Goal: Task Accomplishment & Management: Manage account settings

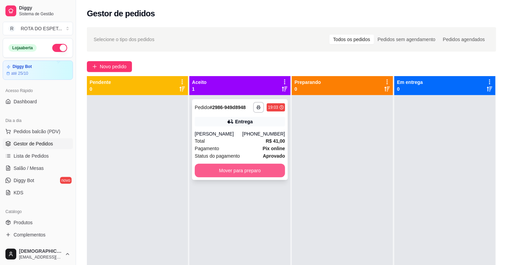
click at [264, 176] on button "Mover para preparo" at bounding box center [240, 171] width 90 height 14
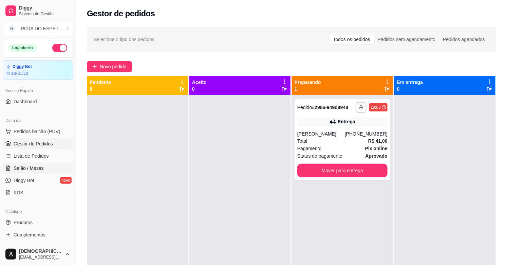
click at [38, 164] on link "Salão / Mesas" at bounding box center [38, 168] width 70 height 11
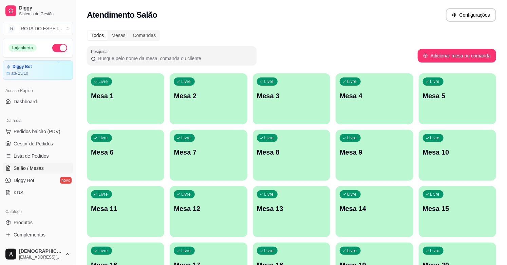
click at [274, 52] on div "Pesquisar" at bounding box center [252, 55] width 331 height 19
click at [32, 141] on span "Gestor de Pedidos" at bounding box center [33, 143] width 39 height 7
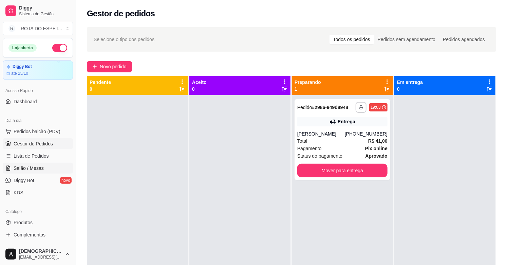
click at [41, 167] on span "Salão / Mesas" at bounding box center [29, 168] width 30 height 7
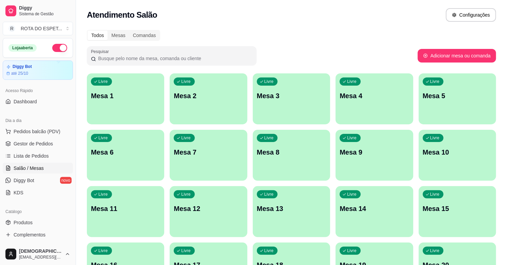
click at [370, 109] on div "Livre Mesa 4" at bounding box center [374, 94] width 77 height 43
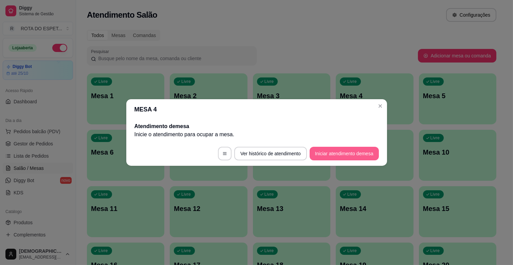
click at [358, 154] on button "Iniciar atendimento de mesa" at bounding box center [344, 154] width 69 height 14
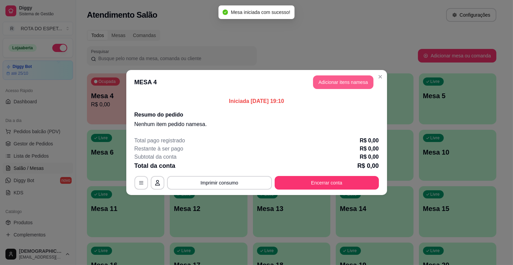
click at [327, 84] on button "Adicionar itens na mesa" at bounding box center [343, 82] width 60 height 14
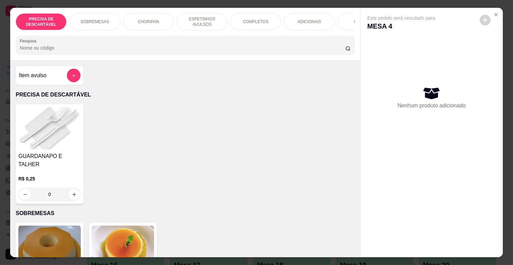
click at [242, 23] on div "COMPLETOS" at bounding box center [255, 21] width 51 height 17
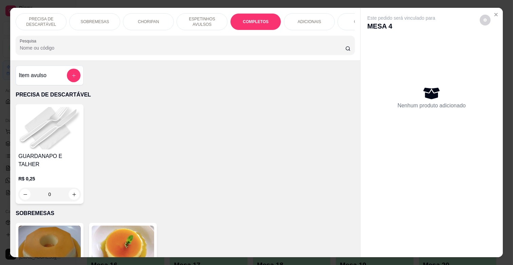
scroll to position [16, 0]
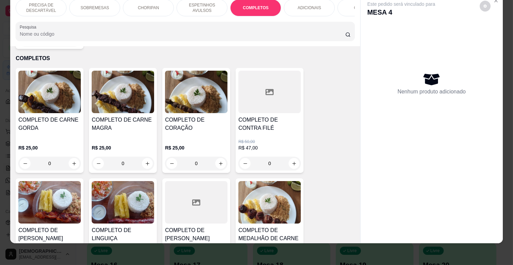
click at [50, 129] on div "COMPLETO DE CARNE GORDA" at bounding box center [49, 127] width 62 height 22
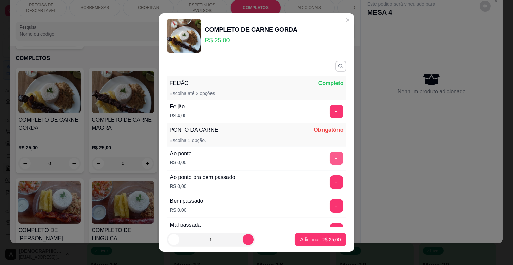
click at [330, 158] on button "+" at bounding box center [337, 158] width 14 height 14
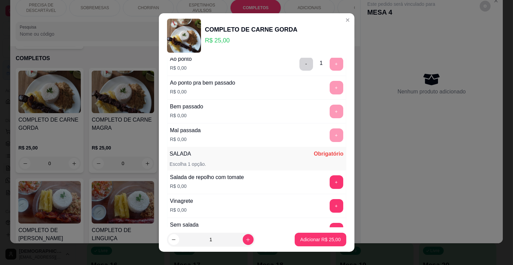
scroll to position [113, 0]
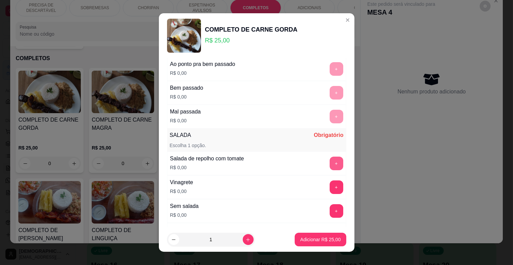
click at [330, 164] on button "+" at bounding box center [337, 163] width 14 height 14
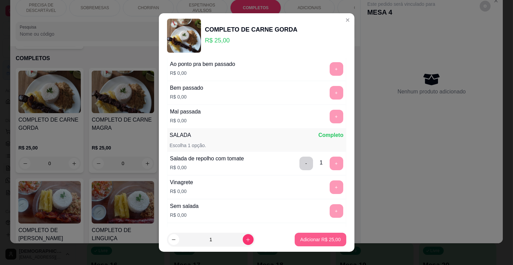
click at [316, 238] on p "Adicionar R$ 25,00" at bounding box center [320, 239] width 40 height 7
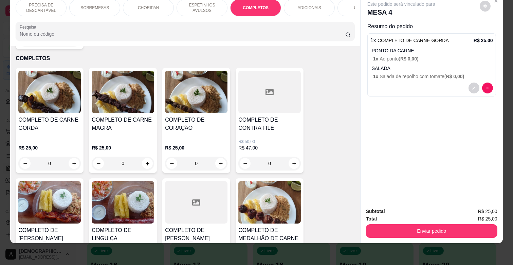
scroll to position [0, 297]
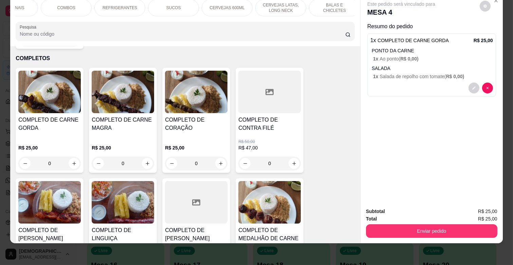
click at [123, 5] on p "REFRIGERANTES" at bounding box center [120, 7] width 35 height 5
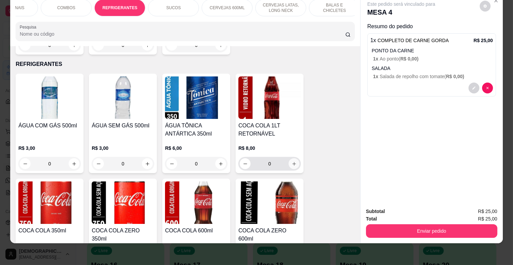
click at [292, 161] on icon "increase-product-quantity" at bounding box center [294, 163] width 5 height 5
type input "1"
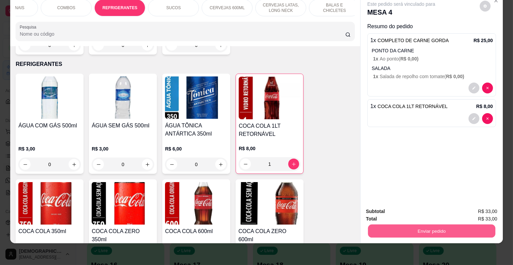
click at [480, 227] on button "Enviar pedido" at bounding box center [431, 230] width 127 height 13
click at [474, 204] on button "Enviar pedido" at bounding box center [479, 208] width 38 height 13
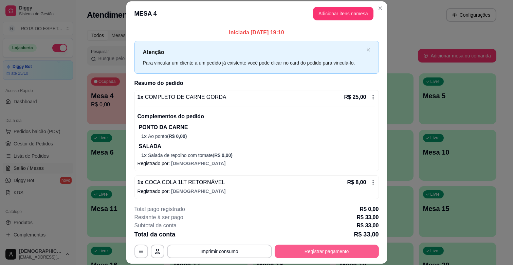
click at [341, 255] on button "Registrar pagamento" at bounding box center [327, 251] width 104 height 14
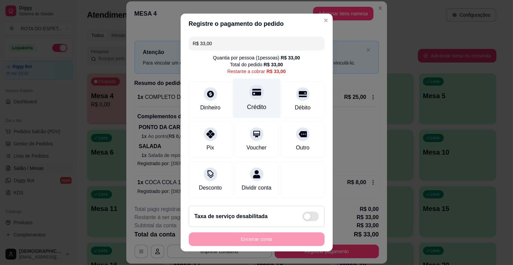
click at [245, 99] on div "Crédito" at bounding box center [257, 98] width 48 height 40
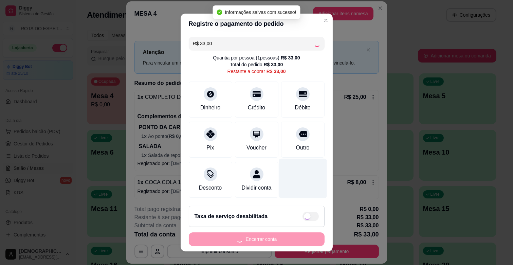
type input "R$ 0,00"
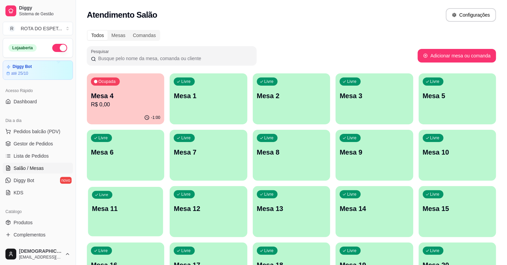
click at [106, 210] on p "Mesa 11" at bounding box center [125, 208] width 67 height 9
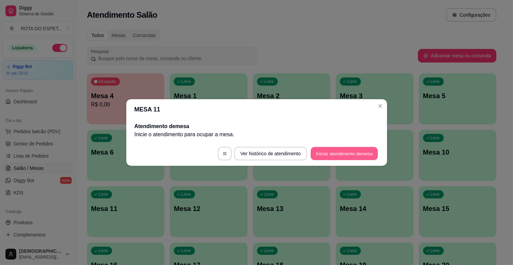
click at [346, 156] on button "Iniciar atendimento de mesa" at bounding box center [344, 153] width 67 height 13
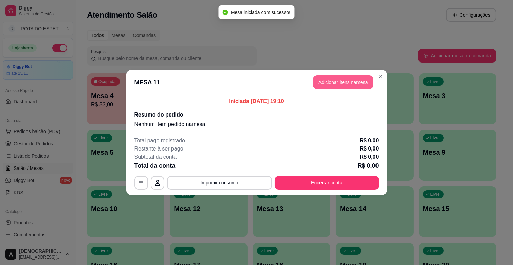
click at [361, 77] on button "Adicionar itens na mesa" at bounding box center [343, 82] width 60 height 14
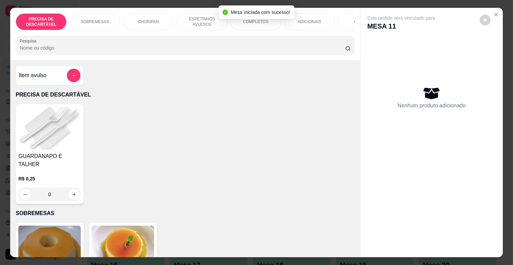
scroll to position [0, 297]
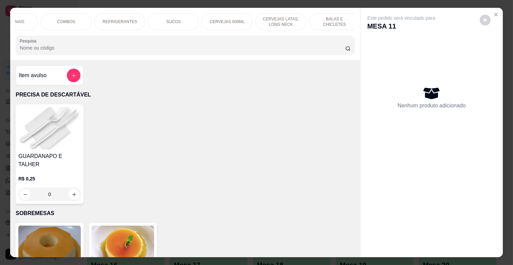
click at [212, 22] on div "CERVEJAS 600ML" at bounding box center [227, 21] width 51 height 17
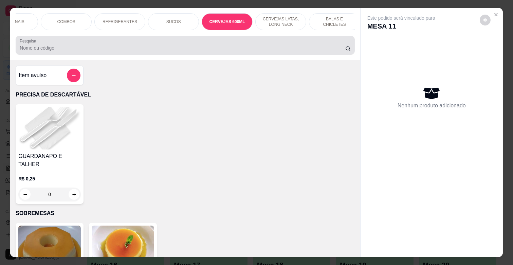
scroll to position [16, 0]
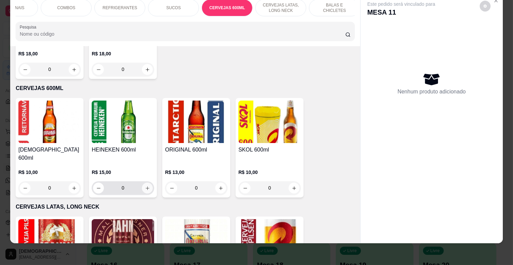
click at [145, 186] on icon "increase-product-quantity" at bounding box center [147, 188] width 5 height 5
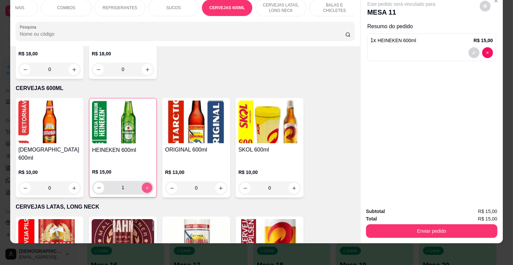
click at [145, 185] on icon "increase-product-quantity" at bounding box center [147, 187] width 5 height 5
type input "2"
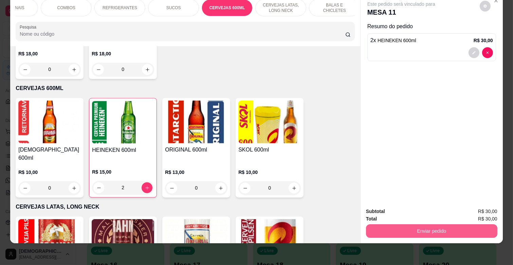
click at [446, 224] on button "Enviar pedido" at bounding box center [431, 231] width 131 height 14
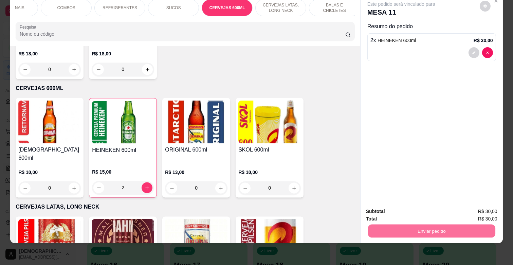
click at [477, 208] on button "Enviar pedido" at bounding box center [479, 208] width 38 height 13
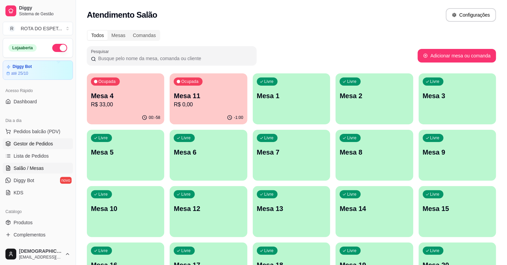
click at [40, 144] on span "Gestor de Pedidos" at bounding box center [33, 143] width 39 height 7
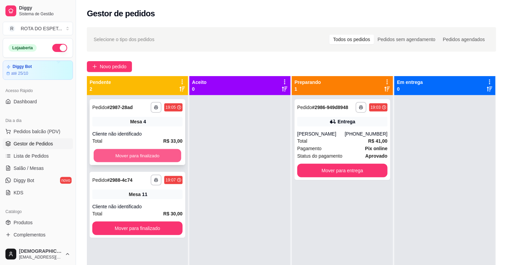
click at [118, 158] on button "Mover para finalizado" at bounding box center [138, 155] width 88 height 13
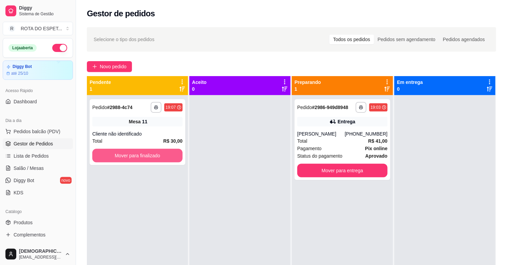
click at [121, 156] on button "Mover para finalizado" at bounding box center [137, 156] width 90 height 14
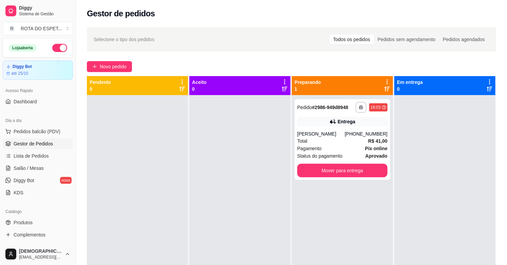
click at [216, 189] on div at bounding box center [239, 227] width 101 height 265
click at [247, 179] on div at bounding box center [239, 227] width 101 height 265
click at [50, 167] on link "Salão / Mesas" at bounding box center [38, 168] width 70 height 11
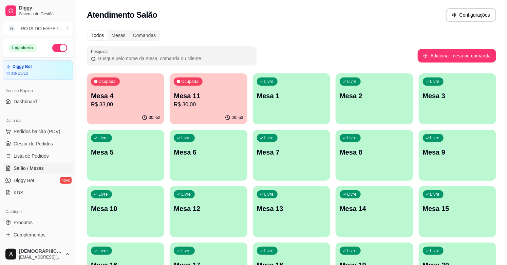
click at [182, 109] on div "Ocupada Mesa 11 R$ 30,00" at bounding box center [208, 92] width 77 height 38
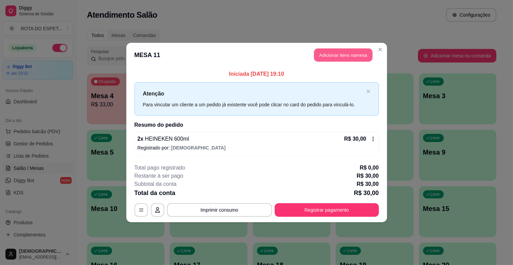
click at [359, 52] on button "Adicionar itens na mesa" at bounding box center [343, 55] width 58 height 13
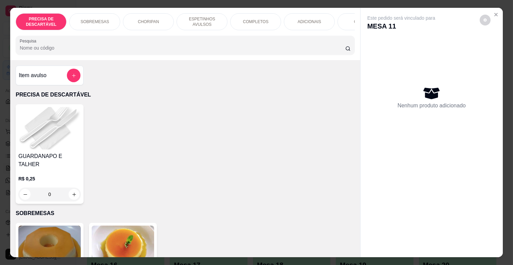
click at [333, 26] on div "PRECISA DE DESCARTÁVEL SOBREMESAS CHORIPAN ESPETINHOS AVULSOS COMPLETOS ADICION…" at bounding box center [185, 21] width 339 height 17
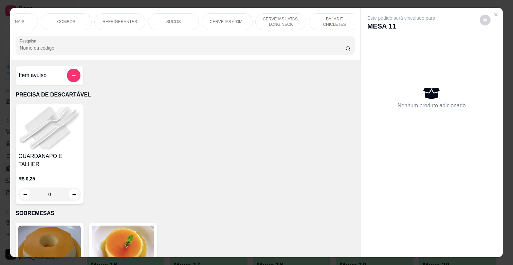
click at [220, 22] on div "CERVEJAS 600ML" at bounding box center [227, 21] width 51 height 17
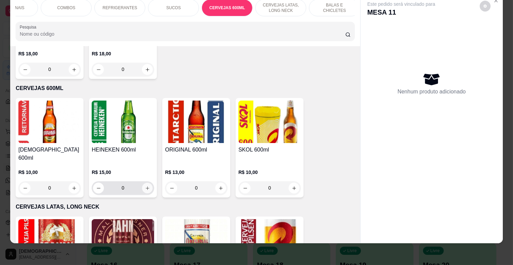
click at [145, 186] on icon "increase-product-quantity" at bounding box center [147, 188] width 5 height 5
type input "1"
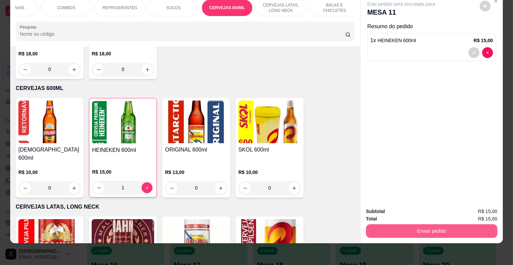
click at [444, 224] on button "Enviar pedido" at bounding box center [431, 231] width 131 height 14
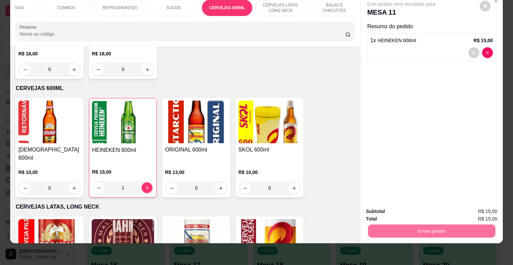
click at [480, 208] on button "Enviar pedido" at bounding box center [479, 208] width 38 height 13
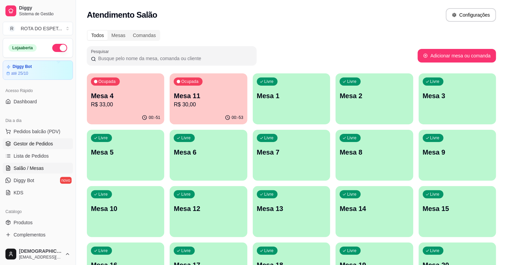
click at [58, 143] on link "Gestor de Pedidos" at bounding box center [38, 143] width 70 height 11
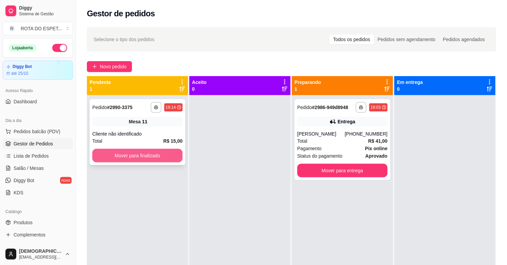
click at [138, 159] on button "Mover para finalizado" at bounding box center [137, 156] width 90 height 14
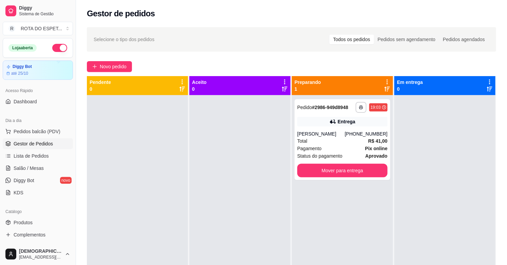
click at [218, 230] on div at bounding box center [239, 227] width 101 height 265
click at [47, 144] on span "Gestor de Pedidos" at bounding box center [33, 143] width 39 height 7
click at [26, 168] on span "Salão / Mesas" at bounding box center [29, 168] width 30 height 7
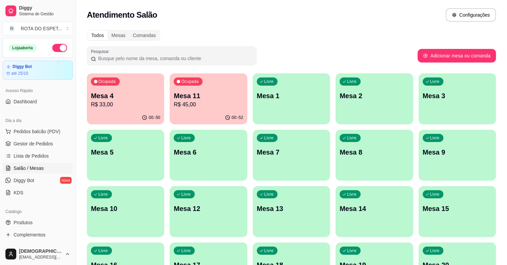
click at [199, 104] on p "R$ 45,00" at bounding box center [208, 104] width 69 height 8
click at [42, 145] on span "Gestor de Pedidos" at bounding box center [33, 143] width 39 height 7
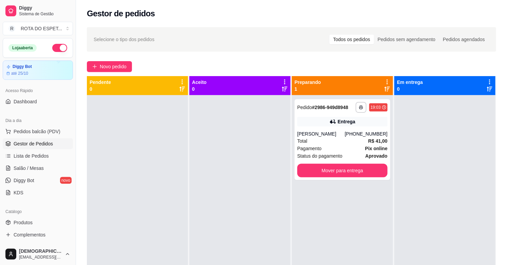
click at [226, 208] on div at bounding box center [239, 227] width 101 height 265
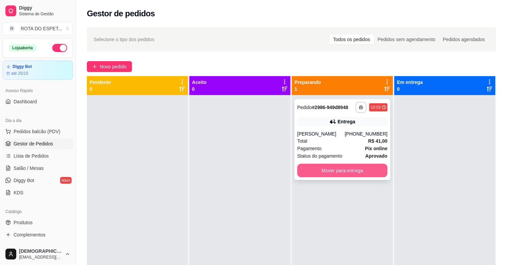
click at [306, 171] on button "Mover para entrega" at bounding box center [342, 171] width 90 height 14
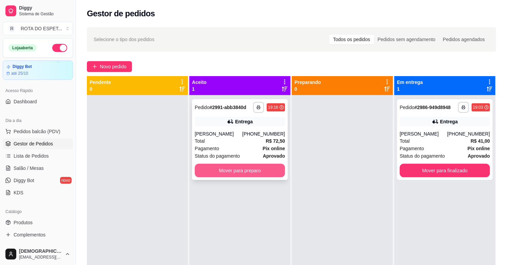
click at [256, 174] on button "Mover para preparo" at bounding box center [240, 171] width 90 height 14
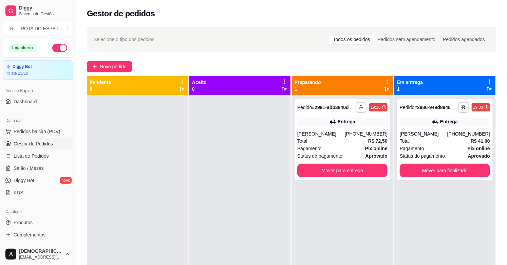
click at [221, 210] on div at bounding box center [239, 227] width 101 height 265
click at [29, 167] on span "Salão / Mesas" at bounding box center [29, 168] width 30 height 7
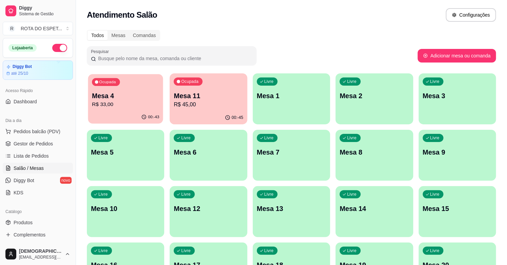
click at [130, 95] on p "Mesa 4" at bounding box center [125, 95] width 67 height 9
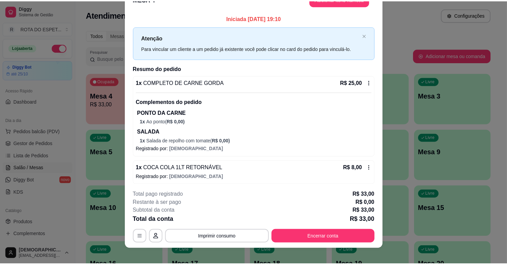
scroll to position [20, 0]
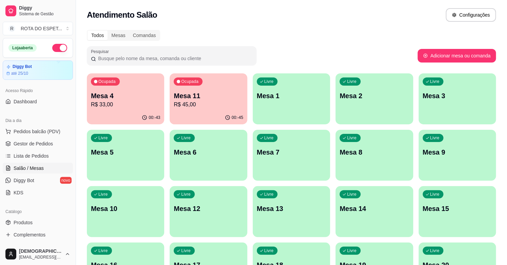
drag, startPoint x: 430, startPoint y: 33, endPoint x: 416, endPoint y: 36, distance: 13.4
drag, startPoint x: 416, startPoint y: 36, endPoint x: 184, endPoint y: 52, distance: 232.7
click at [222, 16] on div "Atendimento Salão Configurações" at bounding box center [291, 15] width 409 height 14
click at [41, 141] on span "Gestor de Pedidos" at bounding box center [33, 143] width 39 height 7
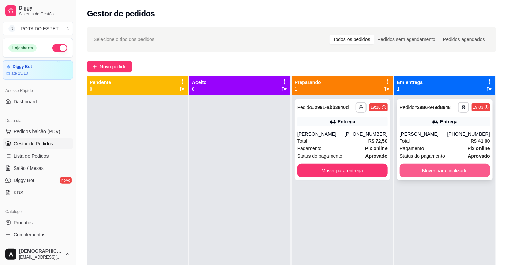
click at [436, 170] on button "Mover para finalizado" at bounding box center [445, 171] width 90 height 14
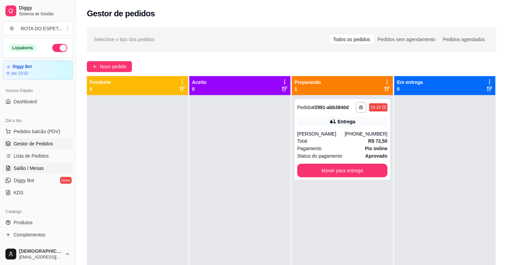
click at [24, 167] on span "Salão / Mesas" at bounding box center [29, 168] width 30 height 7
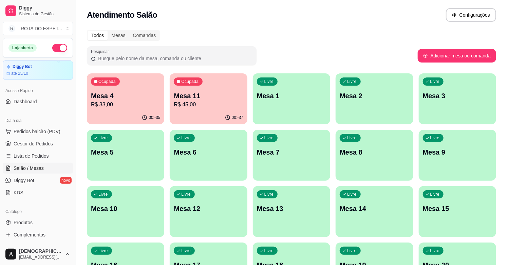
click at [148, 96] on p "Mesa 4" at bounding box center [125, 96] width 69 height 10
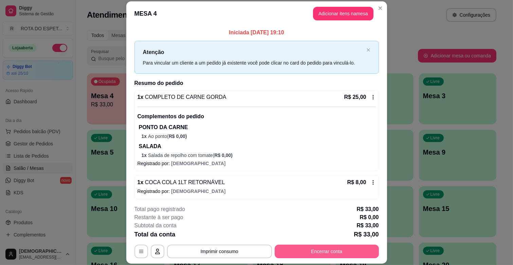
click at [331, 252] on button "Encerrar conta" at bounding box center [327, 251] width 104 height 14
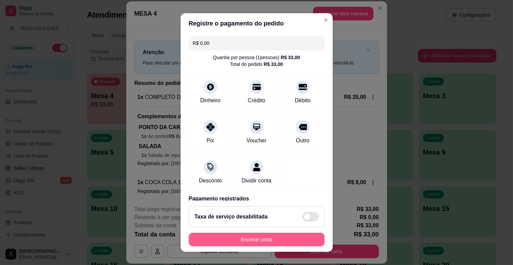
click at [302, 236] on button "Encerrar conta" at bounding box center [257, 240] width 136 height 14
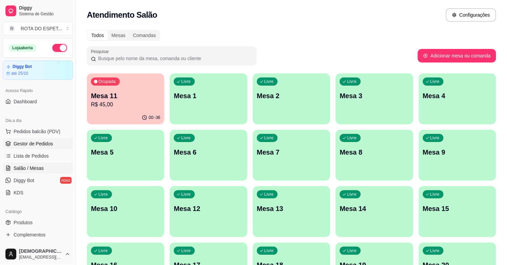
click at [53, 140] on link "Gestor de Pedidos" at bounding box center [38, 143] width 70 height 11
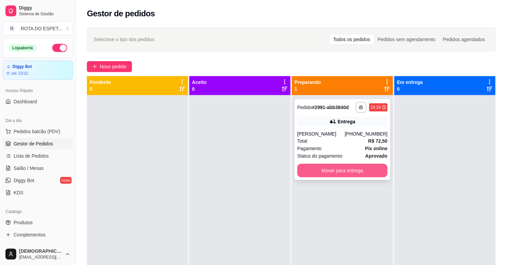
click at [362, 172] on button "Mover para entrega" at bounding box center [342, 171] width 90 height 14
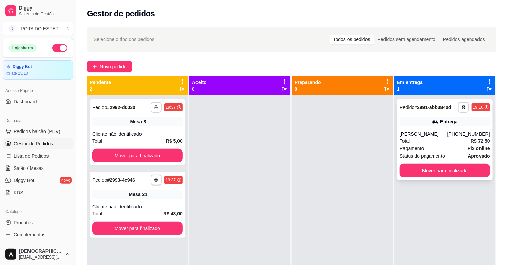
click at [434, 137] on div "**********" at bounding box center [445, 139] width 96 height 81
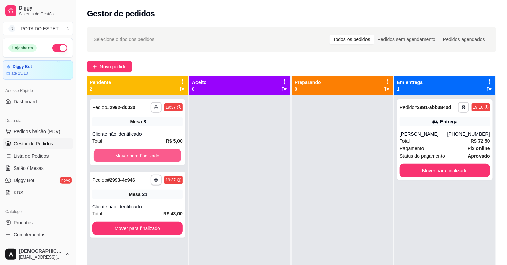
click at [117, 154] on button "Mover para finalizado" at bounding box center [138, 155] width 88 height 13
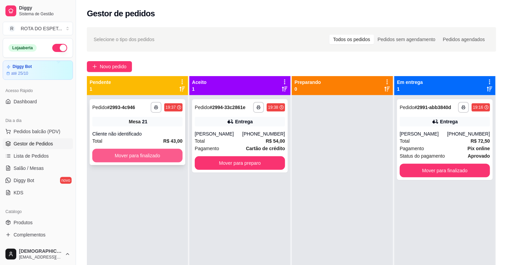
click at [123, 158] on button "Mover para finalizado" at bounding box center [137, 156] width 90 height 14
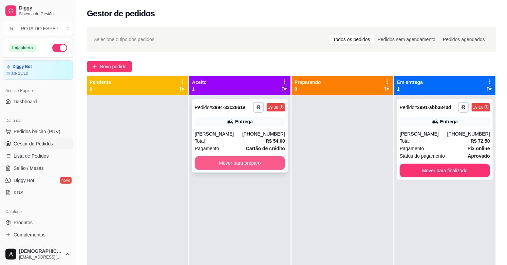
click at [220, 158] on button "Mover para preparo" at bounding box center [240, 163] width 90 height 14
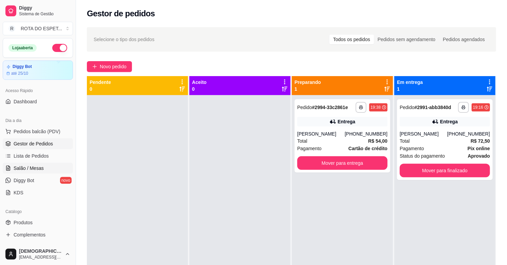
click at [31, 167] on span "Salão / Mesas" at bounding box center [29, 168] width 30 height 7
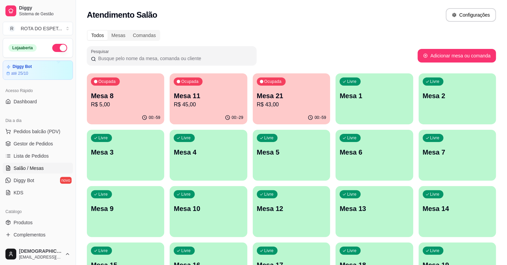
click at [282, 87] on div "Ocupada Mesa 21 R$ 43,00" at bounding box center [291, 92] width 77 height 38
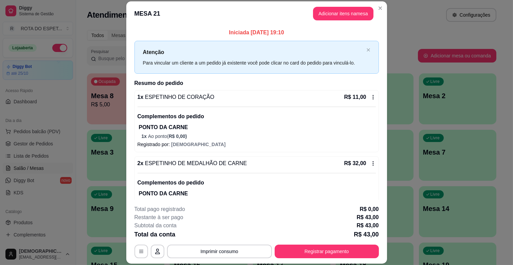
click at [367, 100] on div "R$ 11,00" at bounding box center [360, 97] width 32 height 8
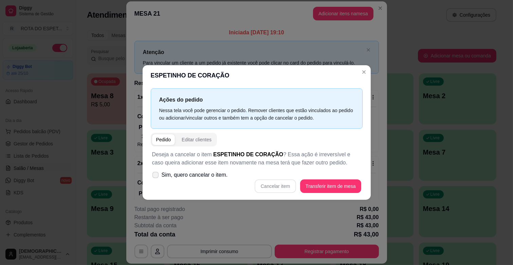
click at [157, 168] on label "Sim, quero cancelar o item." at bounding box center [189, 175] width 81 height 14
click at [156, 176] on input "Sim, quero cancelar o item." at bounding box center [154, 178] width 4 height 4
click at [160, 179] on label "Sim, quero cancelar o item." at bounding box center [189, 175] width 81 height 14
click at [156, 179] on input "Sim, quero cancelar o item." at bounding box center [154, 178] width 4 height 4
click at [160, 177] on label "Sim, quero cancelar o item." at bounding box center [189, 175] width 81 height 14
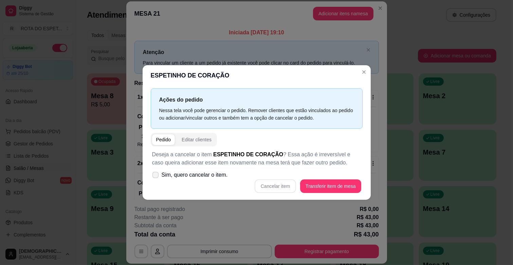
click at [156, 177] on input "Sim, quero cancelar o item." at bounding box center [154, 178] width 4 height 4
checkbox input "true"
click at [288, 184] on button "Cancelar item" at bounding box center [275, 186] width 41 height 14
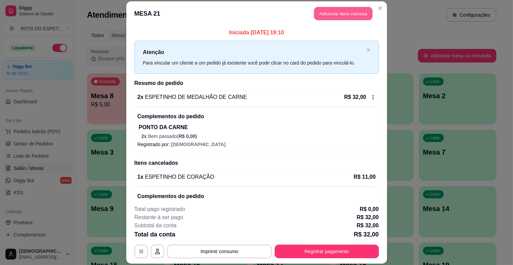
click at [352, 16] on button "Adicionar itens na mesa" at bounding box center [343, 13] width 58 height 13
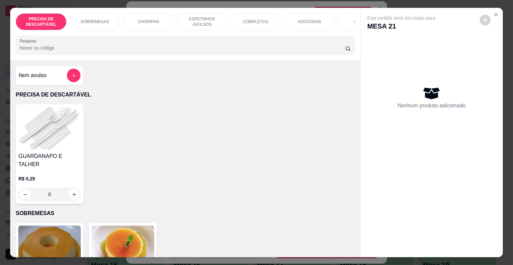
click at [244, 19] on p "COMPLETOS" at bounding box center [255, 21] width 25 height 5
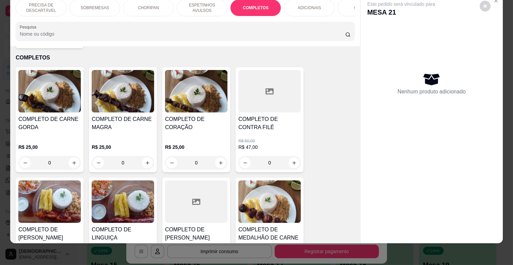
scroll to position [819, 0]
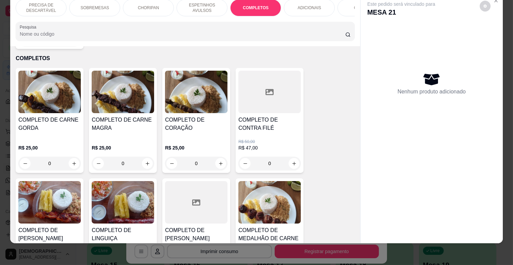
click at [216, 156] on div "0" at bounding box center [196, 163] width 62 height 14
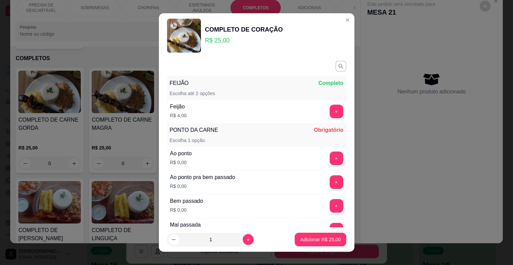
click at [328, 167] on div "Ao ponto R$ 0,00 +" at bounding box center [256, 158] width 179 height 24
click at [330, 160] on button "+" at bounding box center [337, 158] width 14 height 14
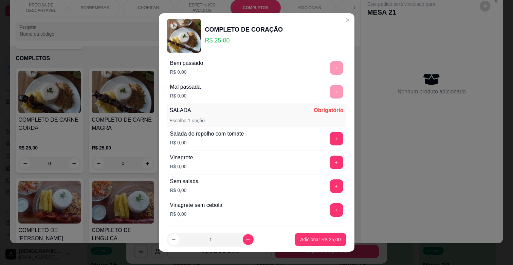
scroll to position [151, 0]
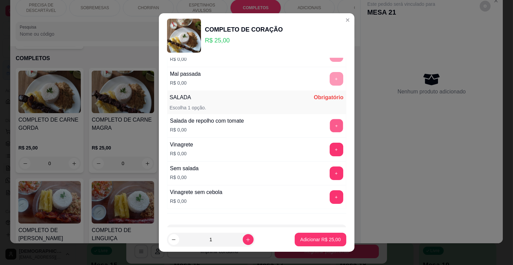
click at [330, 128] on button "+" at bounding box center [336, 125] width 13 height 13
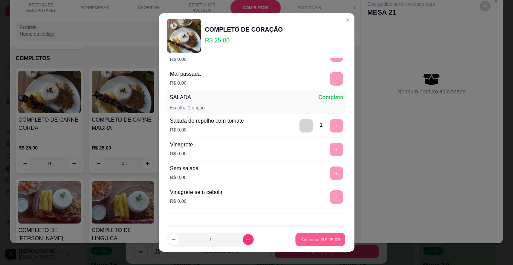
click at [311, 234] on button "Adicionar R$ 25,00" at bounding box center [321, 239] width 50 height 13
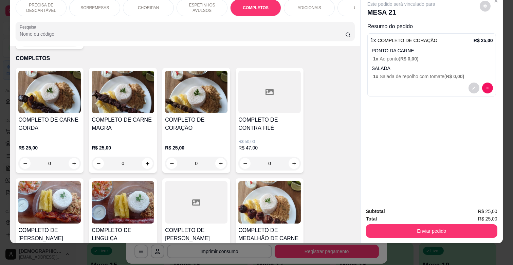
scroll to position [0, 297]
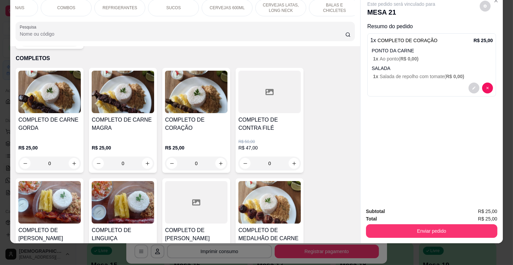
click at [240, 2] on div "CERVEJAS 600ML" at bounding box center [227, 7] width 51 height 17
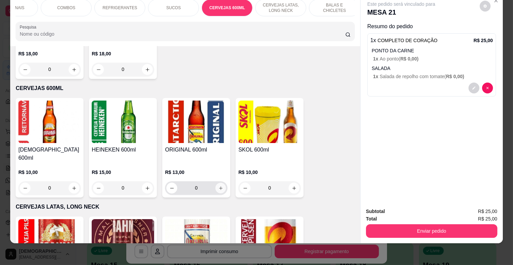
click at [218, 186] on icon "increase-product-quantity" at bounding box center [220, 188] width 5 height 5
type input "1"
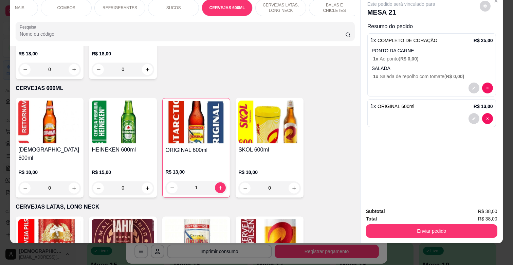
click at [421, 216] on div "Total R$ 38,00" at bounding box center [431, 218] width 131 height 7
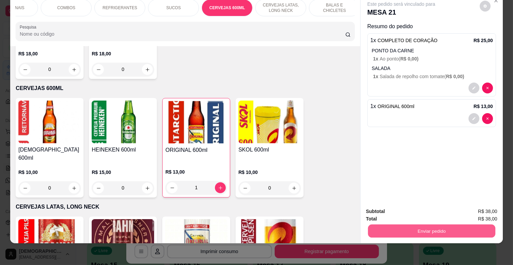
click at [423, 224] on button "Enviar pedido" at bounding box center [431, 230] width 127 height 13
click at [487, 208] on button "Enviar pedido" at bounding box center [479, 208] width 38 height 13
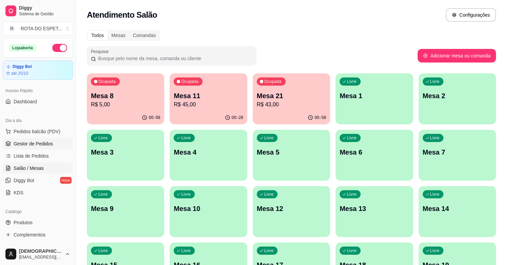
click at [45, 147] on span "Gestor de Pedidos" at bounding box center [33, 143] width 39 height 7
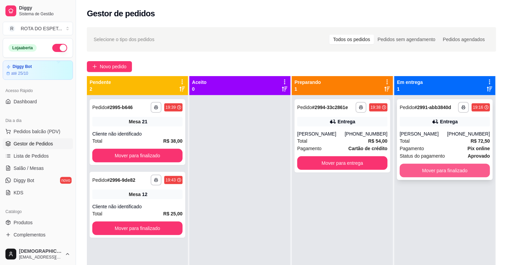
click at [463, 167] on button "Mover para finalizado" at bounding box center [445, 171] width 90 height 14
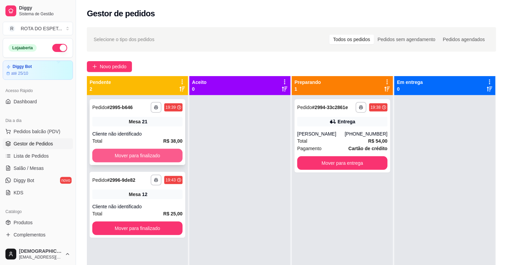
click at [131, 150] on button "Mover para finalizado" at bounding box center [137, 156] width 90 height 14
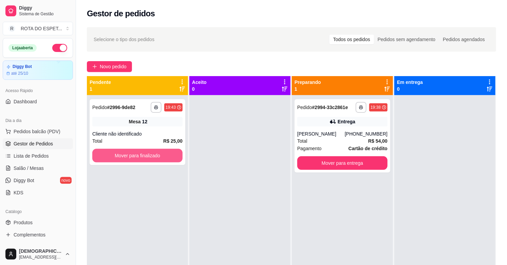
click at [131, 150] on button "Mover para finalizado" at bounding box center [137, 156] width 90 height 14
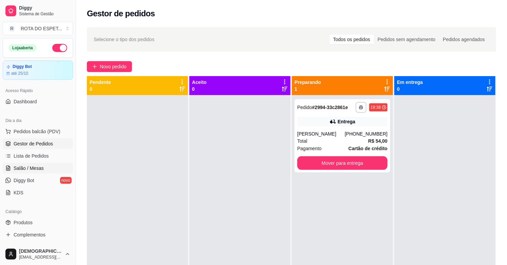
click at [52, 166] on link "Salão / Mesas" at bounding box center [38, 168] width 70 height 11
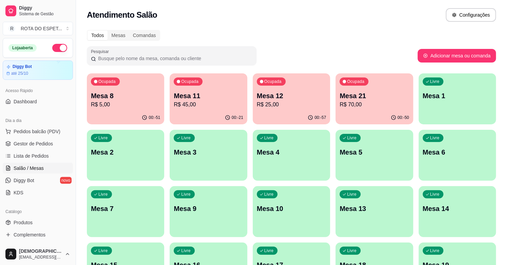
click at [111, 110] on div "Ocupada Mesa 8 R$ 5,00" at bounding box center [125, 92] width 77 height 38
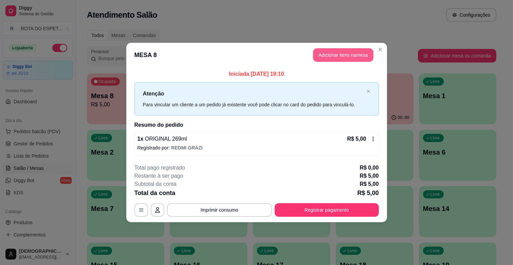
click at [352, 55] on button "Adicionar itens na mesa" at bounding box center [343, 55] width 60 height 14
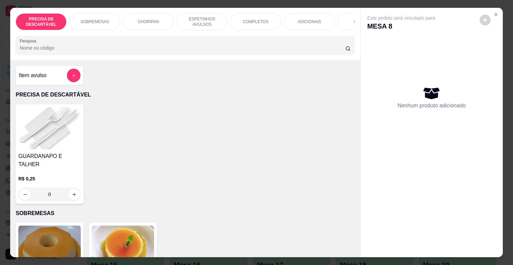
click at [345, 17] on div "COMBOS" at bounding box center [362, 21] width 51 height 17
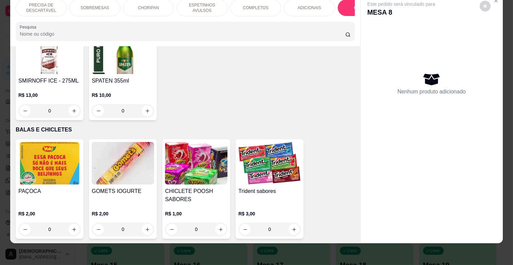
scroll to position [2774, 0]
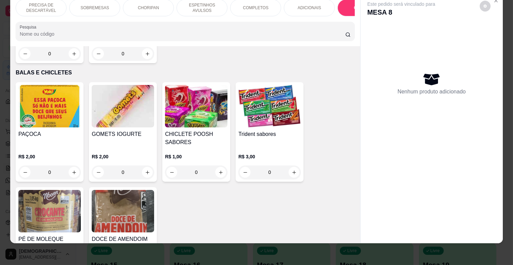
click at [501, 26] on div "PRECISA DE DESCARTÁVEL SOBREMESAS CHORIPAN ESPETINHOS AVULSOS COMPLETOS ADICION…" at bounding box center [256, 132] width 513 height 265
drag, startPoint x: 488, startPoint y: 33, endPoint x: 416, endPoint y: 214, distance: 194.5
click at [488, 37] on div "Nenhum produto adicionado" at bounding box center [431, 83] width 129 height 133
click at [266, 253] on div "PRECISA DE DESCARTÁVEL SOBREMESAS CHORIPAN ESPETINHOS AVULSOS COMPLETOS ADICION…" at bounding box center [256, 132] width 513 height 265
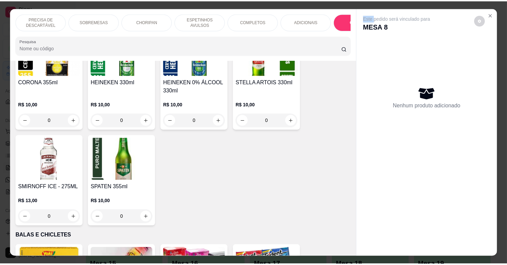
scroll to position [2623, 0]
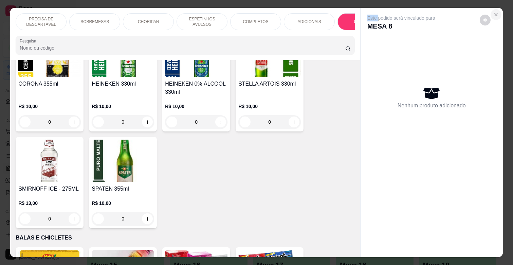
click at [490, 11] on button "Close" at bounding box center [495, 14] width 11 height 11
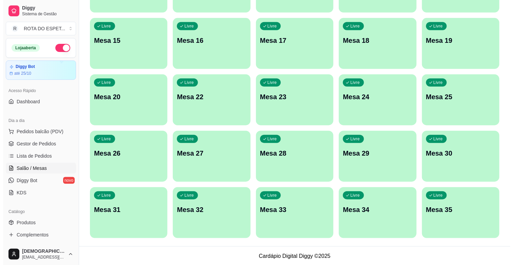
scroll to position [225, 0]
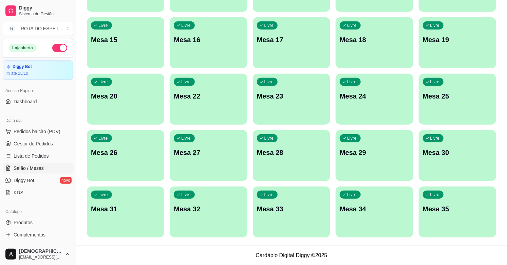
click at [140, 102] on div "Livre Mesa 20" at bounding box center [125, 95] width 77 height 43
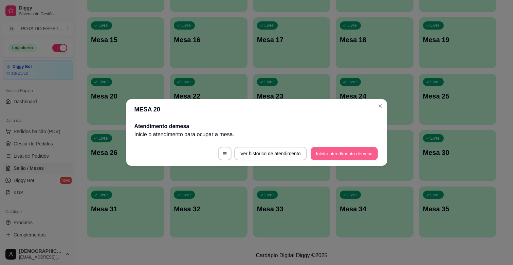
click at [352, 157] on button "Iniciar atendimento de mesa" at bounding box center [344, 153] width 67 height 13
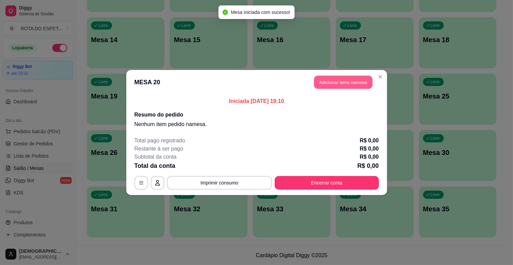
click at [336, 80] on button "Adicionar itens na mesa" at bounding box center [343, 82] width 58 height 13
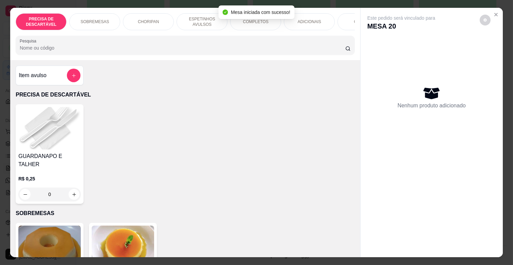
click at [252, 16] on div "Mesa iniciada com sucesso!" at bounding box center [257, 12] width 76 height 14
click at [255, 22] on div "COMPLETOS" at bounding box center [255, 21] width 51 height 17
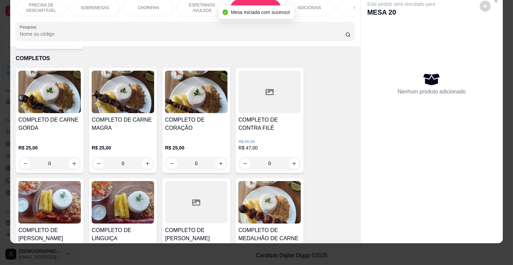
scroll to position [857, 0]
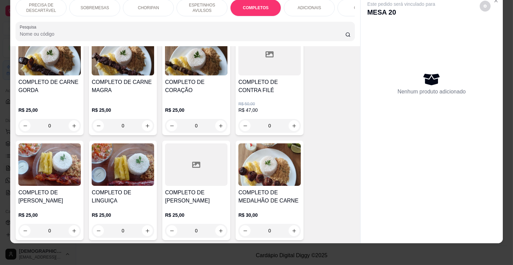
click at [109, 91] on div "COMPLETO DE CARNE MAGRA" at bounding box center [123, 89] width 62 height 22
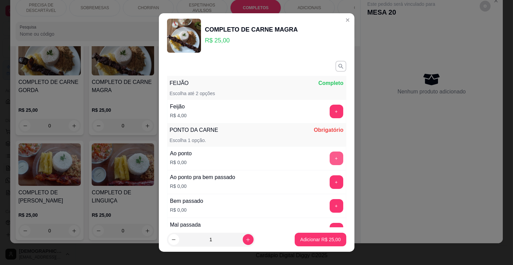
click at [330, 162] on button "+" at bounding box center [337, 158] width 14 height 14
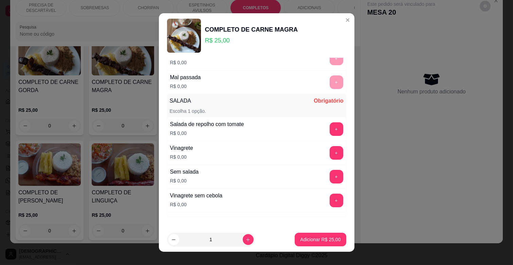
scroll to position [151, 0]
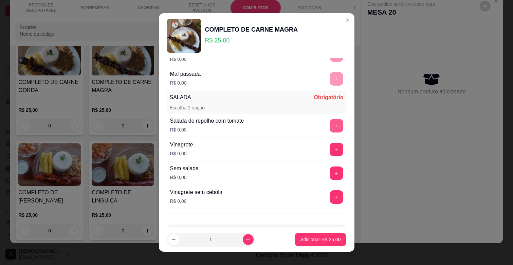
click at [330, 129] on button "+" at bounding box center [337, 126] width 14 height 14
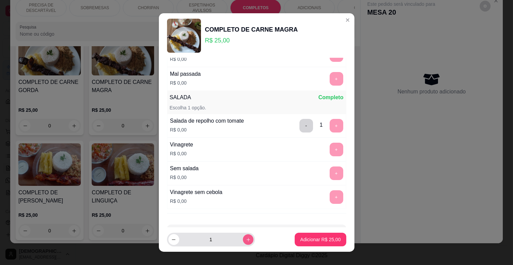
click at [245, 239] on icon "increase-product-quantity" at bounding box center [247, 239] width 5 height 5
type input "2"
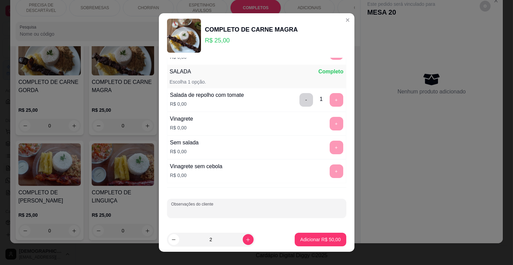
click at [229, 214] on input "Observações do cliente" at bounding box center [256, 210] width 171 height 7
type input "1 REPOLHO 1 VINAGRETE"
click at [306, 243] on button "Adicionar R$ 50,00" at bounding box center [320, 240] width 51 height 14
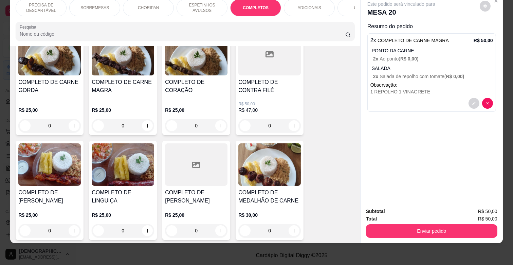
click at [204, 9] on div "ESPETINHOS AVULSOS" at bounding box center [202, 7] width 51 height 17
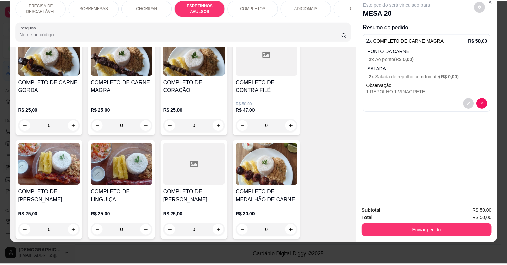
scroll to position [375, 0]
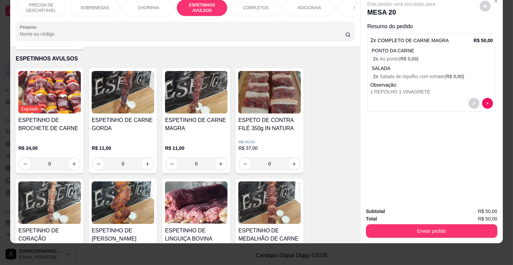
click at [186, 126] on div "ESPETINHO DE CARNE MAGRA" at bounding box center [196, 127] width 62 height 22
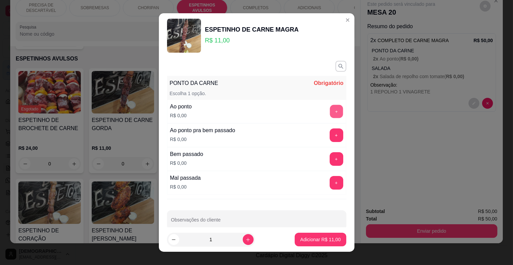
click at [330, 109] on button "+" at bounding box center [336, 111] width 13 height 13
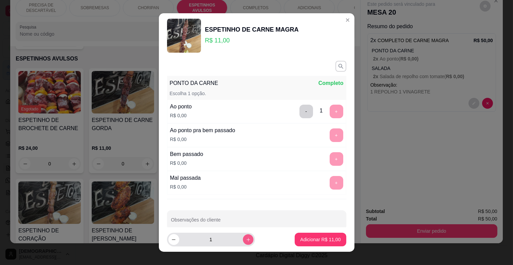
click at [243, 242] on button "increase-product-quantity" at bounding box center [248, 239] width 11 height 11
type input "2"
click at [311, 244] on button "Adicionar R$ 22,00" at bounding box center [321, 239] width 50 height 13
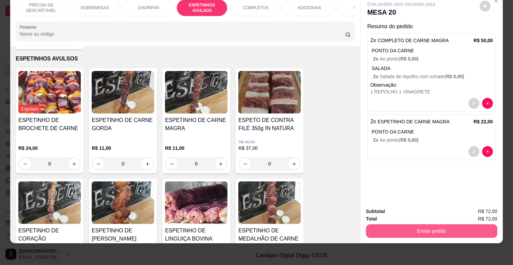
click at [411, 224] on button "Enviar pedido" at bounding box center [431, 231] width 131 height 14
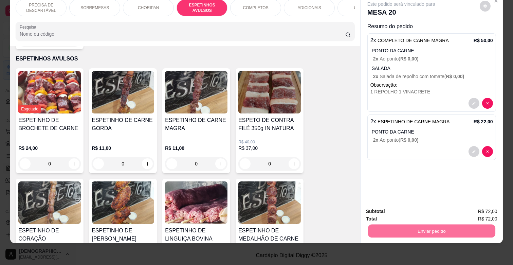
click at [489, 203] on button "Enviar pedido" at bounding box center [479, 208] width 37 height 13
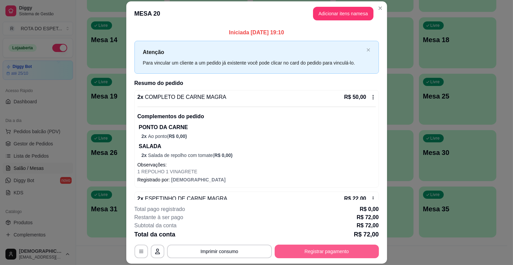
click at [358, 248] on button "Registrar pagamento" at bounding box center [327, 251] width 104 height 14
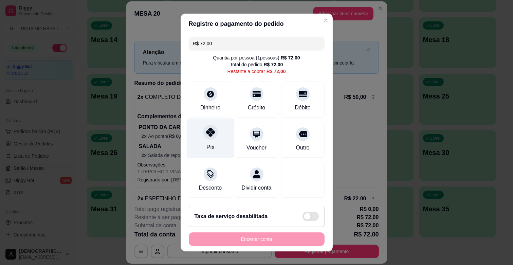
click at [211, 141] on div "Pix" at bounding box center [210, 138] width 48 height 40
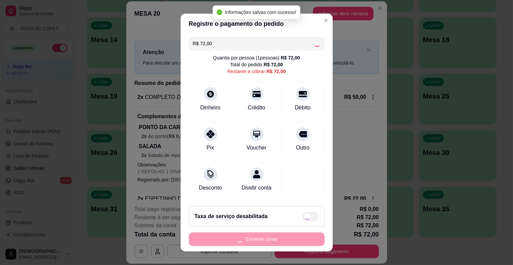
type input "R$ 0,00"
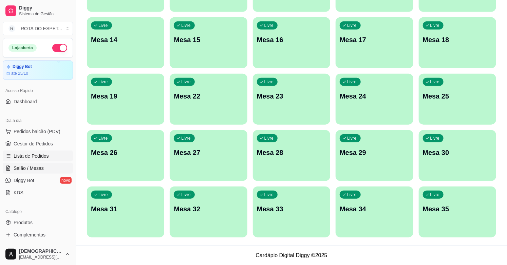
click at [43, 159] on span "Lista de Pedidos" at bounding box center [31, 155] width 35 height 7
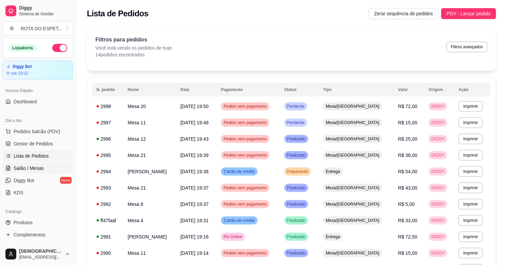
click at [42, 167] on span "Salão / Mesas" at bounding box center [29, 168] width 30 height 7
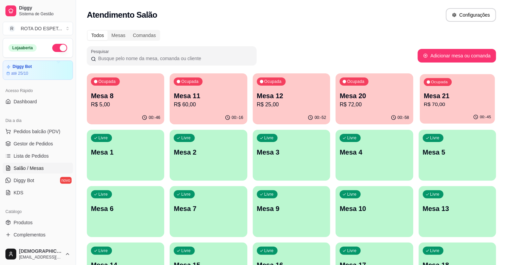
click at [439, 104] on p "R$ 70,00" at bounding box center [457, 104] width 67 height 8
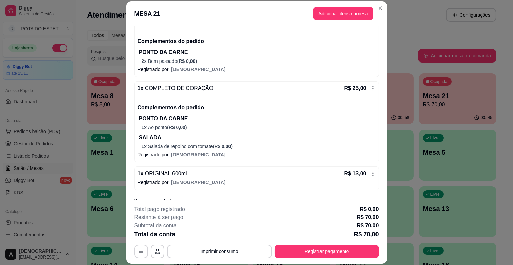
scroll to position [75, 0]
click at [306, 255] on button "Registrar pagamento" at bounding box center [327, 251] width 104 height 14
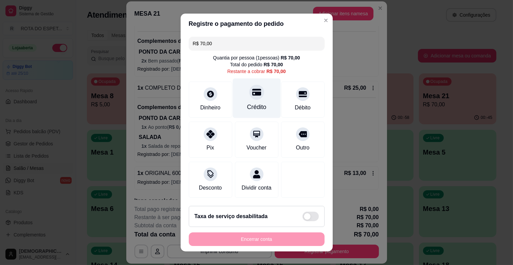
click at [260, 100] on div "Crédito" at bounding box center [257, 98] width 48 height 40
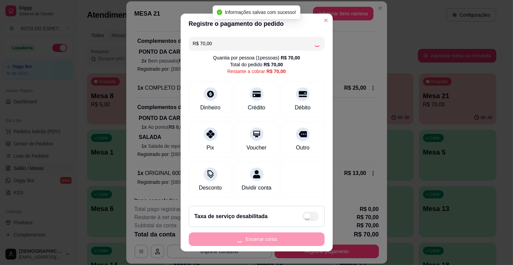
type input "R$ 0,00"
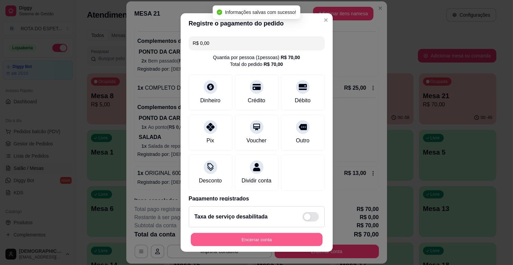
click at [271, 243] on button "Encerrar conta" at bounding box center [257, 239] width 132 height 13
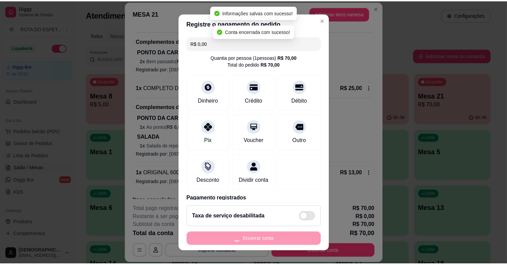
scroll to position [0, 0]
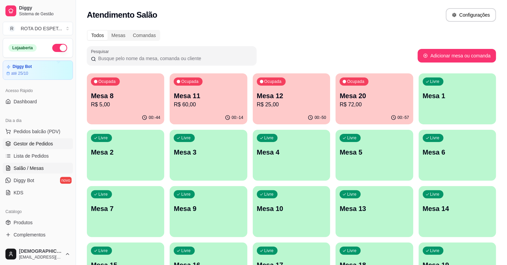
click at [50, 148] on link "Gestor de Pedidos" at bounding box center [38, 143] width 70 height 11
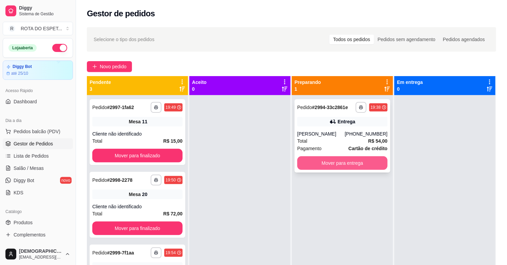
click at [338, 166] on button "Mover para entrega" at bounding box center [342, 163] width 90 height 14
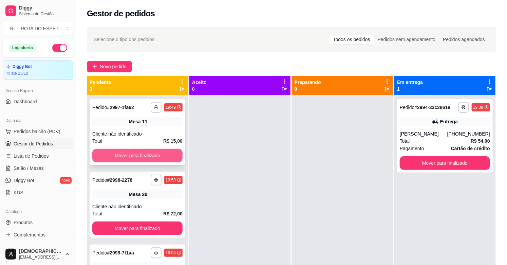
click at [155, 150] on button "Mover para finalizado" at bounding box center [137, 156] width 90 height 14
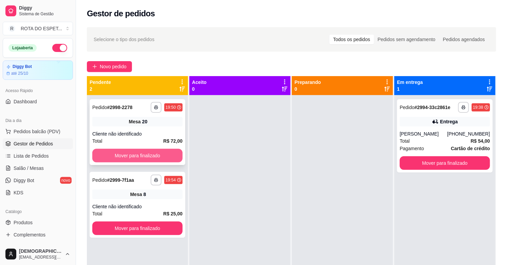
click at [155, 154] on button "Mover para finalizado" at bounding box center [137, 156] width 90 height 14
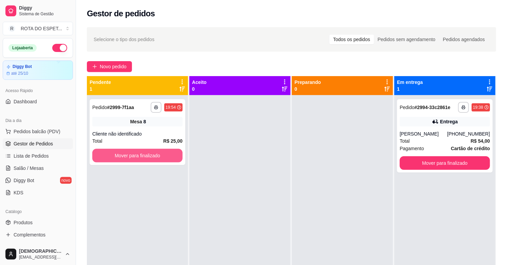
click at [155, 154] on button "Mover para finalizado" at bounding box center [137, 156] width 90 height 14
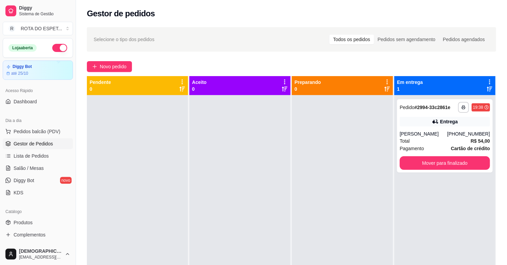
click at [247, 227] on div at bounding box center [239, 227] width 101 height 265
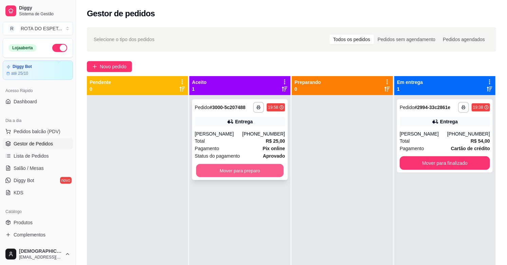
click at [239, 171] on button "Mover para preparo" at bounding box center [240, 170] width 88 height 13
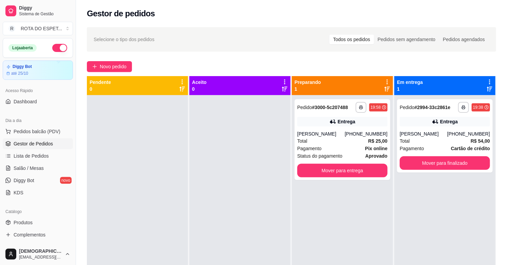
click at [215, 188] on div at bounding box center [239, 227] width 101 height 265
click at [247, 230] on div at bounding box center [239, 227] width 101 height 265
click at [39, 170] on span "Salão / Mesas" at bounding box center [29, 168] width 30 height 7
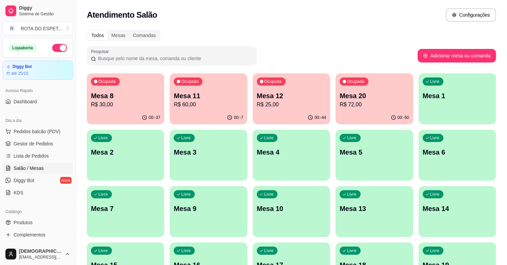
click at [379, 107] on p "R$ 72,00" at bounding box center [374, 104] width 69 height 8
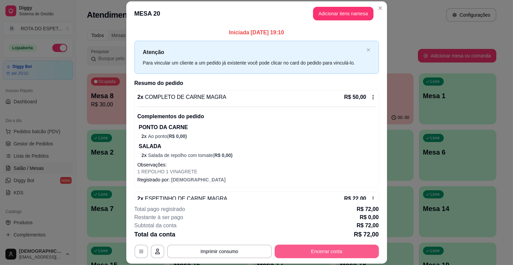
click at [353, 250] on button "Encerrar conta" at bounding box center [327, 251] width 104 height 14
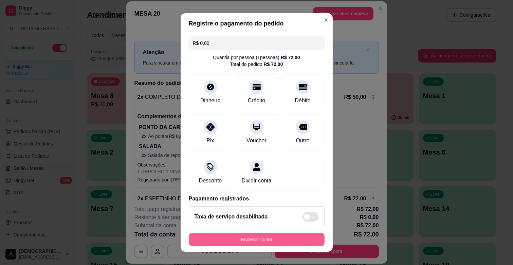
click at [304, 235] on button "Encerrar conta" at bounding box center [257, 240] width 136 height 14
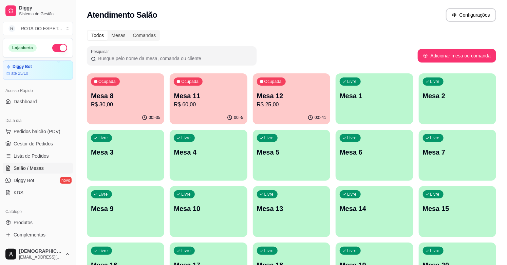
click at [282, 11] on div "Atendimento Salão Configurações" at bounding box center [291, 15] width 409 height 14
click at [272, 44] on div "Todos Mesas Comandas Pesquisar Adicionar mesa ou comanda Ocupada Mesa 8 R$ 30,0…" at bounding box center [291, 248] width 431 height 445
click at [37, 143] on span "Gestor de Pedidos" at bounding box center [33, 143] width 39 height 7
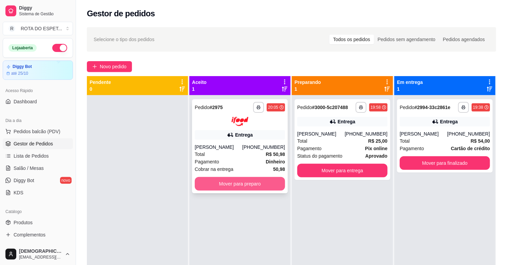
click at [255, 188] on button "Mover para preparo" at bounding box center [240, 184] width 90 height 14
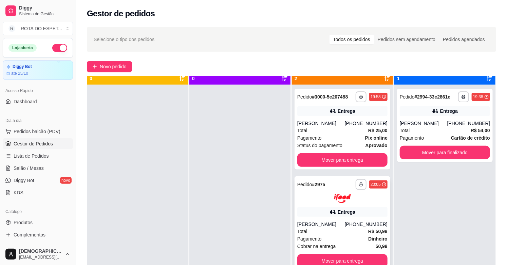
scroll to position [19, 0]
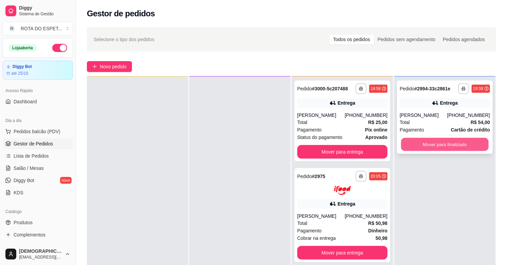
click at [454, 143] on button "Mover para finalizado" at bounding box center [445, 144] width 88 height 13
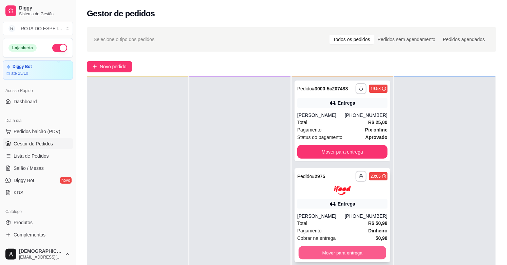
click at [332, 249] on button "Mover para entrega" at bounding box center [343, 252] width 88 height 13
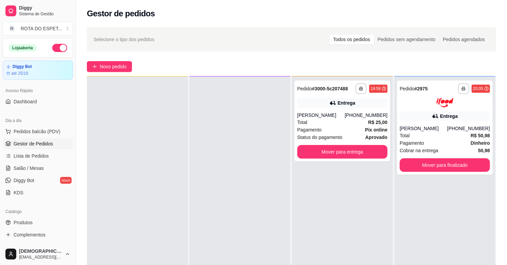
click at [255, 221] on div at bounding box center [239, 208] width 101 height 265
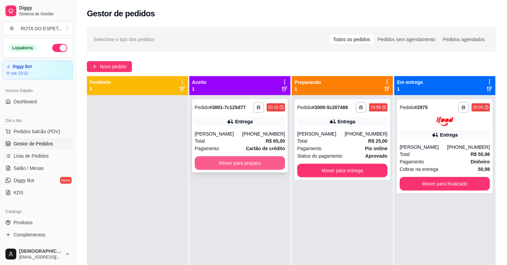
click at [221, 164] on button "Mover para preparo" at bounding box center [240, 163] width 90 height 14
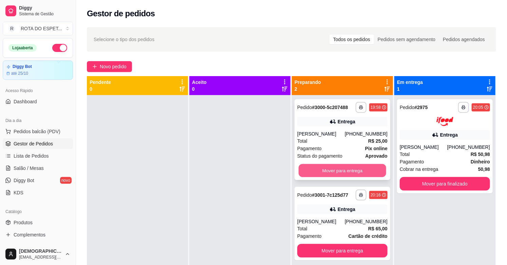
click at [338, 172] on button "Mover para entrega" at bounding box center [343, 170] width 88 height 13
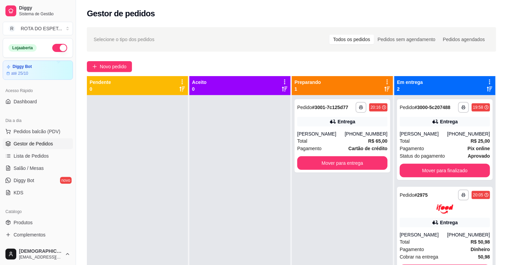
click at [229, 181] on div at bounding box center [239, 227] width 101 height 265
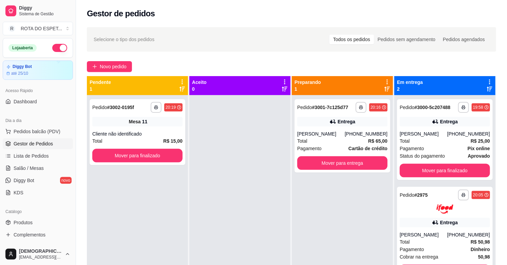
click at [218, 187] on div at bounding box center [239, 227] width 101 height 265
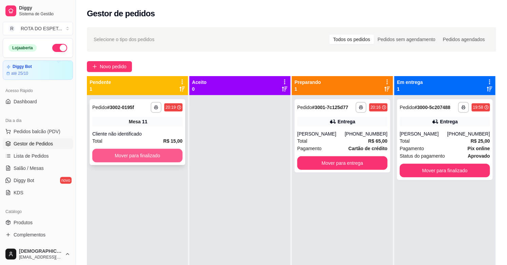
click at [111, 155] on button "Mover para finalizado" at bounding box center [137, 156] width 90 height 14
click at [158, 159] on button "Mover para finalizado" at bounding box center [138, 155] width 88 height 13
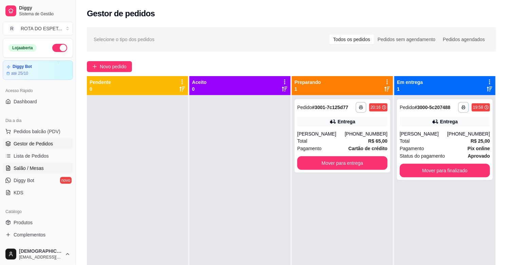
click at [26, 167] on span "Salão / Mesas" at bounding box center [29, 168] width 30 height 7
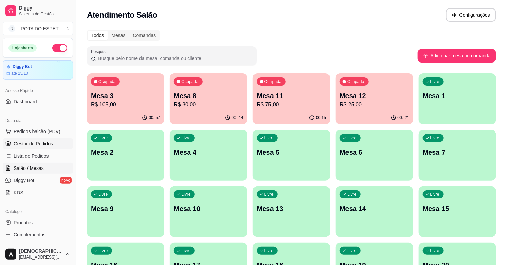
click at [40, 142] on span "Gestor de Pedidos" at bounding box center [33, 143] width 39 height 7
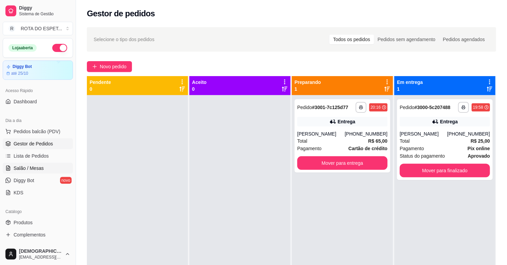
click at [27, 165] on span "Salão / Mesas" at bounding box center [29, 168] width 30 height 7
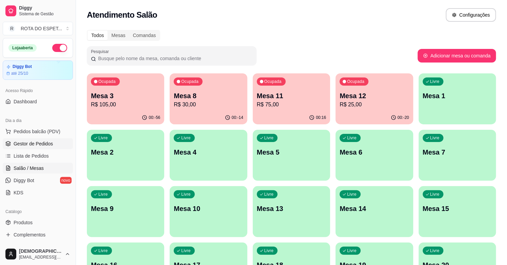
click at [25, 141] on span "Gestor de Pedidos" at bounding box center [33, 143] width 39 height 7
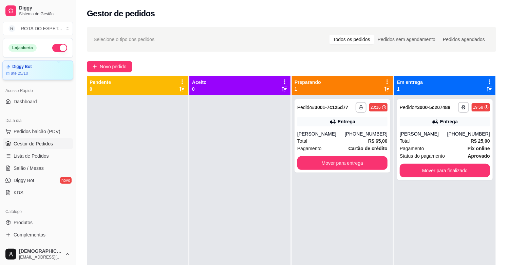
click at [24, 72] on article "até 25/10" at bounding box center [19, 73] width 17 height 5
click at [91, 162] on div at bounding box center [137, 227] width 101 height 265
click at [30, 103] on span "Dashboard" at bounding box center [25, 101] width 23 height 7
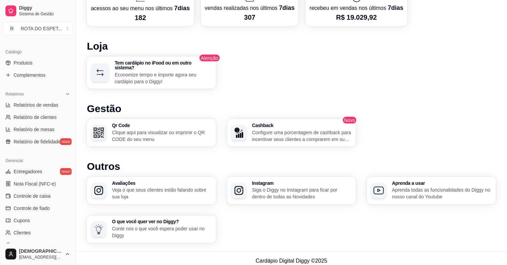
scroll to position [223, 0]
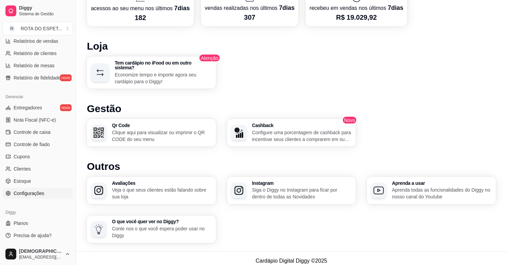
click at [34, 191] on span "Configurações" at bounding box center [29, 193] width 31 height 7
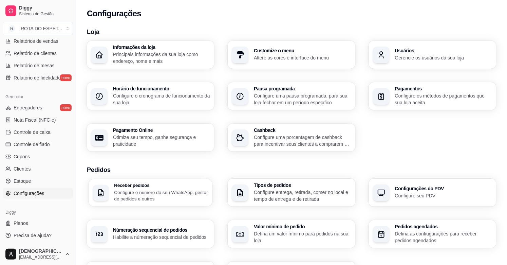
click at [178, 191] on p "Configure o número do seu WhatsApp, gestor de pedidos e outros" at bounding box center [161, 195] width 94 height 13
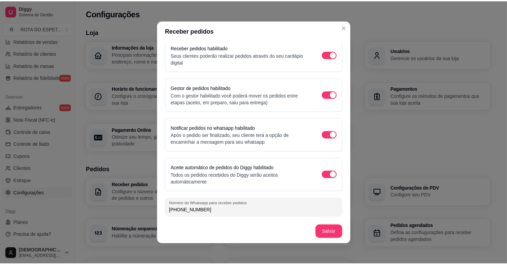
scroll to position [1, 0]
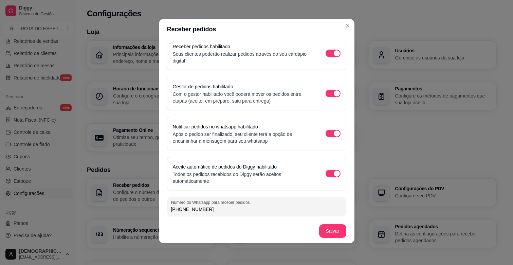
click at [301, 230] on footer "Salvar" at bounding box center [257, 231] width 196 height 24
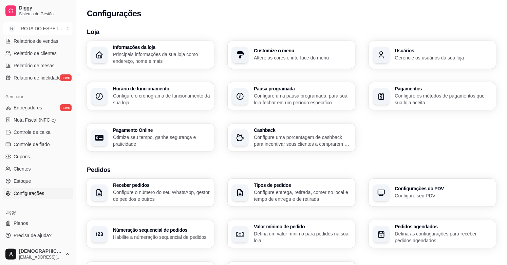
click at [398, 137] on div "Informações da loja Principais informações da sua loja como endereço, nome e ma…" at bounding box center [291, 96] width 409 height 111
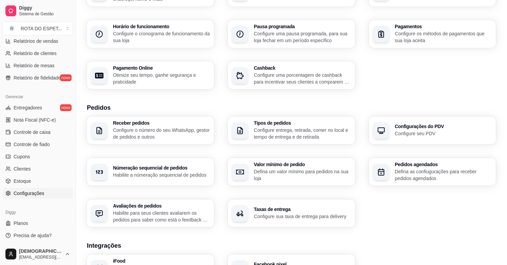
scroll to position [75, 0]
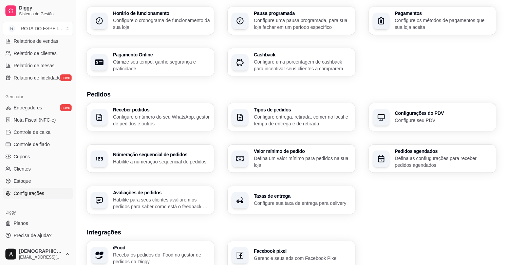
click at [195, 195] on h3 "Avaliações de pedidos" at bounding box center [161, 192] width 97 height 5
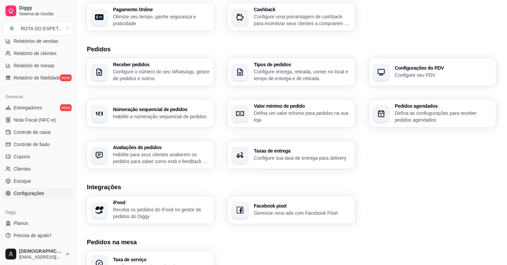
scroll to position [211, 0]
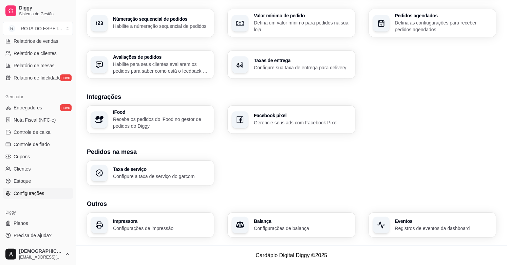
click at [284, 61] on h3 "Taxas de entrega" at bounding box center [302, 60] width 97 height 5
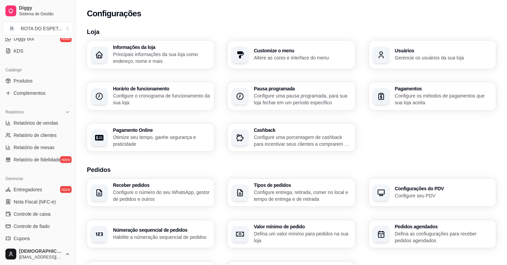
scroll to position [35, 0]
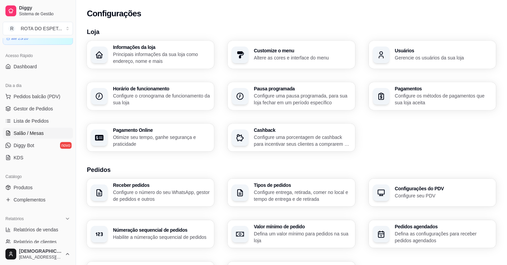
click at [35, 128] on link "Salão / Mesas" at bounding box center [38, 133] width 70 height 11
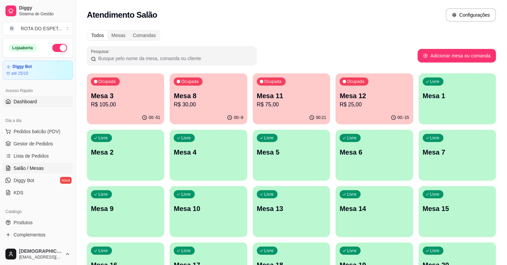
click at [24, 106] on link "Dashboard" at bounding box center [38, 101] width 70 height 11
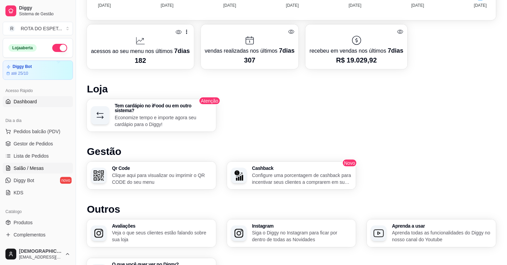
scroll to position [307, 0]
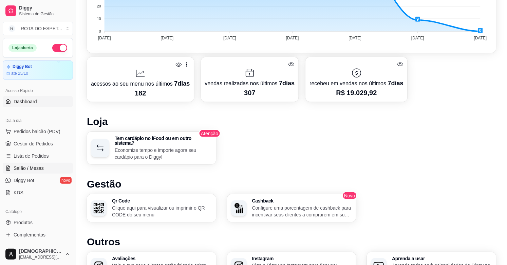
click at [20, 168] on span "Salão / Mesas" at bounding box center [29, 168] width 30 height 7
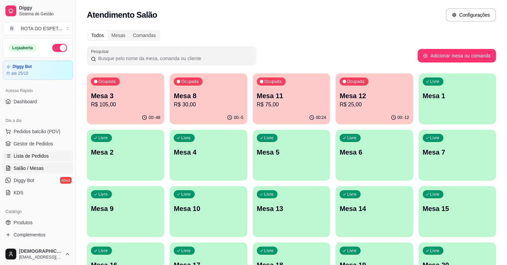
click at [34, 152] on link "Lista de Pedidos" at bounding box center [38, 155] width 70 height 11
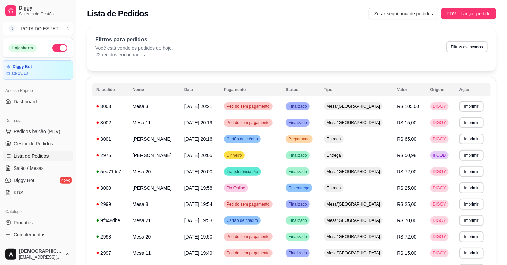
click at [18, 137] on ul "Pedidos balcão (PDV) Gestor de Pedidos Lista de Pedidos Salão / Mesas Diggy Bot…" at bounding box center [38, 162] width 70 height 72
click at [24, 135] on button "Pedidos balcão (PDV)" at bounding box center [38, 131] width 70 height 11
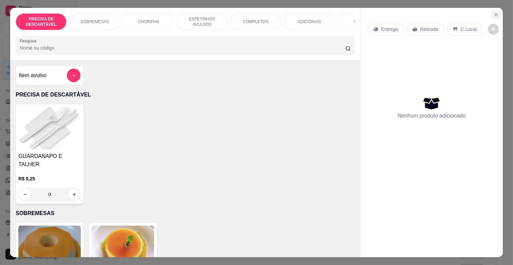
click at [495, 12] on icon "Close" at bounding box center [495, 14] width 5 height 5
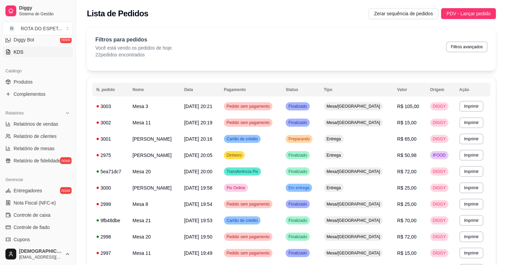
scroll to position [151, 0]
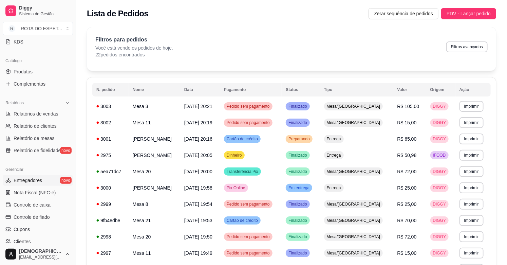
click at [37, 179] on span "Entregadores" at bounding box center [28, 180] width 29 height 7
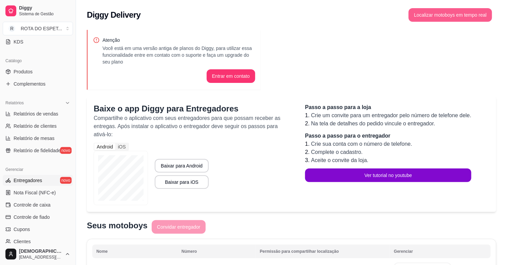
click at [467, 16] on button "Localizar motoboys em tempo real" at bounding box center [451, 15] width 84 height 14
click at [43, 126] on span "Relatório de clientes" at bounding box center [35, 126] width 43 height 7
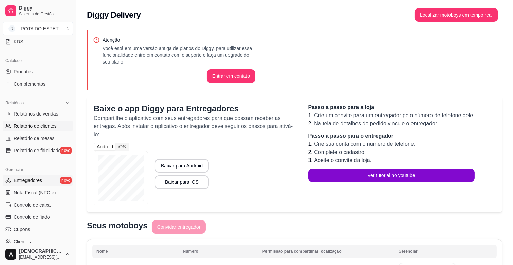
select select "30"
select select "HIGHEST_TOTAL_SPENT_WITH_ORDERS"
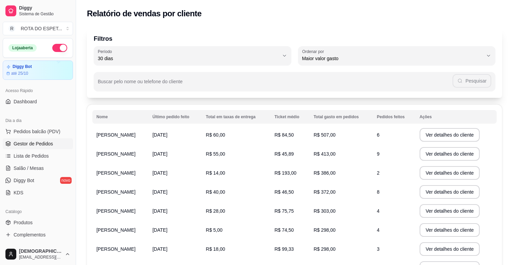
click at [50, 141] on span "Gestor de Pedidos" at bounding box center [33, 143] width 39 height 7
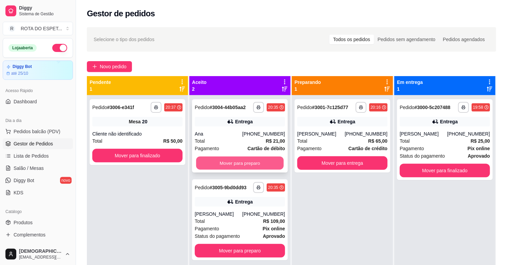
click at [235, 163] on button "Mover para preparo" at bounding box center [240, 162] width 88 height 13
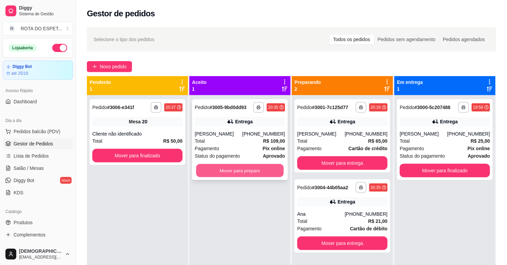
click at [236, 172] on button "Mover para preparo" at bounding box center [240, 170] width 88 height 13
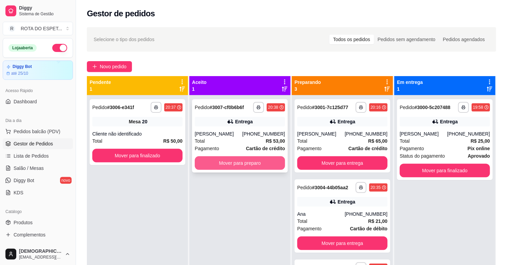
click at [225, 157] on button "Mover para preparo" at bounding box center [240, 163] width 90 height 14
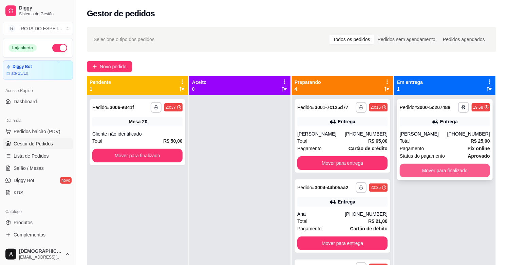
click at [424, 172] on button "Mover para finalizado" at bounding box center [445, 171] width 90 height 14
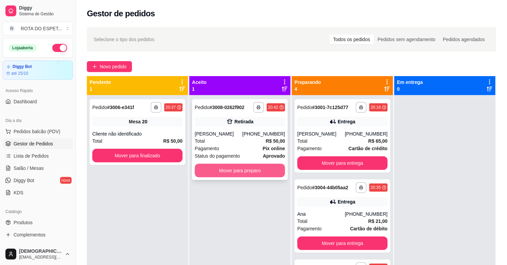
click at [223, 169] on button "Mover para preparo" at bounding box center [240, 171] width 90 height 14
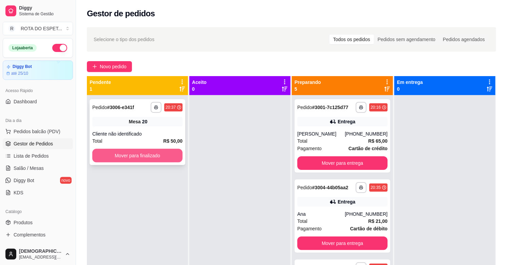
click at [146, 156] on button "Mover para finalizado" at bounding box center [137, 156] width 90 height 14
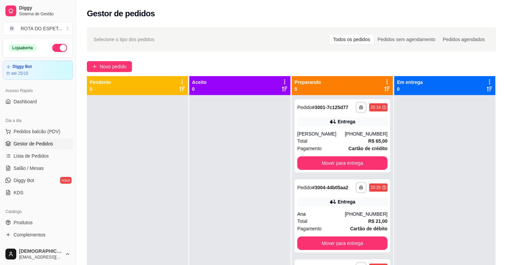
click at [222, 179] on div at bounding box center [239, 227] width 101 height 265
click at [328, 159] on button "Mover para entrega" at bounding box center [343, 162] width 88 height 13
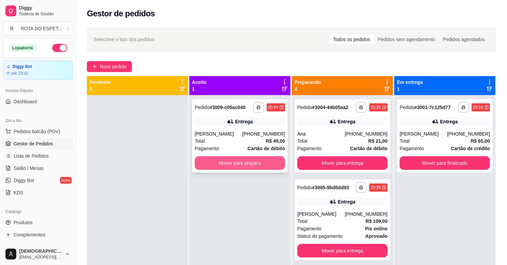
click at [259, 162] on button "Mover para preparo" at bounding box center [240, 163] width 90 height 14
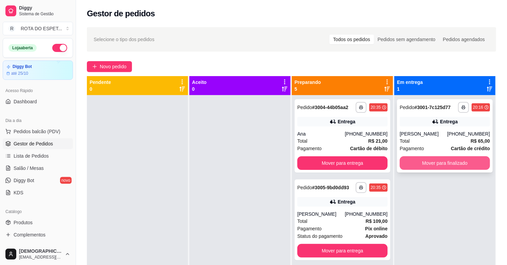
click at [451, 165] on button "Mover para finalizado" at bounding box center [445, 163] width 90 height 14
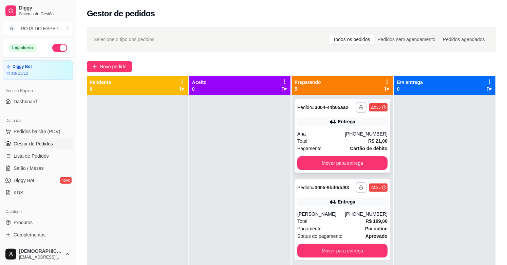
click at [327, 140] on div "Total R$ 21,00" at bounding box center [342, 140] width 90 height 7
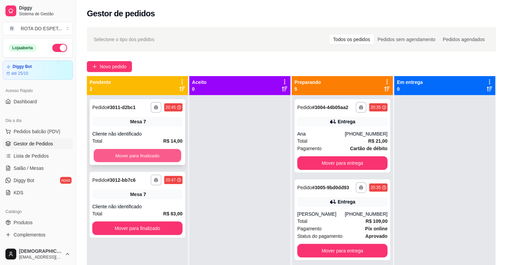
click at [148, 152] on button "Mover para finalizado" at bounding box center [138, 155] width 88 height 13
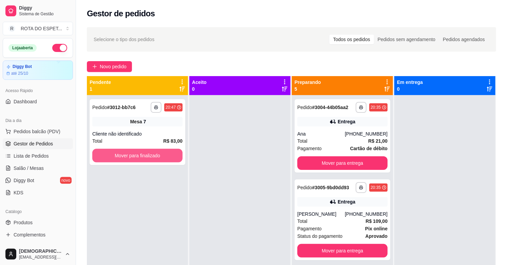
click at [148, 152] on button "Mover para finalizado" at bounding box center [137, 156] width 90 height 14
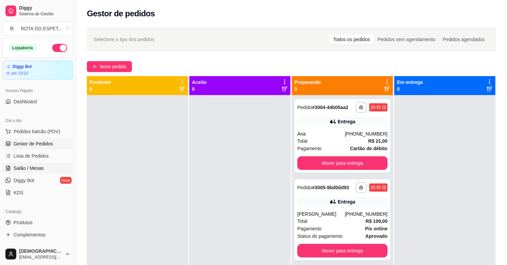
click at [37, 168] on span "Salão / Mesas" at bounding box center [29, 168] width 30 height 7
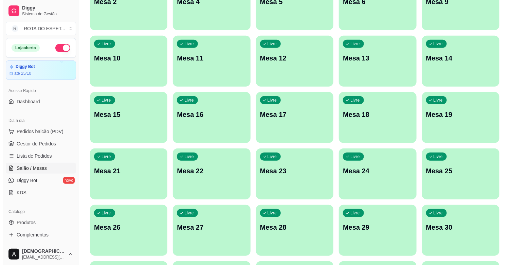
scroll to position [151, 0]
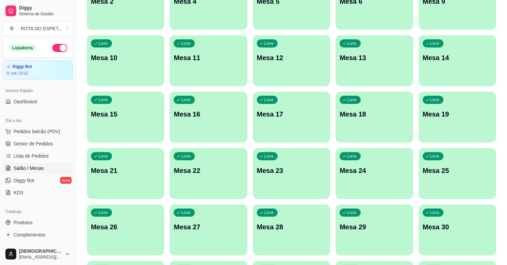
click at [119, 178] on div "Livre Mesa 21" at bounding box center [125, 169] width 77 height 43
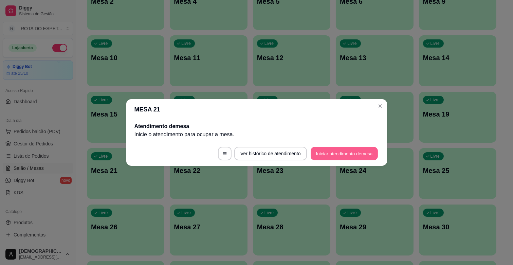
click at [342, 152] on button "Iniciar atendimento de mesa" at bounding box center [344, 153] width 67 height 13
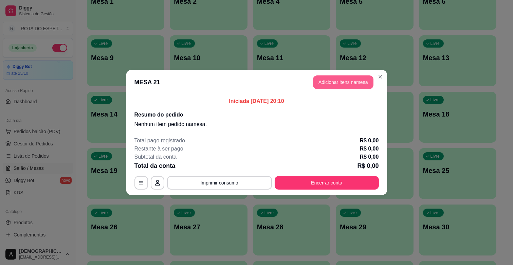
click at [352, 87] on button "Adicionar itens na mesa" at bounding box center [343, 82] width 60 height 14
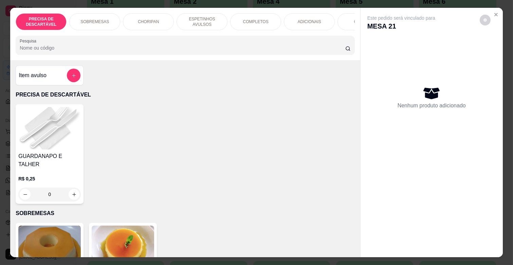
click at [316, 19] on p "ADICIONAIS" at bounding box center [309, 21] width 23 height 5
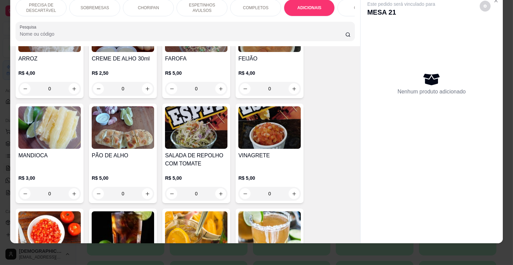
scroll to position [1228, 0]
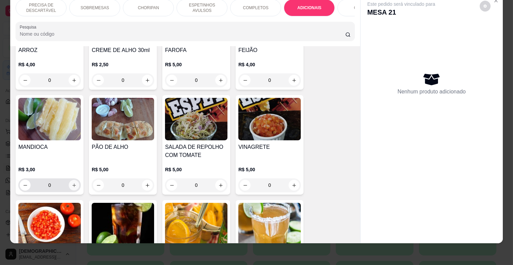
click at [72, 183] on icon "increase-product-quantity" at bounding box center [74, 185] width 5 height 5
type input "2"
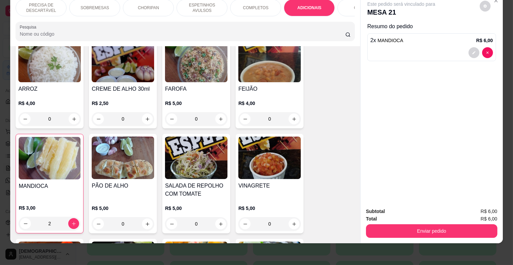
scroll to position [1152, 0]
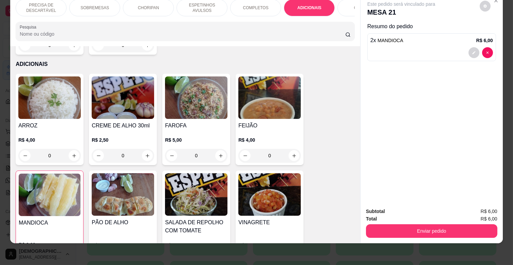
click at [205, 6] on p "ESPETINHOS AVULSOS" at bounding box center [201, 7] width 39 height 11
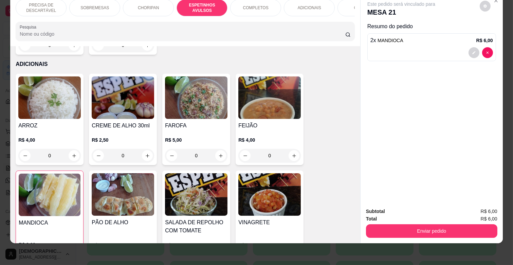
scroll to position [375, 0]
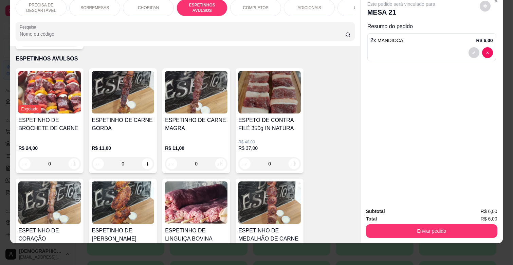
click at [209, 123] on h4 "ESPETINHO DE CARNE MAGRA" at bounding box center [196, 124] width 62 height 16
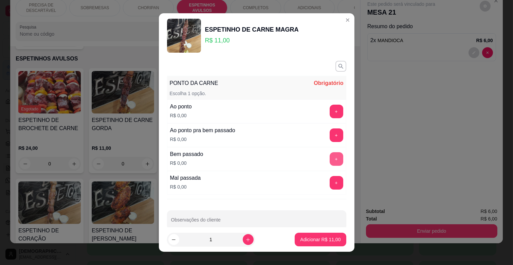
click at [330, 158] on button "+" at bounding box center [337, 159] width 14 height 14
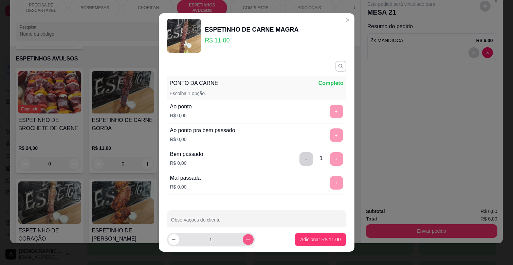
click at [243, 234] on button "increase-product-quantity" at bounding box center [248, 239] width 11 height 11
type input "3"
click at [325, 236] on button "Adicionar R$ 33,00" at bounding box center [321, 239] width 50 height 13
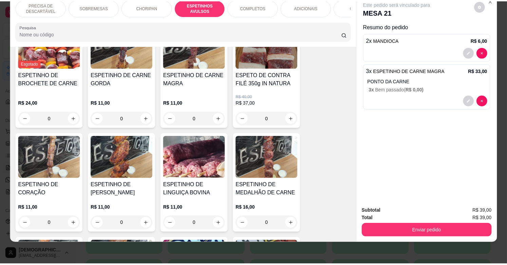
scroll to position [450, 0]
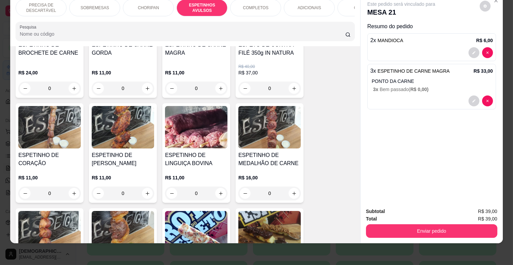
click at [138, 174] on p "R$ 11,00" at bounding box center [123, 177] width 62 height 7
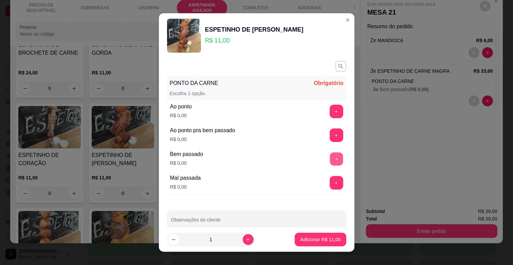
click at [330, 161] on button "+" at bounding box center [336, 158] width 13 height 13
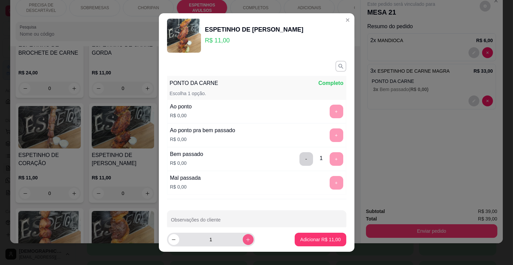
click at [245, 238] on icon "increase-product-quantity" at bounding box center [247, 239] width 5 height 5
type input "2"
click at [316, 239] on p "Adicionar R$ 22,00" at bounding box center [320, 239] width 40 height 7
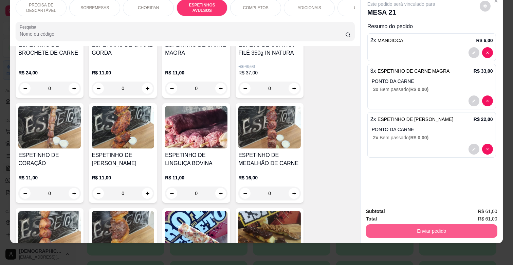
click at [406, 224] on button "Enviar pedido" at bounding box center [431, 231] width 131 height 14
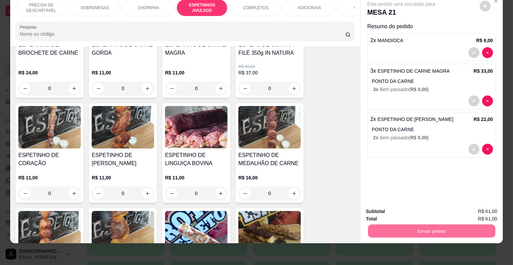
click at [474, 205] on button "Enviar pedido" at bounding box center [479, 208] width 38 height 13
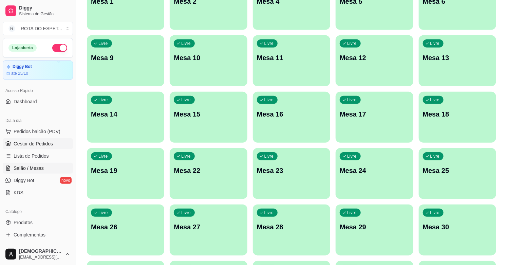
click at [57, 145] on link "Gestor de Pedidos" at bounding box center [38, 143] width 70 height 11
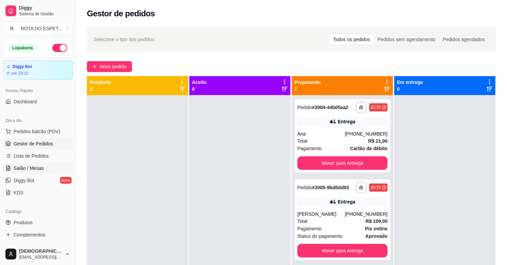
click at [39, 165] on span "Salão / Mesas" at bounding box center [29, 168] width 30 height 7
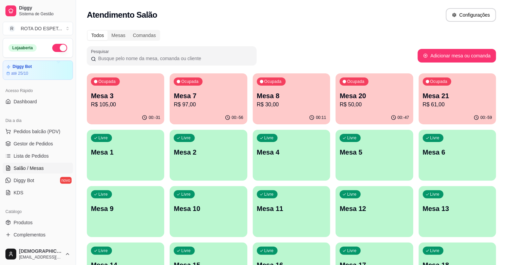
click at [452, 102] on p "R$ 61,00" at bounding box center [457, 104] width 69 height 8
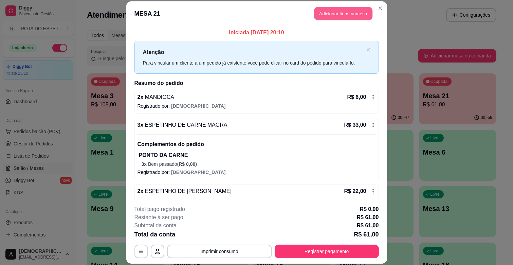
click at [351, 12] on button "Adicionar itens na mesa" at bounding box center [343, 13] width 58 height 13
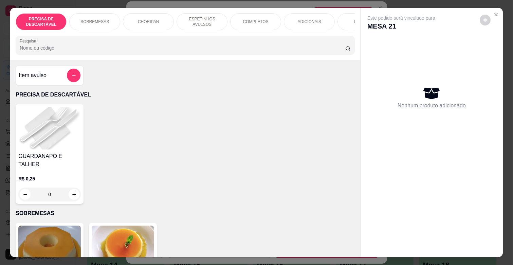
click at [260, 26] on div "COMPLETOS" at bounding box center [255, 21] width 51 height 17
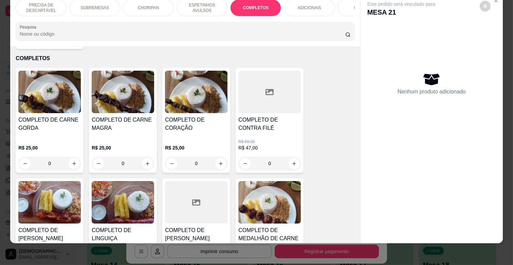
scroll to position [0, 297]
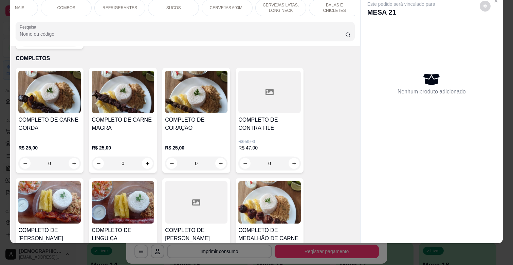
click at [286, 6] on p "CERVEJAS LATAS, LONG NECK" at bounding box center [280, 7] width 39 height 11
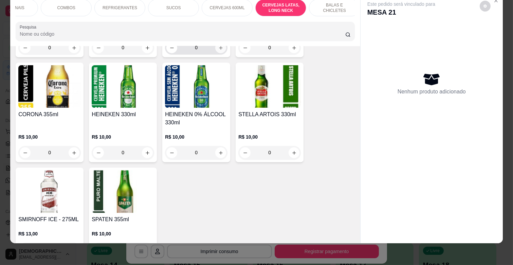
scroll to position [2581, 0]
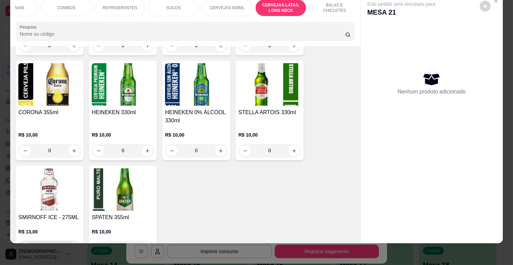
click at [72, 242] on button "increase-product-quantity" at bounding box center [74, 247] width 11 height 11
type input "1"
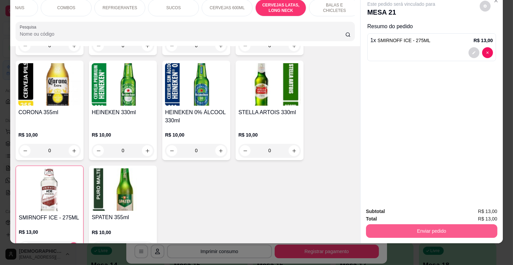
click at [384, 226] on button "Enviar pedido" at bounding box center [431, 231] width 131 height 14
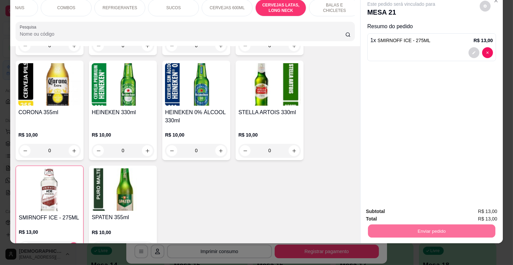
click at [473, 205] on button "Enviar pedido" at bounding box center [479, 208] width 38 height 13
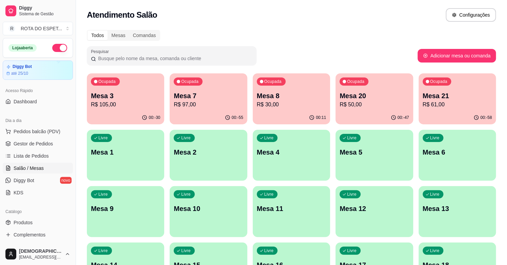
click at [31, 141] on span "Gestor de Pedidos" at bounding box center [33, 143] width 39 height 7
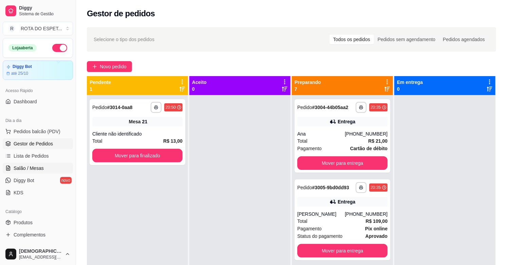
click at [51, 165] on link "Salão / Mesas" at bounding box center [38, 168] width 70 height 11
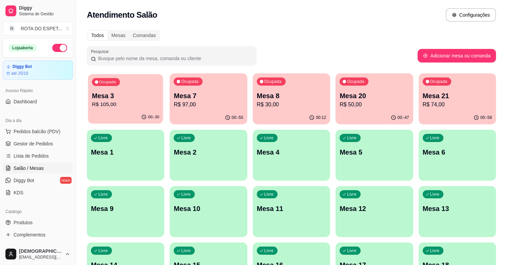
click at [95, 102] on p "R$ 105,00" at bounding box center [125, 104] width 67 height 8
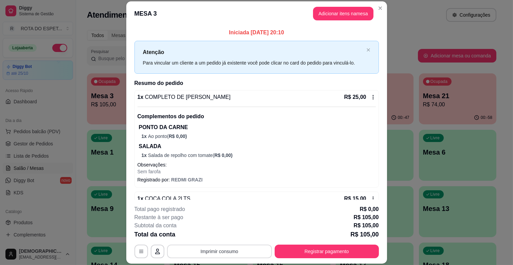
click at [235, 255] on button "Imprimir consumo" at bounding box center [219, 251] width 105 height 14
click at [225, 221] on button "IMPRESSORA BALCÃO" at bounding box center [219, 222] width 54 height 11
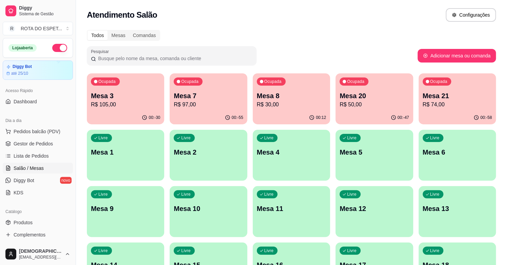
click at [116, 94] on p "Mesa 3" at bounding box center [125, 96] width 69 height 10
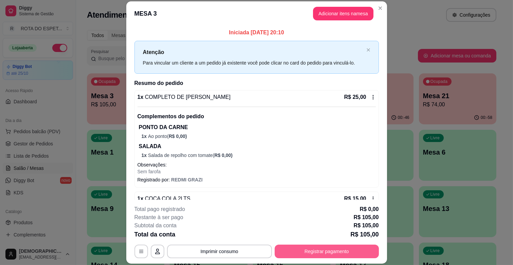
click at [339, 249] on button "Registrar pagamento" at bounding box center [327, 251] width 104 height 14
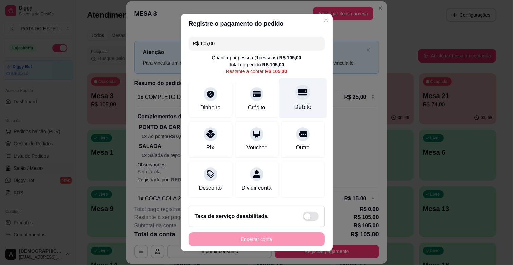
click at [294, 103] on div "Débito" at bounding box center [302, 107] width 17 height 9
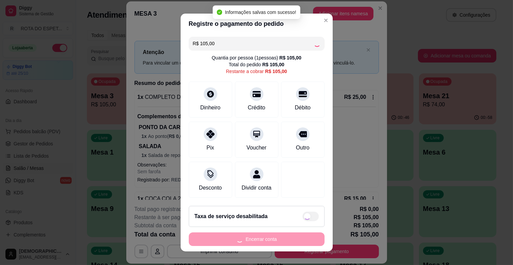
type input "R$ 0,00"
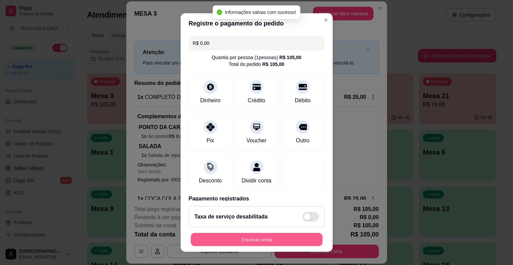
click at [285, 239] on button "Encerrar conta" at bounding box center [257, 239] width 132 height 13
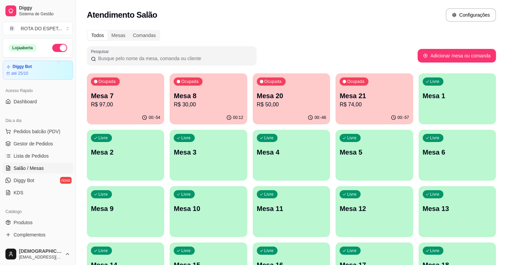
click at [196, 100] on p "Mesa 8" at bounding box center [208, 96] width 69 height 10
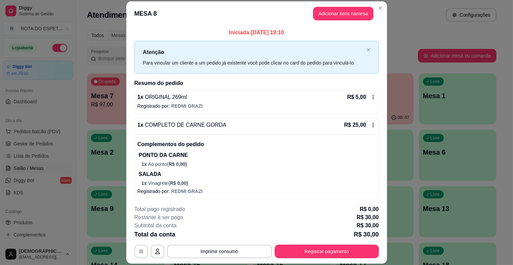
scroll to position [2, 0]
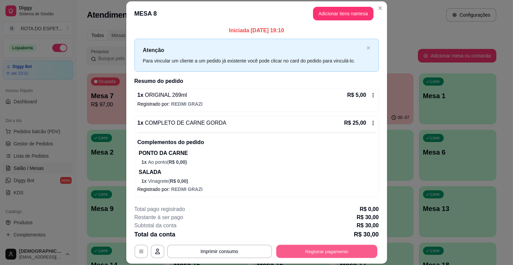
click at [339, 253] on button "Registrar pagamento" at bounding box center [326, 251] width 101 height 13
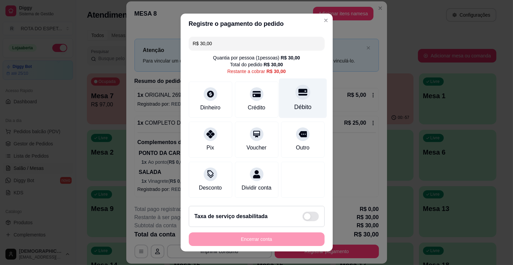
click at [299, 100] on div "Débito" at bounding box center [303, 98] width 48 height 40
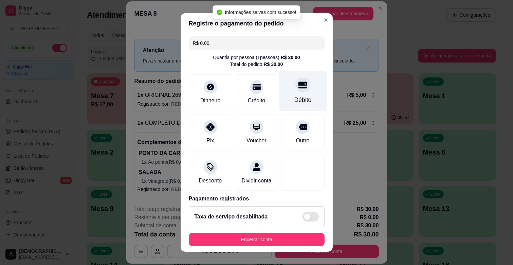
type input "R$ 0,00"
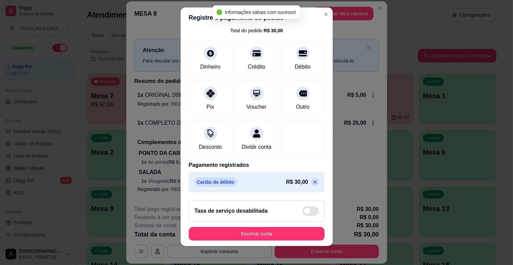
scroll to position [8, 0]
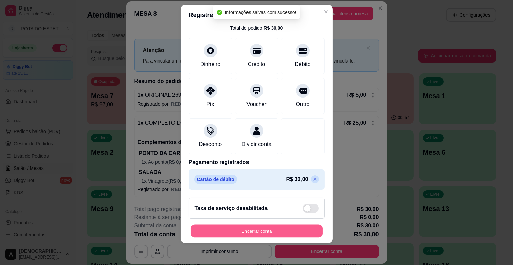
click at [278, 227] on button "Encerrar conta" at bounding box center [257, 230] width 132 height 13
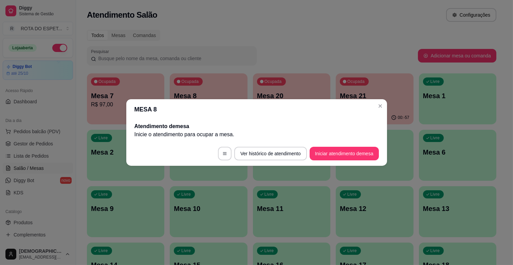
scroll to position [0, 0]
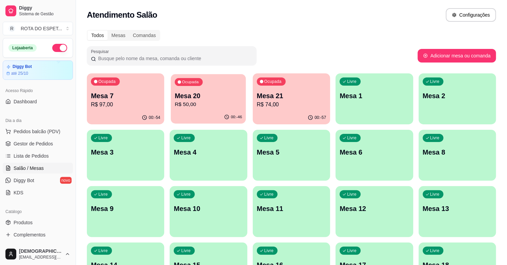
click at [222, 106] on p "R$ 50,00" at bounding box center [208, 104] width 67 height 8
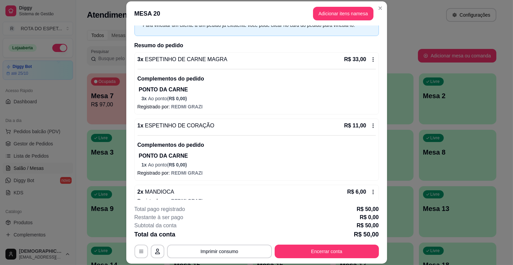
scroll to position [49, 0]
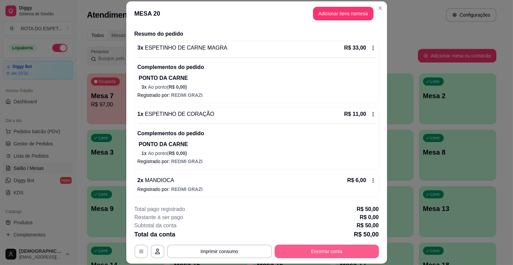
click at [327, 253] on button "Encerrar conta" at bounding box center [327, 251] width 104 height 14
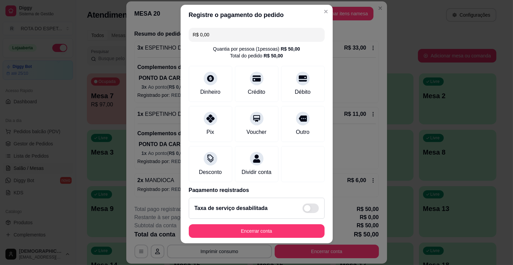
scroll to position [36, 0]
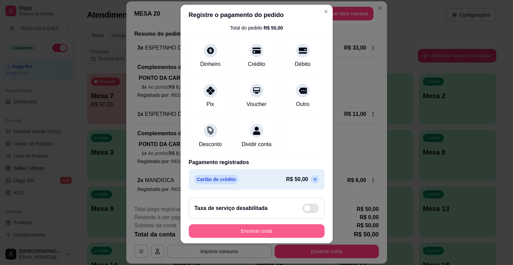
click at [276, 228] on button "Encerrar conta" at bounding box center [257, 231] width 136 height 14
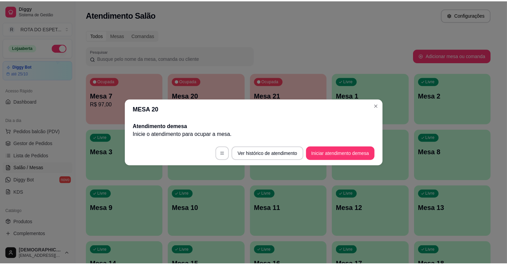
scroll to position [0, 0]
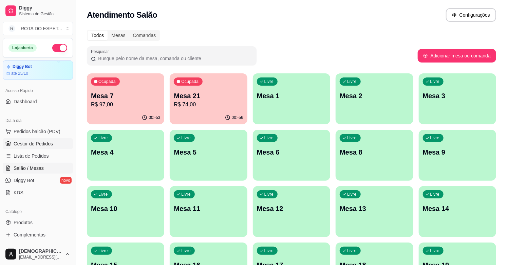
click at [39, 145] on span "Gestor de Pedidos" at bounding box center [33, 143] width 39 height 7
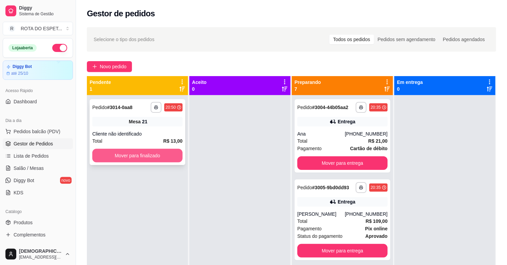
click at [137, 151] on button "Mover para finalizado" at bounding box center [137, 156] width 90 height 14
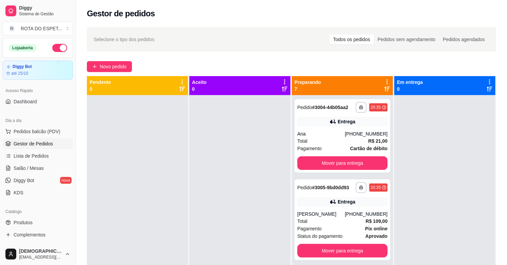
click at [469, 175] on div at bounding box center [444, 227] width 101 height 265
click at [427, 161] on div at bounding box center [444, 227] width 101 height 265
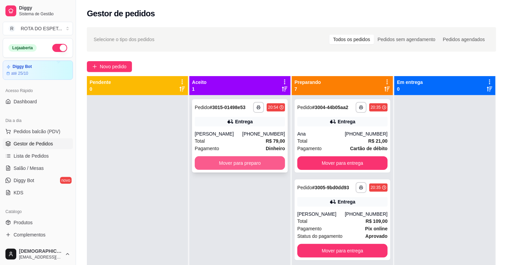
click at [250, 170] on button "Mover para preparo" at bounding box center [240, 163] width 90 height 14
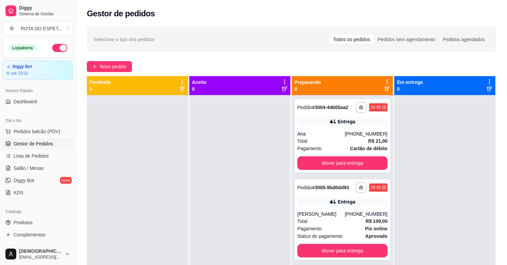
click at [211, 174] on div at bounding box center [239, 227] width 101 height 265
click at [36, 171] on span "Salão / Mesas" at bounding box center [29, 168] width 30 height 7
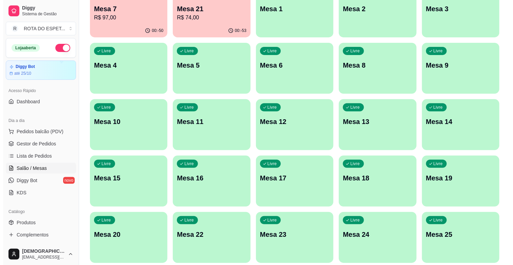
scroll to position [113, 0]
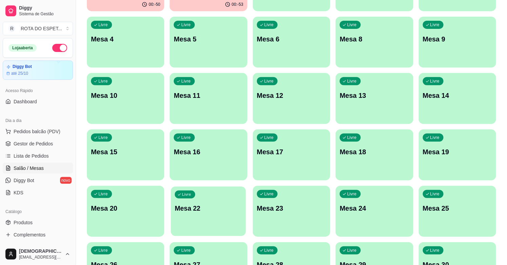
click at [222, 218] on div "Livre Mesa 22" at bounding box center [208, 206] width 75 height 41
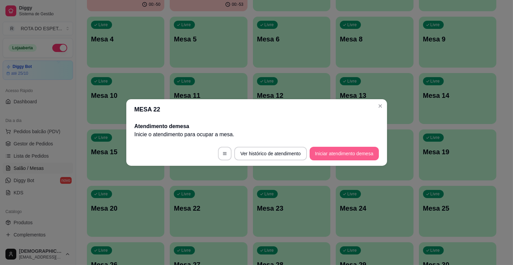
click at [346, 149] on button "Iniciar atendimento de mesa" at bounding box center [344, 154] width 69 height 14
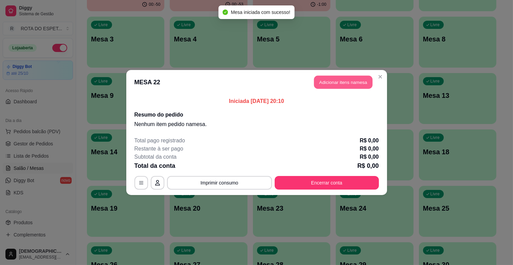
click at [344, 86] on button "Adicionar itens na mesa" at bounding box center [343, 82] width 58 height 13
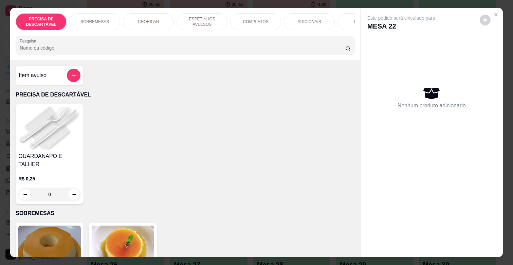
click at [204, 19] on p "ESPETINHOS AVULSOS" at bounding box center [201, 21] width 39 height 11
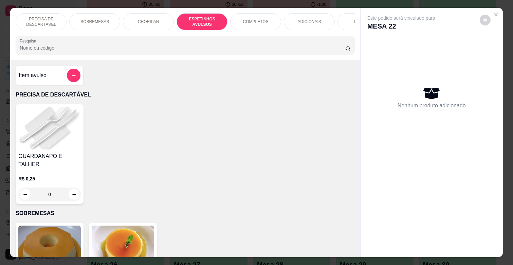
scroll to position [16, 0]
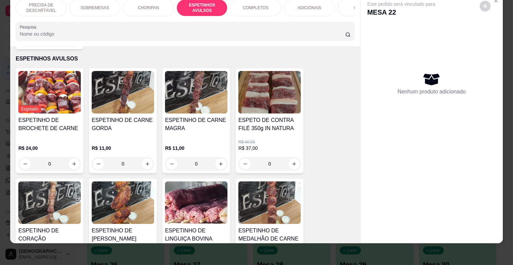
click at [209, 117] on h4 "ESPETINHO DE CARNE MAGRA" at bounding box center [196, 124] width 62 height 16
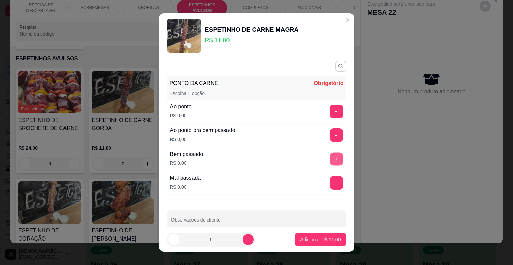
click at [330, 159] on button "+" at bounding box center [336, 158] width 13 height 13
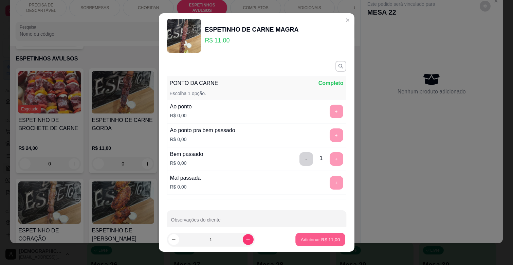
click at [316, 235] on button "Adicionar R$ 11,00" at bounding box center [321, 239] width 50 height 13
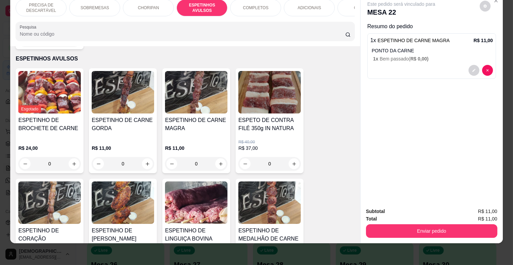
click at [275, 1] on div "COMPLETOS" at bounding box center [255, 7] width 51 height 17
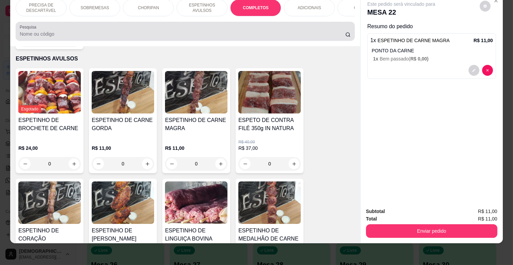
scroll to position [819, 0]
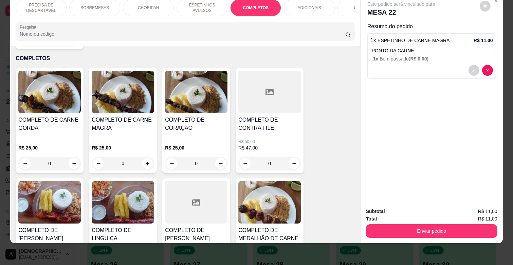
click at [130, 118] on h4 "COMPLETO DE CARNE MAGRA" at bounding box center [123, 124] width 62 height 16
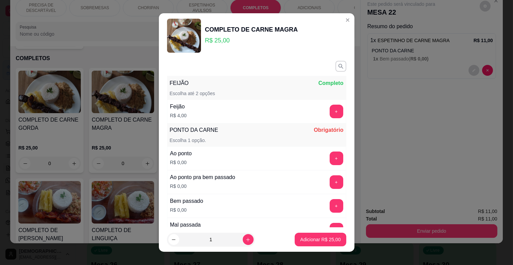
scroll to position [38, 0]
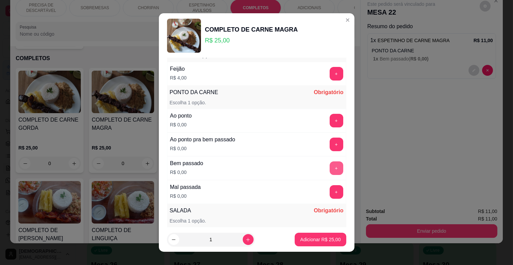
click at [330, 167] on button "+" at bounding box center [337, 168] width 14 height 14
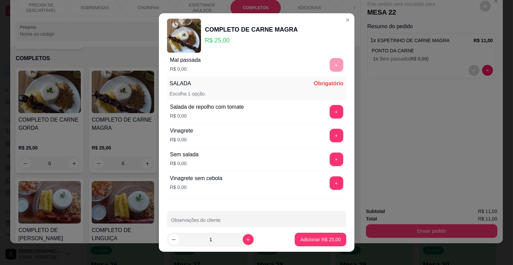
scroll to position [177, 0]
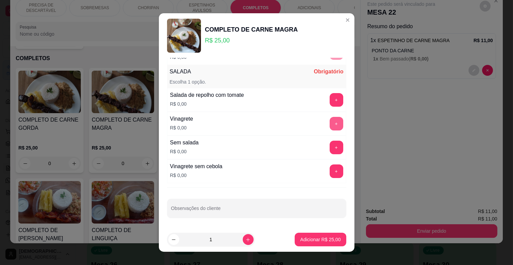
click at [330, 119] on button "+" at bounding box center [337, 124] width 14 height 14
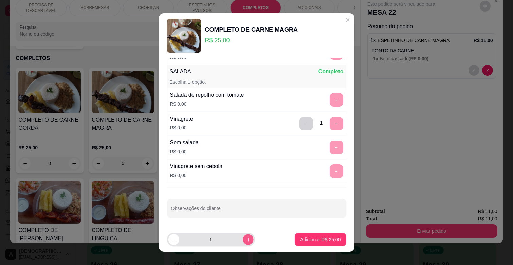
click at [245, 238] on icon "increase-product-quantity" at bounding box center [247, 239] width 5 height 5
type input "2"
click at [309, 240] on p "Adicionar R$ 50,00" at bounding box center [320, 239] width 39 height 6
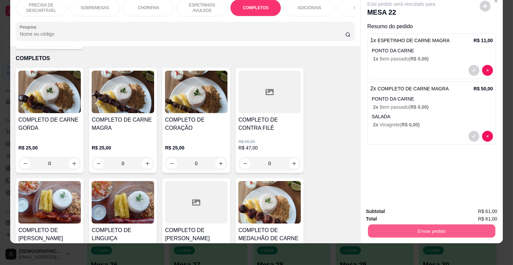
click at [439, 224] on button "Enviar pedido" at bounding box center [431, 230] width 127 height 13
click at [490, 206] on button "Enviar pedido" at bounding box center [479, 208] width 38 height 13
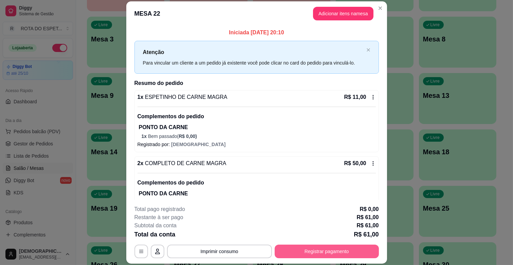
click at [357, 246] on button "Registrar pagamento" at bounding box center [327, 251] width 104 height 14
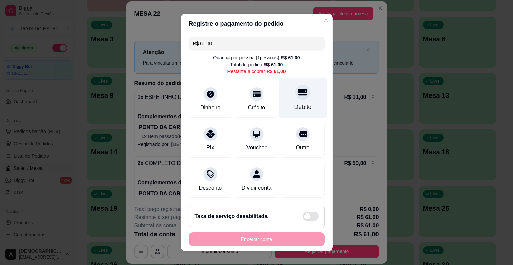
click at [279, 101] on div "Débito" at bounding box center [303, 98] width 48 height 40
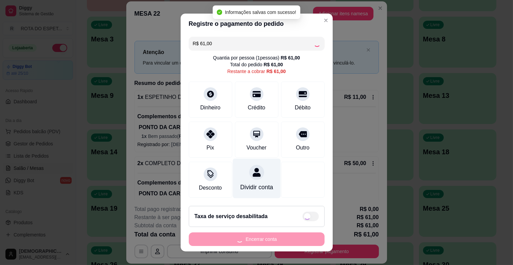
type input "R$ 0,00"
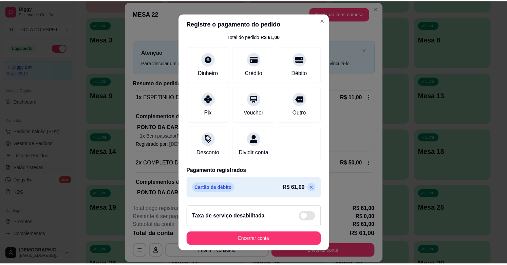
scroll to position [8, 0]
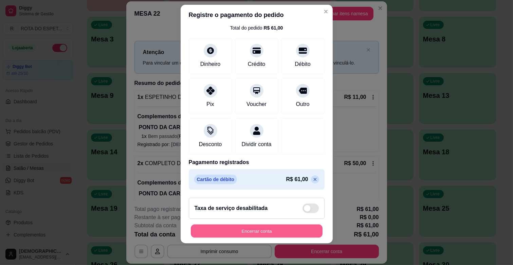
click at [283, 234] on button "Encerrar conta" at bounding box center [257, 230] width 132 height 13
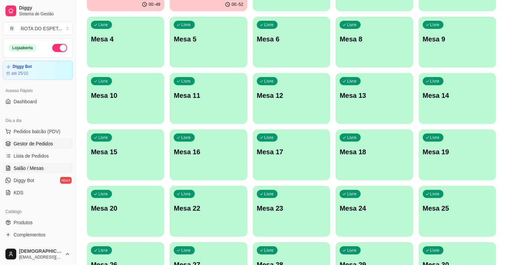
click at [21, 146] on span "Gestor de Pedidos" at bounding box center [33, 143] width 39 height 7
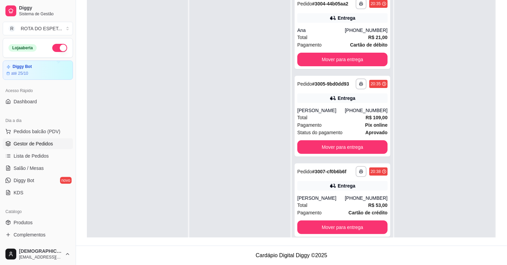
click at [21, 146] on span "Gestor de Pedidos" at bounding box center [33, 143] width 39 height 7
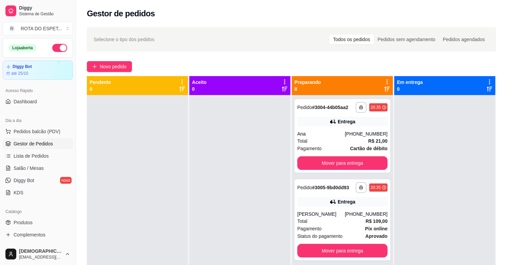
click at [211, 168] on div at bounding box center [239, 227] width 101 height 265
click at [336, 140] on div "Total R$ 21,00" at bounding box center [342, 140] width 90 height 7
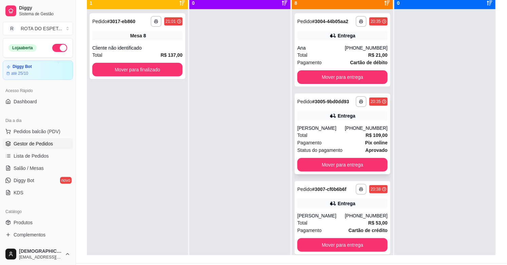
scroll to position [104, 0]
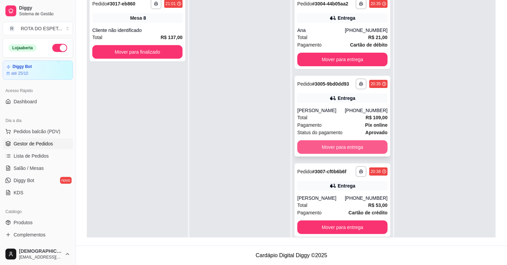
click at [342, 148] on button "Mover para entrega" at bounding box center [342, 147] width 90 height 14
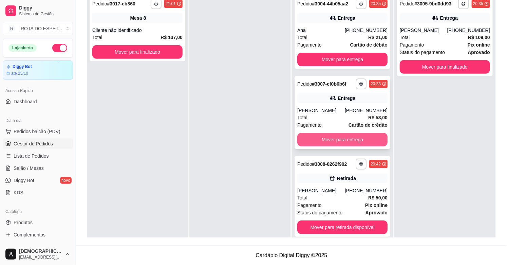
click at [348, 138] on button "Mover para entrega" at bounding box center [342, 140] width 90 height 14
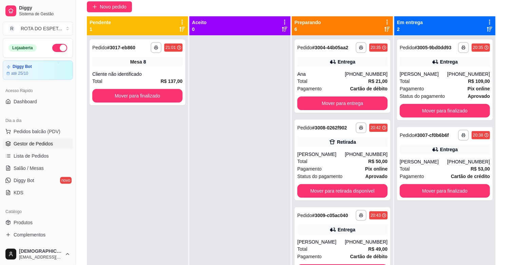
scroll to position [0, 0]
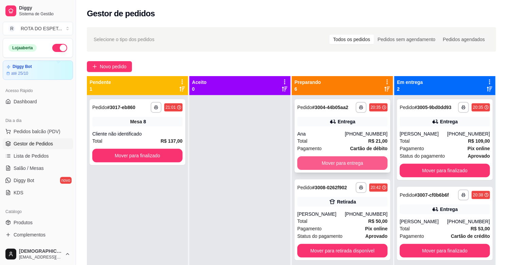
click at [333, 167] on button "Mover para entrega" at bounding box center [342, 163] width 90 height 14
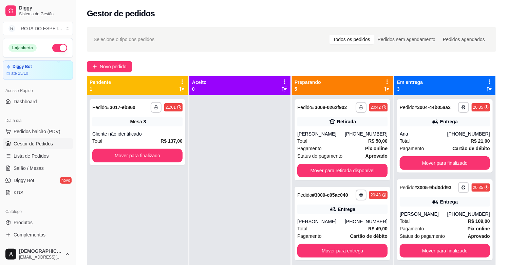
click at [259, 173] on div at bounding box center [239, 227] width 101 height 265
click at [165, 155] on button "Mover para finalizado" at bounding box center [138, 155] width 88 height 13
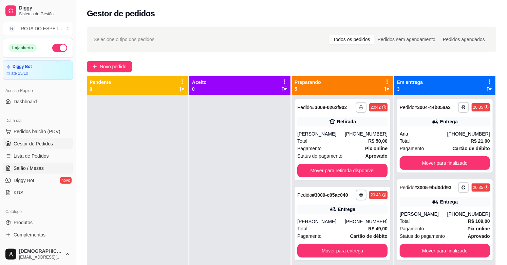
click at [32, 165] on span "Salão / Mesas" at bounding box center [29, 168] width 30 height 7
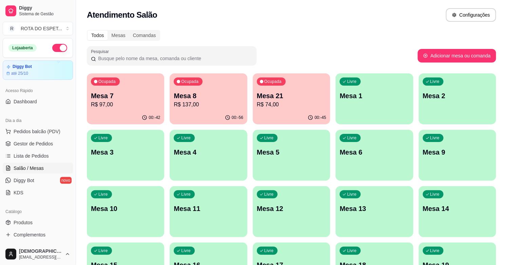
click at [290, 109] on div "Ocupada Mesa 21 R$ 74,00" at bounding box center [291, 92] width 77 height 38
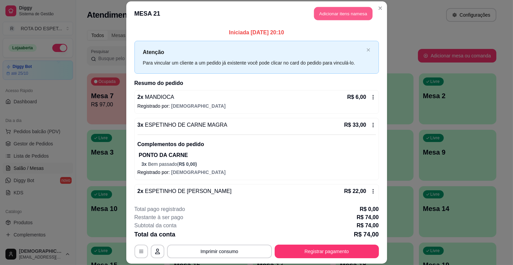
click at [351, 17] on button "Adicionar itens na mesa" at bounding box center [343, 13] width 58 height 13
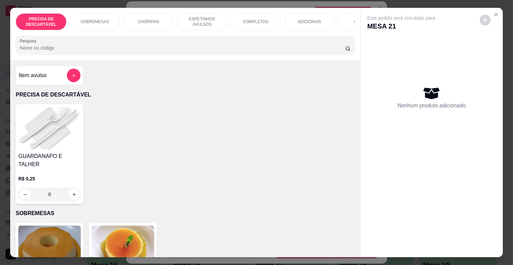
scroll to position [0, 297]
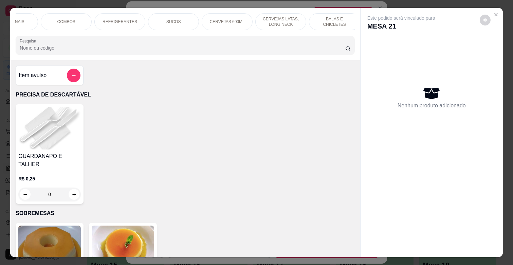
click at [270, 16] on p "CERVEJAS LATAS, LONG NECK" at bounding box center [280, 21] width 39 height 11
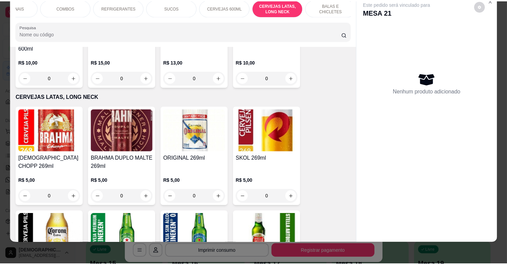
scroll to position [2505, 0]
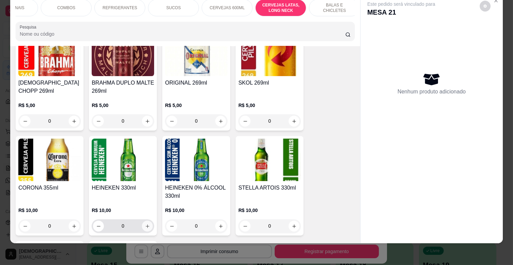
click at [145, 223] on icon "increase-product-quantity" at bounding box center [147, 225] width 5 height 5
type input "1"
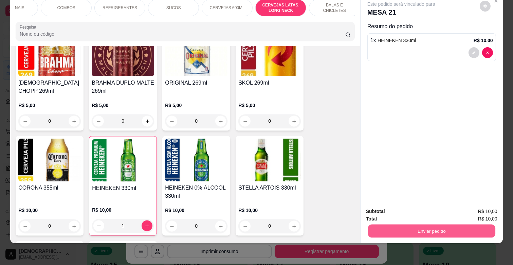
click at [430, 228] on button "Enviar pedido" at bounding box center [431, 230] width 127 height 13
click at [464, 208] on button "Enviar pedido" at bounding box center [479, 208] width 38 height 13
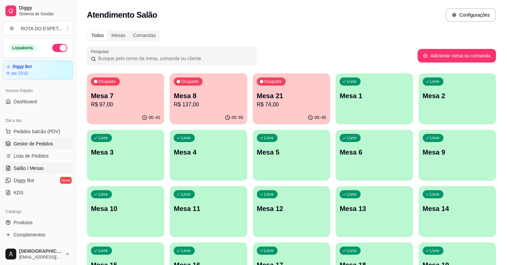
click at [24, 146] on span "Gestor de Pedidos" at bounding box center [33, 143] width 39 height 7
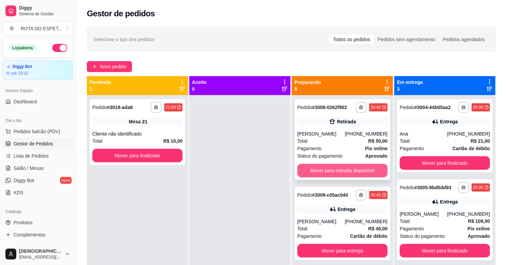
click at [338, 171] on button "Mover para retirada disponível" at bounding box center [342, 171] width 90 height 14
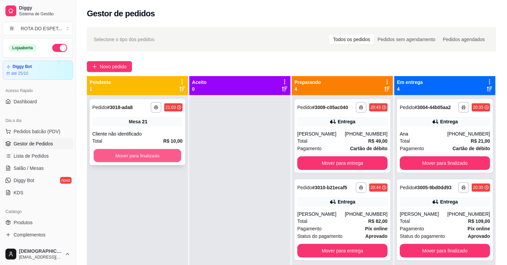
click at [146, 154] on button "Mover para finalizado" at bounding box center [138, 155] width 88 height 13
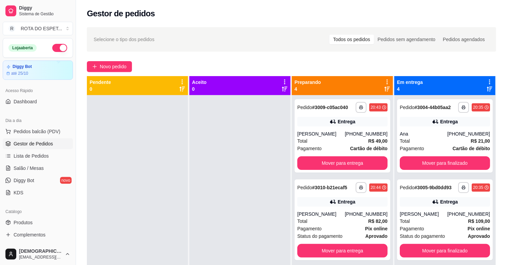
click at [242, 216] on div at bounding box center [239, 227] width 101 height 265
click at [242, 190] on div at bounding box center [239, 227] width 101 height 265
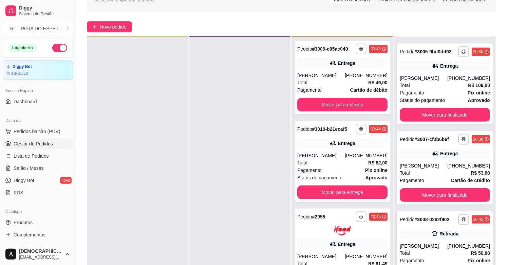
scroll to position [104, 0]
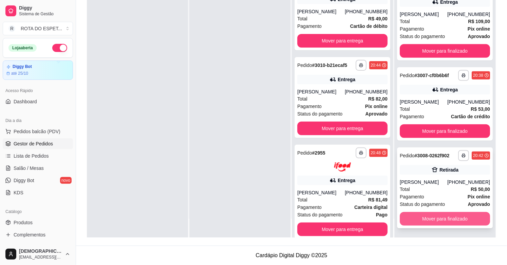
click at [440, 217] on button "Mover para finalizado" at bounding box center [445, 219] width 90 height 14
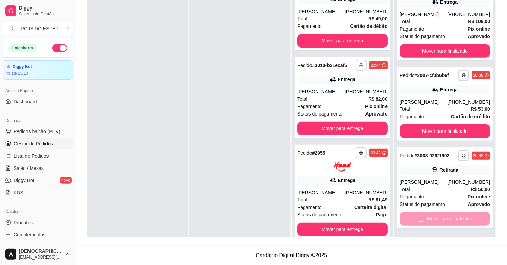
scroll to position [0, 0]
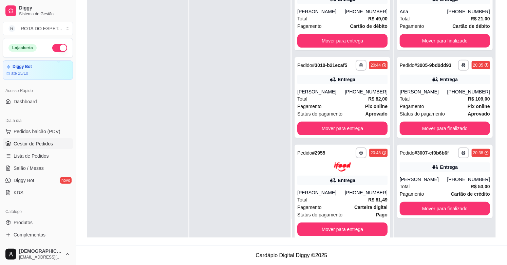
click at [250, 181] on div at bounding box center [239, 105] width 101 height 265
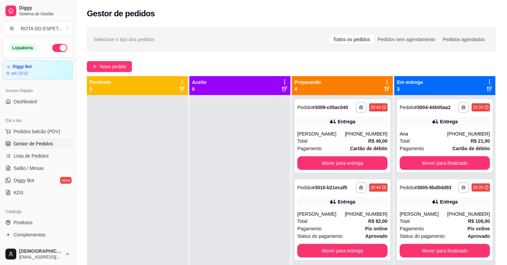
click at [239, 212] on div at bounding box center [239, 227] width 101 height 265
click at [452, 158] on button "Mover para finalizado" at bounding box center [445, 163] width 90 height 14
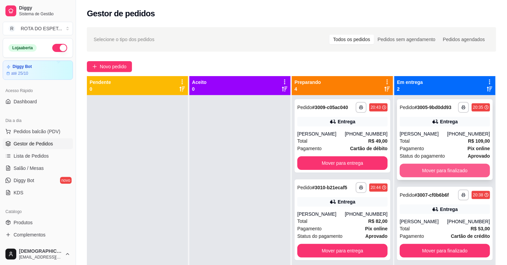
click at [454, 165] on button "Mover para finalizado" at bounding box center [445, 171] width 90 height 14
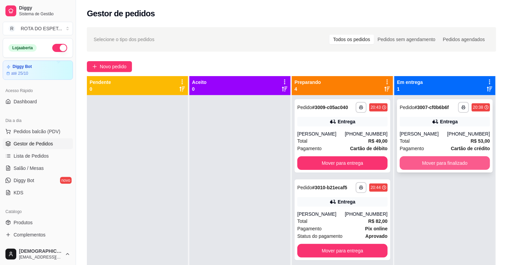
click at [451, 163] on button "Mover para finalizado" at bounding box center [445, 163] width 90 height 14
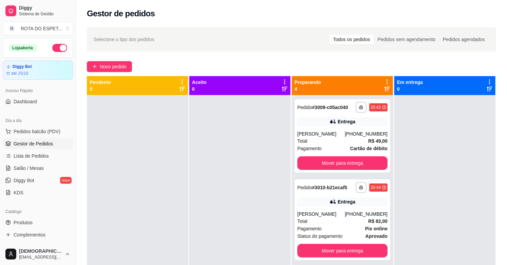
click at [248, 211] on div at bounding box center [239, 227] width 101 height 265
click at [262, 140] on div at bounding box center [239, 227] width 101 height 265
click at [337, 130] on div "[PERSON_NAME]" at bounding box center [321, 133] width 48 height 7
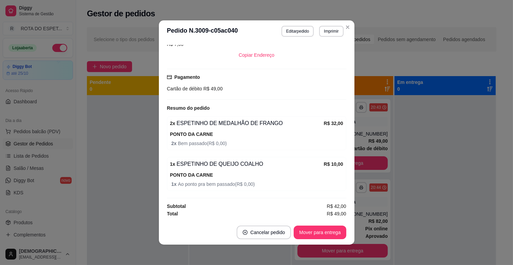
scroll to position [1, 0]
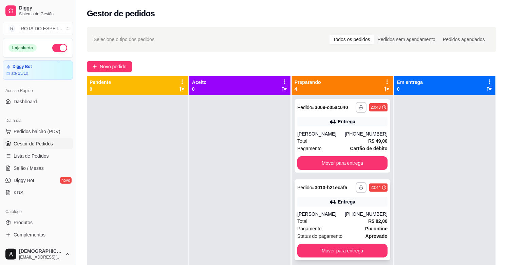
click at [335, 218] on div "Total R$ 82,00" at bounding box center [342, 220] width 90 height 7
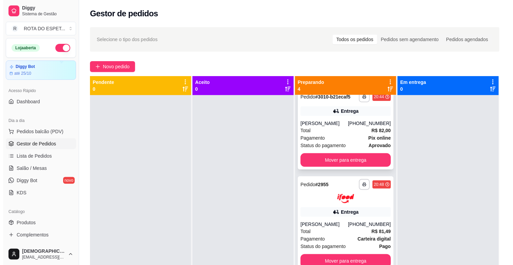
scroll to position [97, 0]
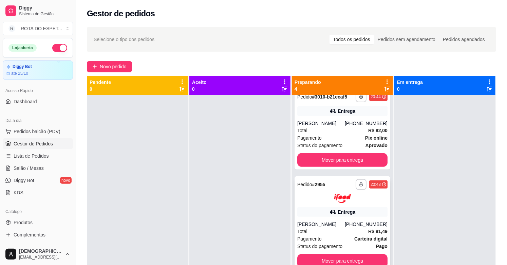
click at [334, 227] on div "Total R$ 81,49" at bounding box center [342, 230] width 90 height 7
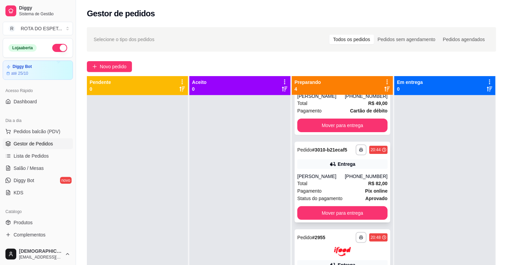
scroll to position [0, 0]
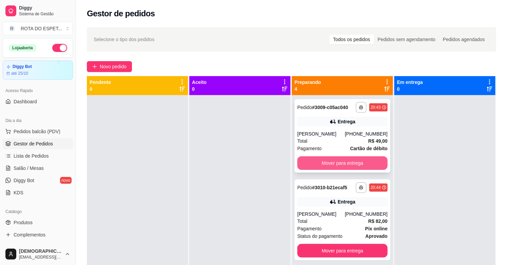
click at [339, 159] on button "Mover para entrega" at bounding box center [342, 163] width 90 height 14
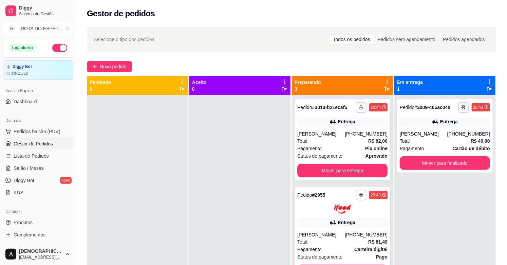
scroll to position [17, 0]
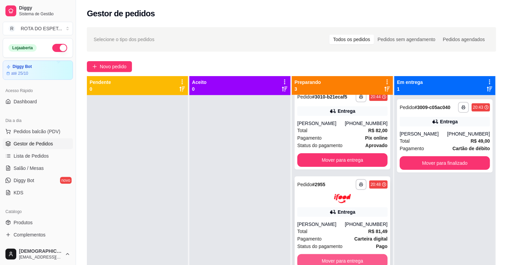
click at [342, 254] on button "Mover para entrega" at bounding box center [342, 261] width 90 height 14
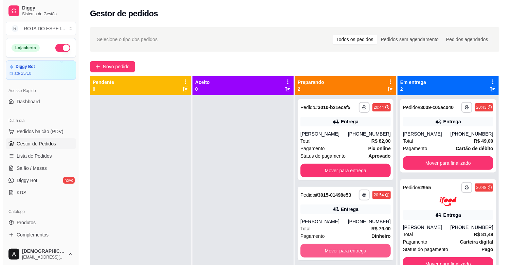
scroll to position [0, 0]
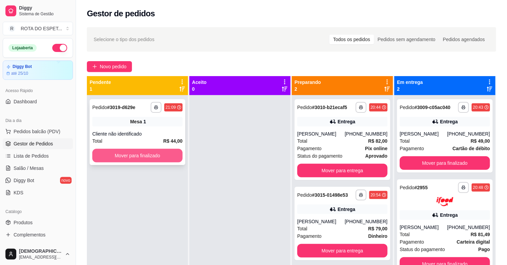
click at [156, 155] on button "Mover para finalizado" at bounding box center [137, 156] width 90 height 14
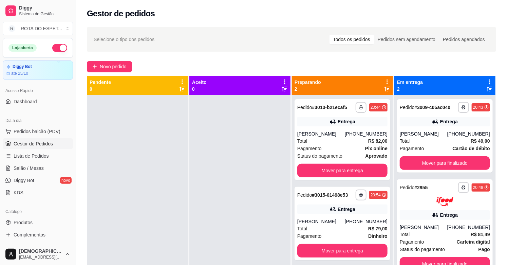
click at [213, 179] on div at bounding box center [239, 227] width 101 height 265
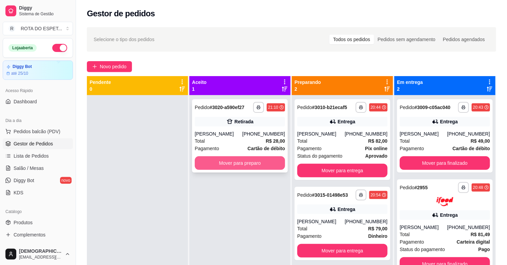
click at [222, 164] on button "Mover para preparo" at bounding box center [240, 163] width 90 height 14
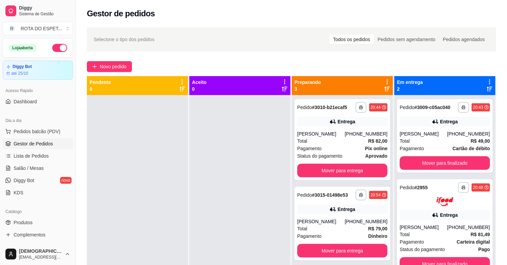
click at [224, 214] on div at bounding box center [239, 227] width 101 height 265
click at [196, 205] on div at bounding box center [239, 227] width 101 height 265
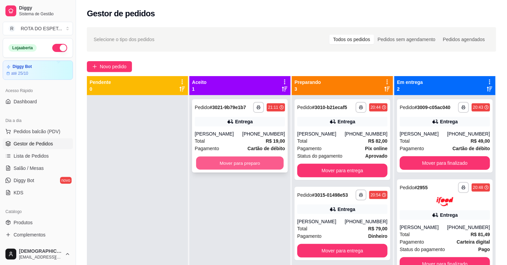
click at [236, 160] on button "Mover para preparo" at bounding box center [240, 162] width 88 height 13
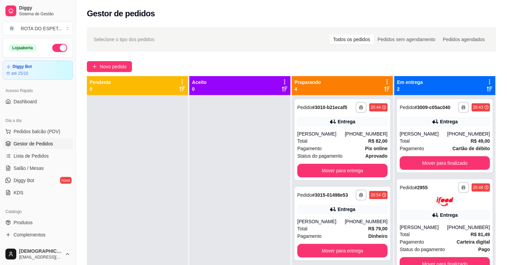
click at [231, 195] on div at bounding box center [239, 227] width 101 height 265
click at [29, 166] on span "Salão / Mesas" at bounding box center [29, 168] width 30 height 7
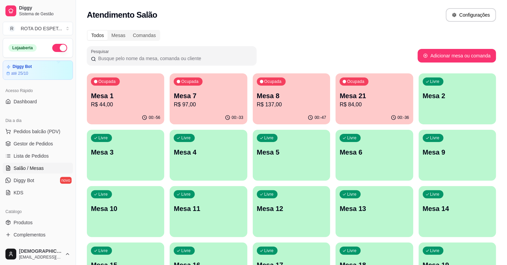
click at [290, 99] on p "Mesa 8" at bounding box center [291, 96] width 69 height 10
click at [360, 116] on div "00:-36" at bounding box center [374, 117] width 77 height 13
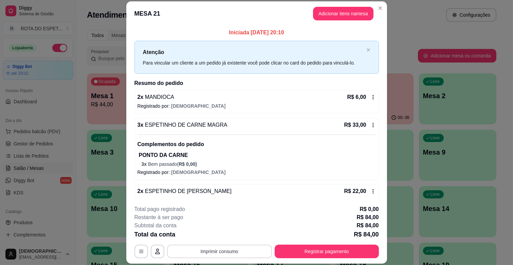
click at [219, 252] on button "Imprimir consumo" at bounding box center [219, 251] width 105 height 14
click at [231, 219] on button "IMPRESSORA BALCÃO" at bounding box center [219, 222] width 53 height 11
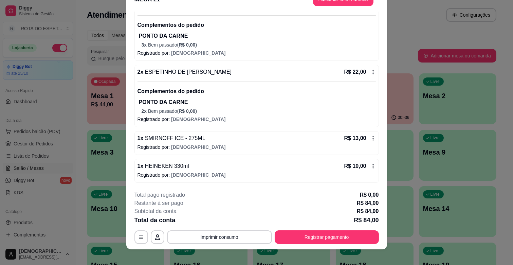
scroll to position [20, 0]
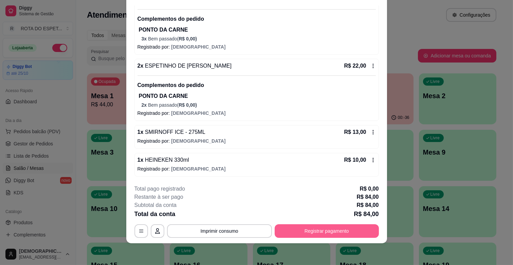
click at [338, 228] on button "Registrar pagamento" at bounding box center [327, 231] width 104 height 14
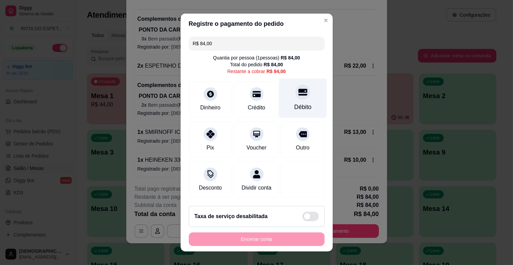
click at [297, 107] on div "Débito" at bounding box center [302, 107] width 17 height 9
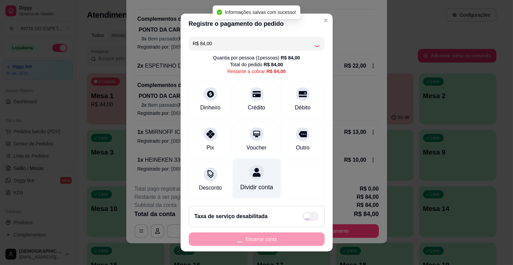
type input "R$ 0,00"
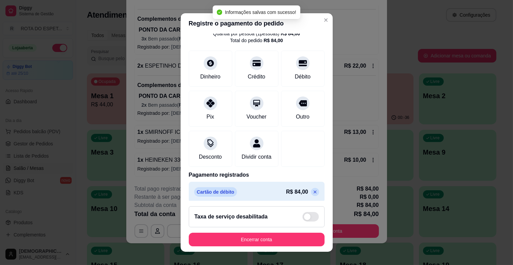
scroll to position [36, 0]
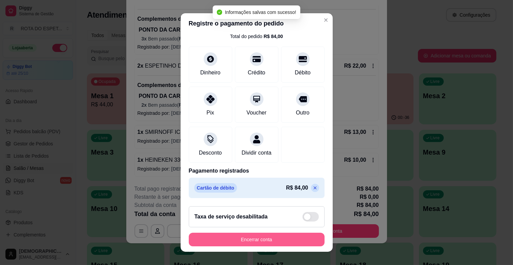
click at [283, 240] on button "Encerrar conta" at bounding box center [257, 240] width 136 height 14
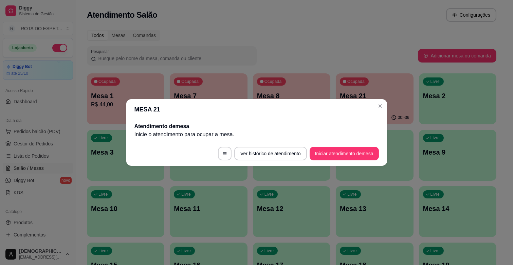
scroll to position [0, 0]
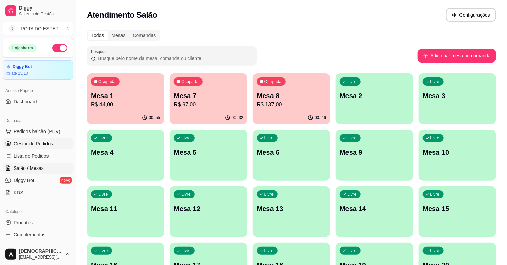
click at [55, 141] on link "Gestor de Pedidos" at bounding box center [38, 143] width 70 height 11
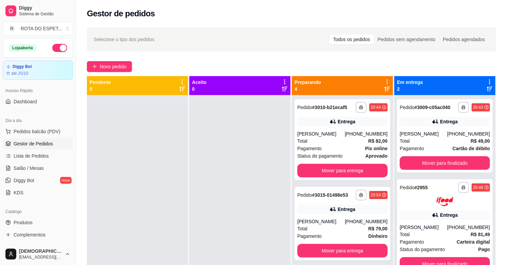
click at [246, 179] on div at bounding box center [239, 227] width 101 height 265
click at [362, 118] on div "Entrega" at bounding box center [342, 122] width 90 height 10
click at [260, 166] on div at bounding box center [239, 227] width 101 height 265
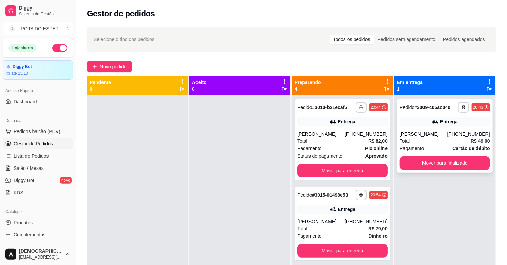
click at [420, 128] on div "**********" at bounding box center [445, 135] width 96 height 73
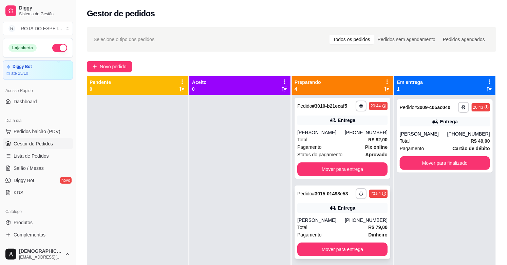
scroll to position [1, 0]
click at [311, 220] on div "[PERSON_NAME]" at bounding box center [321, 220] width 48 height 7
click at [216, 216] on div at bounding box center [239, 227] width 101 height 265
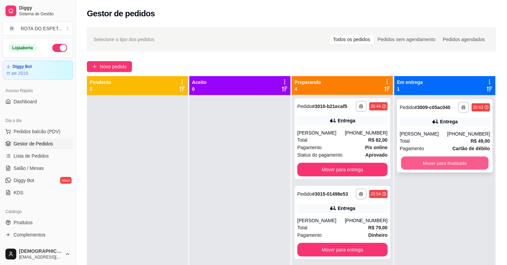
click at [431, 165] on button "Mover para finalizado" at bounding box center [445, 162] width 88 height 13
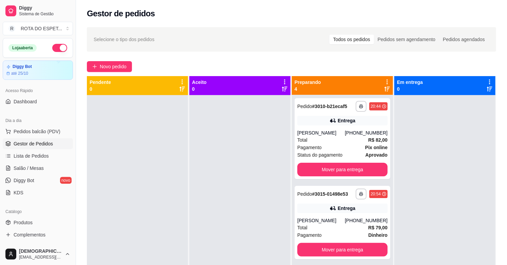
click at [426, 212] on div at bounding box center [444, 227] width 101 height 265
click at [323, 170] on button "Mover para entrega" at bounding box center [342, 170] width 90 height 14
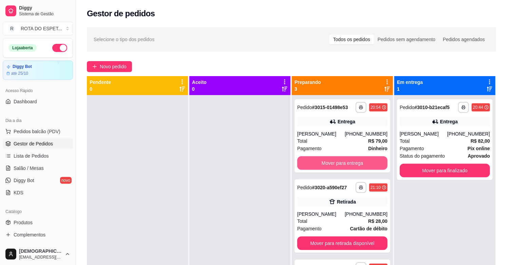
scroll to position [0, 0]
click at [331, 170] on button "Mover para entrega" at bounding box center [343, 162] width 88 height 13
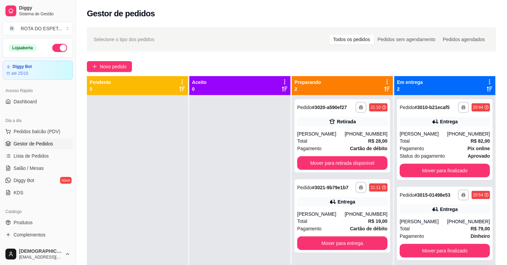
click at [210, 235] on div at bounding box center [239, 227] width 101 height 265
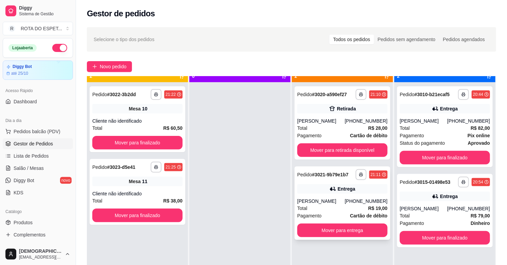
scroll to position [19, 0]
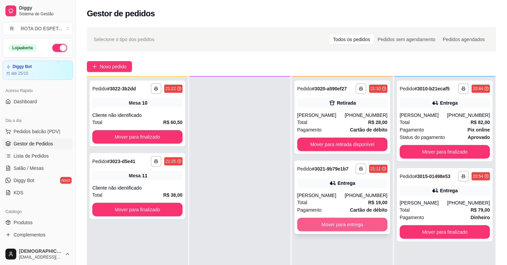
click at [335, 220] on button "Mover para entrega" at bounding box center [342, 225] width 90 height 14
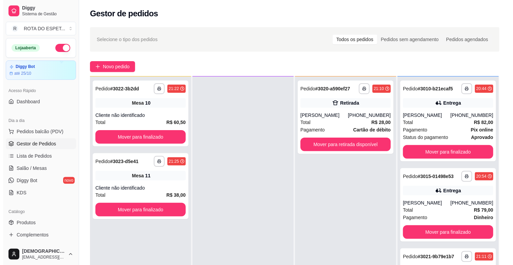
scroll to position [0, 0]
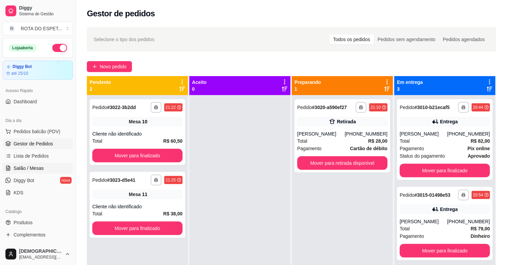
click at [12, 167] on link "Salão / Mesas" at bounding box center [38, 168] width 70 height 11
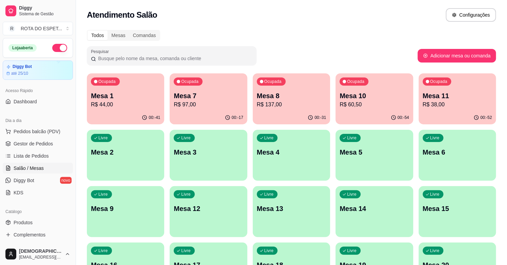
click at [249, 100] on div "Ocupada Mesa 1 R$ 44,00 00:-41 Ocupada Mesa 7 R$ 97,00 00:-17 Ocupada Mesa 8 R$…" at bounding box center [291, 267] width 409 height 389
click at [227, 100] on div "Mesa 7 R$ 97,00" at bounding box center [208, 100] width 69 height 18
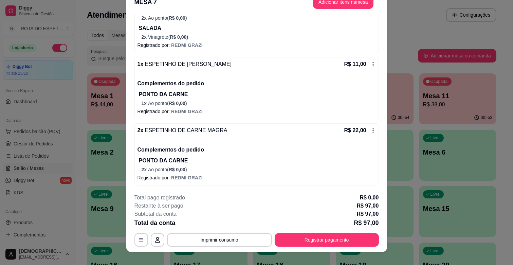
scroll to position [20, 0]
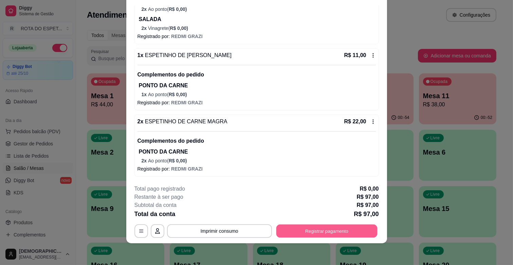
click at [305, 229] on button "Registrar pagamento" at bounding box center [326, 230] width 101 height 13
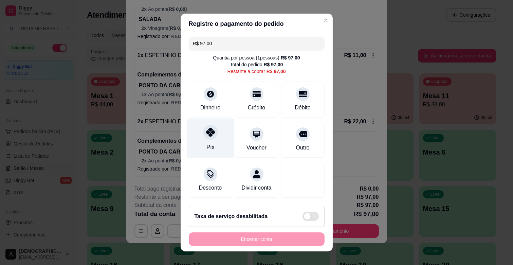
click at [191, 137] on div "Pix" at bounding box center [210, 138] width 48 height 40
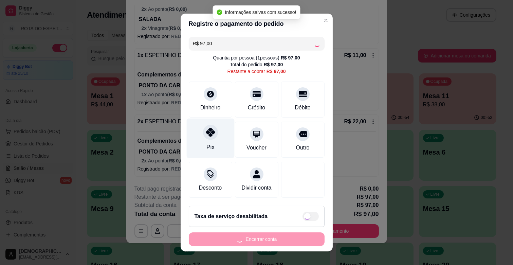
type input "R$ 0,00"
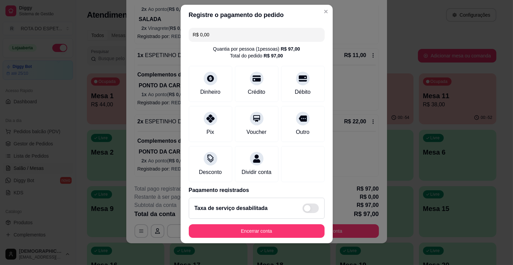
scroll to position [36, 0]
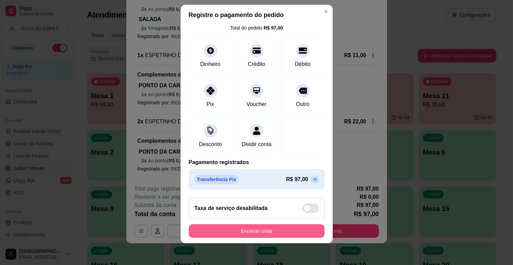
click at [246, 233] on button "Encerrar conta" at bounding box center [257, 231] width 136 height 14
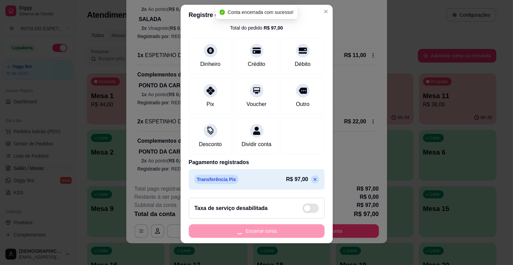
scroll to position [0, 0]
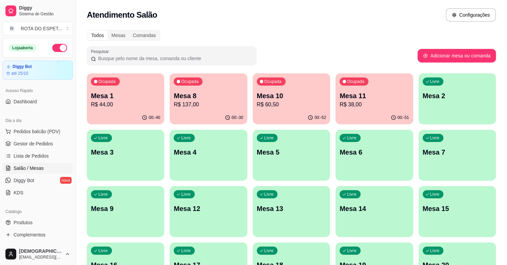
click at [222, 82] on div "Ocupada Mesa 8 R$ 137,00" at bounding box center [208, 92] width 77 height 38
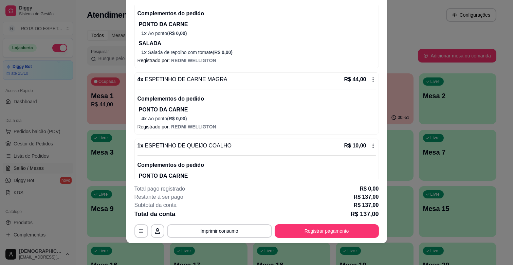
scroll to position [69, 0]
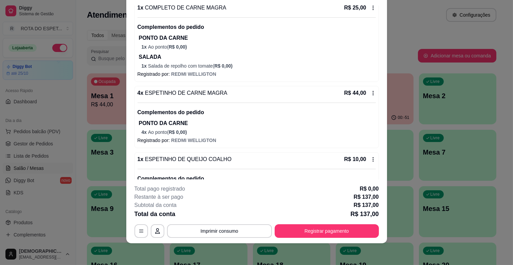
click at [367, 97] on div "4 x ESPETINHO DE CARNE MAGRA R$ 44,00 Complementos do pedido PONTO DA CARNE 4 x…" at bounding box center [256, 112] width 238 height 47
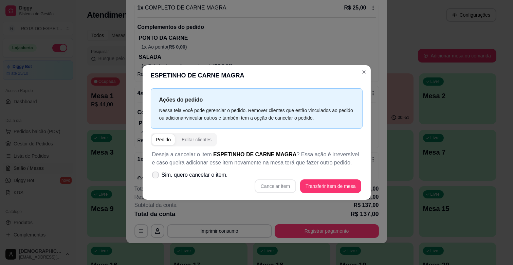
click at [161, 173] on label "Sim, quero cancelar o item." at bounding box center [189, 175] width 81 height 14
click at [156, 176] on input "Sim, quero cancelar o item." at bounding box center [154, 178] width 4 height 4
checkbox input "true"
click at [280, 184] on button "Cancelar item" at bounding box center [275, 186] width 41 height 14
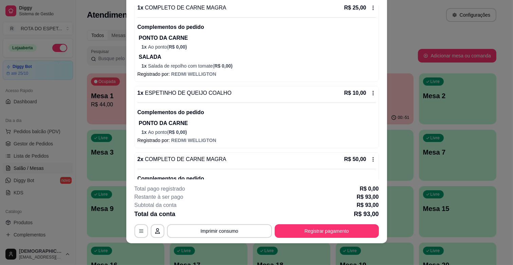
click at [285, 42] on p "PONTO DA CARNE" at bounding box center [257, 38] width 237 height 8
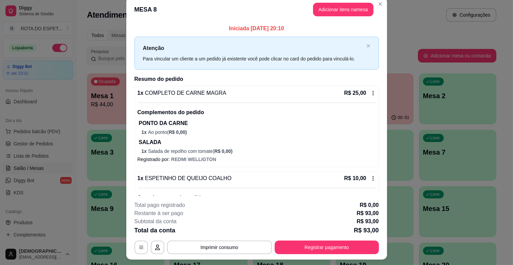
scroll to position [0, 0]
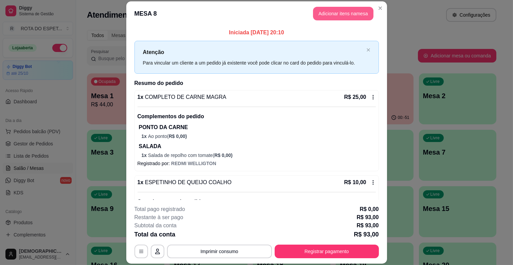
click at [351, 16] on button "Adicionar itens na mesa" at bounding box center [343, 14] width 60 height 14
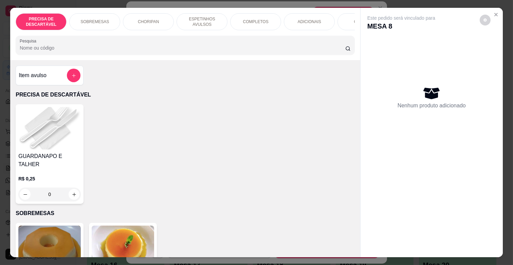
click at [212, 20] on p "ESPETINHOS AVULSOS" at bounding box center [201, 21] width 39 height 11
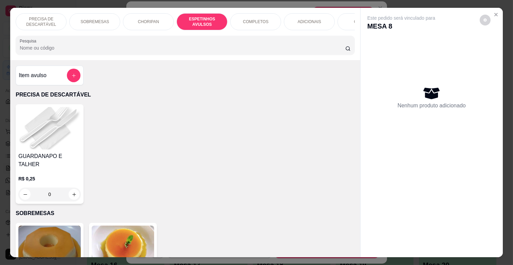
scroll to position [16, 0]
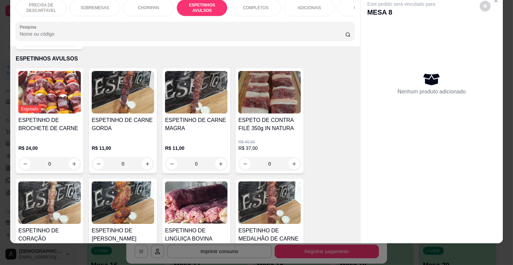
click at [196, 125] on div "ESPETINHO DE CARNE MAGRA" at bounding box center [196, 127] width 62 height 22
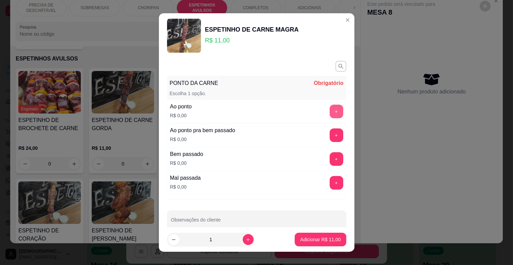
click at [330, 109] on button "+" at bounding box center [337, 112] width 14 height 14
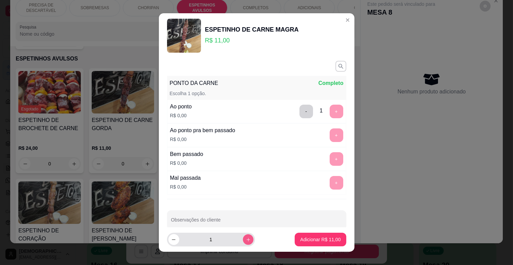
click at [245, 237] on icon "increase-product-quantity" at bounding box center [247, 239] width 5 height 5
click at [245, 240] on icon "increase-product-quantity" at bounding box center [247, 239] width 5 height 5
type input "3"
click at [303, 239] on p "Adicionar R$ 33,00" at bounding box center [320, 239] width 40 height 7
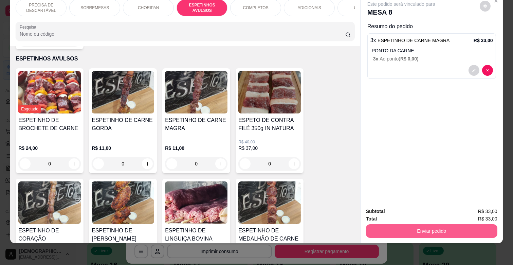
click at [437, 225] on button "Enviar pedido" at bounding box center [431, 231] width 131 height 14
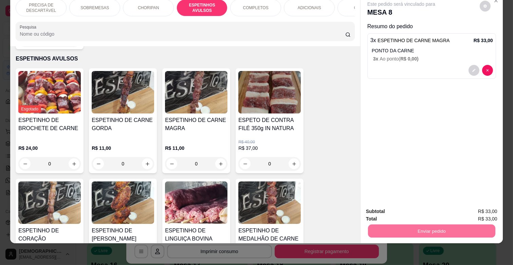
click at [470, 204] on button "Enviar pedido" at bounding box center [479, 208] width 38 height 13
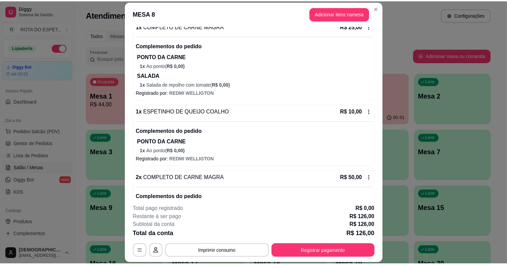
scroll to position [0, 0]
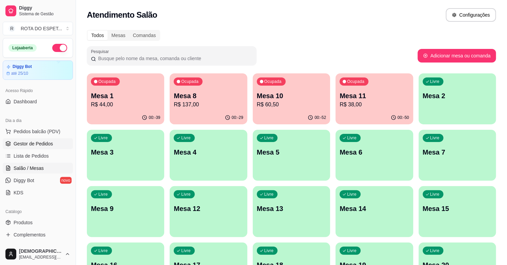
click at [53, 143] on link "Gestor de Pedidos" at bounding box center [38, 143] width 70 height 11
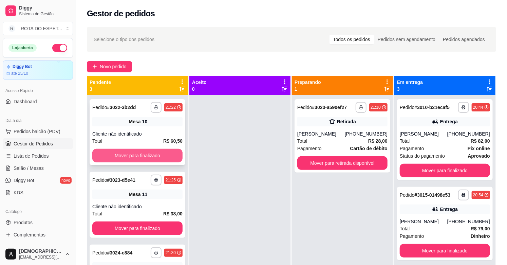
click at [161, 153] on button "Mover para finalizado" at bounding box center [137, 156] width 90 height 14
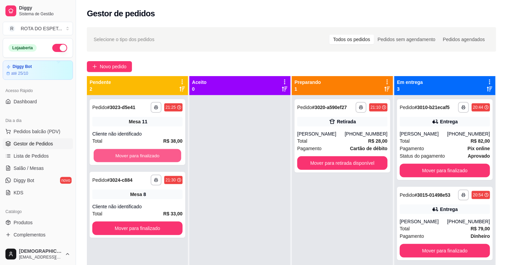
click at [161, 153] on button "Mover para finalizado" at bounding box center [138, 155] width 88 height 13
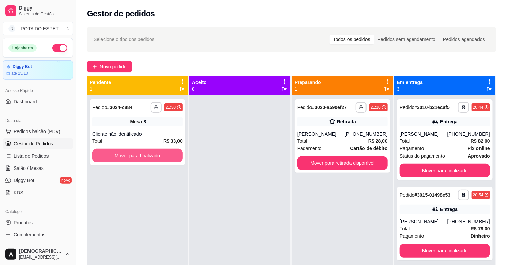
click at [161, 153] on button "Mover para finalizado" at bounding box center [137, 156] width 90 height 14
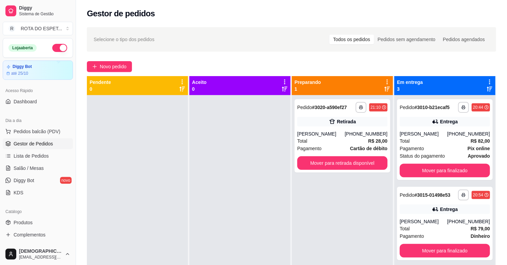
click at [212, 208] on div at bounding box center [239, 227] width 101 height 265
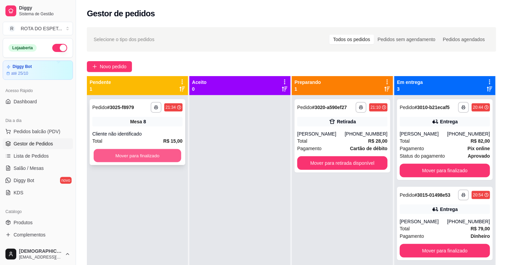
click at [168, 159] on button "Mover para finalizado" at bounding box center [138, 155] width 88 height 13
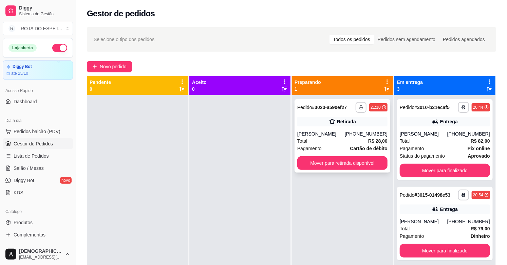
click at [328, 170] on div "**********" at bounding box center [343, 135] width 96 height 73
click at [343, 159] on button "Mover para retirada disponível" at bounding box center [342, 163] width 90 height 14
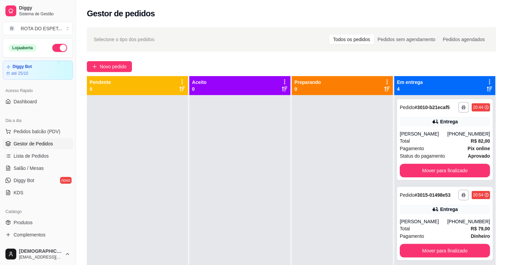
click at [310, 194] on div at bounding box center [342, 227] width 101 height 265
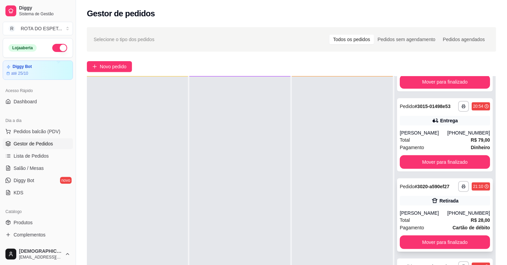
scroll to position [104, 0]
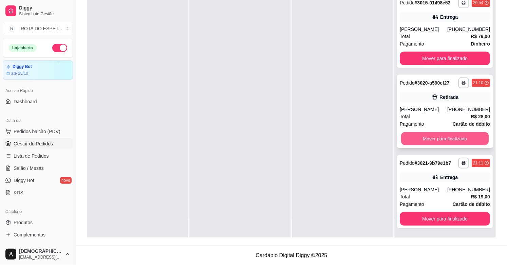
click at [445, 141] on button "Mover para finalizado" at bounding box center [445, 138] width 88 height 13
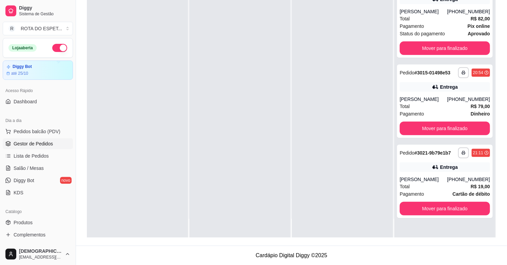
scroll to position [0, 0]
click at [35, 168] on span "Salão / Mesas" at bounding box center [29, 168] width 30 height 7
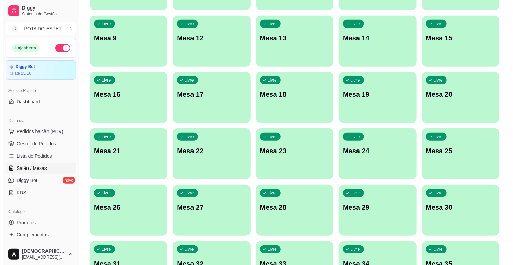
scroll to position [188, 0]
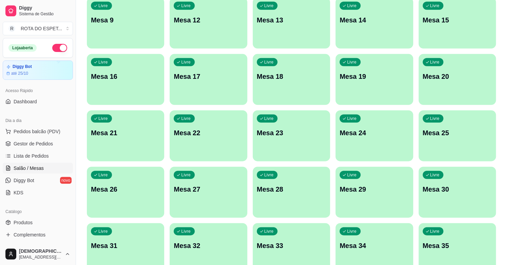
click at [293, 142] on div "Livre Mesa 23" at bounding box center [291, 131] width 77 height 43
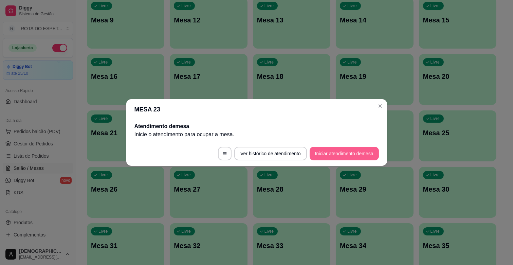
click at [351, 149] on button "Iniciar atendimento de mesa" at bounding box center [344, 154] width 69 height 14
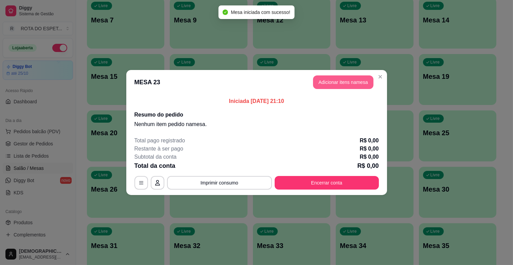
click at [365, 80] on button "Adicionar itens na mesa" at bounding box center [343, 82] width 60 height 14
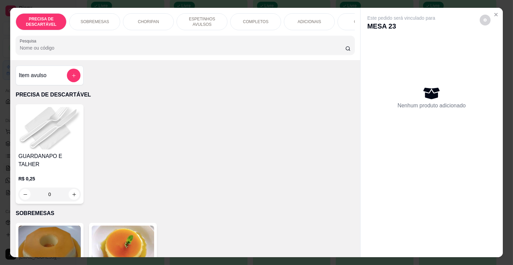
click at [249, 26] on div "COMPLETOS" at bounding box center [255, 21] width 51 height 17
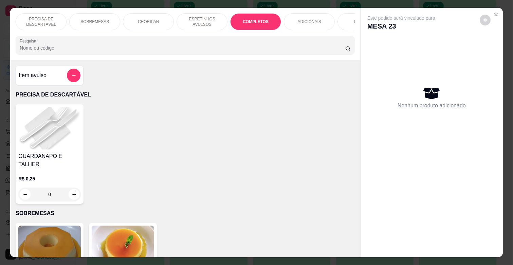
scroll to position [16, 0]
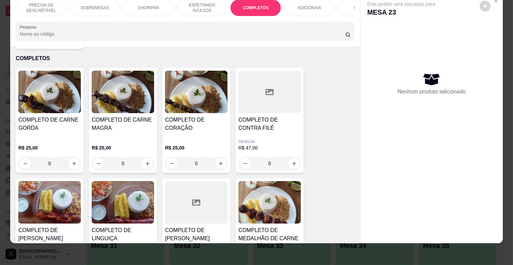
click at [138, 116] on h4 "COMPLETO DE CARNE MAGRA" at bounding box center [123, 124] width 62 height 16
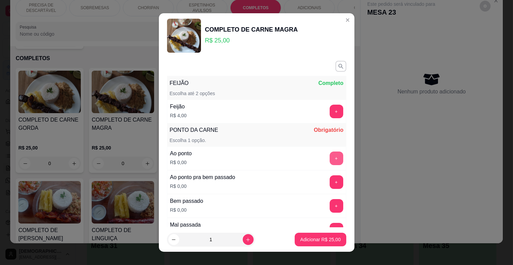
click at [330, 155] on button "+" at bounding box center [337, 158] width 14 height 14
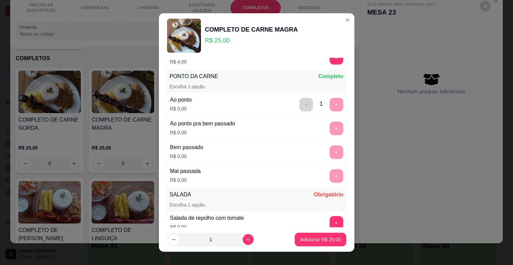
scroll to position [177, 0]
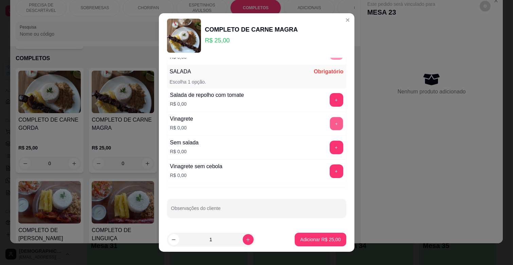
click at [330, 122] on button "+" at bounding box center [336, 123] width 13 height 13
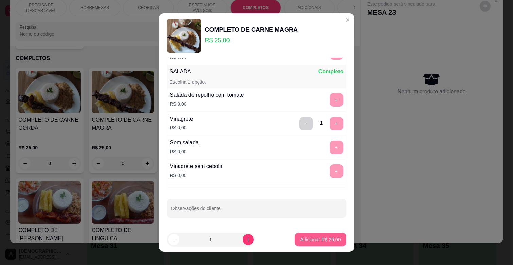
click at [320, 236] on p "Adicionar R$ 25,00" at bounding box center [320, 239] width 40 height 7
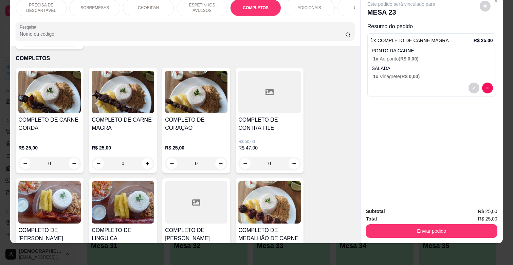
click at [208, 7] on p "ESPETINHOS AVULSOS" at bounding box center [201, 7] width 39 height 11
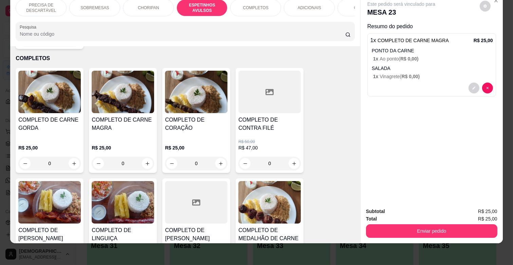
scroll to position [375, 0]
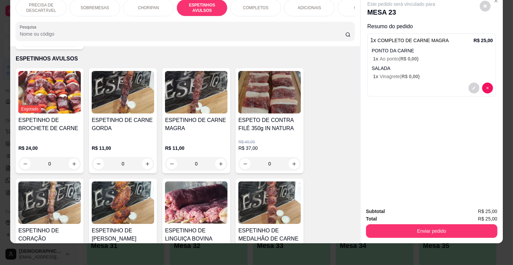
click at [198, 138] on div "R$ 11,00 0" at bounding box center [196, 154] width 62 height 33
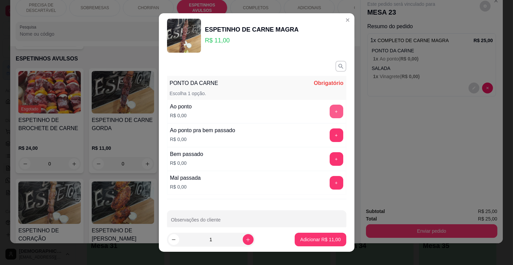
click at [330, 116] on button "+" at bounding box center [337, 112] width 14 height 14
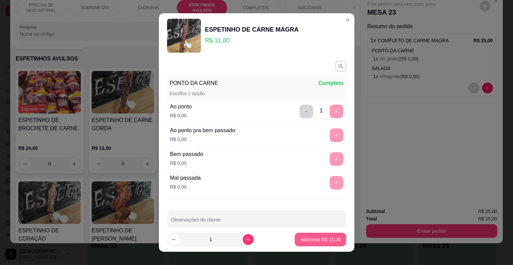
click at [322, 240] on p "Adicionar R$ 11,00" at bounding box center [320, 239] width 40 height 7
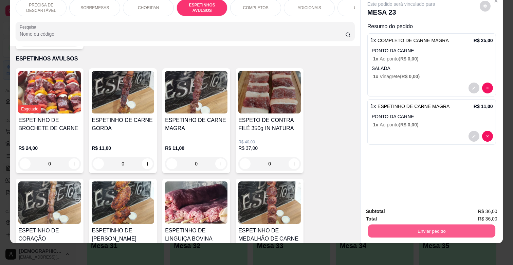
click at [403, 225] on button "Enviar pedido" at bounding box center [431, 230] width 127 height 13
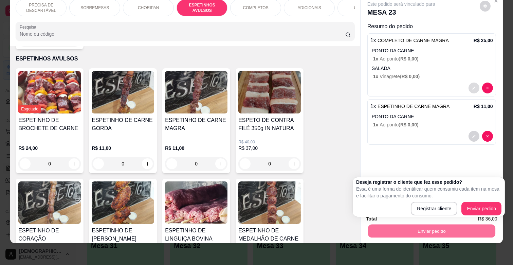
click at [474, 84] on button "decrease-product-quantity" at bounding box center [473, 87] width 11 height 11
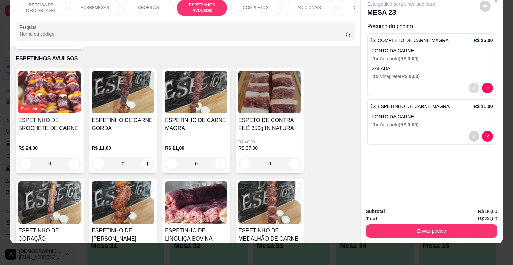
click at [472, 86] on icon "decrease-product-quantity" at bounding box center [474, 88] width 4 height 4
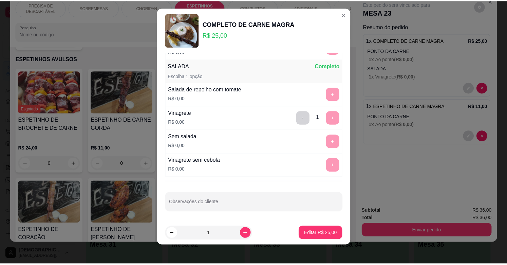
scroll to position [8, 0]
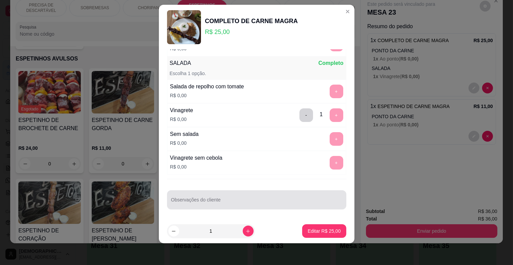
click at [233, 203] on input "Observações do cliente" at bounding box center [256, 202] width 171 height 7
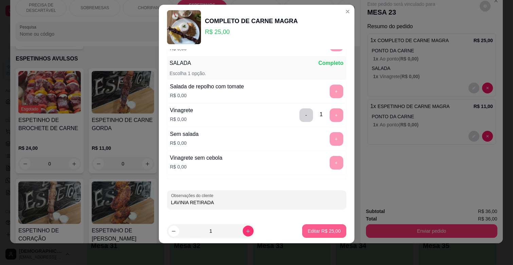
type input "LAVINIA RETIRADA"
click at [313, 232] on p "Editar R$ 25,00" at bounding box center [324, 230] width 33 height 7
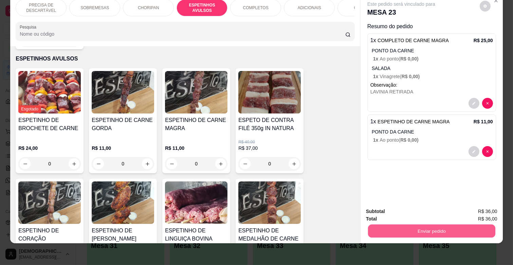
click at [446, 224] on button "Enviar pedido" at bounding box center [431, 230] width 127 height 13
click at [497, 203] on button "Enviar pedido" at bounding box center [479, 208] width 38 height 13
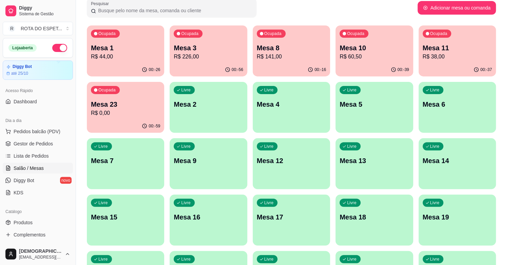
scroll to position [38, 0]
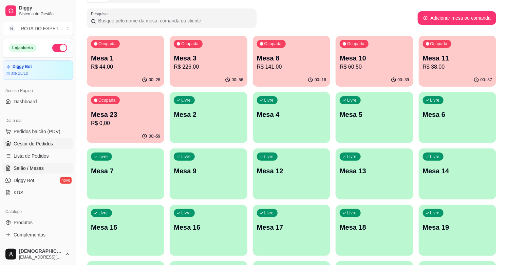
click at [25, 142] on span "Gestor de Pedidos" at bounding box center [33, 143] width 39 height 7
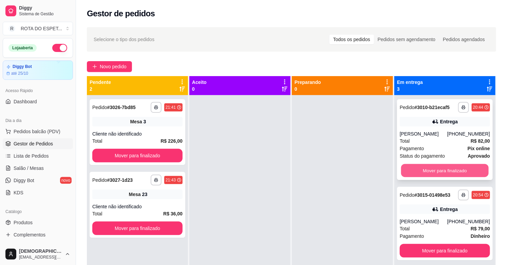
click at [435, 165] on button "Mover para finalizado" at bounding box center [445, 170] width 88 height 13
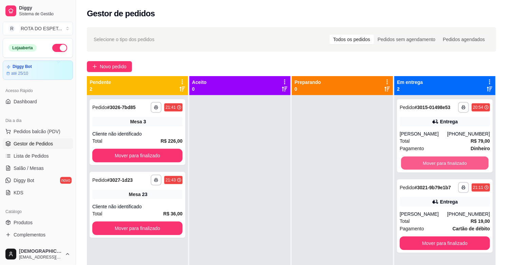
click at [435, 165] on button "Mover para finalizado" at bounding box center [445, 162] width 88 height 13
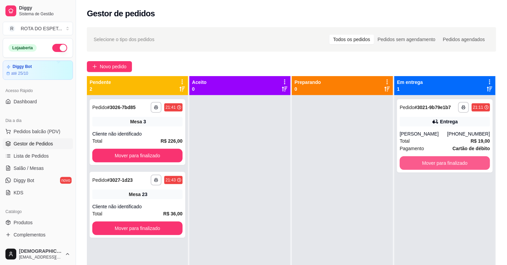
click at [435, 165] on button "Mover para finalizado" at bounding box center [445, 163] width 90 height 14
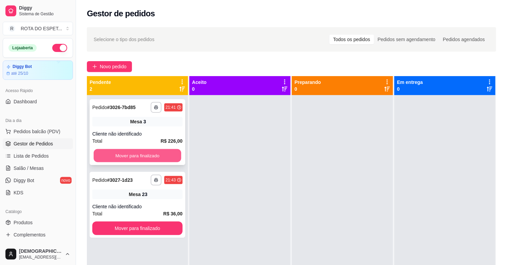
click at [170, 150] on button "Mover para finalizado" at bounding box center [138, 155] width 88 height 13
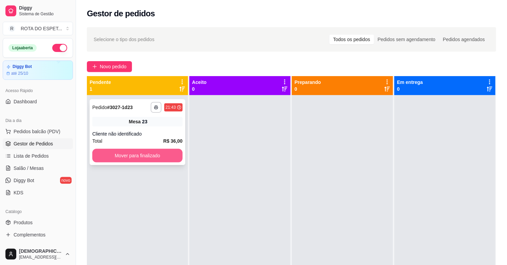
click at [145, 154] on button "Mover para finalizado" at bounding box center [137, 156] width 90 height 14
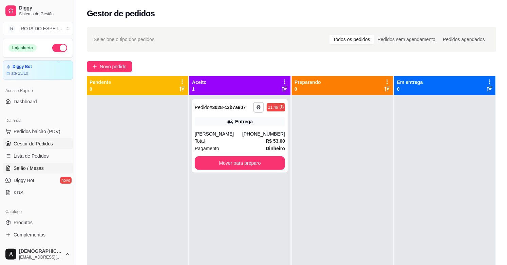
click at [11, 170] on link "Salão / Mesas" at bounding box center [38, 168] width 70 height 11
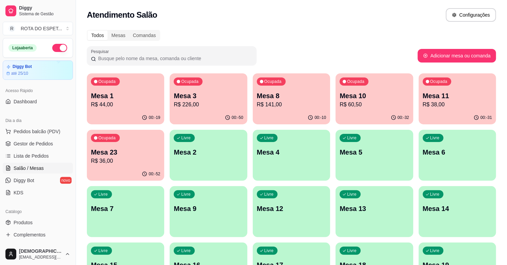
click at [272, 96] on p "Mesa 8" at bounding box center [291, 96] width 69 height 10
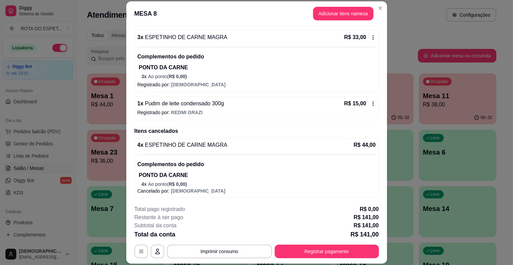
scroll to position [325, 0]
click at [328, 248] on button "Registrar pagamento" at bounding box center [326, 251] width 101 height 13
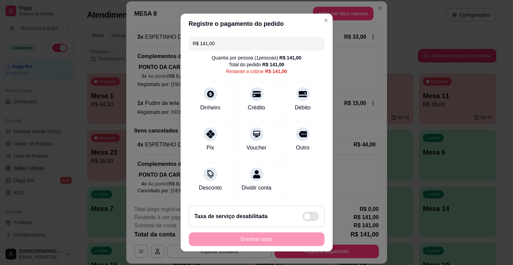
drag, startPoint x: 248, startPoint y: 41, endPoint x: 124, endPoint y: 46, distance: 124.0
click at [124, 46] on div "Registre o pagamento do pedido R$ 141,00 Quantia por pessoa ( 1 pessoas) R$ 141…" at bounding box center [256, 132] width 513 height 265
click at [205, 141] on div "Pix" at bounding box center [210, 138] width 48 height 40
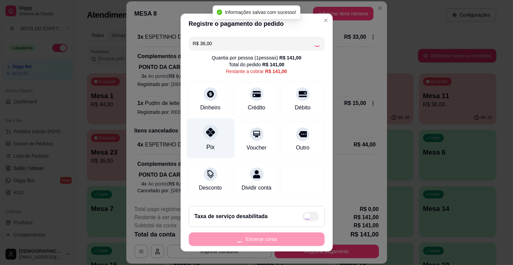
type input "R$ 105,00"
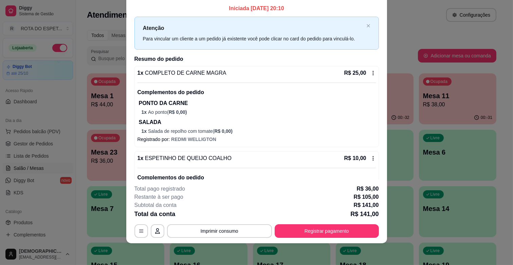
scroll to position [0, 0]
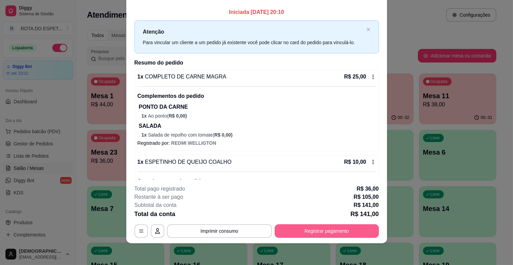
click at [350, 227] on button "Registrar pagamento" at bounding box center [327, 231] width 104 height 14
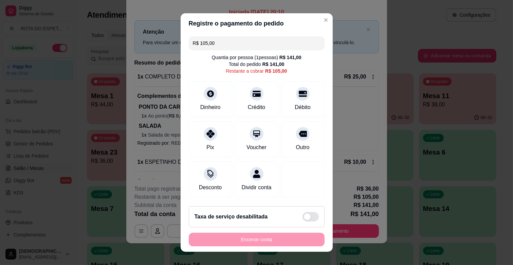
drag, startPoint x: 249, startPoint y: 45, endPoint x: 148, endPoint y: 70, distance: 103.6
click at [148, 70] on div "Registre o pagamento do pedido R$ 105,00 Quantia por pessoa ( 1 pessoas) R$ 141…" at bounding box center [256, 132] width 513 height 265
type input "R$ 55,00"
click at [200, 102] on div "Dinheiro" at bounding box center [210, 106] width 22 height 9
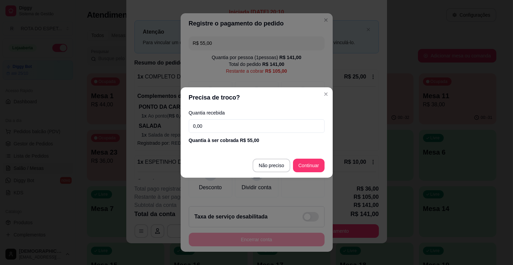
click at [214, 124] on input "0,00" at bounding box center [257, 126] width 136 height 14
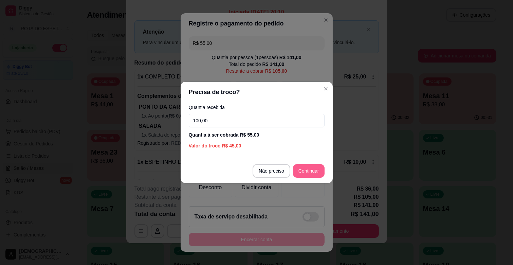
type input "100,00"
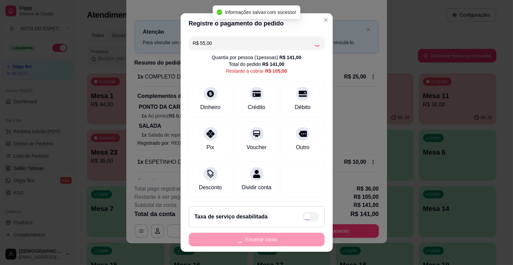
type input "R$ 50,00"
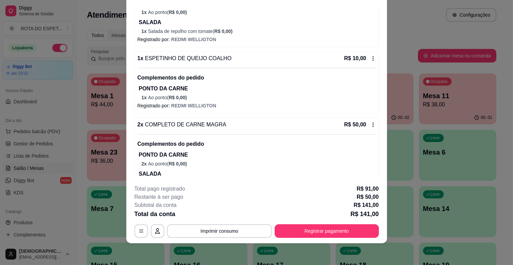
scroll to position [113, 0]
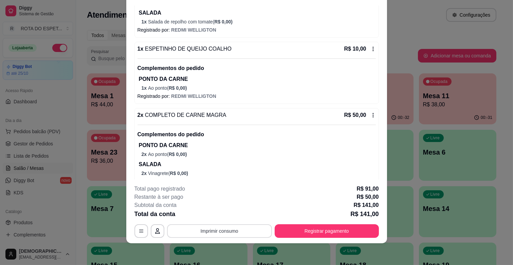
click at [209, 229] on button "Imprimir consumo" at bounding box center [219, 231] width 105 height 14
click at [223, 203] on button "IMPRESSORA BALCÃO" at bounding box center [219, 201] width 53 height 11
click at [325, 235] on button "Registrar pagamento" at bounding box center [327, 231] width 104 height 14
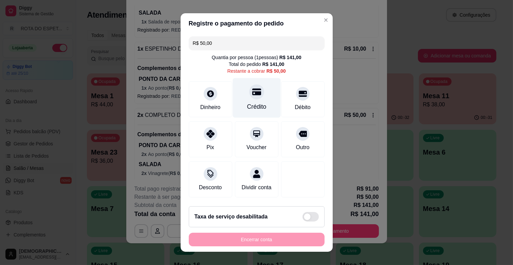
click at [251, 98] on div at bounding box center [256, 91] width 15 height 15
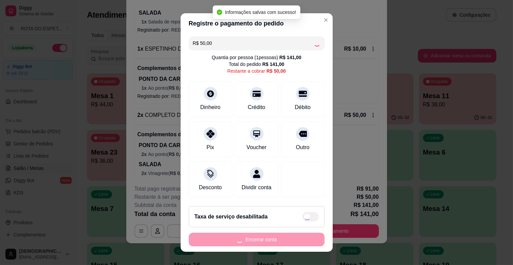
type input "R$ 0,00"
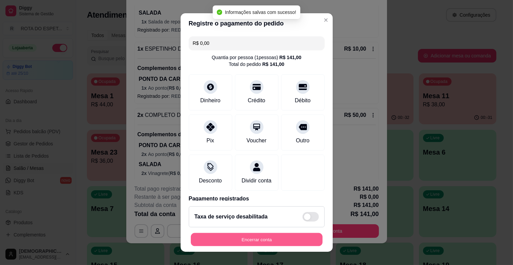
click at [274, 238] on button "Encerrar conta" at bounding box center [257, 239] width 132 height 13
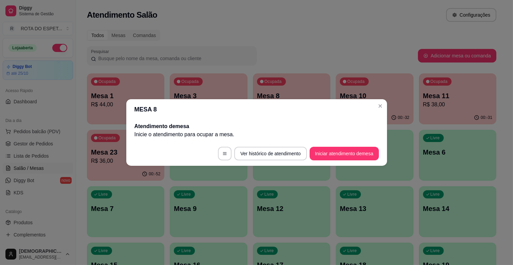
scroll to position [0, 0]
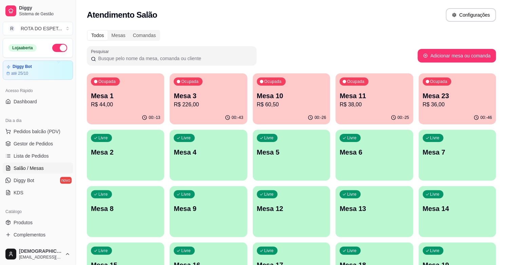
click at [287, 101] on p "R$ 60,50" at bounding box center [291, 104] width 69 height 8
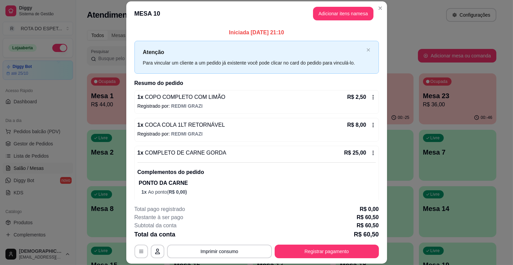
scroll to position [38, 0]
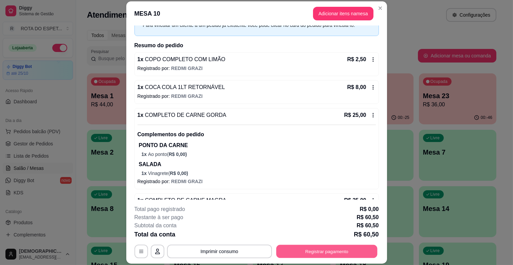
click at [361, 252] on button "Registrar pagamento" at bounding box center [326, 251] width 101 height 13
click at [325, 249] on button "Registrar pagamento" at bounding box center [327, 251] width 104 height 14
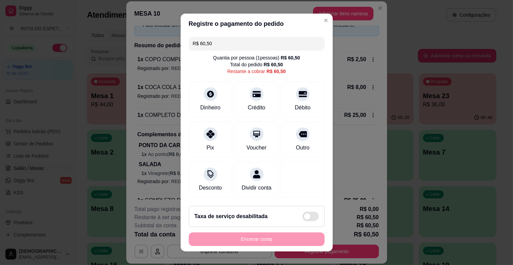
drag, startPoint x: 242, startPoint y: 46, endPoint x: 165, endPoint y: 45, distance: 77.1
click at [165, 45] on div "Registre o pagamento do pedido R$ 60,50 Quantia por pessoa ( 1 pessoas) R$ 60,5…" at bounding box center [256, 132] width 513 height 265
click at [258, 104] on div "Crédito" at bounding box center [257, 98] width 48 height 40
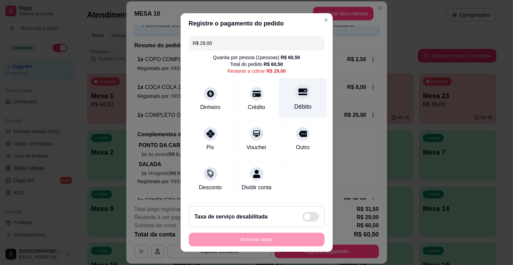
click at [298, 90] on icon at bounding box center [302, 92] width 9 height 7
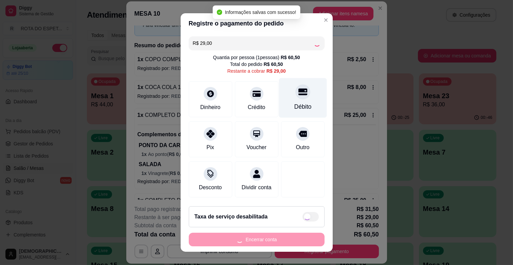
type input "R$ 0,00"
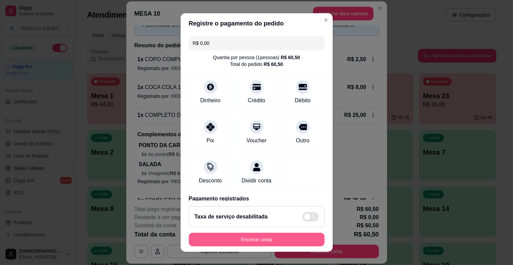
click at [262, 240] on button "Encerrar conta" at bounding box center [257, 240] width 136 height 14
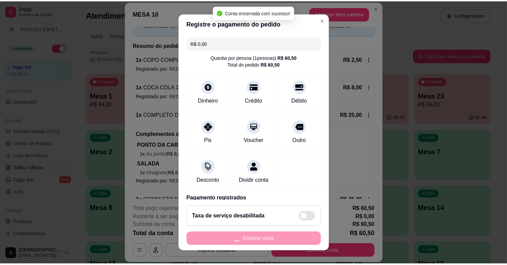
scroll to position [0, 0]
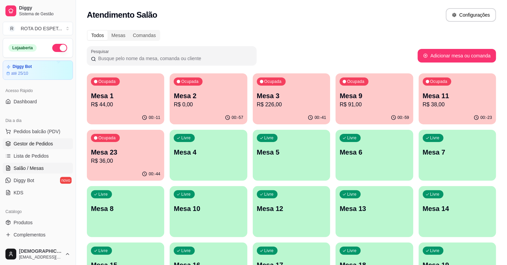
click at [33, 148] on link "Gestor de Pedidos" at bounding box center [38, 143] width 70 height 11
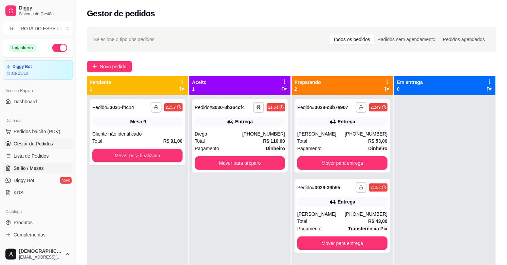
click at [29, 170] on span "Salão / Mesas" at bounding box center [29, 168] width 30 height 7
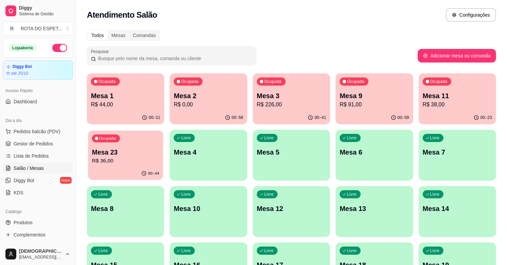
click at [122, 158] on p "R$ 36,00" at bounding box center [125, 161] width 67 height 8
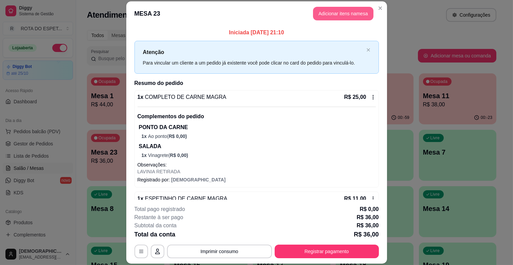
click at [341, 12] on button "Adicionar itens na mesa" at bounding box center [343, 14] width 60 height 14
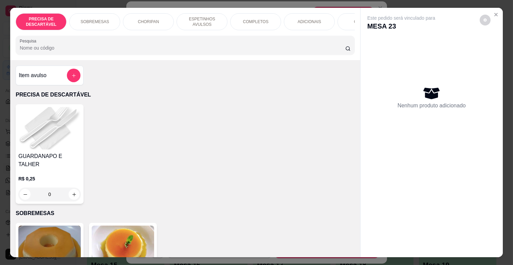
click at [186, 19] on p "ESPETINHOS AVULSOS" at bounding box center [201, 21] width 39 height 11
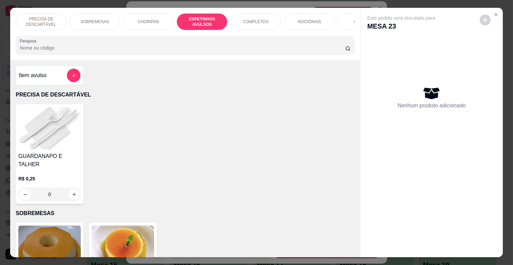
scroll to position [16, 0]
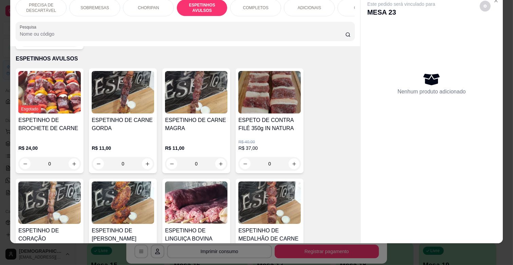
click at [206, 116] on h4 "ESPETINHO DE CARNE MAGRA" at bounding box center [196, 124] width 62 height 16
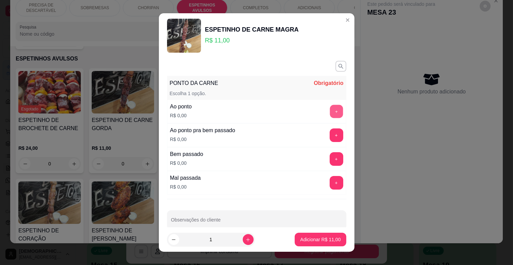
click at [330, 113] on button "+" at bounding box center [336, 111] width 13 height 13
click at [305, 247] on footer "1 Adicionar R$ 11,00" at bounding box center [257, 239] width 196 height 24
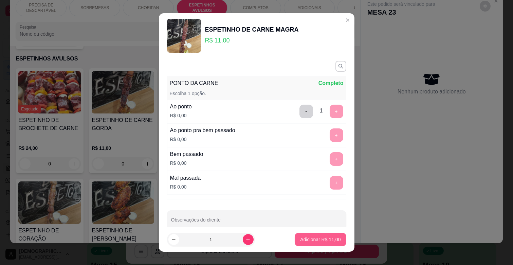
click at [308, 242] on p "Adicionar R$ 11,00" at bounding box center [320, 239] width 40 height 7
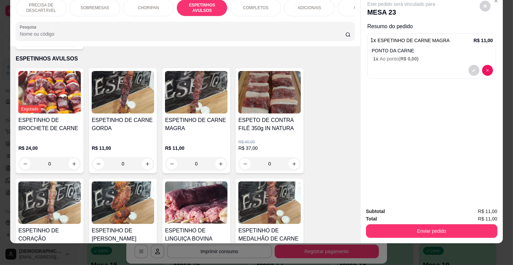
click at [189, 194] on img at bounding box center [196, 202] width 62 height 42
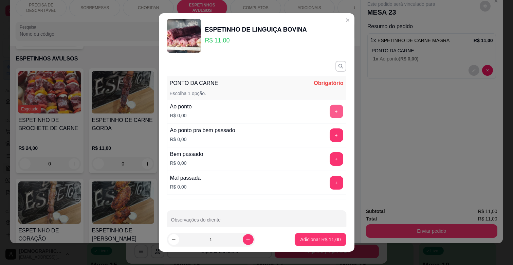
click at [330, 107] on button "+" at bounding box center [337, 112] width 14 height 14
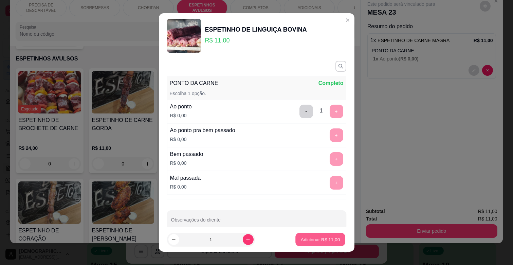
click at [306, 239] on p "Adicionar R$ 11,00" at bounding box center [320, 239] width 39 height 6
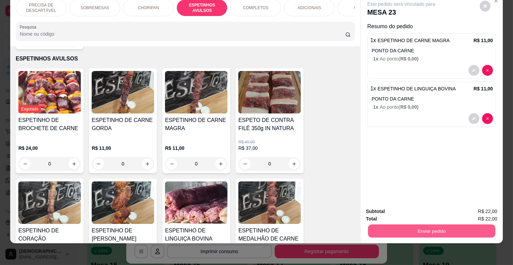
click at [424, 224] on button "Enviar pedido" at bounding box center [431, 230] width 127 height 13
click at [483, 212] on button "Enviar pedido" at bounding box center [479, 208] width 37 height 13
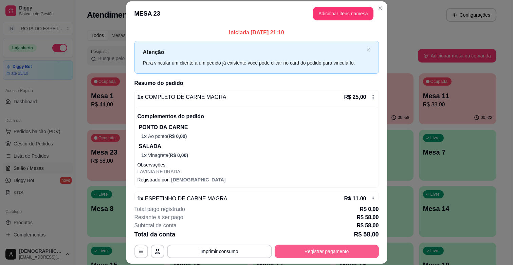
click at [351, 254] on button "Registrar pagamento" at bounding box center [327, 251] width 104 height 14
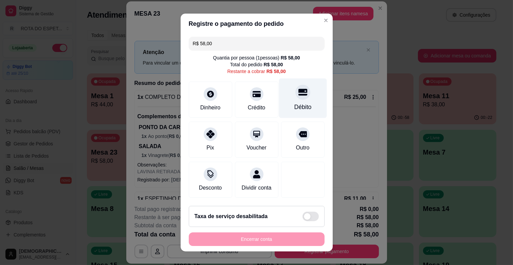
click at [288, 99] on div "Débito" at bounding box center [303, 98] width 48 height 40
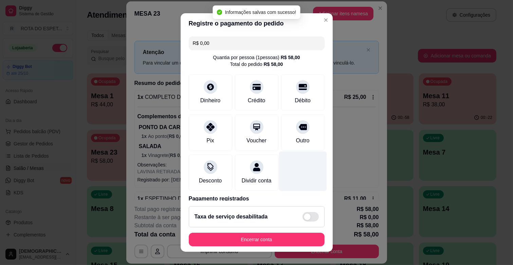
type input "R$ 0,00"
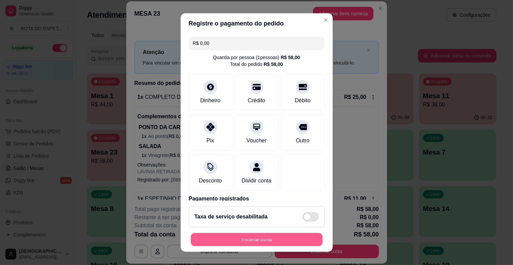
click at [272, 237] on button "Encerrar conta" at bounding box center [257, 239] width 132 height 13
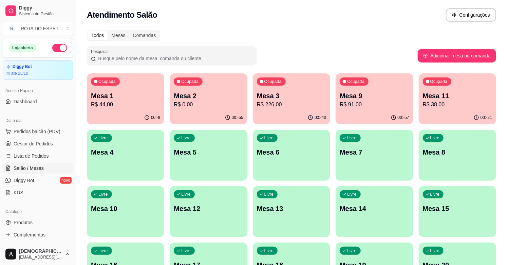
click at [136, 102] on p "R$ 44,00" at bounding box center [125, 104] width 69 height 8
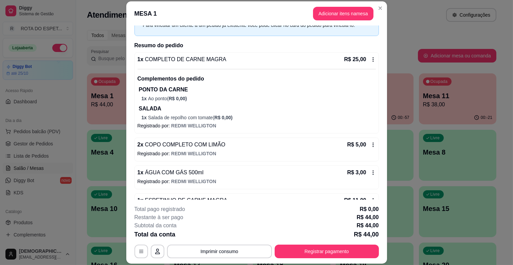
scroll to position [75, 0]
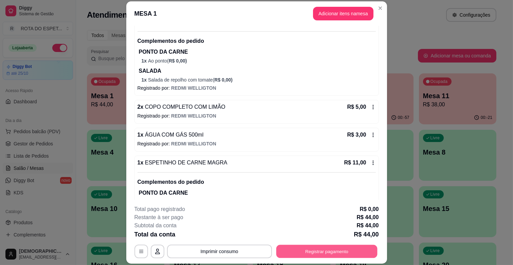
click at [345, 257] on button "Registrar pagamento" at bounding box center [326, 251] width 101 height 13
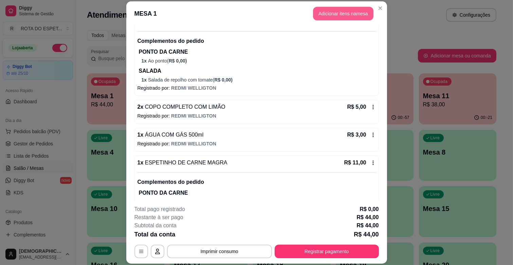
click at [351, 16] on button "Adicionar itens na mesa" at bounding box center [343, 14] width 60 height 14
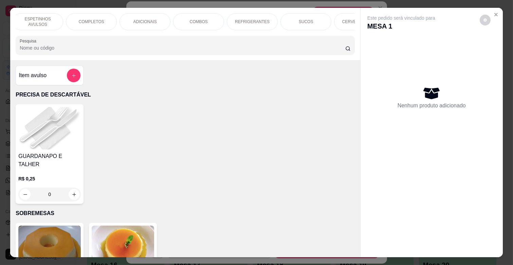
scroll to position [0, 301]
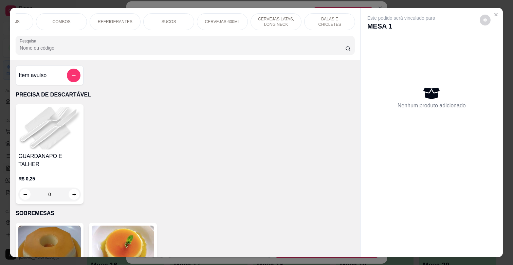
click at [334, 15] on div "BALAS E CHICLETES" at bounding box center [329, 21] width 51 height 17
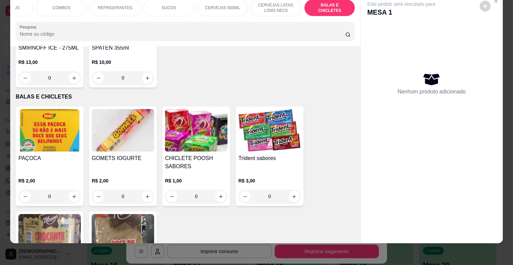
click at [258, 154] on div "Trident sabores" at bounding box center [269, 162] width 62 height 16
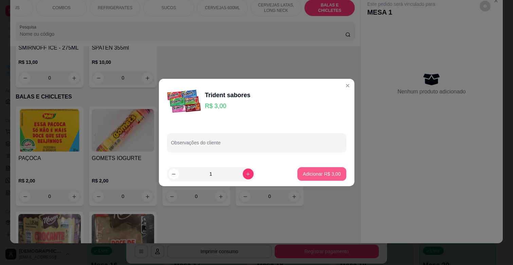
click at [314, 174] on p "Adicionar R$ 3,00" at bounding box center [322, 173] width 38 height 7
type input "1"
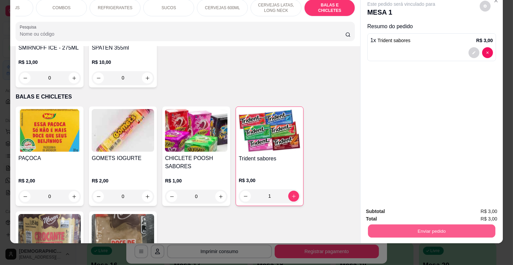
click at [422, 226] on button "Enviar pedido" at bounding box center [431, 230] width 127 height 13
click at [473, 210] on button "Enviar pedido" at bounding box center [479, 208] width 38 height 13
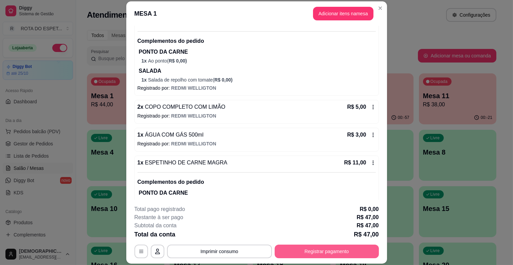
click at [323, 246] on button "Registrar pagamento" at bounding box center [327, 251] width 104 height 14
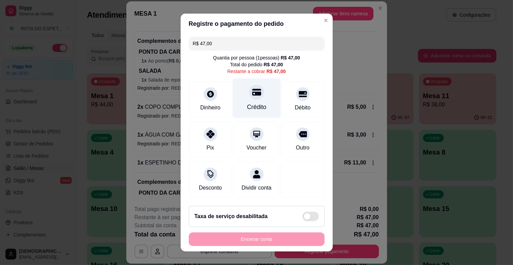
click at [259, 97] on div "Crédito" at bounding box center [257, 98] width 48 height 40
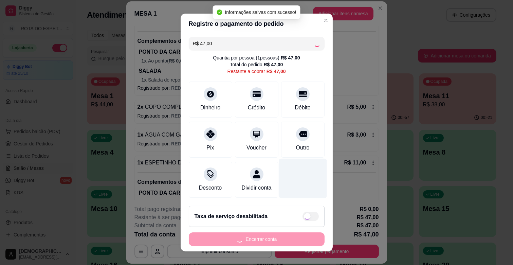
type input "R$ 0,00"
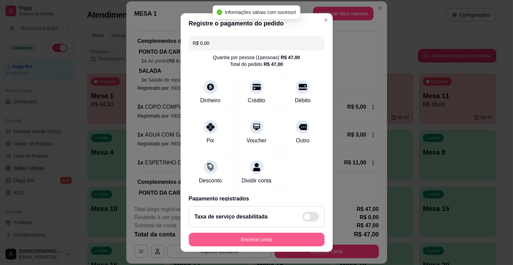
click at [290, 238] on button "Encerrar conta" at bounding box center [257, 240] width 136 height 14
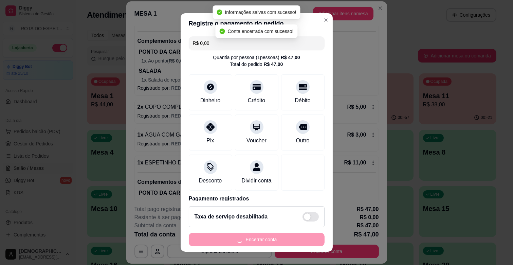
scroll to position [0, 0]
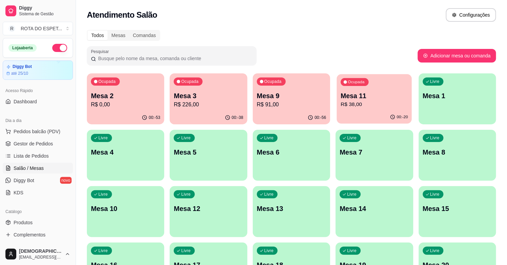
click at [394, 90] on div "Ocupada Mesa 11 R$ 38,00" at bounding box center [374, 92] width 75 height 37
click at [391, 81] on div "Ocupada Mesa 11 R$ 38,00" at bounding box center [374, 92] width 75 height 37
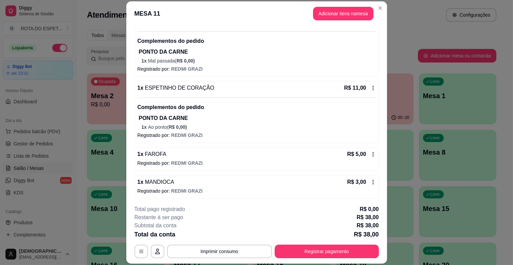
scroll to position [105, 0]
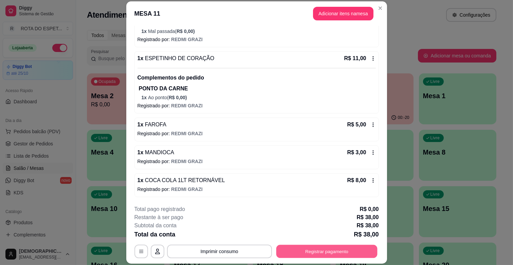
click at [310, 253] on button "Registrar pagamento" at bounding box center [326, 251] width 101 height 13
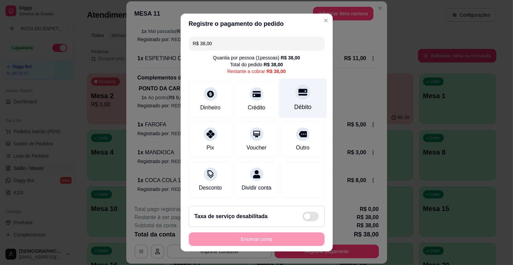
click at [294, 109] on div "Débito" at bounding box center [302, 107] width 17 height 9
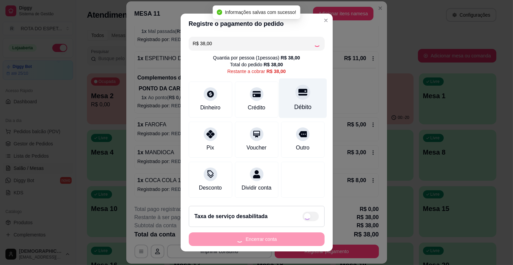
type input "R$ 0,00"
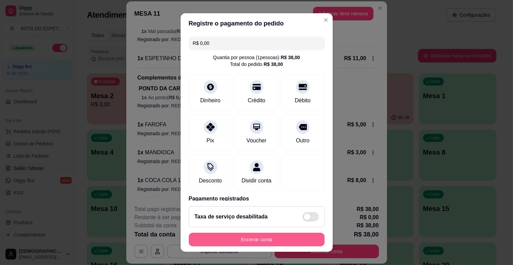
click at [295, 240] on button "Encerrar conta" at bounding box center [257, 240] width 136 height 14
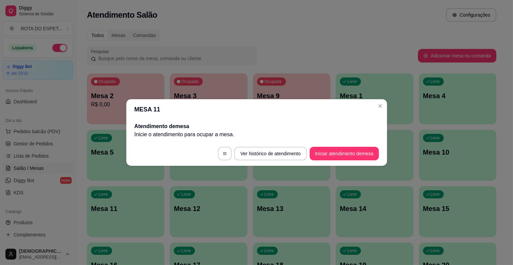
scroll to position [0, 0]
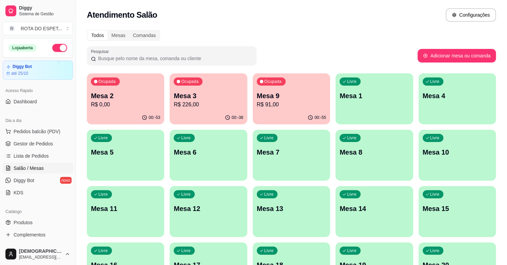
click at [279, 103] on p "R$ 91,00" at bounding box center [291, 104] width 69 height 8
click at [214, 106] on p "R$ 226,00" at bounding box center [208, 104] width 67 height 8
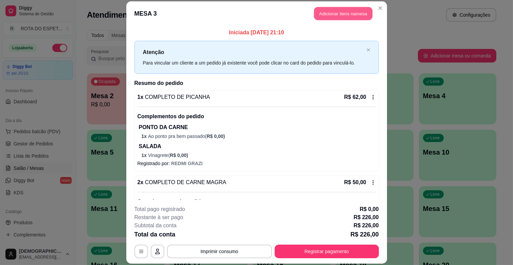
click at [351, 8] on button "Adicionar itens na mesa" at bounding box center [343, 13] width 58 height 13
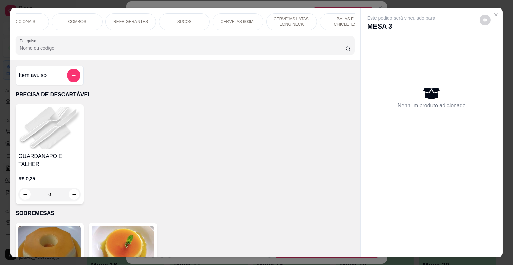
scroll to position [0, 289]
click at [231, 19] on p "CERVEJAS 600ML" at bounding box center [235, 21] width 35 height 5
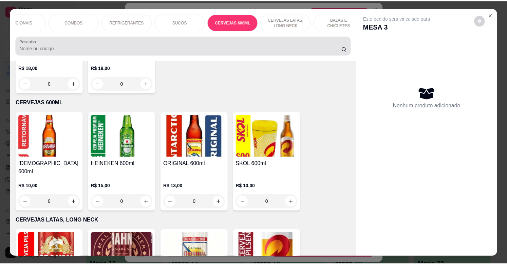
scroll to position [16, 0]
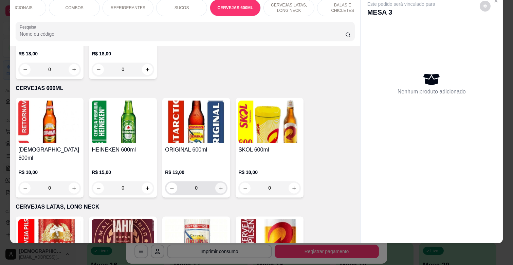
click at [218, 186] on icon "increase-product-quantity" at bounding box center [220, 188] width 5 height 5
type input "1"
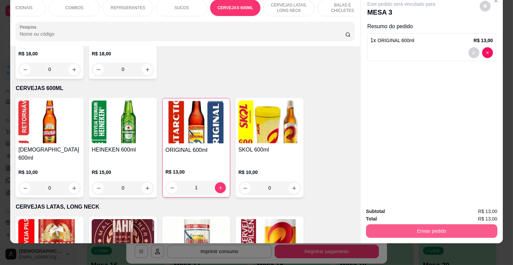
click at [412, 224] on button "Enviar pedido" at bounding box center [431, 231] width 131 height 14
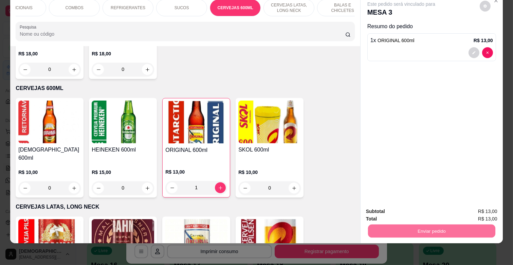
click at [470, 204] on button "Enviar pedido" at bounding box center [479, 208] width 37 height 13
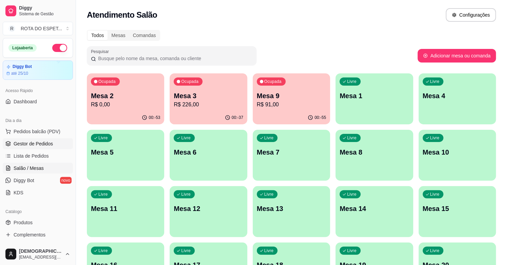
click at [57, 140] on link "Gestor de Pedidos" at bounding box center [38, 143] width 70 height 11
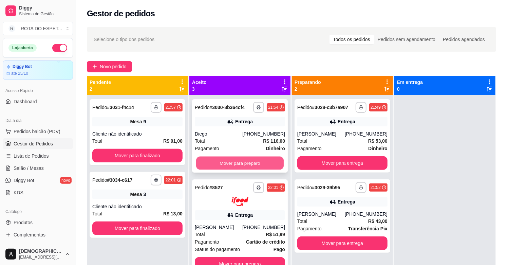
click at [238, 161] on button "Mover para preparo" at bounding box center [240, 162] width 88 height 13
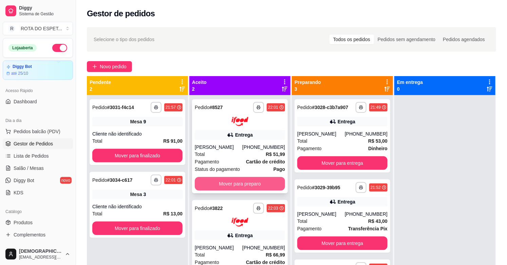
click at [238, 178] on button "Mover para preparo" at bounding box center [240, 184] width 90 height 14
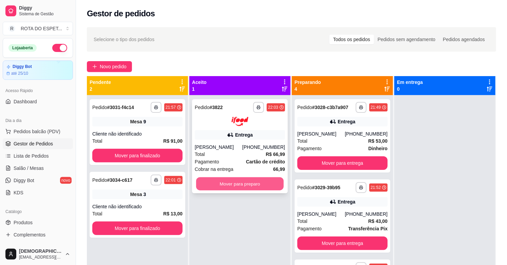
click at [240, 181] on button "Mover para preparo" at bounding box center [240, 183] width 88 height 13
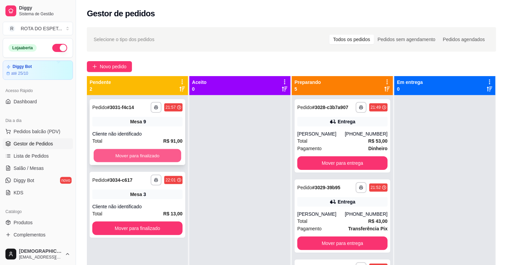
click at [144, 154] on button "Mover para finalizado" at bounding box center [138, 155] width 88 height 13
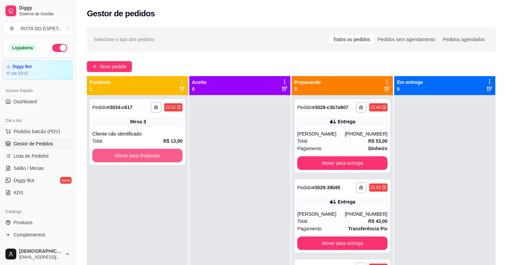
click at [144, 154] on button "Mover para finalizado" at bounding box center [137, 156] width 90 height 14
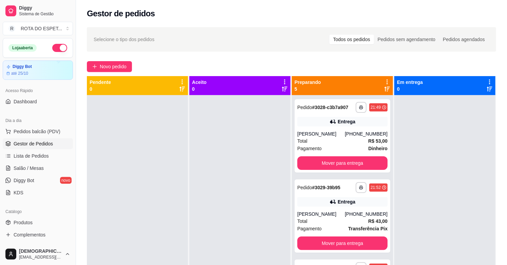
click at [227, 211] on div at bounding box center [239, 227] width 101 height 265
click at [20, 171] on span "Salão / Mesas" at bounding box center [29, 168] width 30 height 7
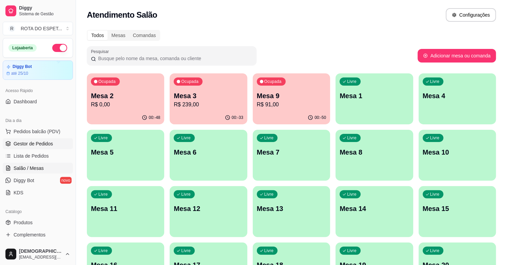
click at [39, 143] on span "Gestor de Pedidos" at bounding box center [33, 143] width 39 height 7
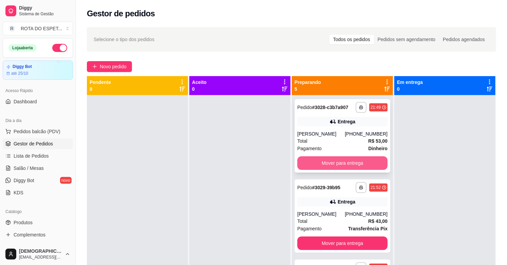
click at [355, 157] on button "Mover para entrega" at bounding box center [342, 163] width 90 height 14
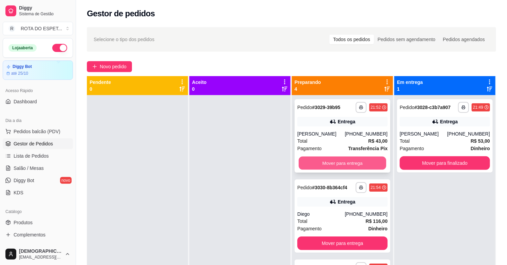
click at [344, 162] on button "Mover para entrega" at bounding box center [343, 162] width 88 height 13
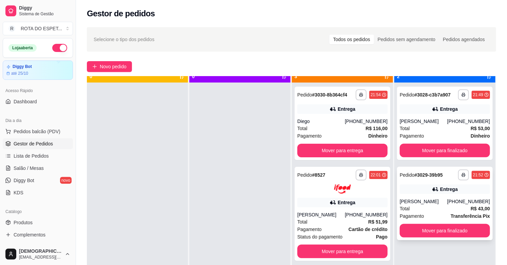
scroll to position [19, 0]
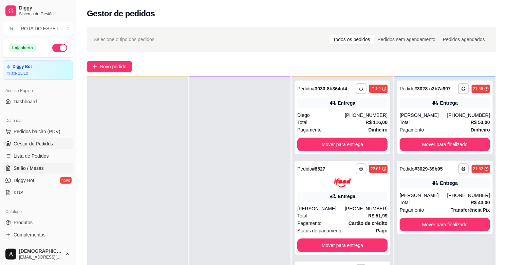
click at [31, 170] on span "Salão / Mesas" at bounding box center [29, 168] width 30 height 7
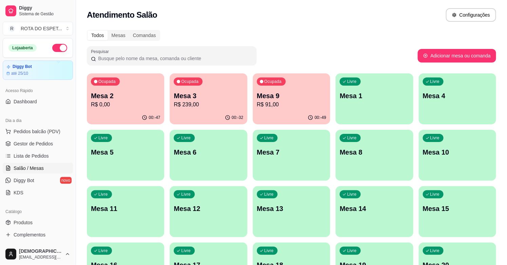
click at [295, 51] on div "Pesquisar" at bounding box center [252, 55] width 331 height 19
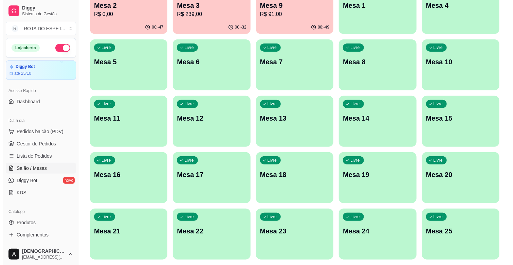
scroll to position [113, 0]
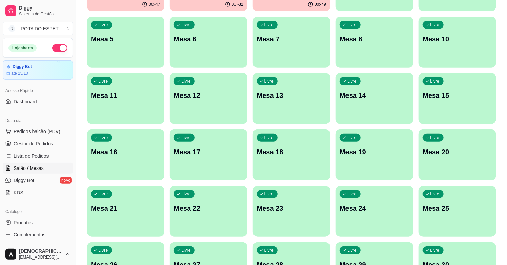
click at [447, 94] on p "Mesa 15" at bounding box center [457, 96] width 69 height 10
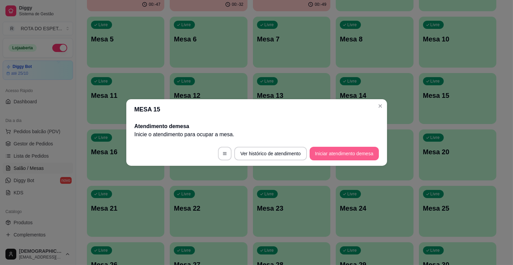
click at [364, 154] on button "Iniciar atendimento de mesa" at bounding box center [344, 154] width 69 height 14
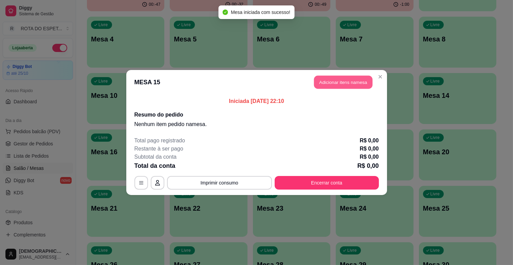
click at [331, 84] on button "Adicionar itens na mesa" at bounding box center [343, 82] width 58 height 13
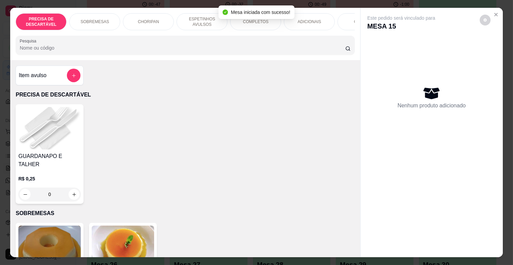
click at [262, 33] on div "PRECISA DE DESCARTÁVEL SOBREMESAS CHORIPAN ESPETINHOS AVULSOS COMPLETOS ADICION…" at bounding box center [185, 34] width 350 height 52
click at [293, 33] on div "PRECISA DE DESCARTÁVEL SOBREMESAS CHORIPAN ESPETINHOS AVULSOS COMPLETOS ADICION…" at bounding box center [185, 34] width 350 height 52
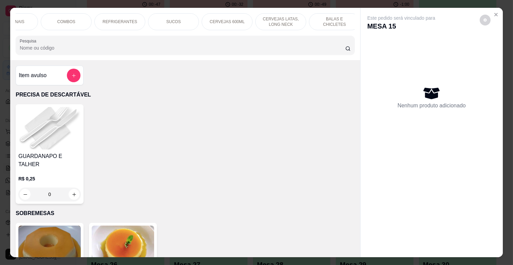
click at [342, 18] on p "BALAS E CHICLETES" at bounding box center [334, 21] width 39 height 11
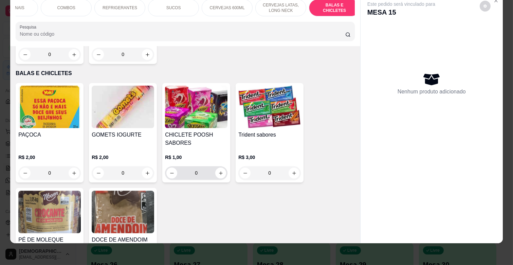
scroll to position [2774, 0]
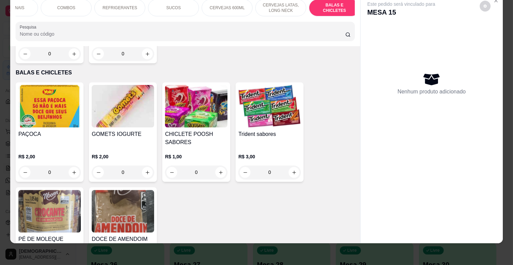
click at [147, 263] on button "increase-product-quantity" at bounding box center [147, 268] width 11 height 11
type input "1"
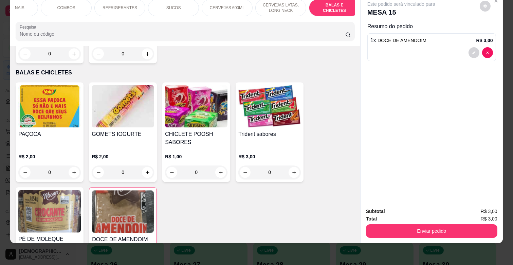
click at [404, 224] on button "Enviar pedido" at bounding box center [431, 231] width 131 height 14
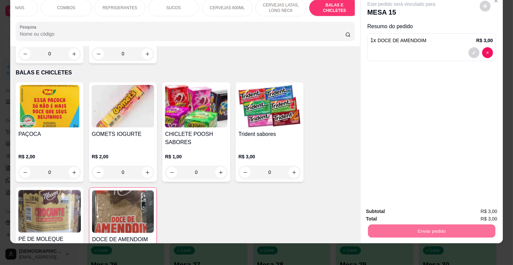
click at [470, 207] on button "Enviar pedido" at bounding box center [479, 208] width 37 height 13
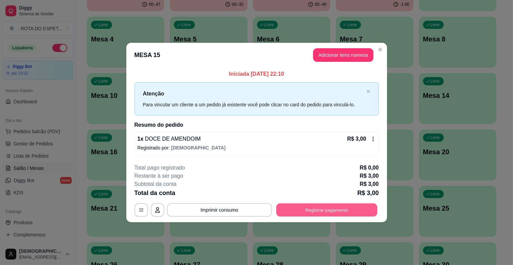
click at [323, 211] on button "Registrar pagamento" at bounding box center [326, 209] width 101 height 13
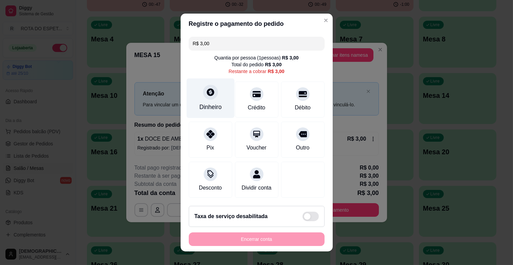
click at [212, 99] on div "Dinheiro" at bounding box center [210, 98] width 48 height 40
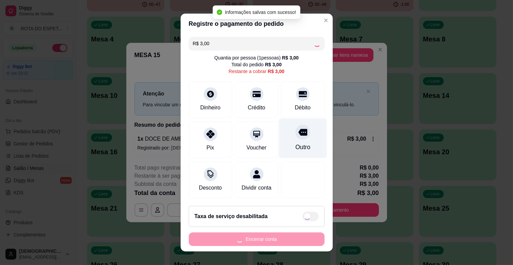
type input "R$ 0,00"
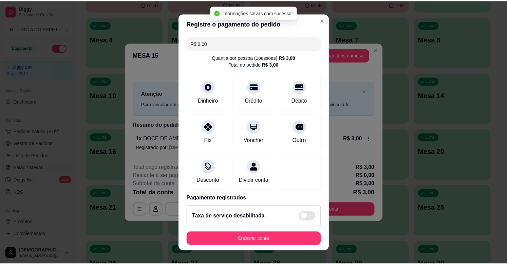
scroll to position [36, 0]
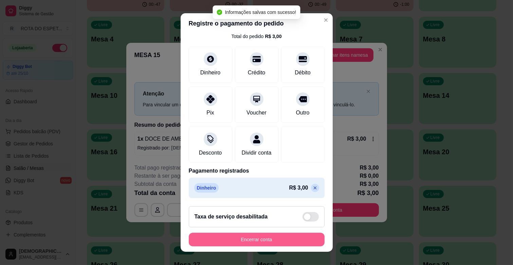
click at [290, 241] on button "Encerrar conta" at bounding box center [257, 240] width 136 height 14
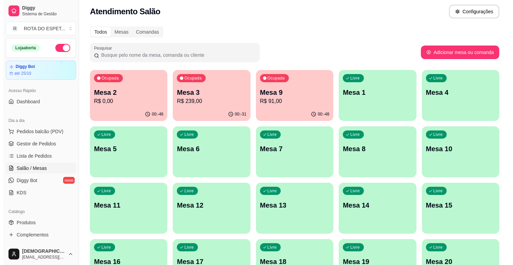
scroll to position [0, 0]
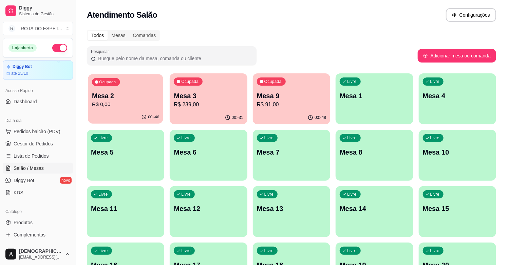
click at [136, 84] on div "Ocupada Mesa 2 R$ 0,00" at bounding box center [125, 92] width 75 height 37
click at [119, 99] on p "Mesa 2" at bounding box center [125, 95] width 67 height 9
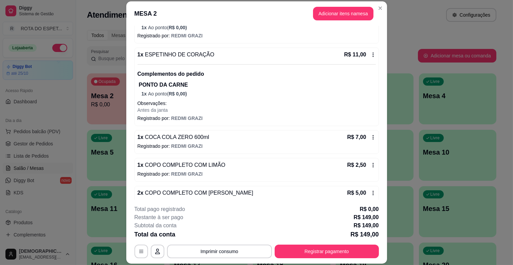
scroll to position [197, 0]
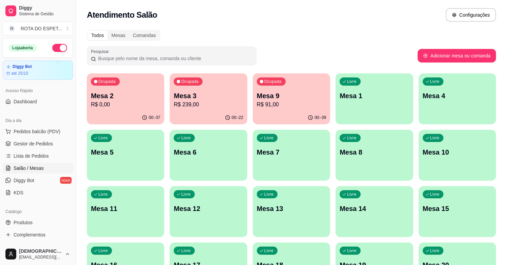
click at [259, 26] on div "Todos Mesas Comandas Pesquisar Adicionar mesa ou comanda Ocupada Mesa 2 R$ 0,00…" at bounding box center [291, 248] width 431 height 445
click at [41, 144] on span "Gestor de Pedidos" at bounding box center [33, 143] width 39 height 7
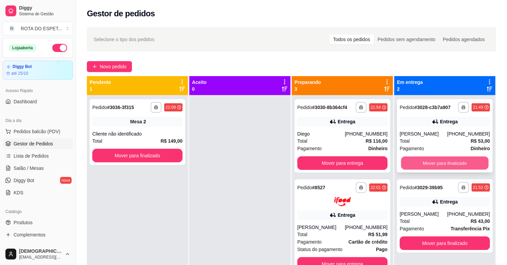
click at [440, 162] on button "Mover para finalizado" at bounding box center [445, 162] width 88 height 13
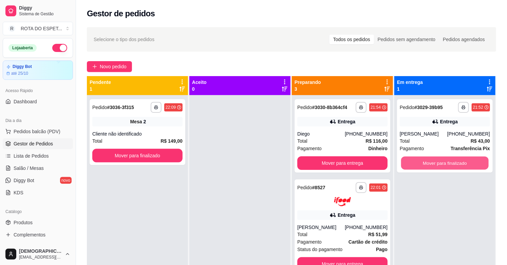
click at [440, 162] on button "Mover para finalizado" at bounding box center [445, 162] width 88 height 13
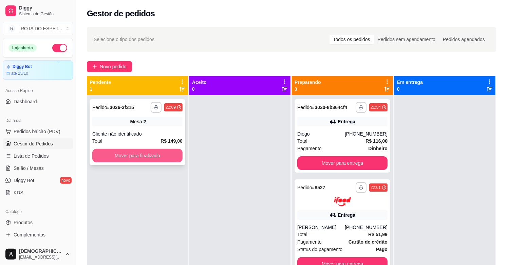
click at [166, 162] on button "Mover para finalizado" at bounding box center [137, 156] width 90 height 14
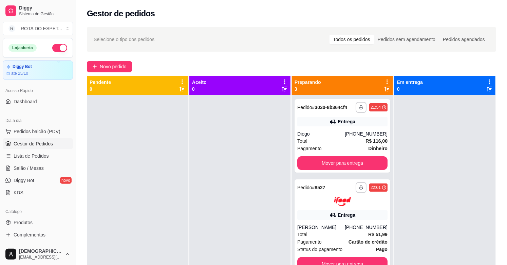
click at [223, 207] on div at bounding box center [239, 227] width 101 height 265
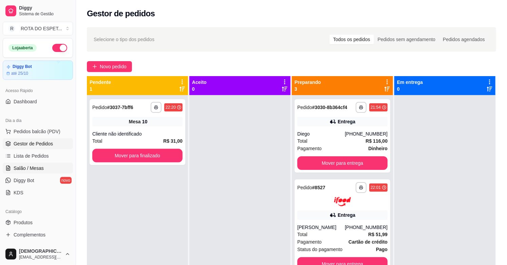
click at [28, 170] on span "Salão / Mesas" at bounding box center [29, 168] width 30 height 7
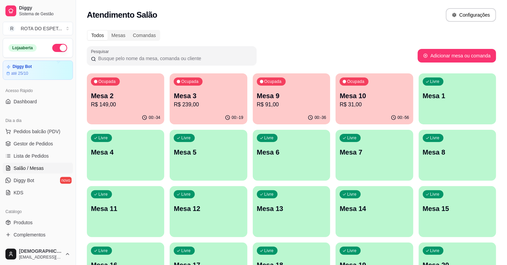
click at [373, 104] on p "R$ 31,00" at bounding box center [374, 104] width 69 height 8
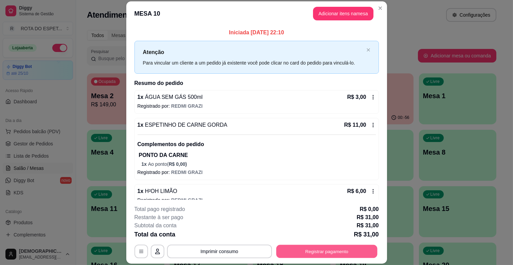
click at [335, 254] on button "Registrar pagamento" at bounding box center [326, 251] width 101 height 13
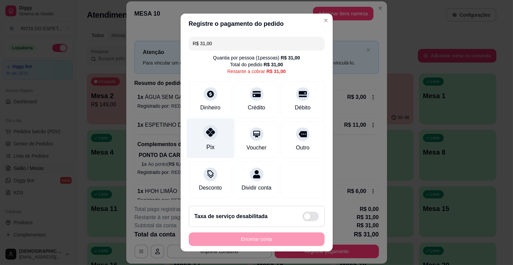
click at [206, 144] on div "Pix" at bounding box center [210, 147] width 8 height 9
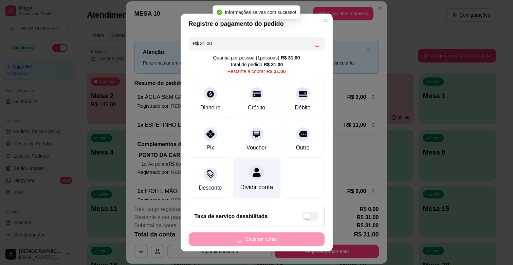
type input "R$ 0,00"
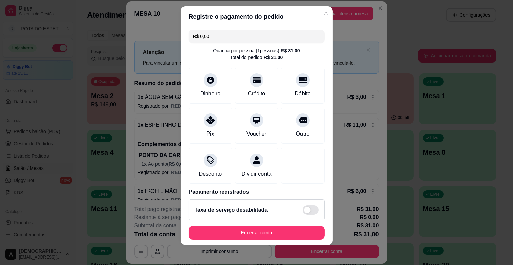
scroll to position [8, 0]
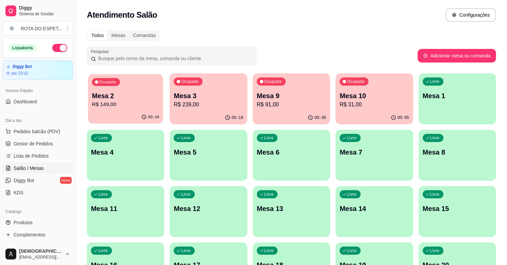
click at [144, 107] on p "R$ 149,00" at bounding box center [125, 104] width 67 height 8
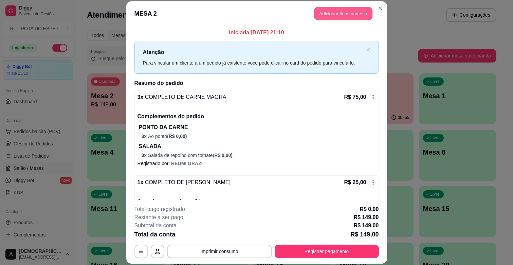
click at [328, 15] on button "Adicionar itens na mesa" at bounding box center [343, 13] width 58 height 13
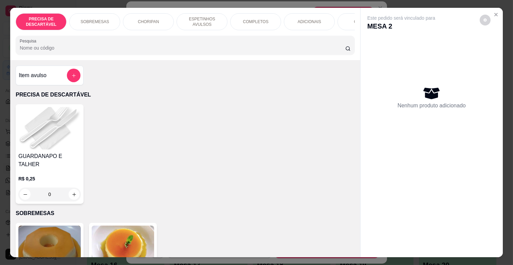
scroll to position [0, 301]
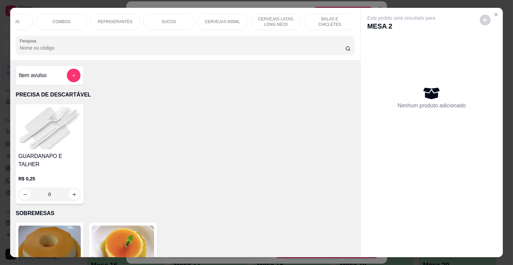
click at [121, 19] on p "REFRIGERANTES" at bounding box center [115, 21] width 35 height 5
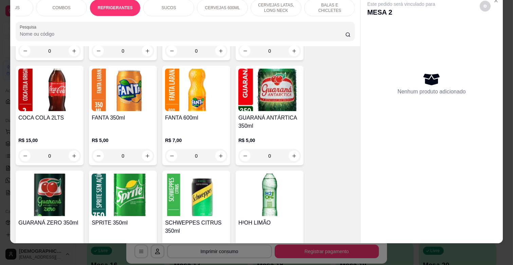
scroll to position [1817, 0]
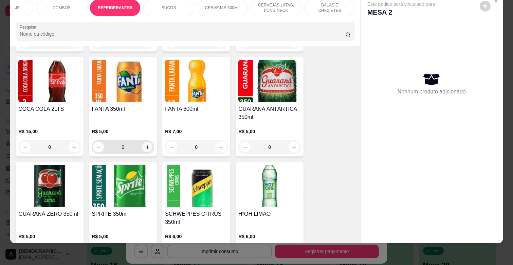
click at [148, 142] on button "increase-product-quantity" at bounding box center [147, 147] width 11 height 11
type input "1"
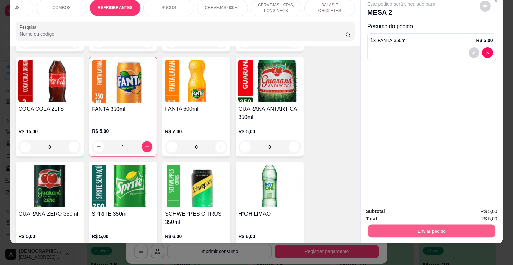
click at [466, 224] on button "Enviar pedido" at bounding box center [431, 230] width 127 height 13
click at [487, 207] on button "Enviar pedido" at bounding box center [479, 208] width 37 height 13
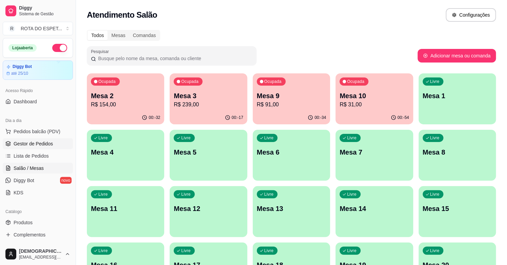
click at [42, 142] on span "Gestor de Pedidos" at bounding box center [33, 143] width 39 height 7
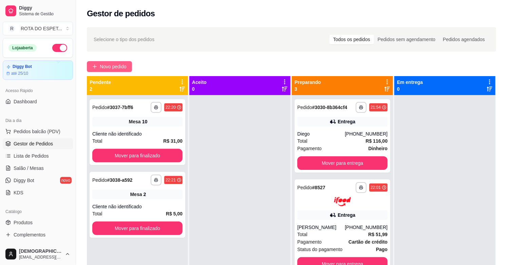
click at [122, 70] on span "Novo pedido" at bounding box center [113, 66] width 27 height 7
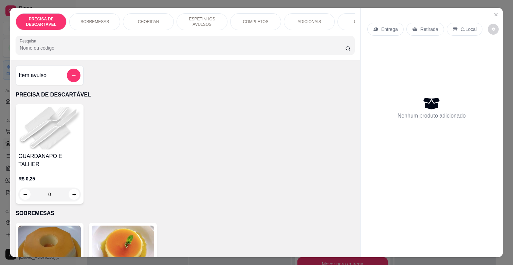
click at [250, 21] on p "COMPLETOS" at bounding box center [255, 21] width 25 height 5
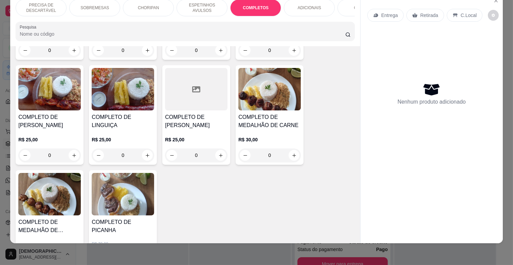
scroll to position [1007, 0]
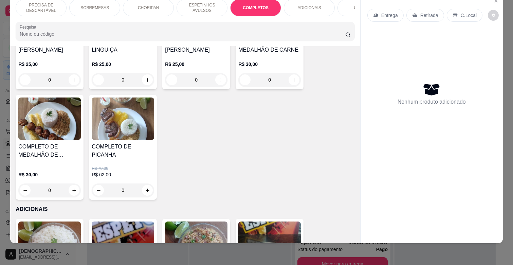
click at [127, 128] on img at bounding box center [123, 118] width 62 height 42
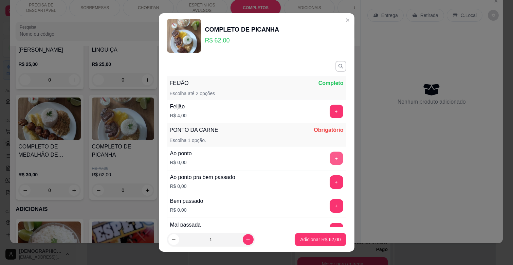
click at [330, 159] on button "+" at bounding box center [336, 158] width 13 height 13
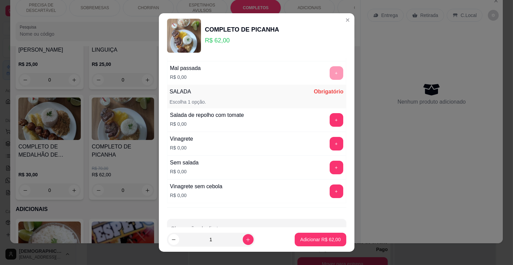
scroll to position [177, 0]
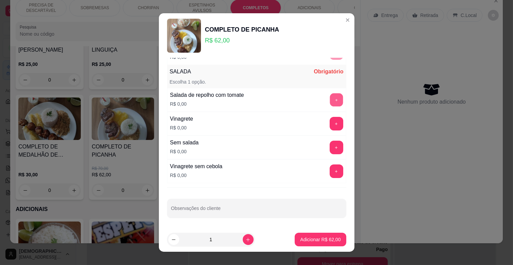
click at [330, 103] on button "+" at bounding box center [336, 99] width 13 height 13
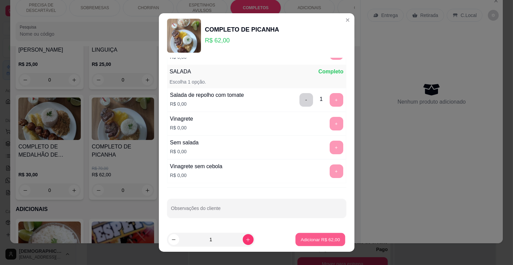
click at [316, 245] on button "Adicionar R$ 62,00" at bounding box center [321, 239] width 50 height 13
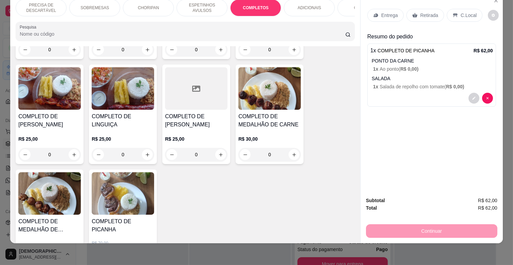
scroll to position [932, 0]
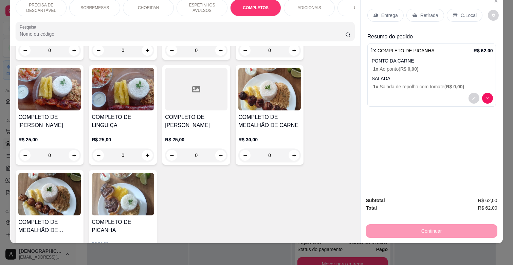
click at [184, 3] on p "ESPETINHOS AVULSOS" at bounding box center [201, 7] width 39 height 11
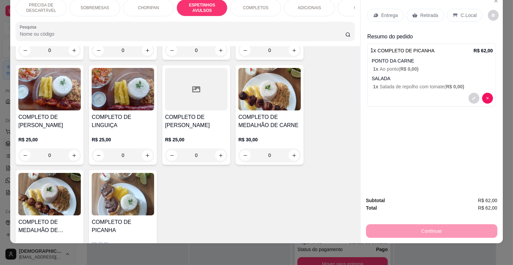
scroll to position [375, 0]
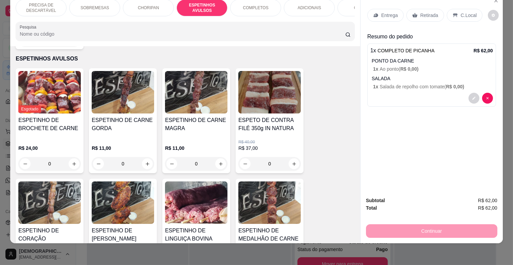
click at [196, 125] on div "ESPETINHO DE CARNE MAGRA" at bounding box center [196, 127] width 62 height 22
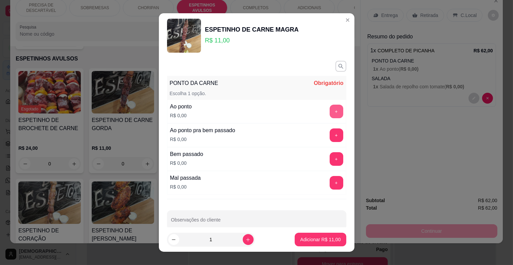
click at [330, 113] on button "+" at bounding box center [337, 112] width 14 height 14
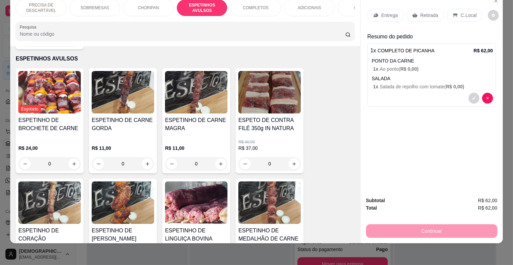
click at [121, 181] on img at bounding box center [123, 202] width 62 height 42
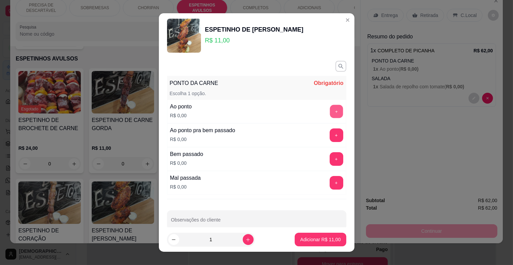
click at [330, 109] on button "+" at bounding box center [336, 111] width 13 height 13
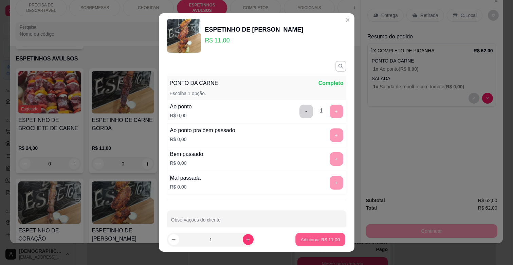
click at [313, 237] on p "Adicionar R$ 11,00" at bounding box center [320, 239] width 39 height 6
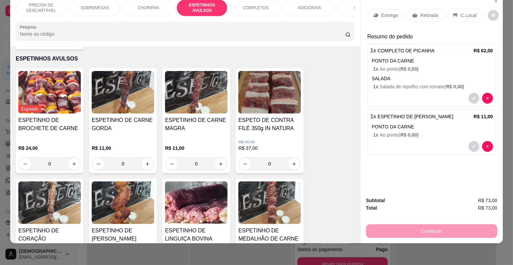
click at [45, 202] on img at bounding box center [49, 202] width 62 height 42
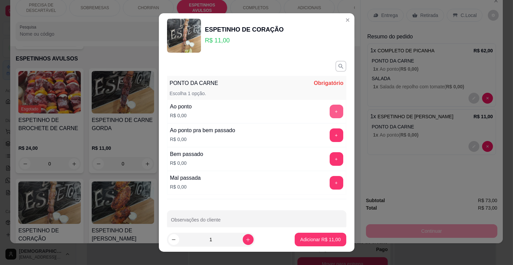
click at [330, 116] on button "+" at bounding box center [337, 112] width 14 height 14
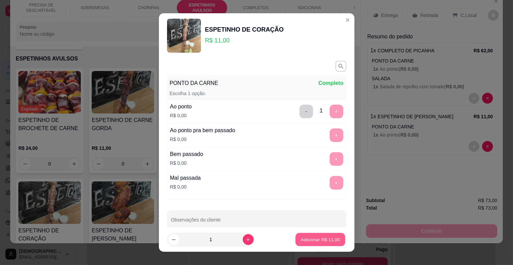
click at [310, 238] on p "Adicionar R$ 11,00" at bounding box center [320, 239] width 39 height 6
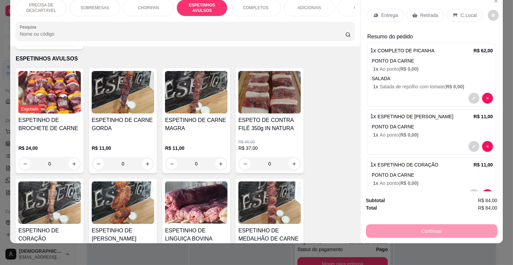
click at [337, 4] on div "COMBOS" at bounding box center [362, 7] width 51 height 17
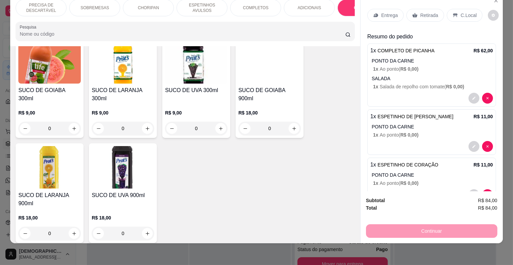
scroll to position [2151, 0]
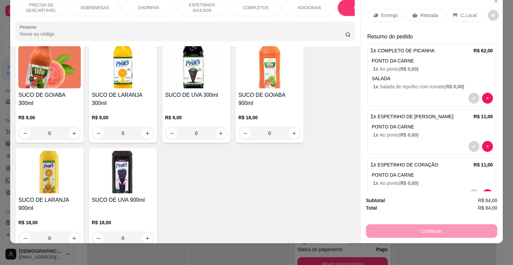
click at [36, 163] on img at bounding box center [49, 172] width 62 height 42
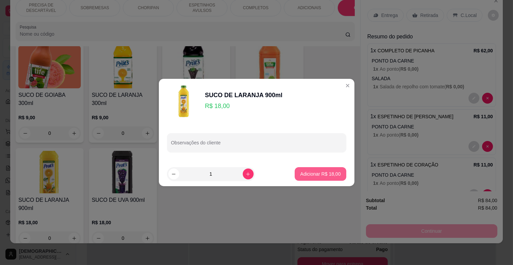
click at [323, 174] on p "Adicionar R$ 18,00" at bounding box center [320, 173] width 40 height 7
type input "1"
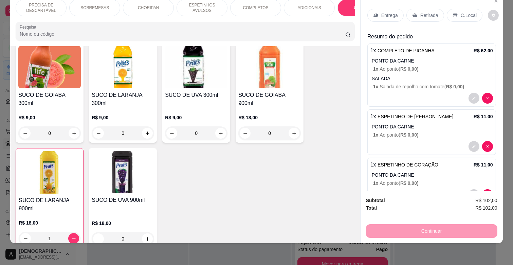
click at [391, 12] on p "Entrega" at bounding box center [389, 15] width 17 height 7
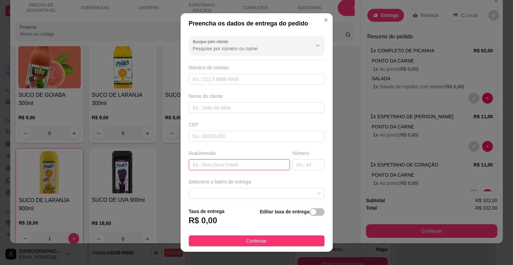
paste input "Rua [PERSON_NAME]"
type input "Rua [PERSON_NAME]"
click at [303, 167] on input "text" at bounding box center [309, 164] width 32 height 11
click at [259, 192] on span at bounding box center [257, 193] width 128 height 10
type input "49"
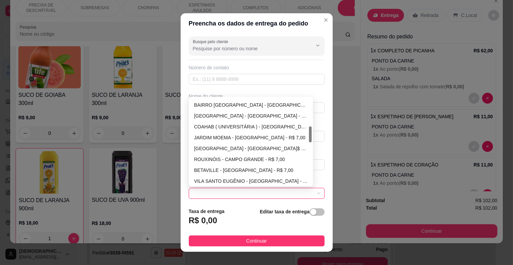
scroll to position [188, 0]
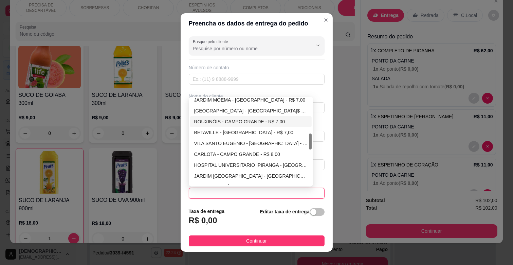
click at [232, 124] on div "ROUXINÓIS - CAMPO GRANDE - R$ 7,00" at bounding box center [251, 121] width 114 height 7
type input "CAMPO GRANDE"
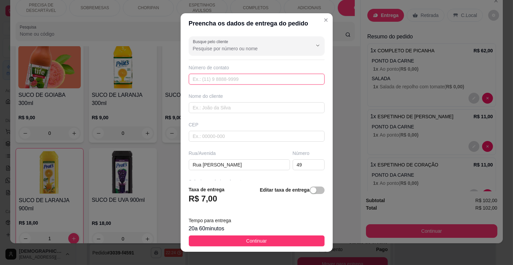
paste input "[PHONE_NUMBER]"
type input "[PHONE_NUMBER]"
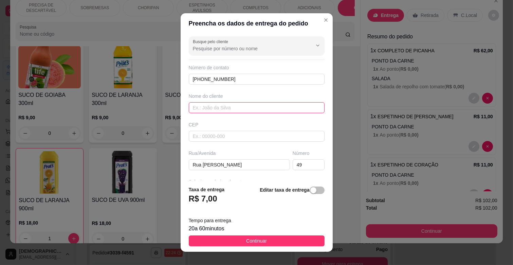
click at [208, 107] on input "text" at bounding box center [257, 107] width 136 height 11
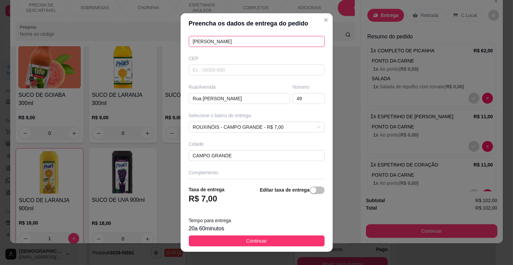
scroll to position [82, 0]
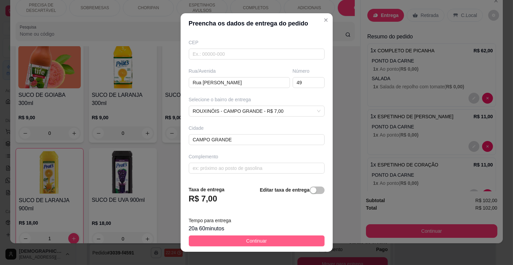
type input "[PERSON_NAME]"
click at [275, 239] on button "Continuar" at bounding box center [257, 240] width 136 height 11
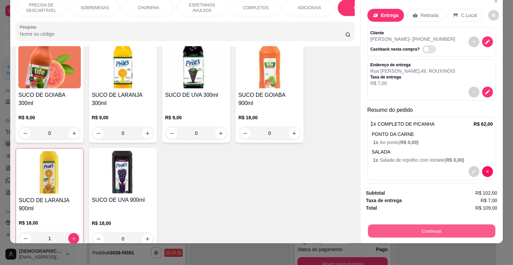
click at [411, 230] on button "Continuar" at bounding box center [431, 230] width 127 height 13
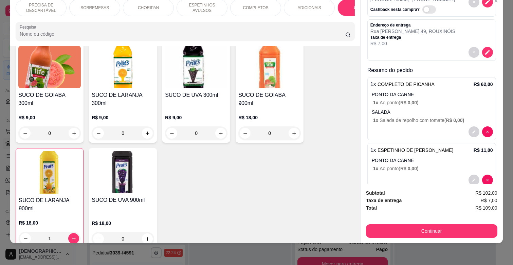
scroll to position [133, 0]
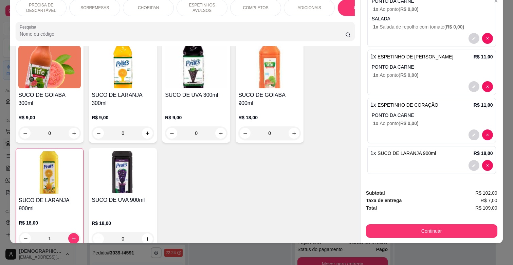
click at [385, 224] on button "Continuar" at bounding box center [431, 231] width 131 height 14
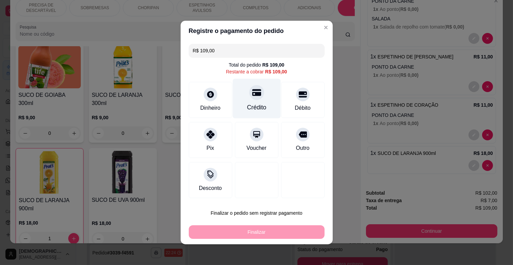
click at [263, 114] on div "Crédito" at bounding box center [257, 99] width 48 height 40
type input "R$ 0,00"
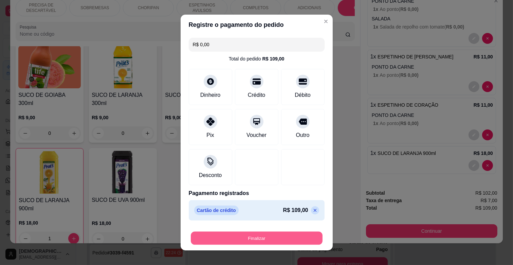
click at [257, 239] on button "Finalizar" at bounding box center [257, 238] width 132 height 13
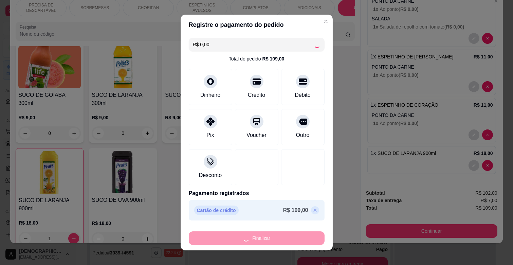
type input "0"
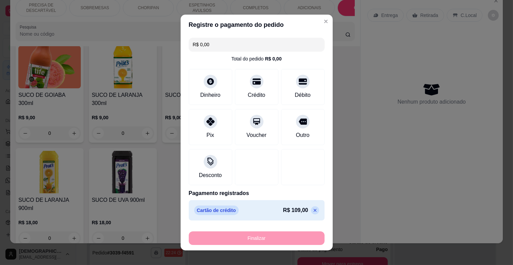
type input "-R$ 109,00"
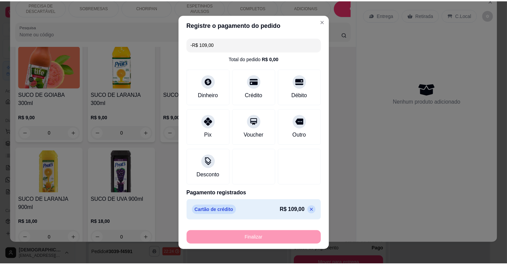
scroll to position [0, 0]
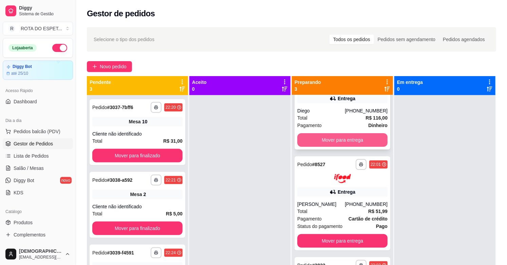
click at [339, 138] on button "Mover para entrega" at bounding box center [342, 140] width 90 height 14
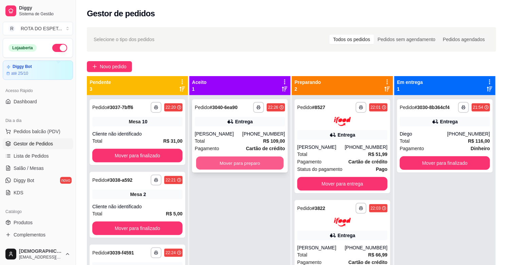
click at [237, 161] on button "Mover para preparo" at bounding box center [240, 162] width 88 height 13
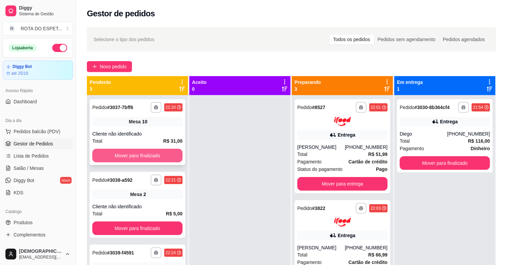
click at [155, 157] on button "Mover para finalizado" at bounding box center [137, 156] width 90 height 14
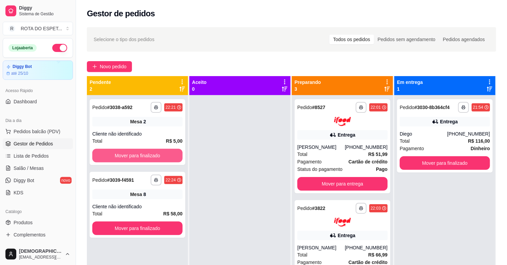
click at [155, 157] on button "Mover para finalizado" at bounding box center [137, 156] width 90 height 14
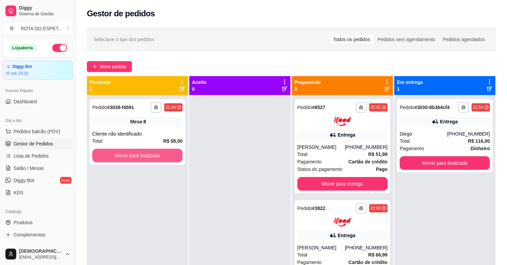
click at [155, 157] on button "Mover para finalizado" at bounding box center [137, 156] width 90 height 14
click at [54, 172] on link "Salão / Mesas" at bounding box center [38, 168] width 70 height 11
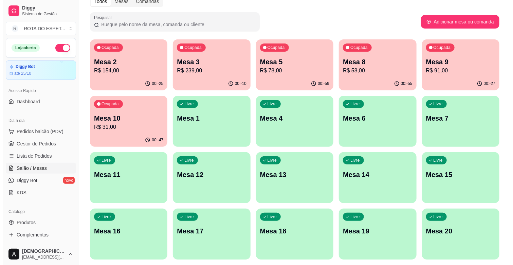
scroll to position [113, 0]
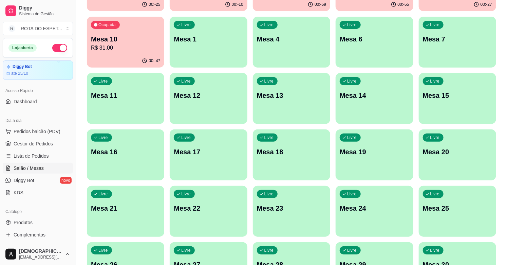
click at [470, 165] on div "Livre Mesa 20" at bounding box center [457, 150] width 77 height 43
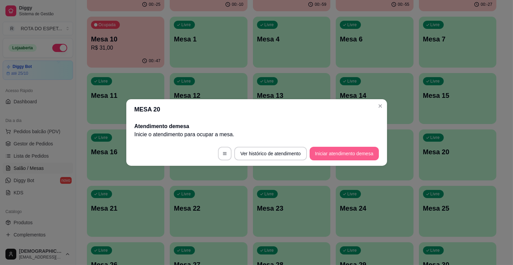
click at [363, 158] on button "Iniciar atendimento de mesa" at bounding box center [344, 154] width 69 height 14
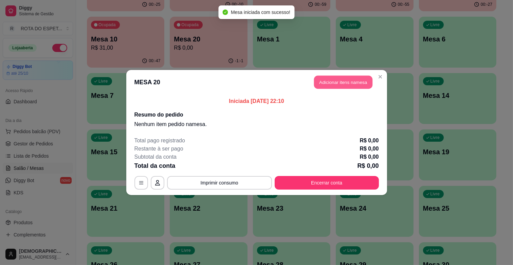
click at [344, 86] on button "Adicionar itens na mesa" at bounding box center [343, 82] width 58 height 13
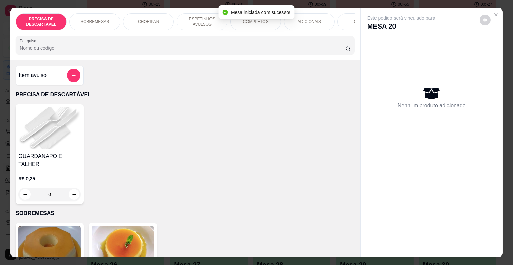
click at [196, 16] on p "ESPETINHOS AVULSOS" at bounding box center [201, 21] width 39 height 11
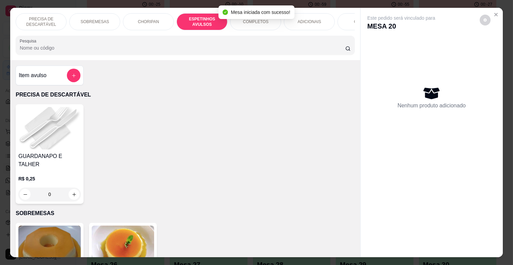
scroll to position [16, 0]
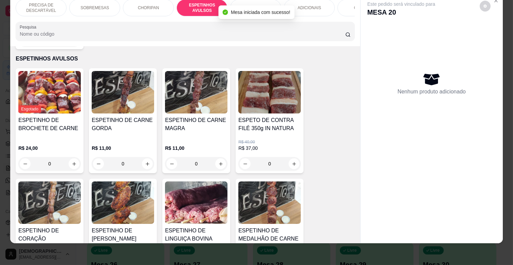
click at [201, 116] on h4 "ESPETINHO DE CARNE MAGRA" at bounding box center [196, 124] width 62 height 16
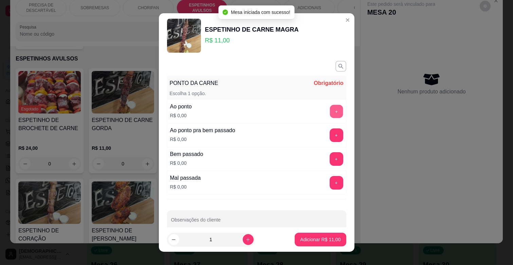
click at [330, 107] on button "+" at bounding box center [336, 111] width 13 height 13
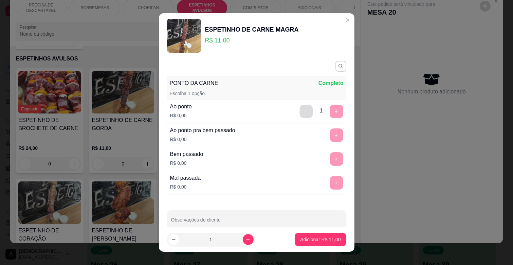
click at [299, 110] on button "-" at bounding box center [305, 111] width 13 height 13
click at [330, 158] on button "+" at bounding box center [337, 159] width 14 height 14
click at [318, 239] on p "Adicionar R$ 11,00" at bounding box center [320, 239] width 39 height 6
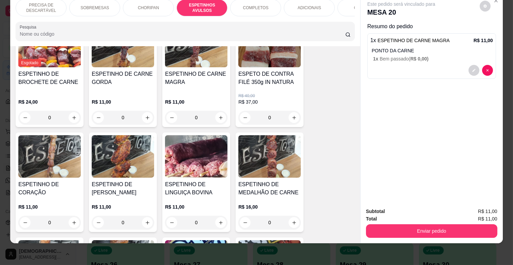
scroll to position [375, 0]
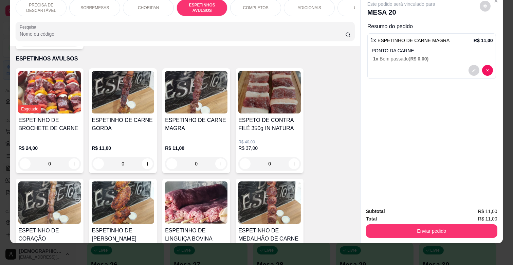
click at [206, 187] on img at bounding box center [196, 202] width 62 height 42
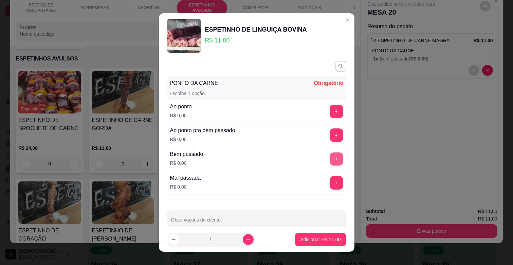
click at [330, 164] on button "+" at bounding box center [336, 158] width 13 height 13
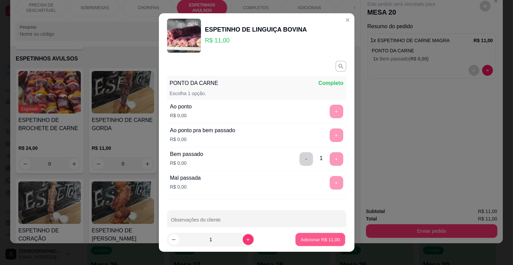
click at [307, 240] on p "Adicionar R$ 11,00" at bounding box center [320, 239] width 39 height 6
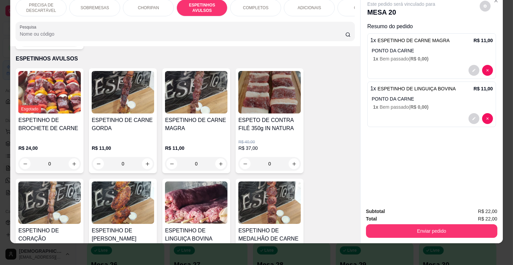
scroll to position [337, 0]
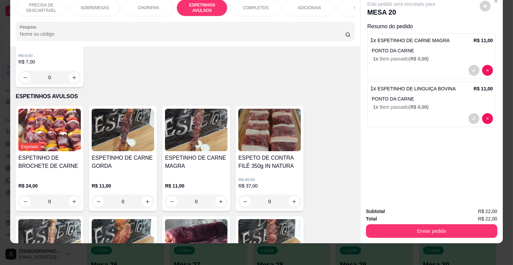
click at [315, 5] on p "ADICIONAIS" at bounding box center [309, 7] width 23 height 5
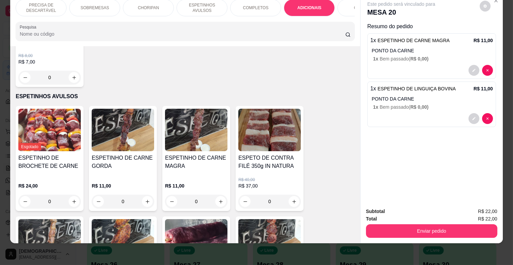
scroll to position [1152, 0]
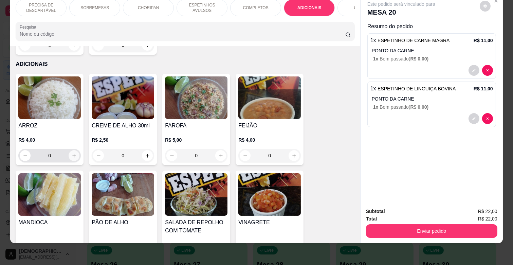
click at [73, 153] on icon "increase-product-quantity" at bounding box center [74, 155] width 5 height 5
type input "1"
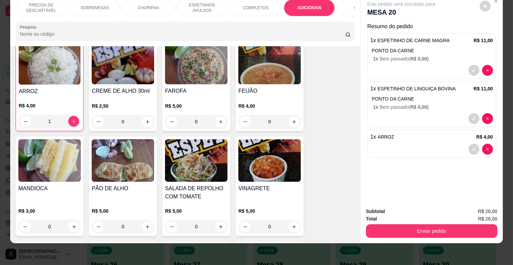
scroll to position [1190, 0]
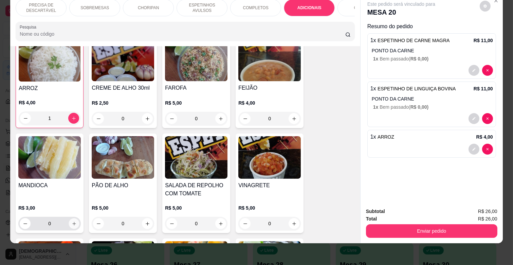
click at [72, 221] on icon "increase-product-quantity" at bounding box center [74, 223] width 5 height 5
type input "1"
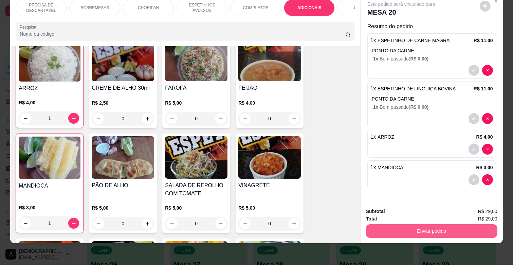
click at [440, 224] on button "Enviar pedido" at bounding box center [431, 231] width 131 height 14
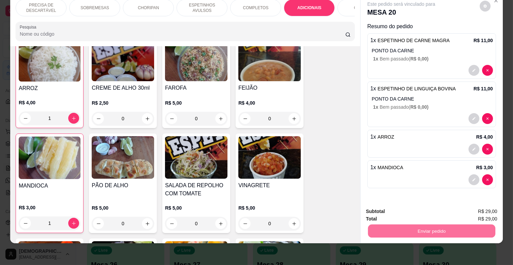
click at [477, 206] on button "Enviar pedido" at bounding box center [479, 208] width 38 height 13
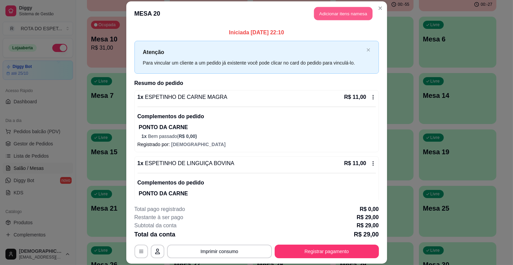
click at [350, 14] on button "Adicionar itens na mesa" at bounding box center [343, 13] width 58 height 13
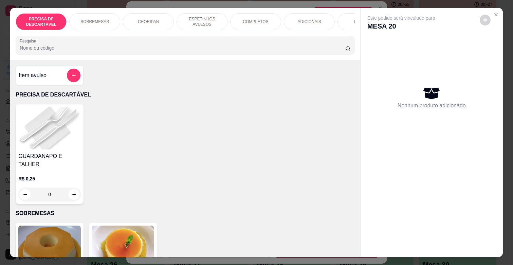
scroll to position [0, 301]
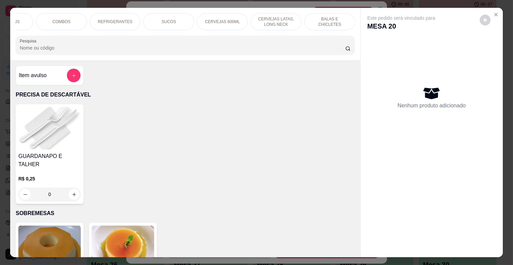
click at [116, 21] on p "REFRIGERANTES" at bounding box center [115, 21] width 35 height 5
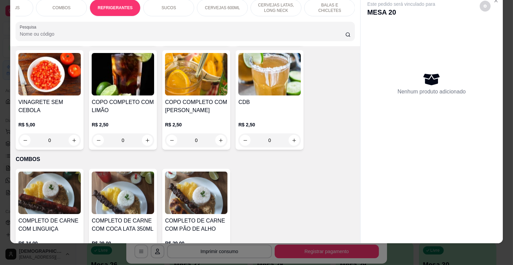
scroll to position [1379, 0]
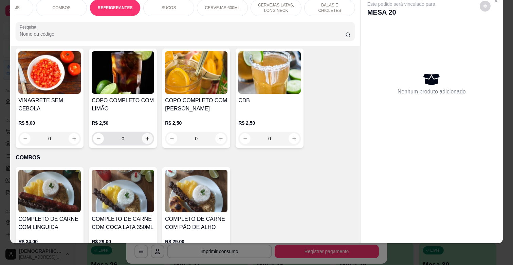
click at [142, 133] on button "increase-product-quantity" at bounding box center [147, 138] width 11 height 11
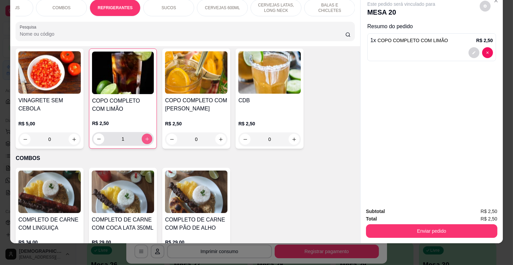
click at [142, 134] on button "increase-product-quantity" at bounding box center [147, 139] width 11 height 11
type input "2"
click at [472, 51] on icon "decrease-product-quantity" at bounding box center [473, 52] width 3 height 3
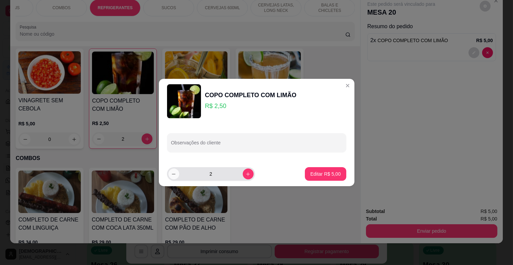
click at [172, 176] on icon "decrease-product-quantity" at bounding box center [173, 173] width 5 height 5
type input "1"
click at [318, 173] on p "Editar R$ 2,50" at bounding box center [326, 173] width 30 height 6
type input "1"
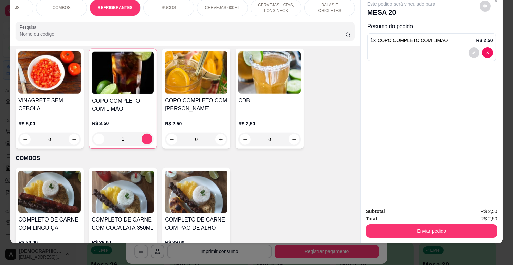
click at [54, 5] on p "COMBOS" at bounding box center [62, 7] width 18 height 5
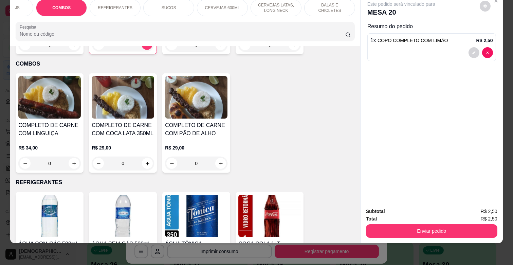
click at [26, 0] on div "ADICIONAIS" at bounding box center [7, 7] width 51 height 17
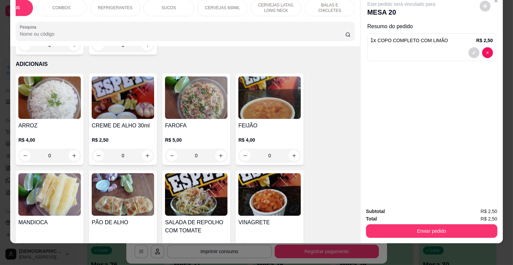
click at [129, 5] on div "REFRIGERANTES" at bounding box center [115, 7] width 51 height 17
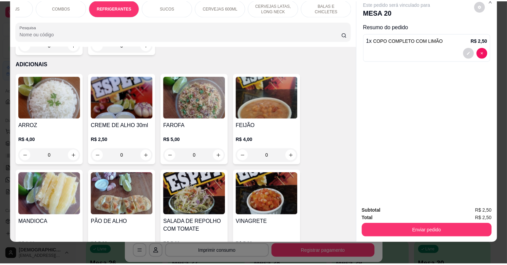
scroll to position [1592, 0]
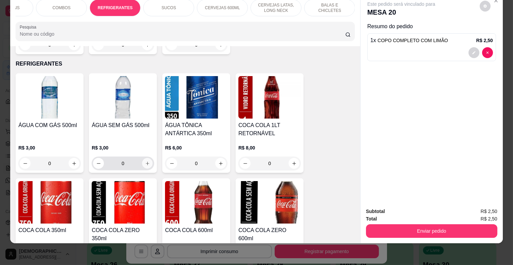
click at [147, 158] on button "increase-product-quantity" at bounding box center [147, 163] width 11 height 11
type input "1"
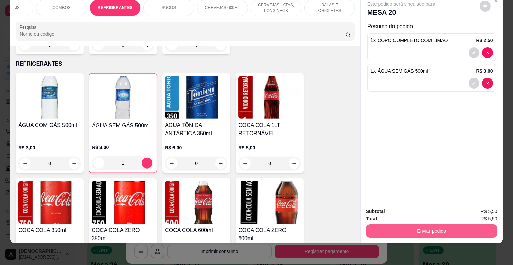
click at [407, 224] on button "Enviar pedido" at bounding box center [431, 231] width 131 height 14
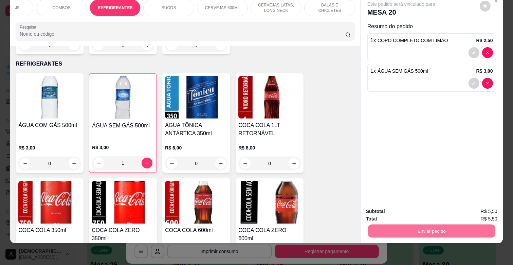
click at [470, 202] on button "Enviar pedido" at bounding box center [479, 208] width 37 height 13
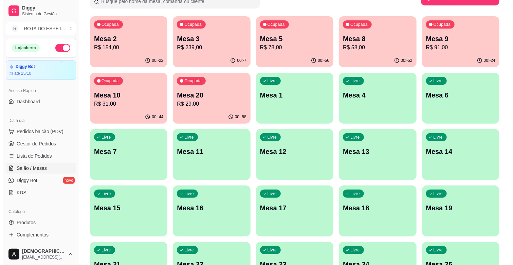
scroll to position [0, 0]
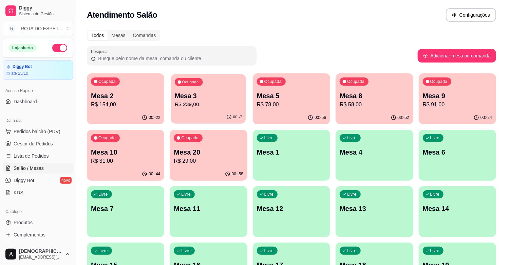
click at [203, 95] on p "Mesa 3" at bounding box center [208, 95] width 67 height 9
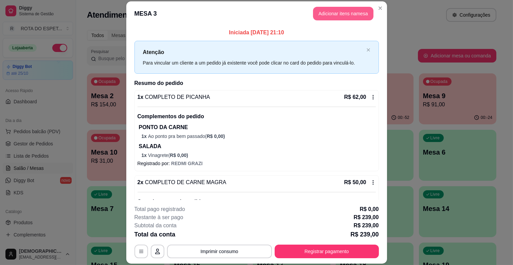
click at [334, 11] on button "Adicionar itens na mesa" at bounding box center [343, 14] width 60 height 14
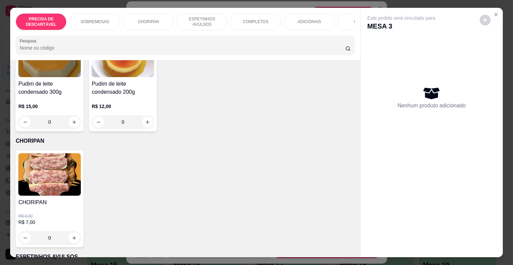
scroll to position [151, 0]
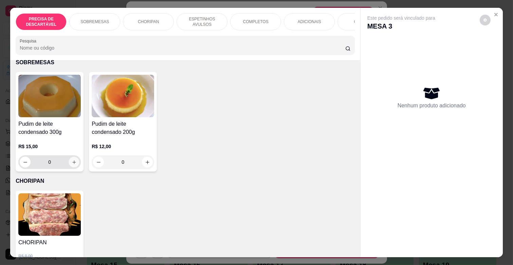
click at [72, 160] on icon "increase-product-quantity" at bounding box center [74, 162] width 5 height 5
type input "1"
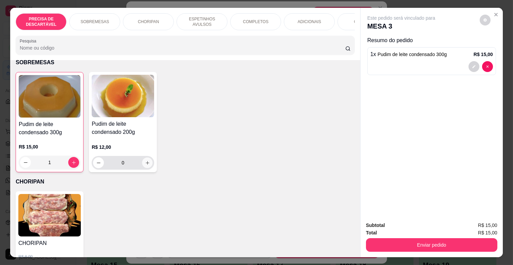
click at [145, 160] on icon "increase-product-quantity" at bounding box center [147, 162] width 5 height 5
type input "1"
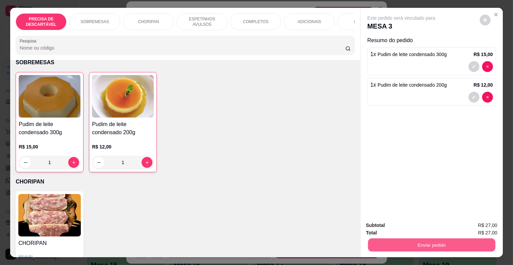
click at [425, 243] on button "Enviar pedido" at bounding box center [431, 244] width 127 height 13
click at [481, 221] on button "Enviar pedido" at bounding box center [479, 225] width 38 height 13
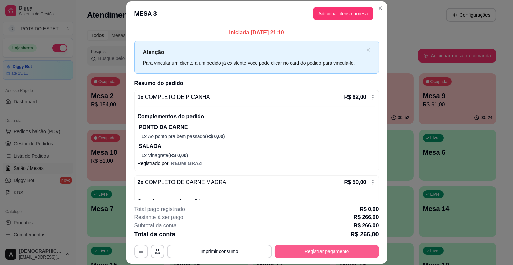
click at [361, 254] on button "Registrar pagamento" at bounding box center [327, 251] width 104 height 14
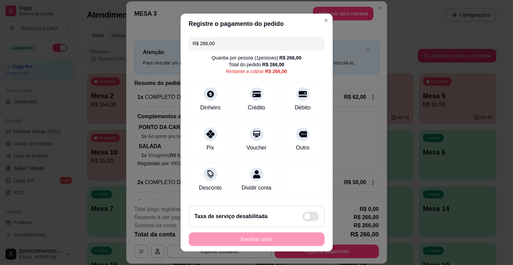
drag, startPoint x: 218, startPoint y: 48, endPoint x: 173, endPoint y: 60, distance: 46.9
click at [173, 60] on div "Registre o pagamento do pedido R$ 266,00 Quantia por pessoa ( 1 pessoas) R$ 266…" at bounding box center [256, 132] width 513 height 265
click at [252, 92] on icon at bounding box center [256, 92] width 9 height 7
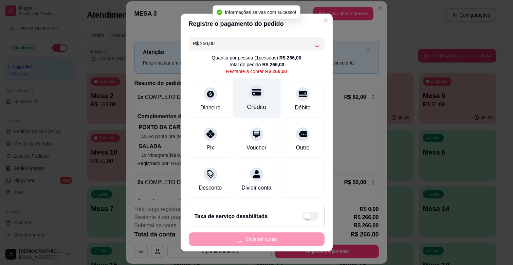
type input "R$ 16,00"
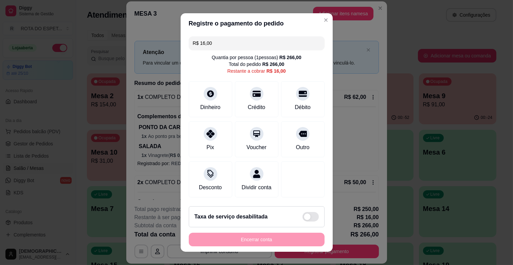
click at [264, 46] on input "R$ 16,00" at bounding box center [257, 43] width 128 height 14
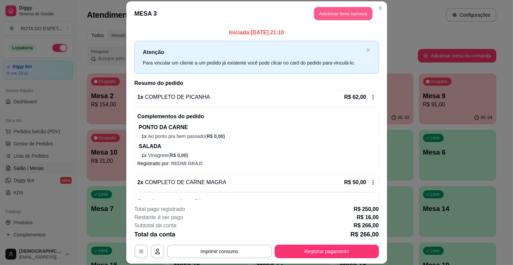
click at [316, 14] on button "Adicionar itens na mesa" at bounding box center [343, 13] width 58 height 13
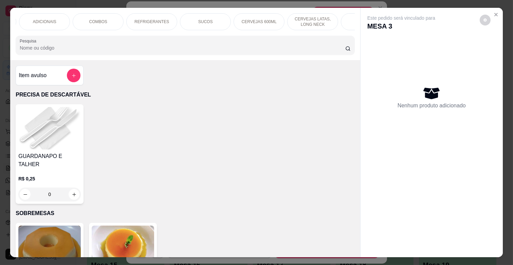
scroll to position [0, 301]
click at [327, 20] on p "BALAS E CHICLETES" at bounding box center [329, 21] width 39 height 11
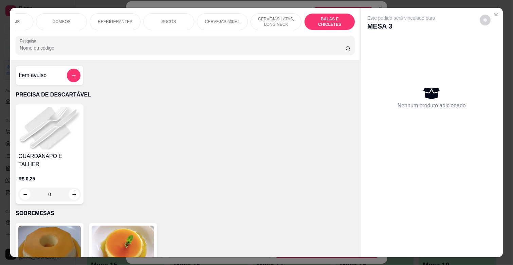
scroll to position [16, 0]
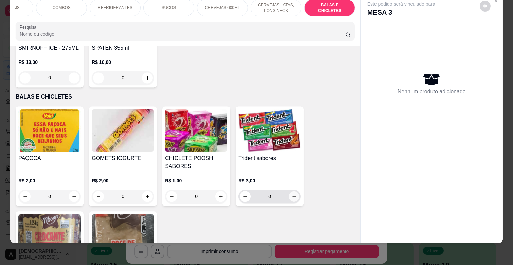
click at [291, 191] on button "increase-product-quantity" at bounding box center [294, 196] width 11 height 11
type input "1"
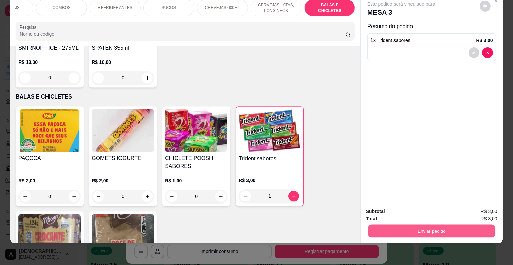
click at [409, 230] on button "Enviar pedido" at bounding box center [431, 230] width 127 height 13
click at [494, 211] on button "Enviar pedido" at bounding box center [479, 208] width 38 height 13
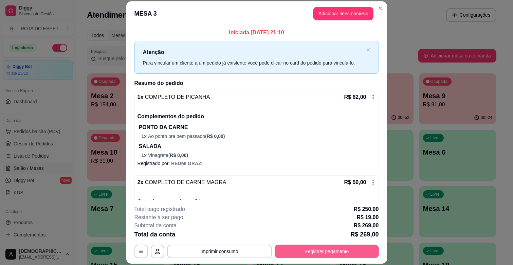
click at [352, 253] on button "Registrar pagamento" at bounding box center [327, 251] width 104 height 14
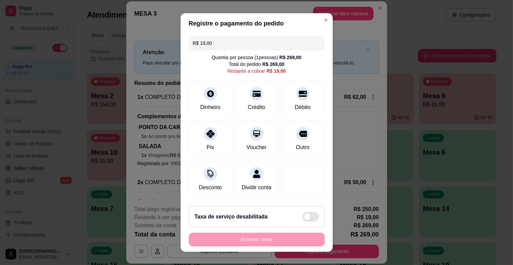
drag, startPoint x: 236, startPoint y: 43, endPoint x: 185, endPoint y: 44, distance: 50.6
click at [185, 44] on div "R$ 19,00 Quantia por pessoa ( 1 pessoas) R$ 269,00 Total do pedido R$ 269,00 Re…" at bounding box center [257, 117] width 152 height 167
click at [207, 89] on icon at bounding box center [210, 91] width 7 height 7
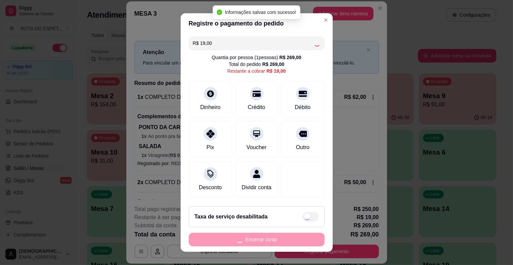
type input "R$ 0,00"
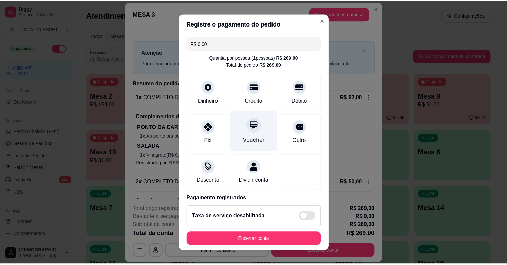
scroll to position [62, 0]
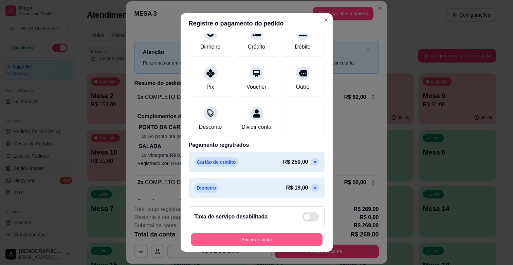
click at [271, 239] on button "Encerrar conta" at bounding box center [257, 239] width 132 height 13
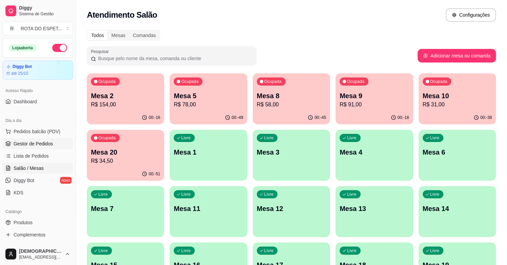
click at [33, 147] on link "Gestor de Pedidos" at bounding box center [38, 143] width 70 height 11
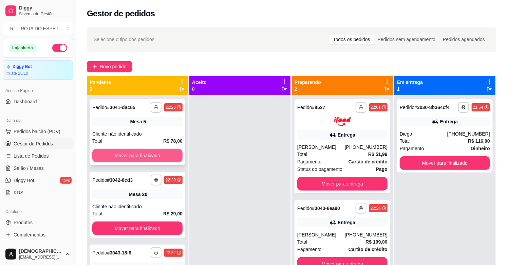
click at [132, 156] on button "Mover para finalizado" at bounding box center [137, 156] width 90 height 14
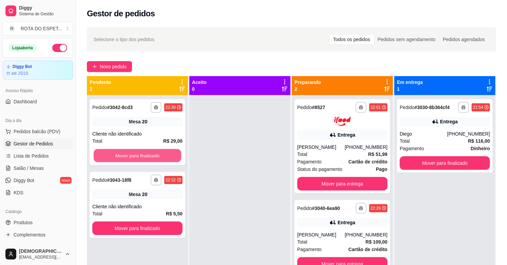
click at [132, 156] on button "Mover para finalizado" at bounding box center [138, 155] width 88 height 13
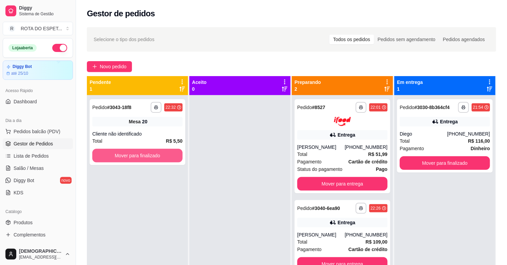
click at [132, 156] on button "Mover para finalizado" at bounding box center [137, 156] width 90 height 14
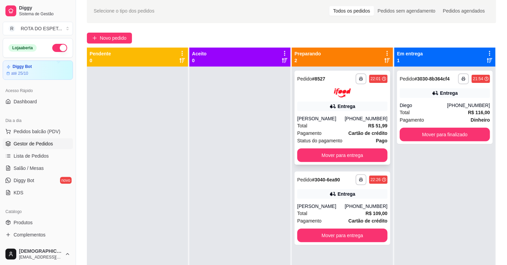
scroll to position [28, 0]
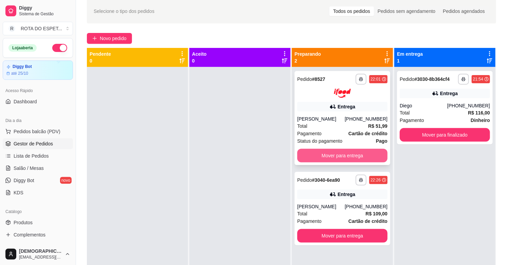
click at [350, 157] on button "Mover para entrega" at bounding box center [342, 156] width 90 height 14
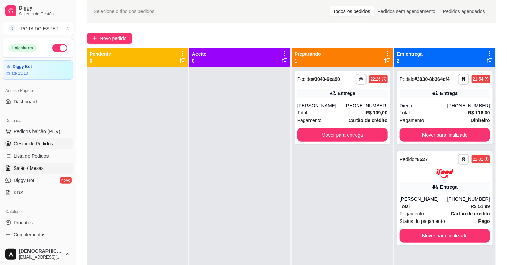
click at [28, 165] on span "Salão / Mesas" at bounding box center [29, 168] width 30 height 7
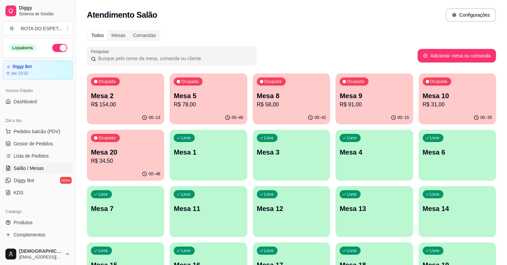
click at [379, 108] on p "R$ 91,00" at bounding box center [374, 104] width 69 height 8
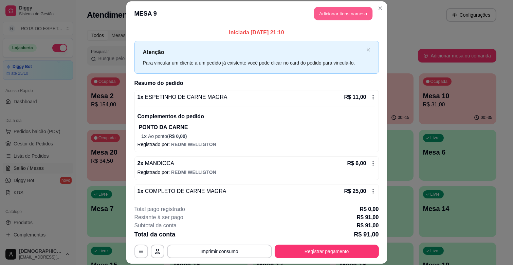
click at [351, 11] on button "Adicionar itens na mesa" at bounding box center [343, 13] width 58 height 13
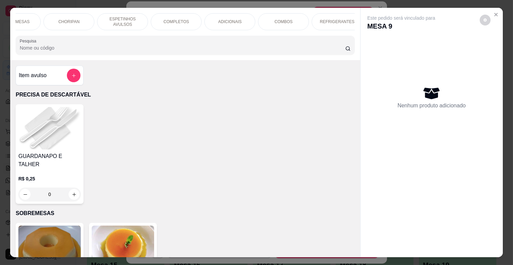
scroll to position [0, 97]
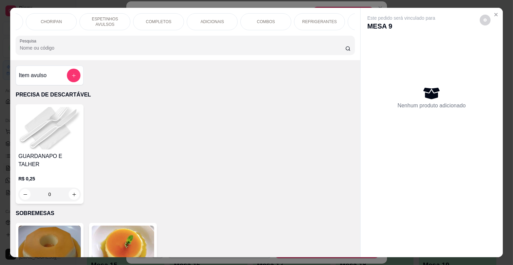
click at [306, 23] on div "REFRIGERANTES" at bounding box center [319, 21] width 51 height 17
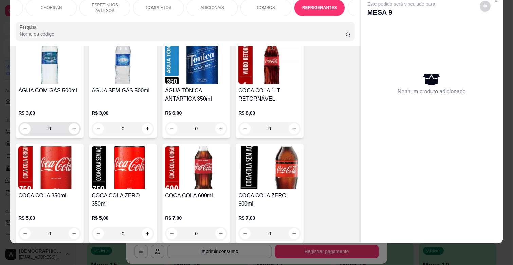
scroll to position [1629, 0]
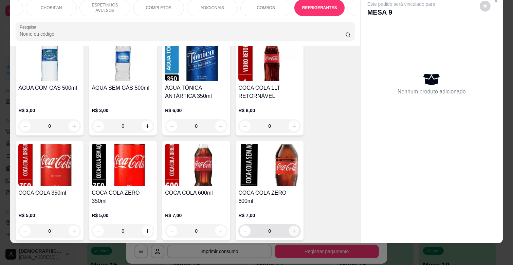
click at [290, 226] on button "increase-product-quantity" at bounding box center [294, 231] width 11 height 11
type input "1"
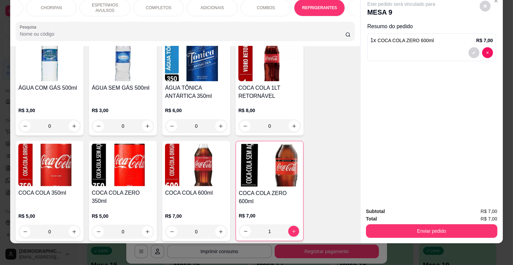
click at [349, 6] on div "SUCOS" at bounding box center [373, 7] width 51 height 17
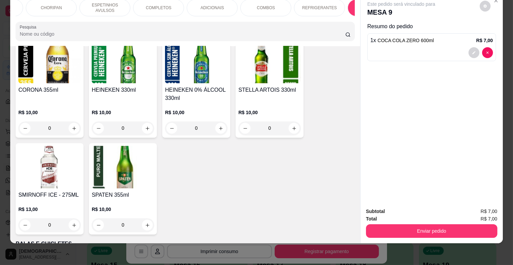
scroll to position [2775, 0]
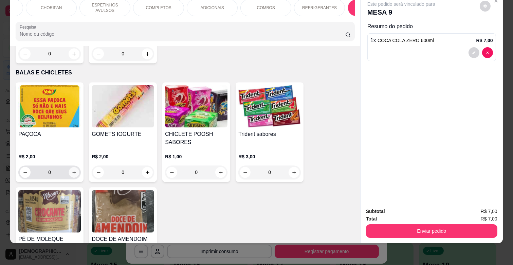
click at [72, 170] on icon "increase-product-quantity" at bounding box center [74, 172] width 5 height 5
type input "1"
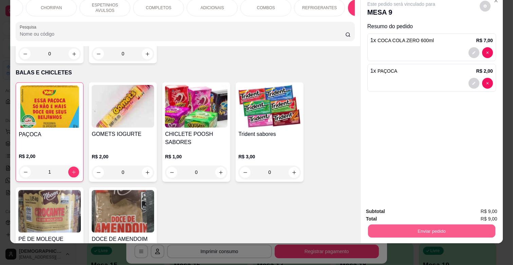
click at [412, 224] on button "Enviar pedido" at bounding box center [431, 230] width 127 height 13
click at [482, 210] on button "Enviar pedido" at bounding box center [479, 208] width 37 height 13
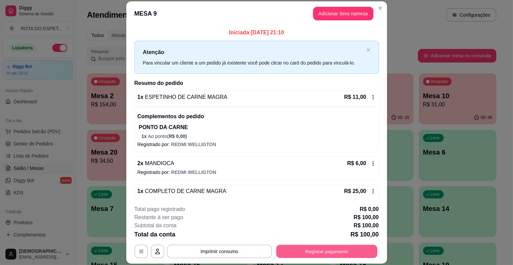
click at [337, 257] on button "Registrar pagamento" at bounding box center [326, 251] width 101 height 13
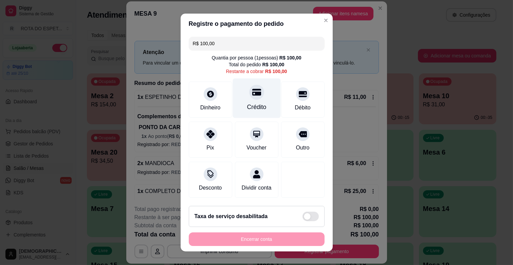
click at [249, 107] on div "Crédito" at bounding box center [256, 107] width 19 height 9
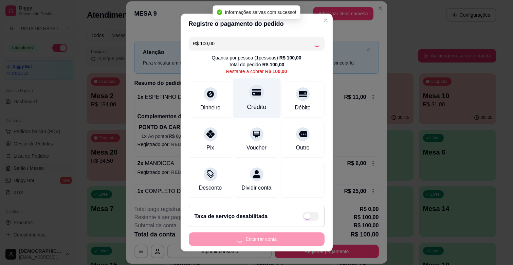
type input "R$ 0,00"
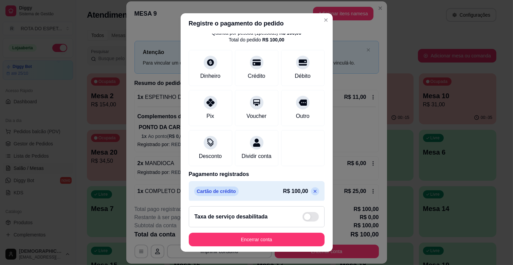
scroll to position [36, 0]
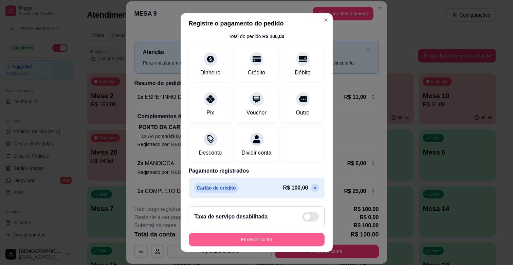
click at [269, 235] on button "Encerrar conta" at bounding box center [257, 240] width 136 height 14
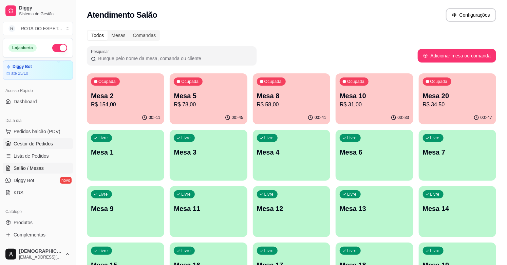
click at [44, 147] on span "Gestor de Pedidos" at bounding box center [33, 143] width 39 height 7
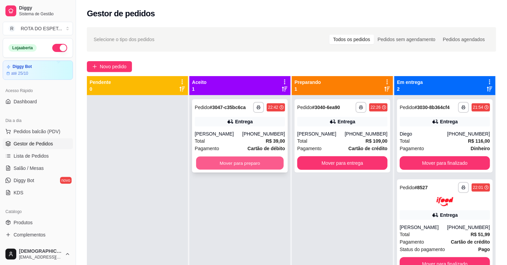
click at [221, 165] on button "Mover para preparo" at bounding box center [240, 162] width 88 height 13
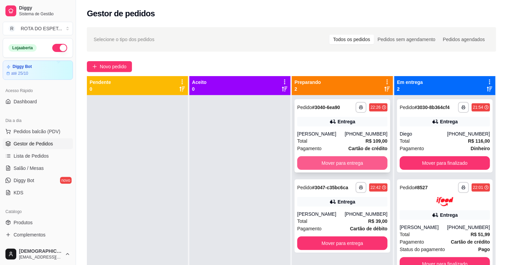
click at [341, 162] on button "Mover para entrega" at bounding box center [342, 163] width 90 height 14
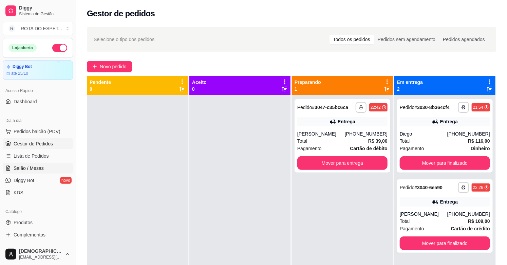
click at [15, 168] on span "Salão / Mesas" at bounding box center [29, 168] width 30 height 7
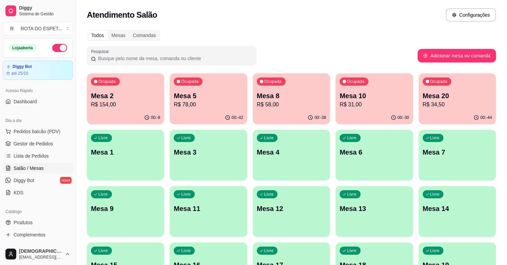
click at [443, 102] on p "R$ 34,50" at bounding box center [457, 104] width 69 height 8
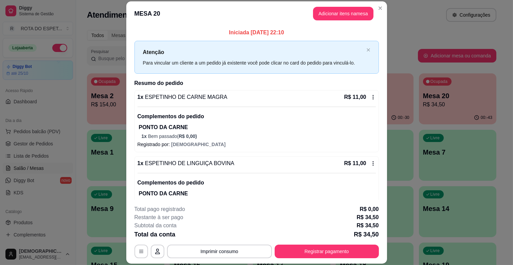
click at [322, 242] on div "**********" at bounding box center [256, 231] width 244 height 53
click at [326, 250] on button "Registrar pagamento" at bounding box center [326, 251] width 101 height 13
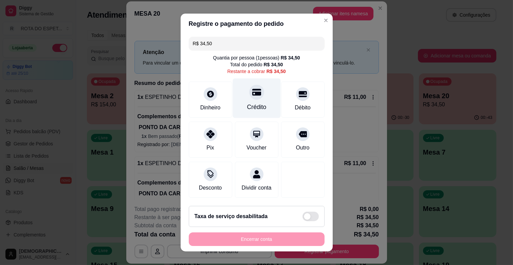
click at [247, 103] on div "Crédito" at bounding box center [256, 107] width 19 height 9
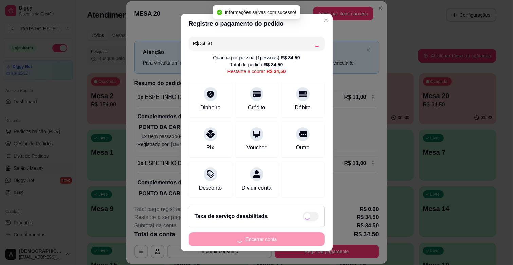
type input "R$ 0,00"
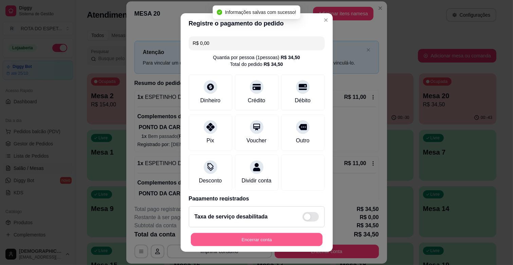
click at [277, 240] on button "Encerrar conta" at bounding box center [257, 239] width 132 height 13
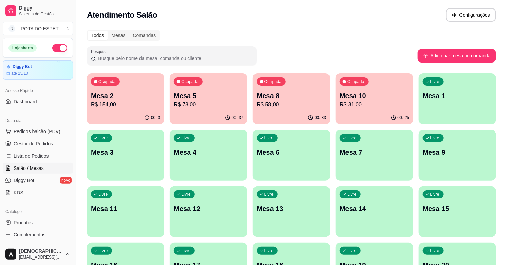
click at [99, 112] on div "00:-3" at bounding box center [125, 117] width 77 height 13
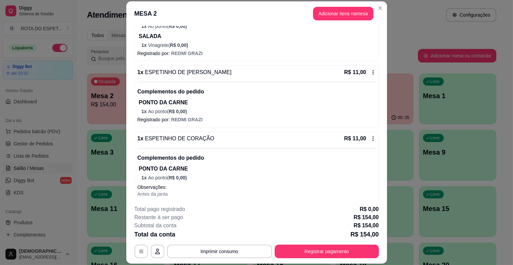
scroll to position [226, 0]
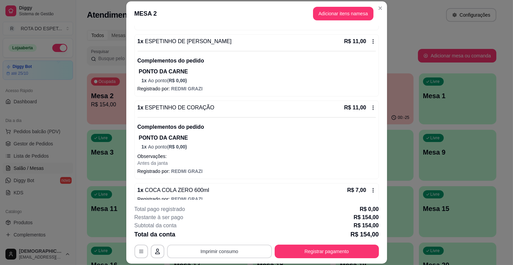
click at [226, 251] on button "Imprimir consumo" at bounding box center [219, 251] width 105 height 14
click at [228, 222] on button "IMPRESSORA BALCÃO" at bounding box center [219, 222] width 53 height 11
click at [339, 253] on button "Registrar pagamento" at bounding box center [327, 251] width 104 height 14
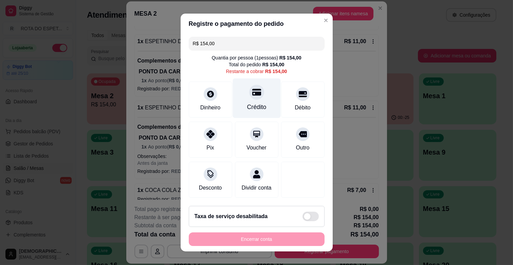
click at [252, 96] on icon at bounding box center [256, 92] width 9 height 9
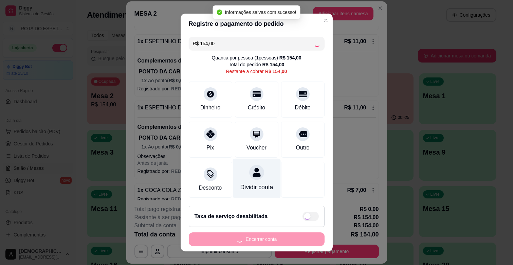
type input "R$ 0,00"
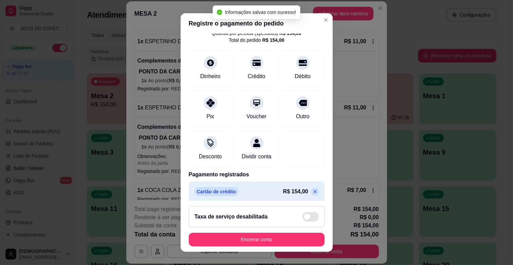
scroll to position [36, 0]
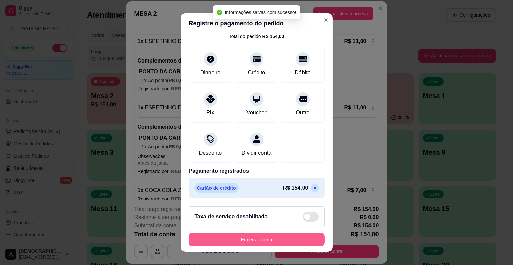
click at [259, 240] on button "Encerrar conta" at bounding box center [257, 240] width 136 height 14
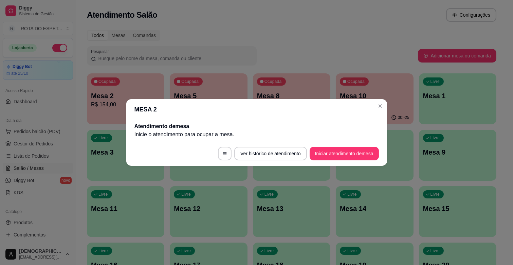
scroll to position [0, 0]
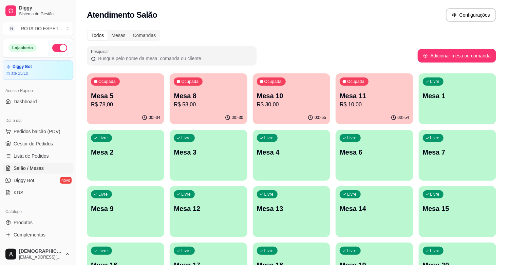
click at [131, 95] on p "Mesa 5" at bounding box center [125, 96] width 69 height 10
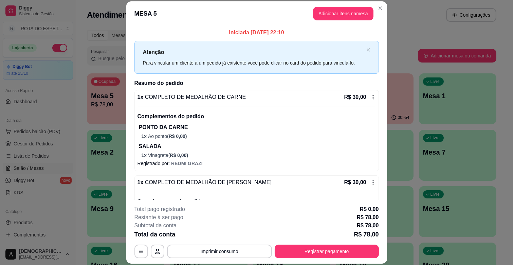
click at [338, 4] on header "MESA 5 Adicionar itens na mesa" at bounding box center [256, 13] width 261 height 24
click at [338, 11] on button "Adicionar itens na mesa" at bounding box center [343, 13] width 58 height 13
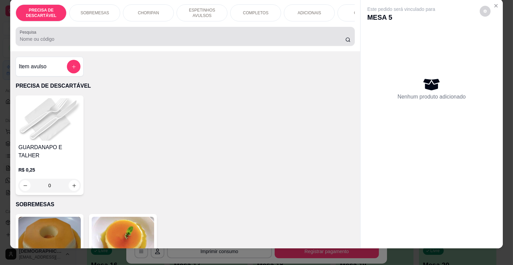
scroll to position [16, 0]
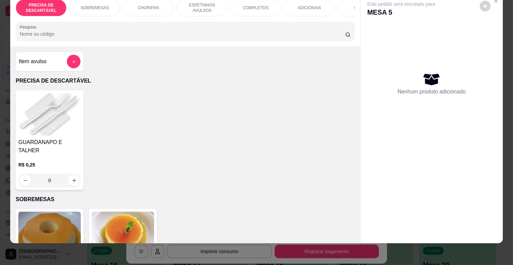
click at [317, 0] on div "ADICIONAIS" at bounding box center [309, 7] width 51 height 17
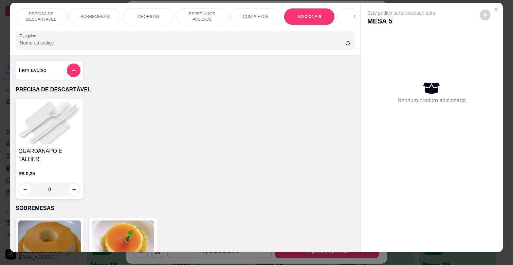
scroll to position [0, 0]
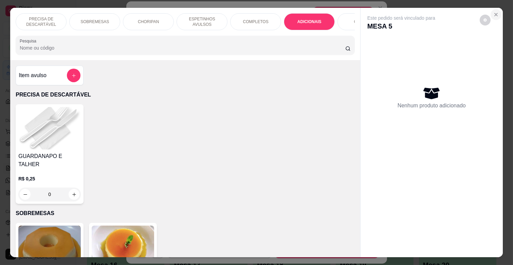
click at [496, 14] on icon "Close" at bounding box center [495, 14] width 5 height 5
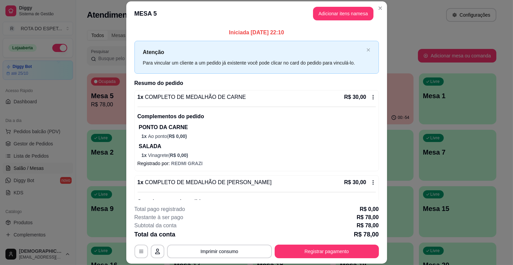
scroll to position [115, 0]
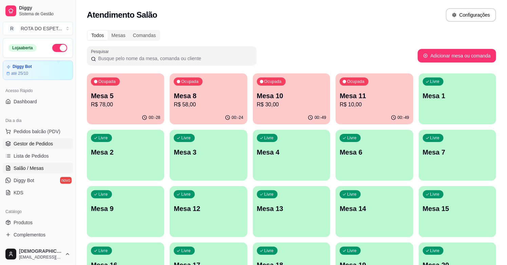
click at [41, 140] on span "Gestor de Pedidos" at bounding box center [33, 143] width 39 height 7
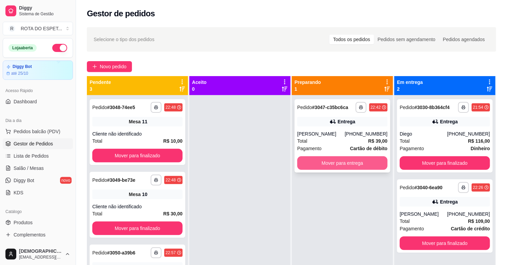
click at [339, 168] on button "Mover para entrega" at bounding box center [342, 163] width 90 height 14
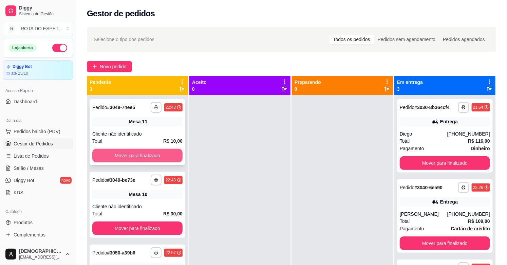
click at [153, 152] on button "Mover para finalizado" at bounding box center [137, 156] width 90 height 14
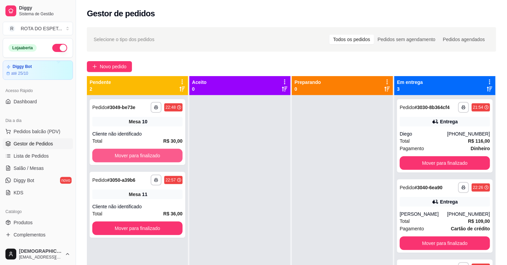
click at [153, 152] on button "Mover para finalizado" at bounding box center [137, 156] width 90 height 14
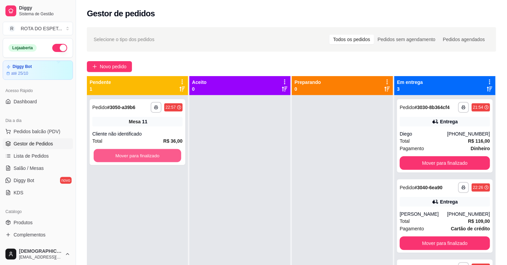
click at [153, 152] on button "Mover para finalizado" at bounding box center [138, 155] width 88 height 13
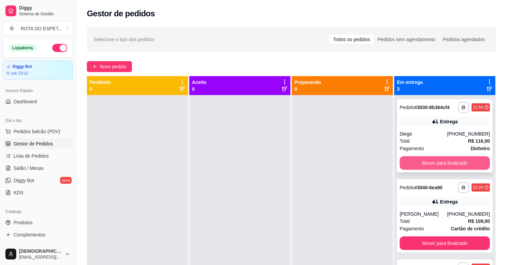
click at [453, 159] on button "Mover para finalizado" at bounding box center [445, 163] width 90 height 14
click at [445, 164] on button "Mover para finalizado" at bounding box center [445, 163] width 90 height 14
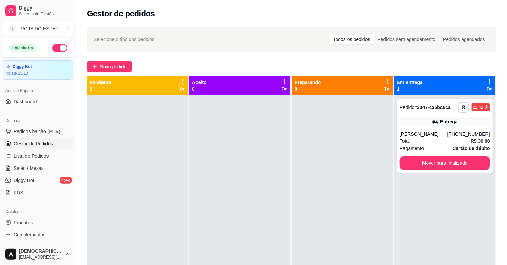
click at [311, 198] on div at bounding box center [342, 227] width 101 height 265
click at [11, 172] on link "Salão / Mesas" at bounding box center [38, 168] width 70 height 11
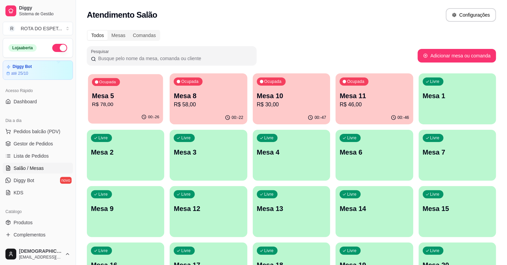
click at [134, 99] on p "Mesa 5" at bounding box center [125, 95] width 67 height 9
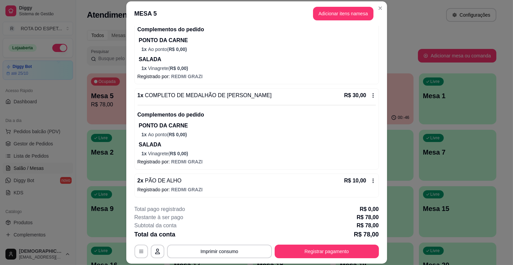
scroll to position [115, 0]
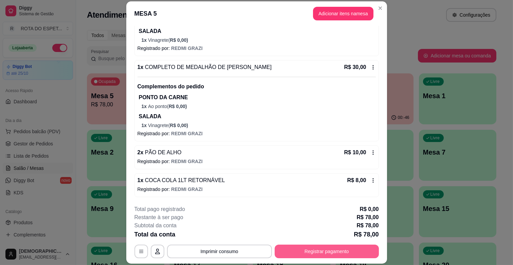
click at [343, 245] on button "Registrar pagamento" at bounding box center [327, 251] width 104 height 14
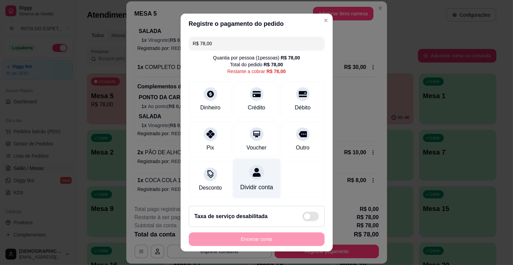
scroll to position [7, 0]
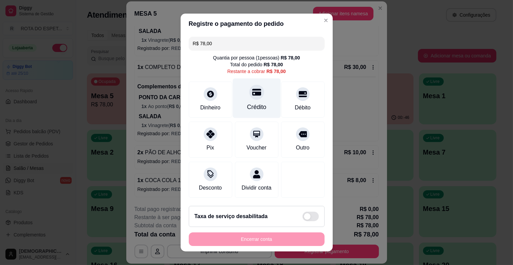
click at [245, 92] on div "Crédito" at bounding box center [257, 98] width 48 height 40
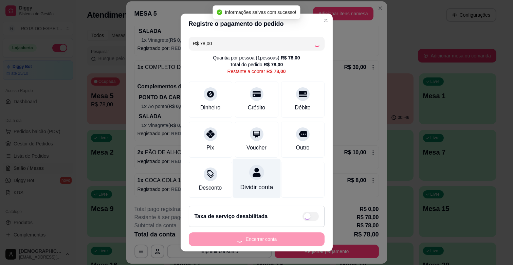
type input "R$ 0,00"
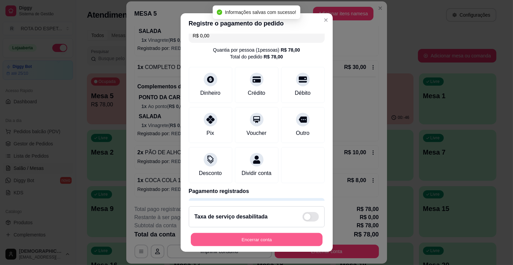
click at [242, 237] on button "Encerrar conta" at bounding box center [257, 239] width 132 height 13
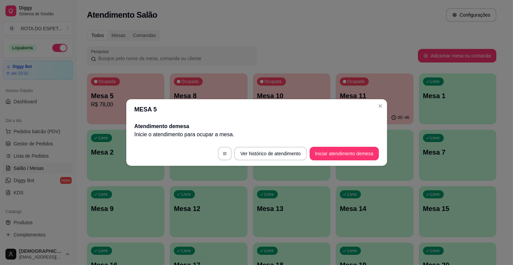
scroll to position [0, 0]
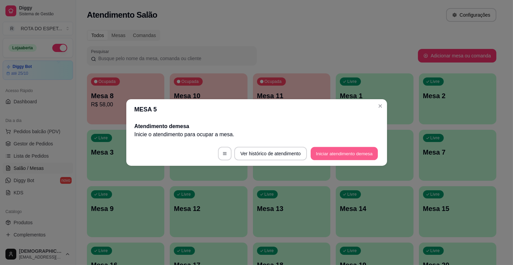
click at [367, 153] on button "Iniciar atendimento de mesa" at bounding box center [344, 153] width 67 height 13
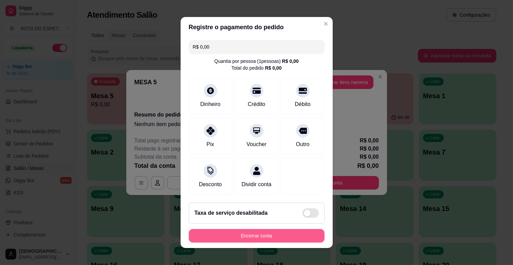
click at [280, 240] on button "Encerrar conta" at bounding box center [257, 236] width 136 height 14
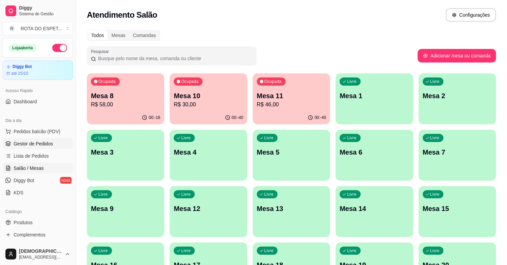
click at [52, 140] on link "Gestor de Pedidos" at bounding box center [38, 143] width 70 height 11
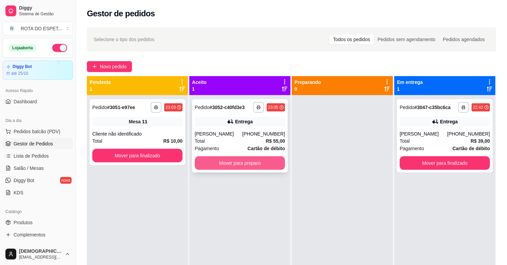
click at [209, 159] on button "Mover para preparo" at bounding box center [240, 163] width 90 height 14
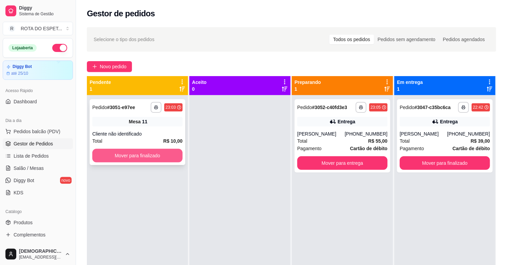
click at [118, 160] on button "Mover para finalizado" at bounding box center [137, 156] width 90 height 14
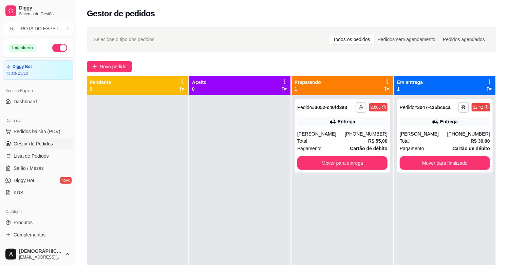
click at [213, 228] on div at bounding box center [239, 227] width 101 height 265
click at [43, 167] on link "Salão / Mesas" at bounding box center [38, 168] width 70 height 11
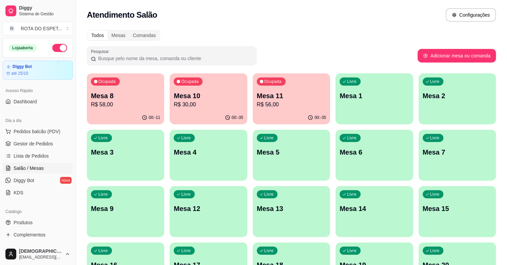
click at [126, 93] on p "Mesa 8" at bounding box center [125, 96] width 69 height 10
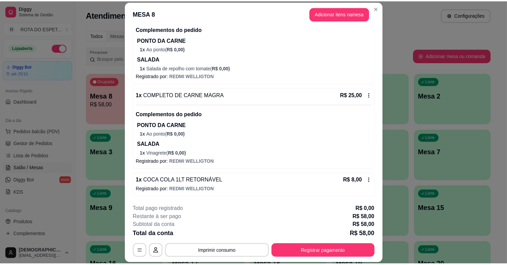
scroll to position [20, 0]
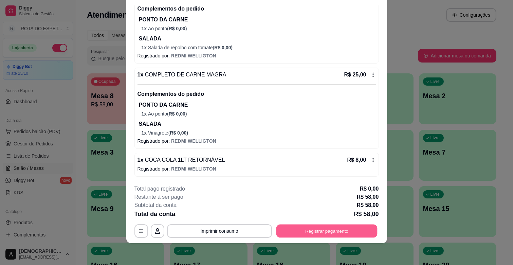
click at [307, 228] on button "Registrar pagamento" at bounding box center [326, 230] width 101 height 13
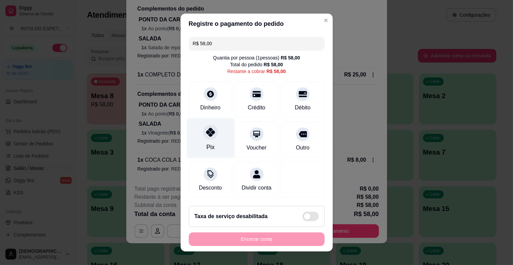
click at [217, 137] on div "Pix" at bounding box center [210, 138] width 48 height 40
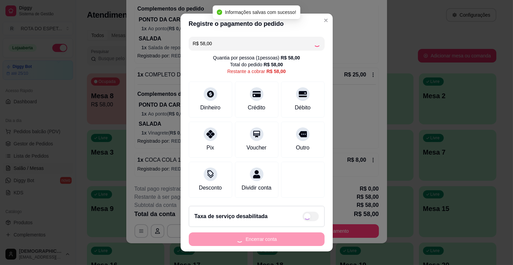
type input "R$ 0,00"
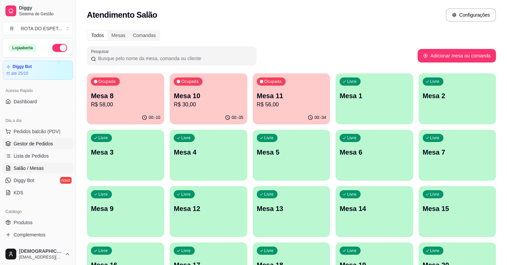
click at [50, 141] on span "Gestor de Pedidos" at bounding box center [33, 143] width 39 height 7
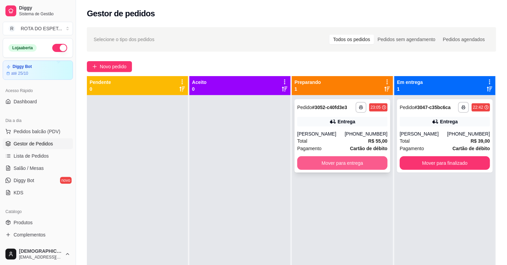
click at [369, 157] on button "Mover para entrega" at bounding box center [342, 163] width 90 height 14
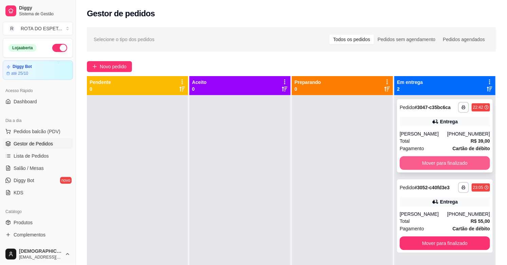
click at [442, 161] on button "Mover para finalizado" at bounding box center [445, 163] width 90 height 14
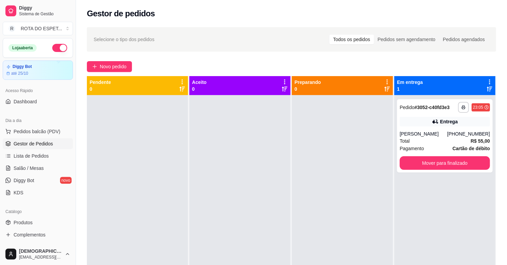
click at [228, 208] on div at bounding box center [239, 227] width 101 height 265
click at [30, 165] on span "Salão / Mesas" at bounding box center [29, 168] width 30 height 7
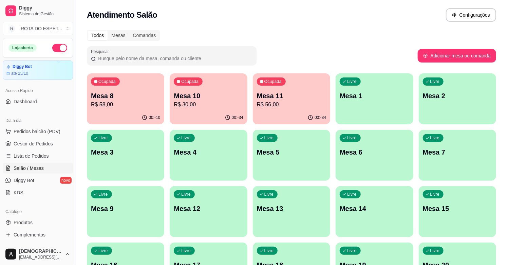
click at [123, 91] on p "Mesa 8" at bounding box center [125, 96] width 69 height 10
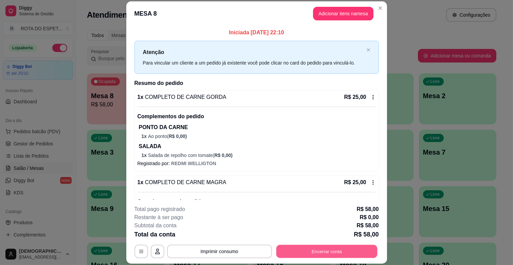
click at [320, 247] on button "Encerrar conta" at bounding box center [326, 251] width 101 height 13
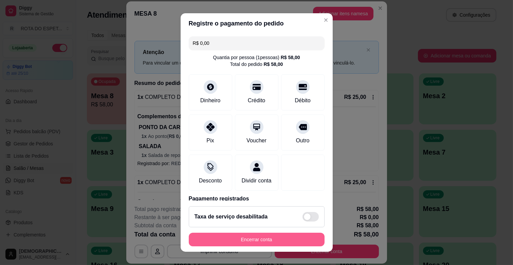
click at [300, 240] on button "Encerrar conta" at bounding box center [257, 240] width 136 height 14
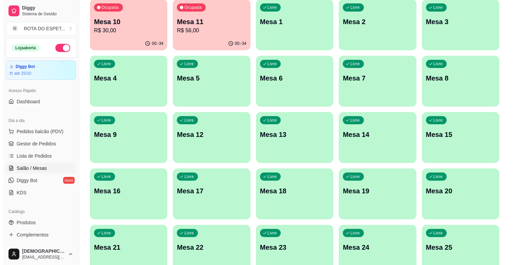
scroll to position [75, 0]
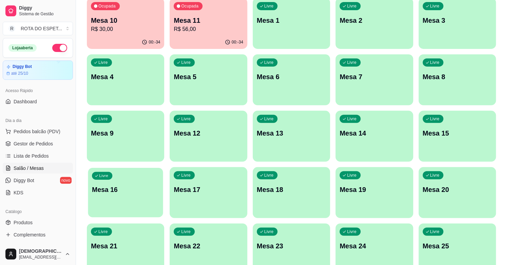
click at [127, 198] on div "Livre Mesa 16" at bounding box center [125, 188] width 75 height 41
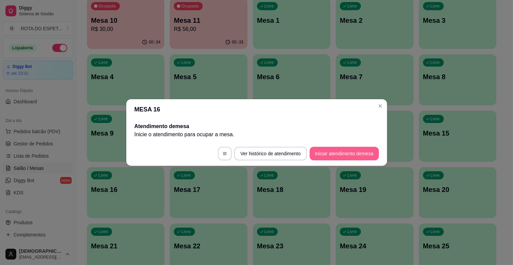
click at [357, 148] on button "Iniciar atendimento de mesa" at bounding box center [344, 154] width 69 height 14
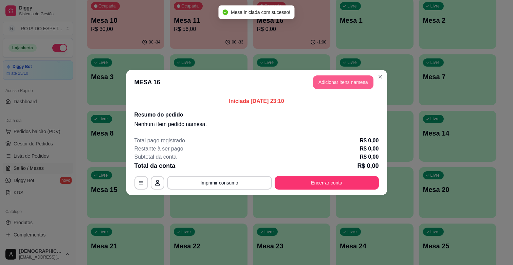
click at [362, 86] on button "Adicionar itens na mesa" at bounding box center [343, 82] width 60 height 14
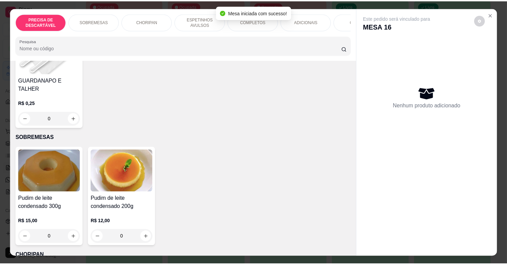
scroll to position [113, 0]
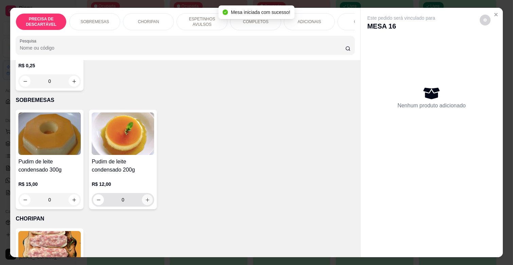
click at [145, 197] on icon "increase-product-quantity" at bounding box center [147, 199] width 5 height 5
type input "1"
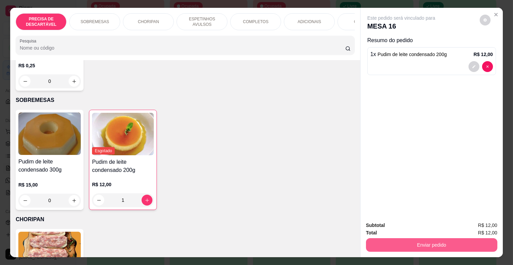
click at [423, 239] on button "Enviar pedido" at bounding box center [431, 245] width 131 height 14
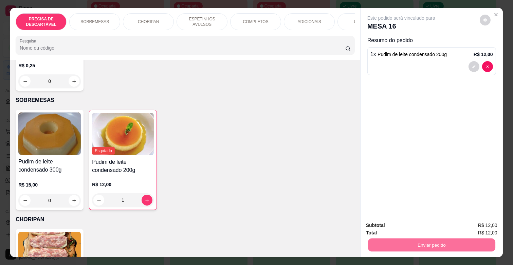
click at [475, 219] on button "Enviar pedido" at bounding box center [479, 225] width 38 height 13
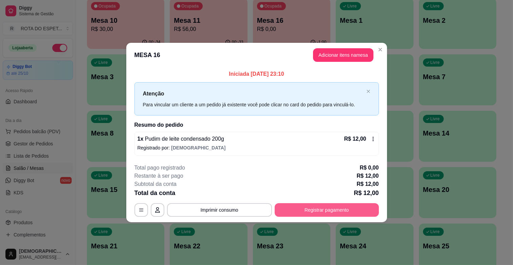
click at [330, 209] on button "Registrar pagamento" at bounding box center [327, 210] width 104 height 14
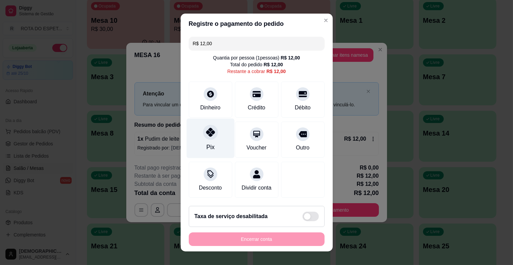
click at [214, 131] on div "Pix" at bounding box center [210, 138] width 48 height 40
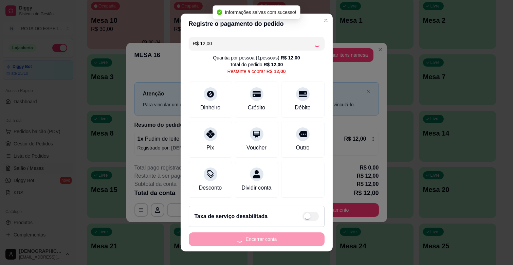
type input "R$ 0,00"
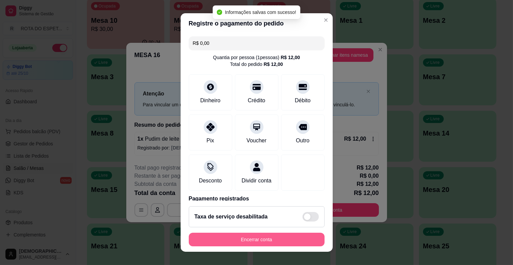
click at [266, 237] on button "Encerrar conta" at bounding box center [257, 240] width 136 height 14
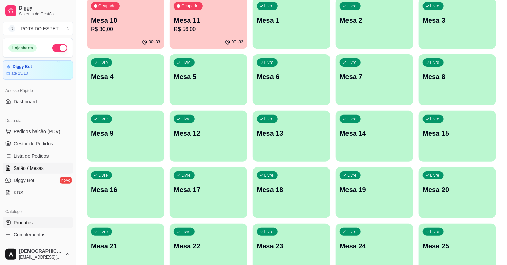
click at [38, 219] on link "Produtos" at bounding box center [38, 222] width 70 height 11
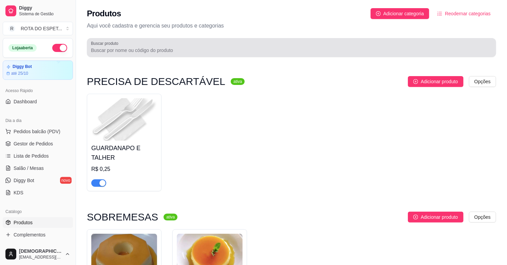
click at [248, 46] on div at bounding box center [291, 48] width 401 height 14
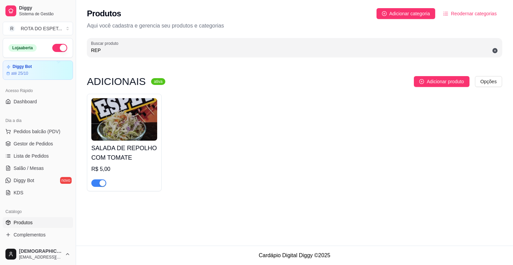
type input "REP"
click at [96, 187] on span "button" at bounding box center [98, 182] width 15 height 7
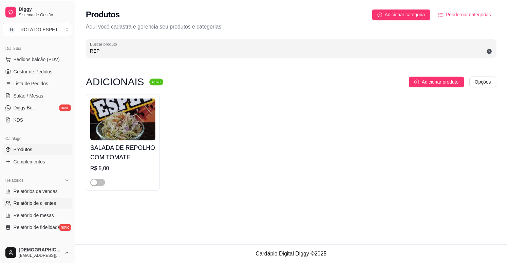
scroll to position [75, 0]
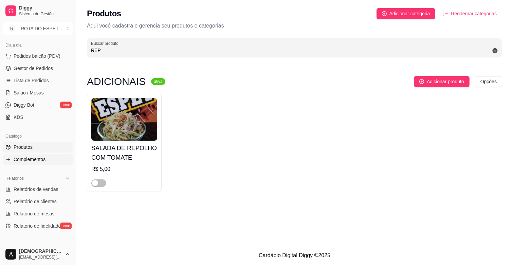
click at [26, 156] on span "Complementos" at bounding box center [30, 159] width 32 height 7
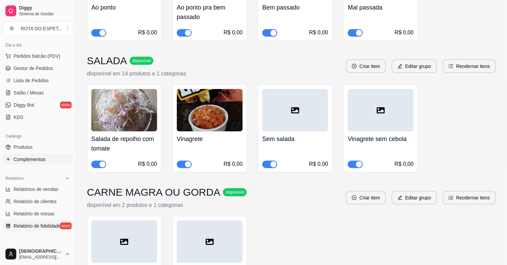
scroll to position [188, 0]
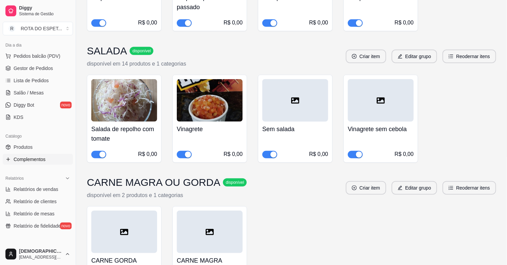
click at [99, 154] on div "button" at bounding box center [102, 154] width 6 height 6
click at [40, 69] on span "Gestor de Pedidos" at bounding box center [33, 68] width 39 height 7
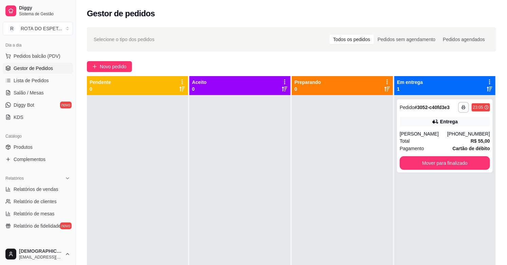
click at [272, 168] on div at bounding box center [239, 227] width 101 height 265
click at [220, 215] on div at bounding box center [239, 227] width 101 height 265
click at [334, 189] on div at bounding box center [342, 227] width 101 height 265
click at [42, 94] on link "Salão / Mesas" at bounding box center [38, 92] width 70 height 11
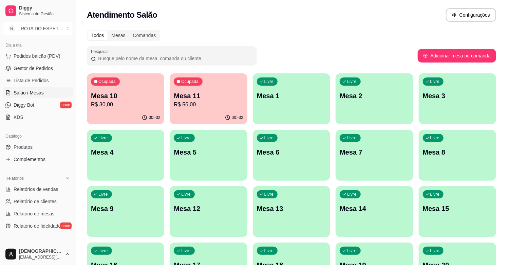
click at [150, 95] on p "Mesa 10" at bounding box center [125, 96] width 69 height 10
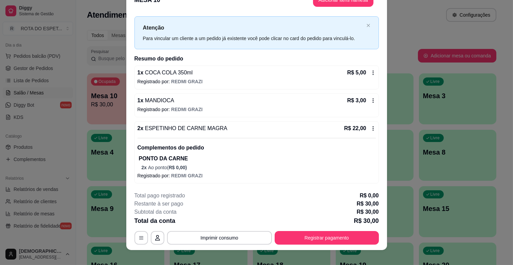
scroll to position [20, 0]
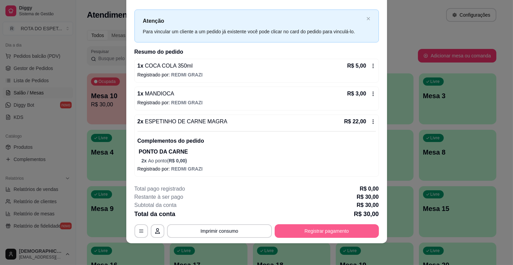
click at [335, 233] on button "Registrar pagamento" at bounding box center [327, 231] width 104 height 14
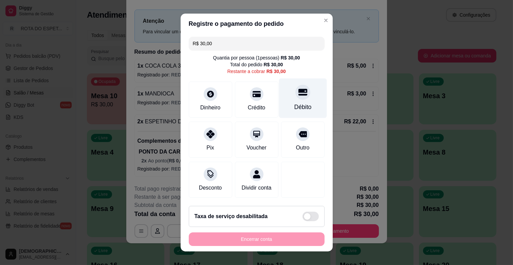
click at [298, 98] on div "Débito" at bounding box center [303, 98] width 48 height 40
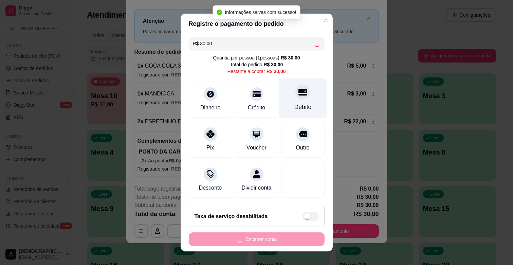
type input "R$ 0,00"
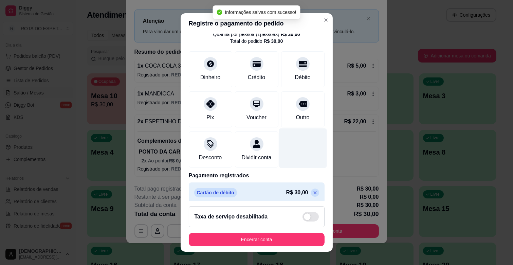
scroll to position [36, 0]
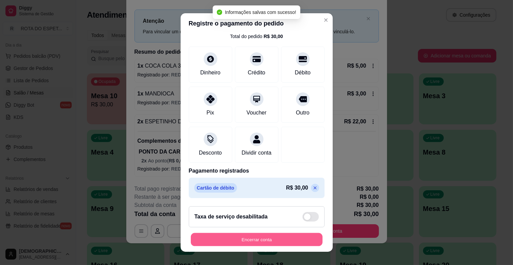
click at [277, 239] on button "Encerrar conta" at bounding box center [257, 239] width 132 height 13
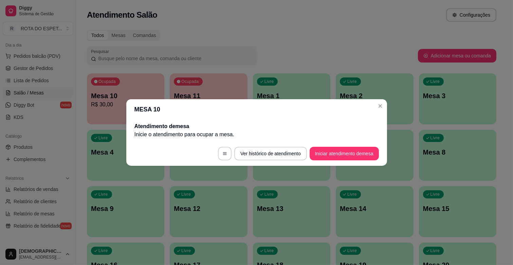
scroll to position [0, 0]
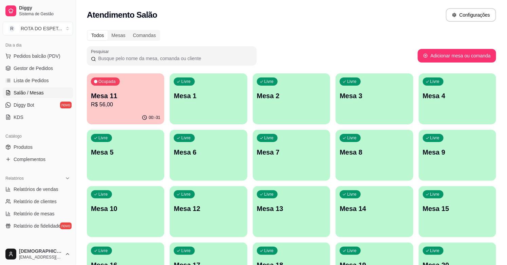
click at [218, 100] on div "Livre Mesa 1" at bounding box center [208, 94] width 77 height 43
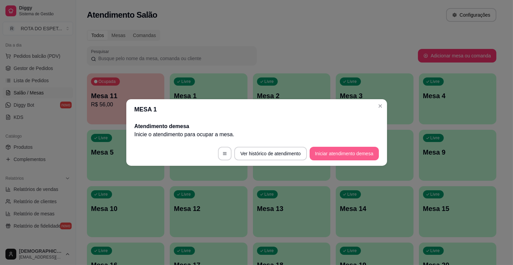
click at [345, 157] on button "Iniciar atendimento de mesa" at bounding box center [344, 154] width 69 height 14
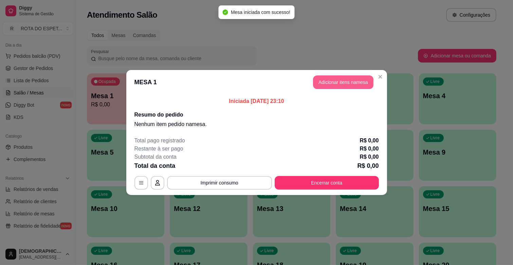
click at [360, 83] on button "Adicionar itens na mesa" at bounding box center [343, 82] width 60 height 14
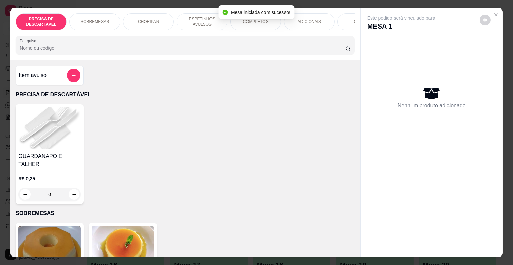
click at [239, 24] on div "COMPLETOS" at bounding box center [255, 21] width 51 height 17
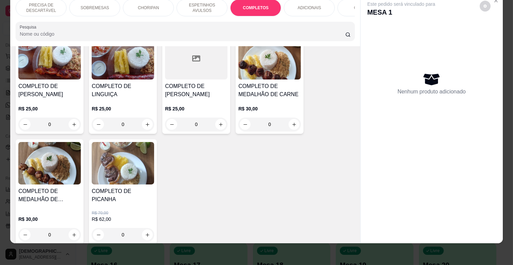
scroll to position [970, 0]
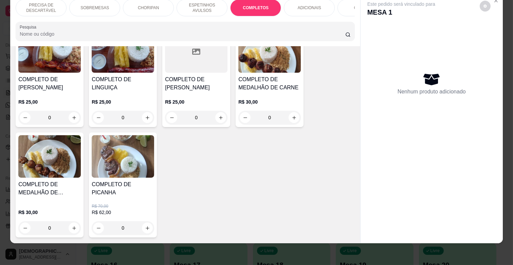
click at [59, 158] on img at bounding box center [49, 156] width 62 height 42
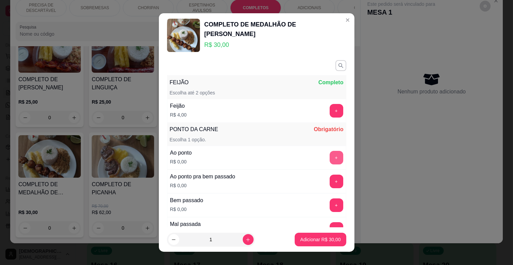
click at [330, 156] on button "+" at bounding box center [337, 158] width 14 height 14
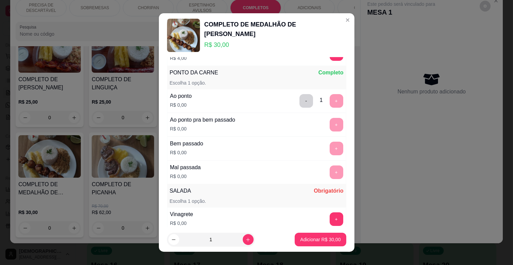
scroll to position [151, 0]
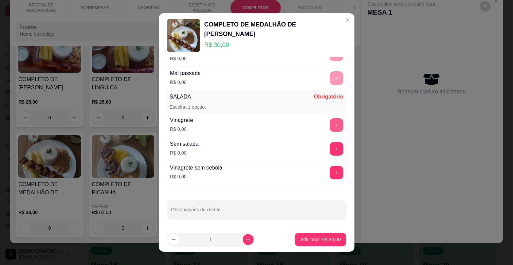
click at [330, 127] on button "+" at bounding box center [337, 125] width 14 height 14
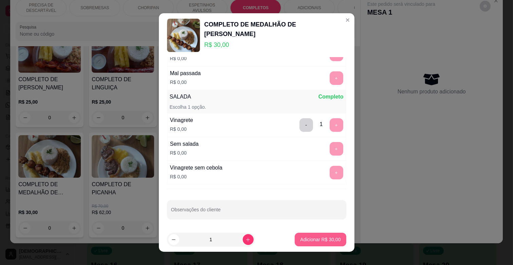
click at [320, 235] on button "Adicionar R$ 30,00" at bounding box center [320, 240] width 51 height 14
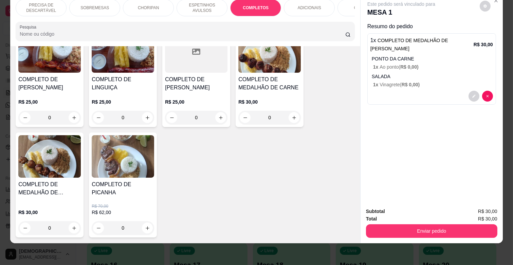
scroll to position [0, 297]
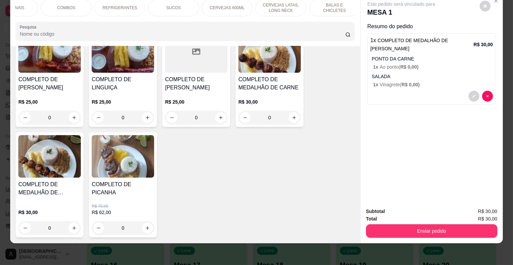
click at [117, 5] on p "REFRIGERANTES" at bounding box center [120, 7] width 35 height 5
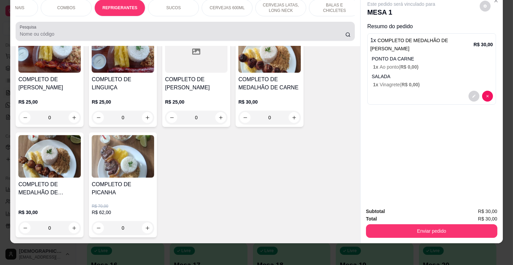
scroll to position [1583, 0]
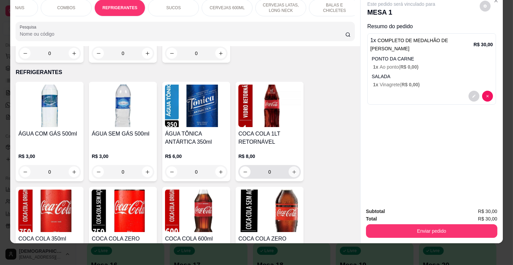
click at [292, 169] on icon "increase-product-quantity" at bounding box center [294, 171] width 5 height 5
type input "1"
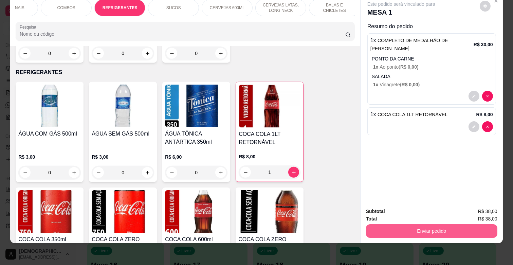
click at [441, 229] on button "Enviar pedido" at bounding box center [431, 231] width 131 height 14
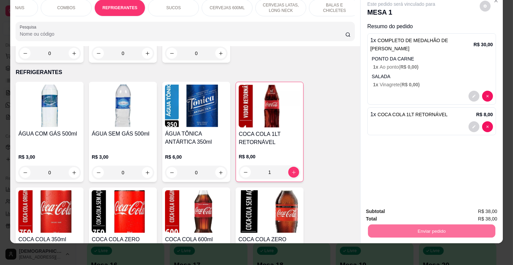
click at [474, 210] on button "Enviar pedido" at bounding box center [479, 208] width 38 height 13
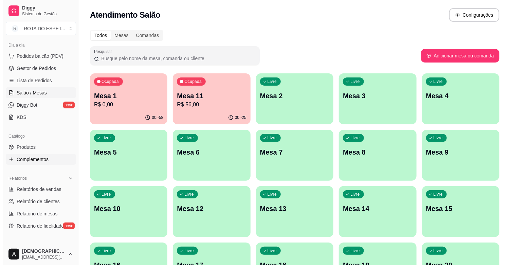
scroll to position [0, 0]
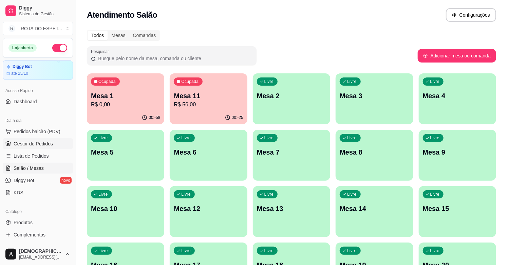
click at [30, 144] on span "Gestor de Pedidos" at bounding box center [33, 143] width 39 height 7
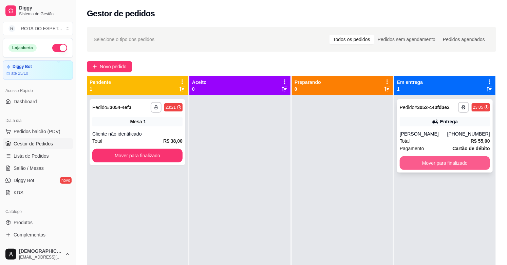
click at [443, 165] on button "Mover para finalizado" at bounding box center [445, 163] width 90 height 14
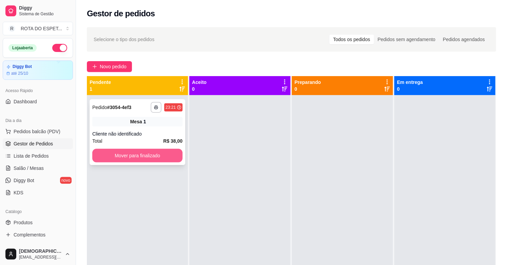
click at [136, 153] on button "Mover para finalizado" at bounding box center [137, 156] width 90 height 14
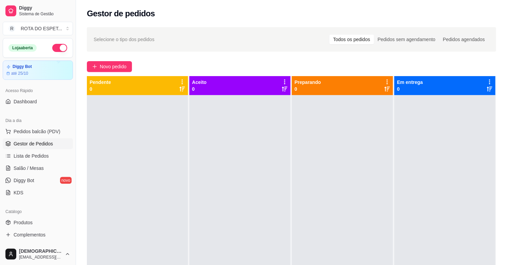
click at [262, 182] on div at bounding box center [239, 227] width 101 height 265
click at [32, 168] on span "Salão / Mesas" at bounding box center [29, 168] width 30 height 7
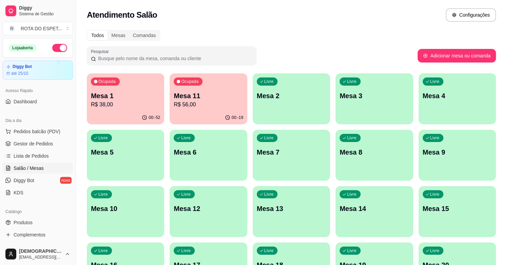
click at [190, 96] on p "Mesa 11" at bounding box center [208, 96] width 69 height 10
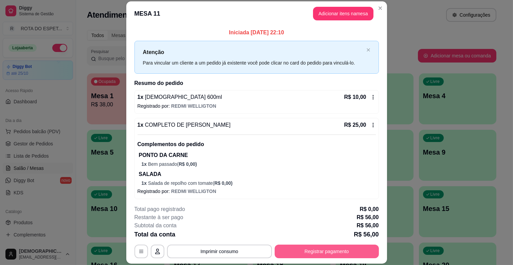
click at [309, 255] on button "Registrar pagamento" at bounding box center [327, 251] width 104 height 14
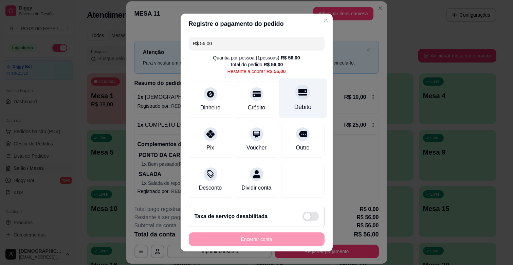
click at [294, 109] on div "Débito" at bounding box center [302, 107] width 17 height 9
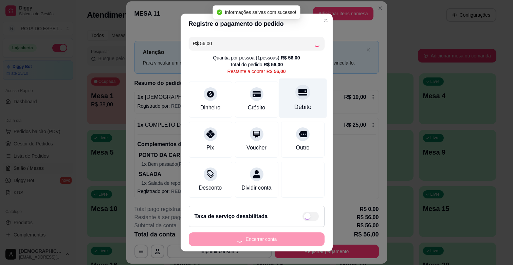
type input "R$ 0,00"
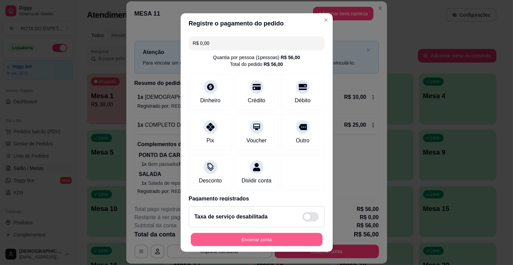
click at [269, 234] on button "Encerrar conta" at bounding box center [257, 239] width 132 height 13
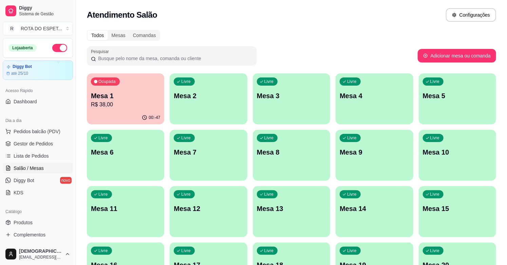
click at [39, 142] on span "Gestor de Pedidos" at bounding box center [33, 143] width 39 height 7
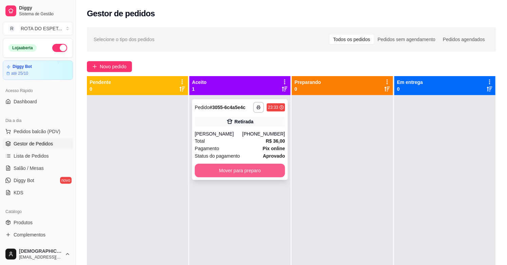
click at [252, 172] on button "Mover para preparo" at bounding box center [240, 171] width 90 height 14
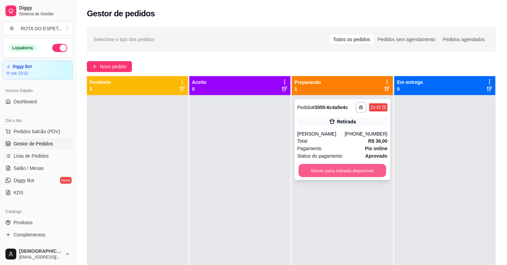
click at [327, 171] on button "Mover para retirada disponível" at bounding box center [343, 170] width 88 height 13
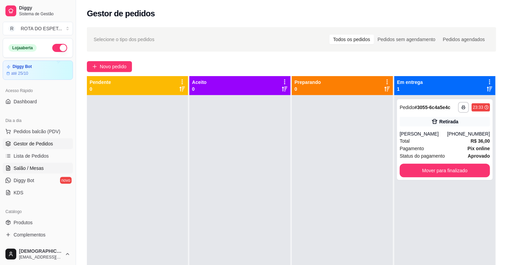
click at [27, 169] on span "Salão / Mesas" at bounding box center [29, 168] width 30 height 7
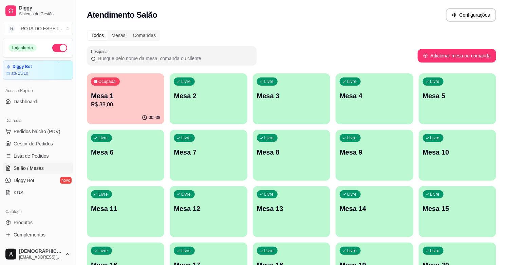
click at [119, 98] on p "Mesa 1" at bounding box center [125, 96] width 69 height 10
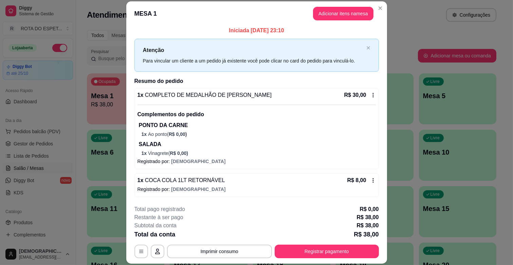
scroll to position [20, 0]
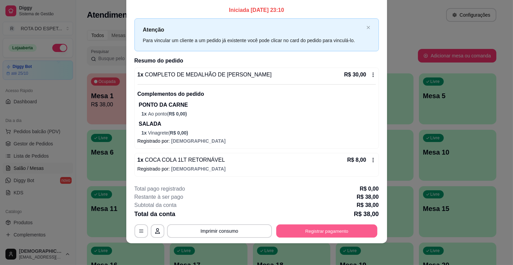
click at [322, 225] on button "Registrar pagamento" at bounding box center [326, 230] width 101 height 13
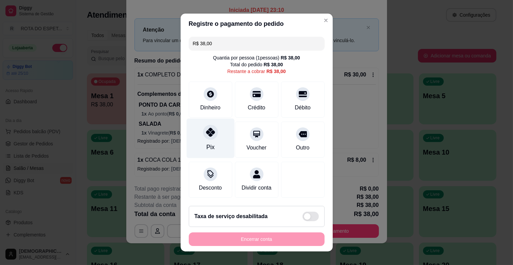
click at [187, 148] on div "Pix" at bounding box center [210, 138] width 48 height 40
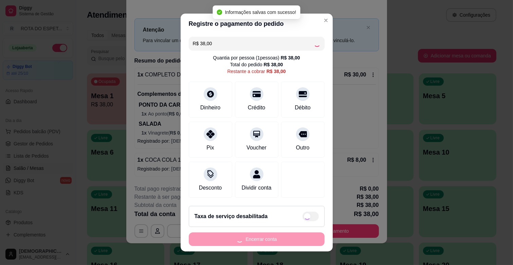
type input "R$ 0,00"
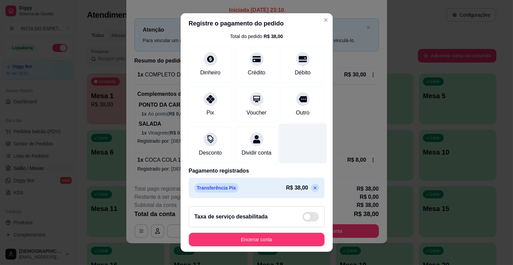
scroll to position [8, 0]
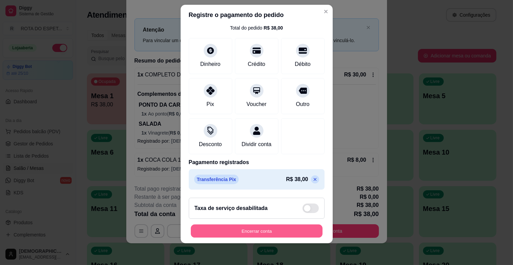
click at [284, 233] on button "Encerrar conta" at bounding box center [257, 230] width 132 height 13
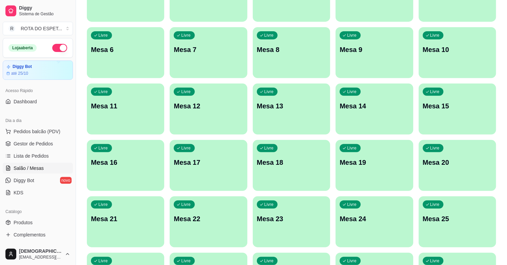
scroll to position [0, 0]
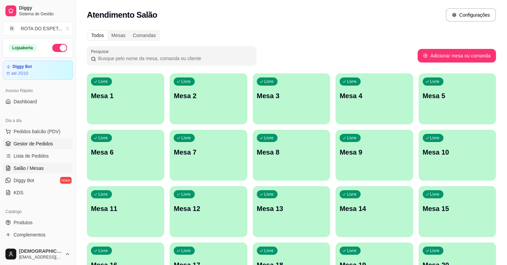
click at [38, 139] on link "Gestor de Pedidos" at bounding box center [38, 143] width 70 height 11
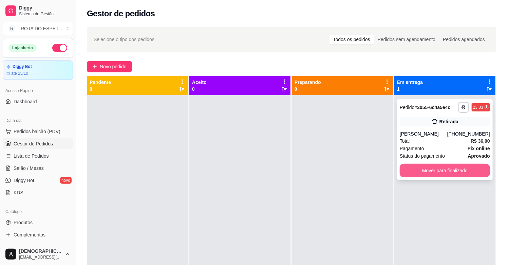
click at [446, 173] on button "Mover para finalizado" at bounding box center [445, 171] width 90 height 14
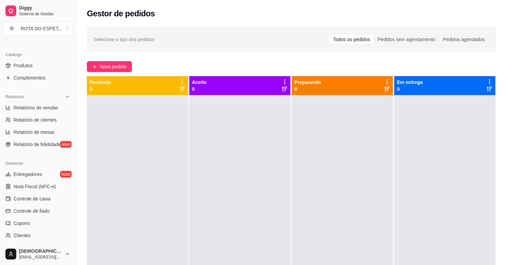
scroll to position [188, 0]
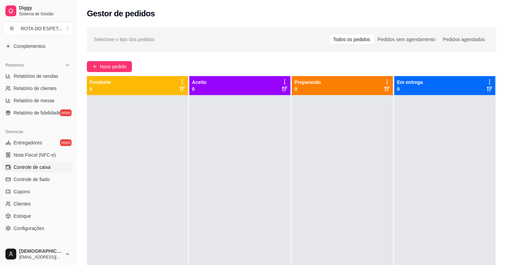
click at [31, 169] on span "Controle de caixa" at bounding box center [32, 167] width 37 height 7
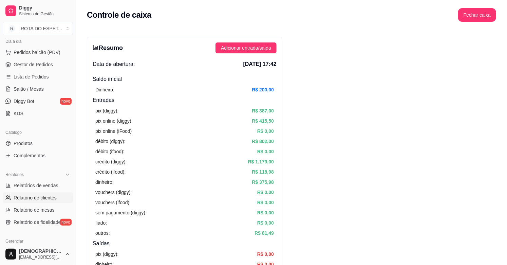
scroll to position [75, 0]
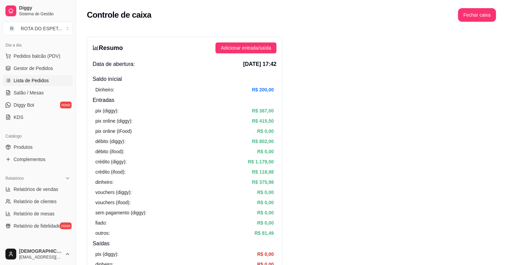
click at [33, 80] on span "Lista de Pedidos" at bounding box center [31, 80] width 35 height 7
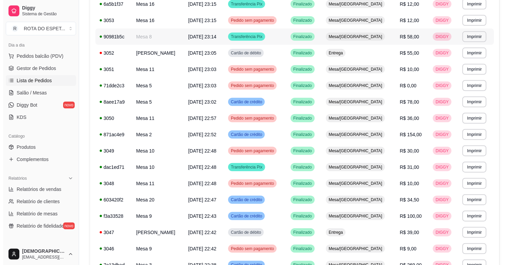
scroll to position [188, 0]
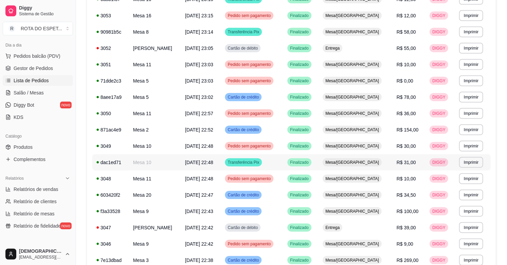
click at [310, 161] on td "Finalizado" at bounding box center [300, 162] width 35 height 16
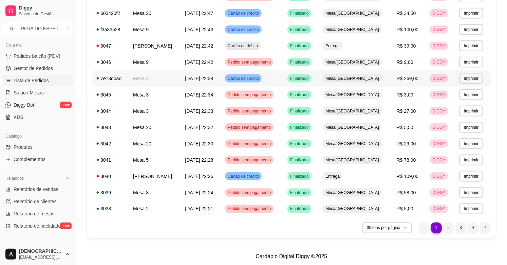
scroll to position [371, 0]
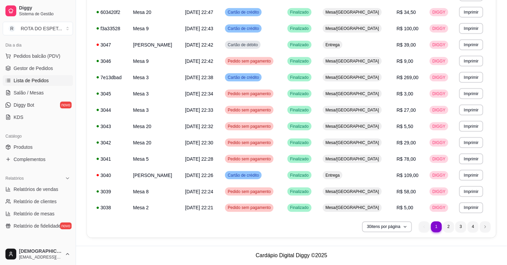
click at [442, 228] on ul "1 1 2 3 4" at bounding box center [455, 226] width 72 height 11
click at [446, 228] on li "2" at bounding box center [448, 226] width 11 height 11
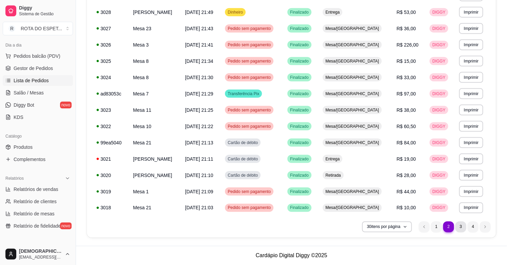
click at [461, 227] on li "3" at bounding box center [461, 226] width 11 height 11
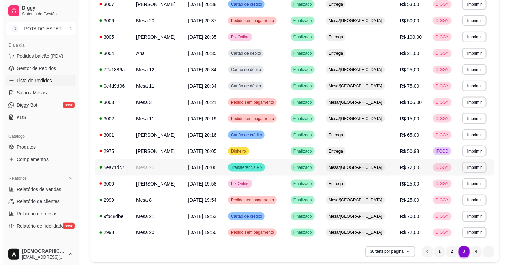
scroll to position [333, 0]
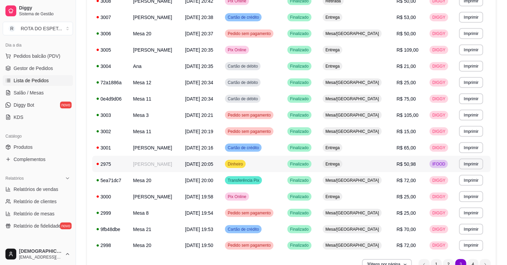
click at [390, 167] on td "Entrega" at bounding box center [356, 164] width 74 height 16
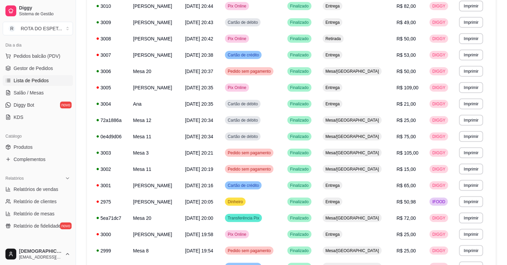
scroll to position [371, 0]
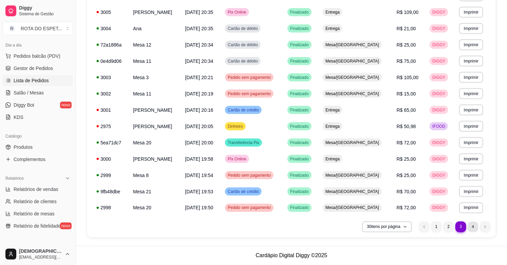
click at [469, 226] on li "4" at bounding box center [473, 226] width 11 height 11
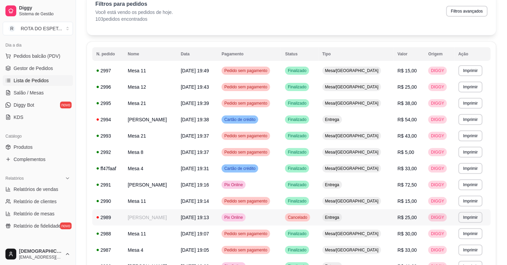
scroll to position [0, 0]
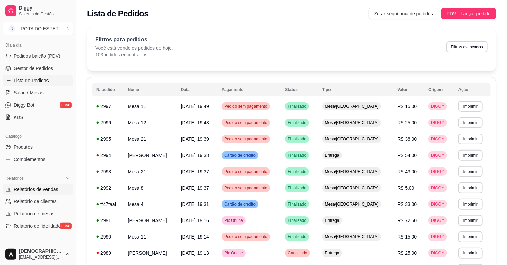
click at [49, 186] on span "Relatórios de vendas" at bounding box center [36, 189] width 45 height 7
select select "ALL"
select select "0"
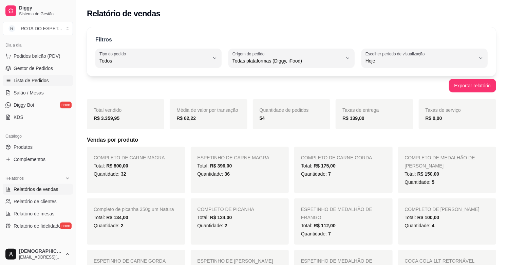
click at [33, 78] on span "Lista de Pedidos" at bounding box center [31, 80] width 35 height 7
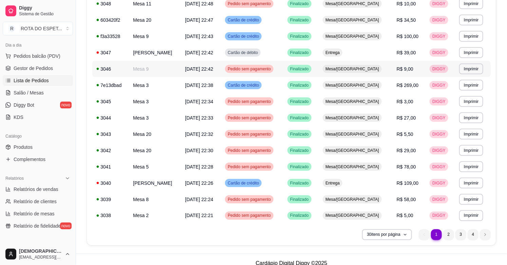
scroll to position [371, 0]
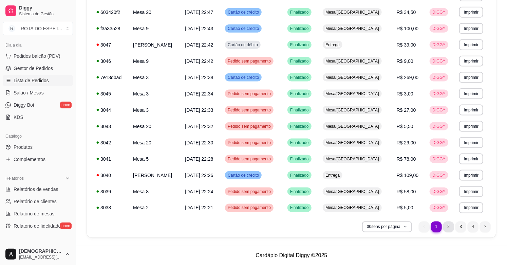
click at [446, 227] on li "2" at bounding box center [448, 226] width 11 height 11
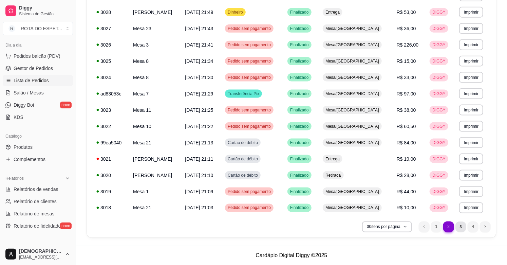
click at [462, 223] on li "3" at bounding box center [461, 226] width 11 height 11
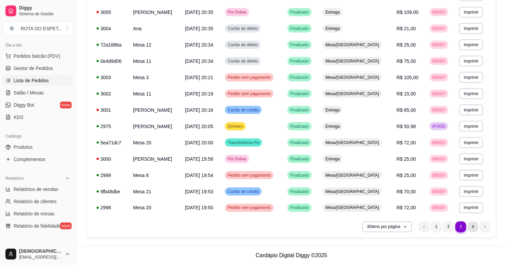
click at [473, 229] on li "4" at bounding box center [473, 226] width 11 height 11
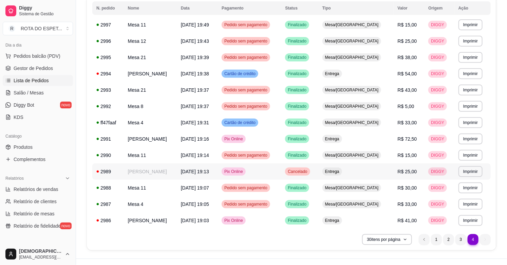
scroll to position [94, 0]
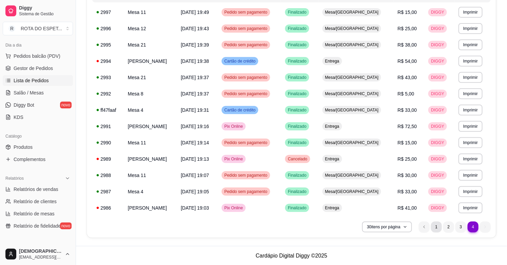
click at [433, 228] on li "1" at bounding box center [436, 226] width 11 height 11
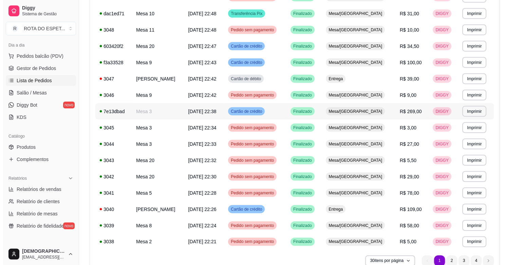
scroll to position [339, 0]
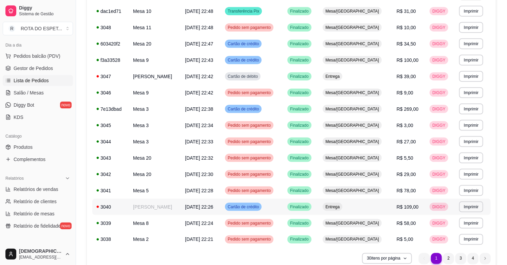
click at [181, 206] on td "[PERSON_NAME]" at bounding box center [155, 207] width 52 height 16
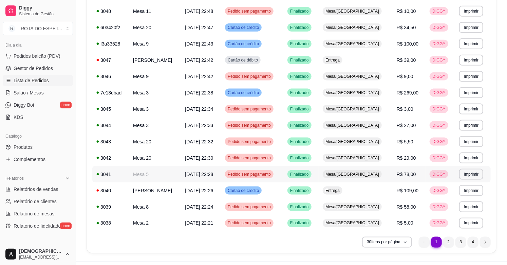
scroll to position [371, 0]
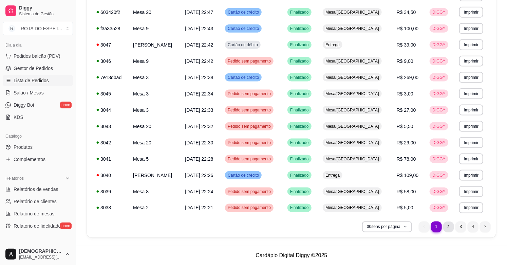
click at [446, 228] on li "2" at bounding box center [448, 226] width 11 height 11
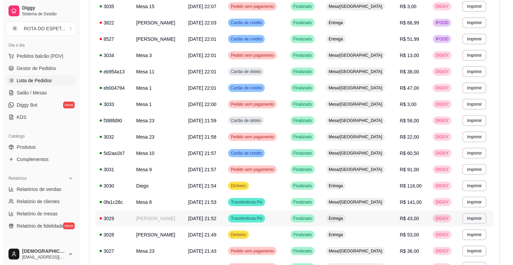
scroll to position [69, 0]
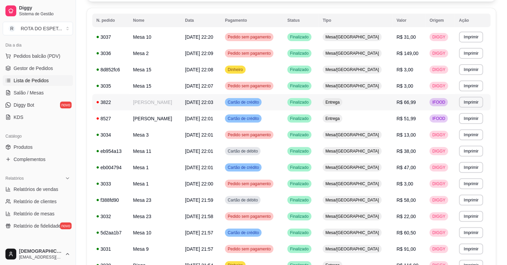
click at [283, 106] on td "Cartão de crédito" at bounding box center [252, 102] width 62 height 16
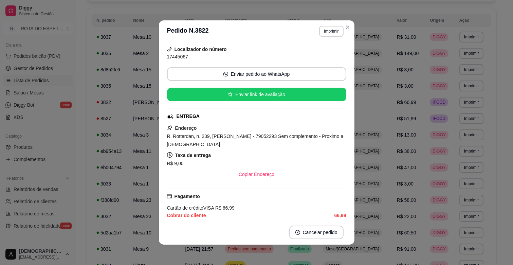
scroll to position [75, 0]
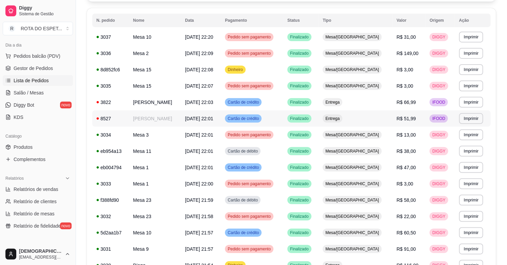
click at [372, 116] on td "Entrega" at bounding box center [356, 118] width 74 height 16
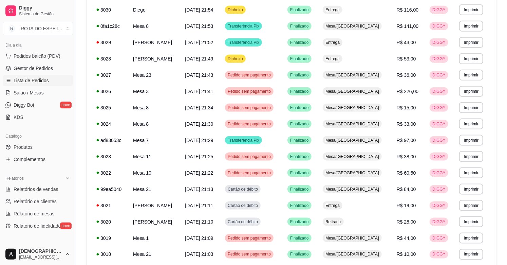
scroll to position [371, 0]
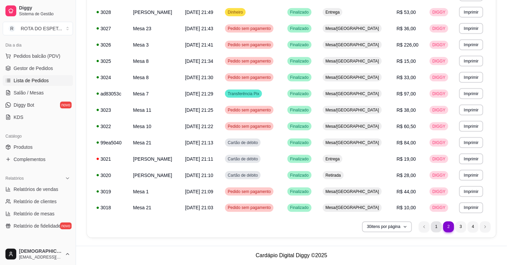
click at [436, 225] on li "1" at bounding box center [436, 226] width 11 height 11
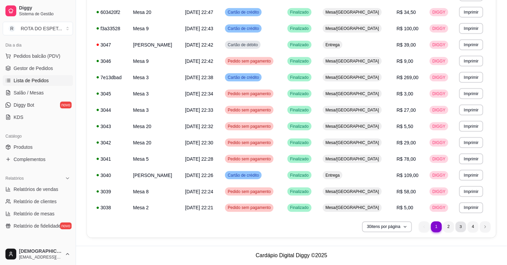
click at [463, 225] on li "3" at bounding box center [461, 226] width 11 height 11
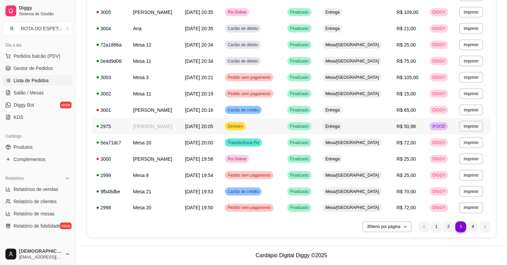
click at [392, 128] on td "Entrega" at bounding box center [356, 126] width 74 height 16
click at [434, 227] on li "1" at bounding box center [436, 226] width 11 height 11
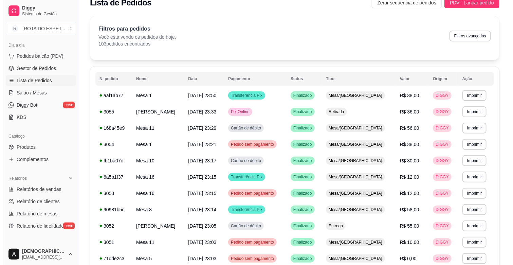
scroll to position [0, 0]
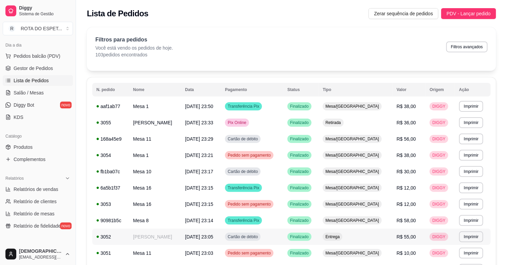
click at [395, 239] on td "R$ 55,00" at bounding box center [409, 236] width 33 height 16
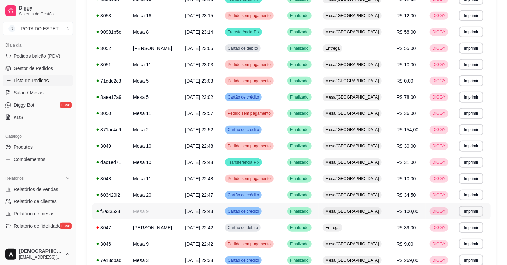
scroll to position [264, 0]
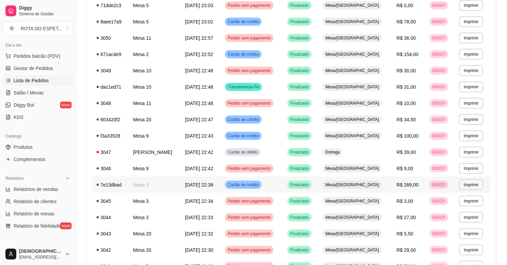
click at [283, 185] on td "Cartão de crédito" at bounding box center [252, 185] width 62 height 16
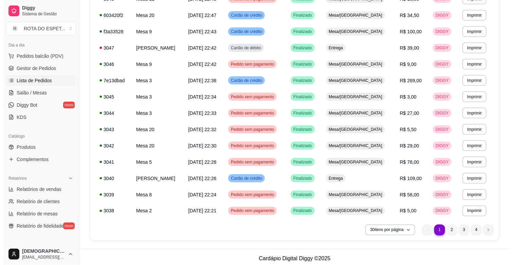
scroll to position [371, 0]
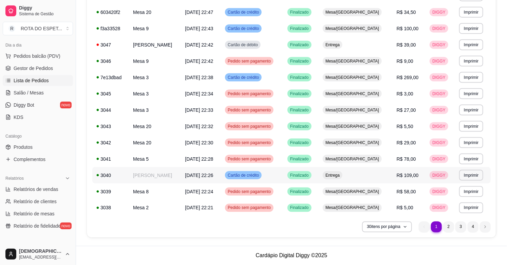
click at [283, 177] on td "Cartão de crédito" at bounding box center [252, 175] width 62 height 16
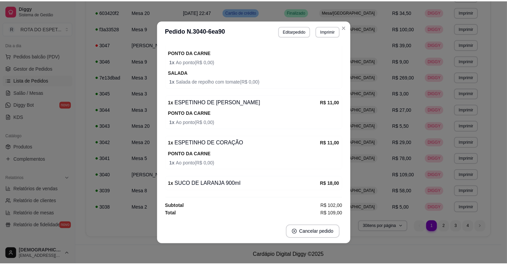
scroll to position [1, 0]
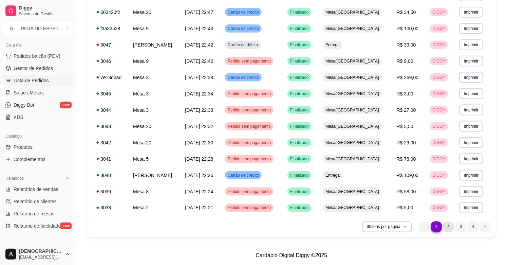
click at [448, 226] on li "2" at bounding box center [448, 226] width 11 height 11
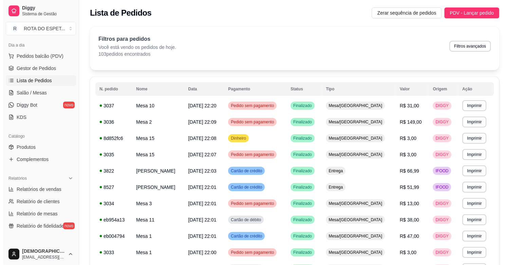
scroll to position [0, 0]
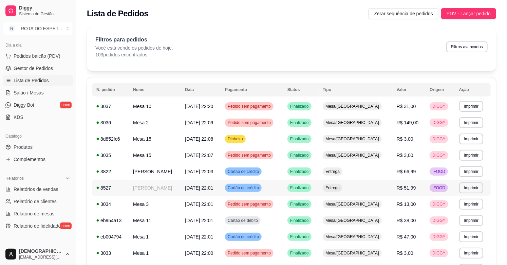
click at [283, 188] on td "Cartão de crédito" at bounding box center [252, 188] width 62 height 16
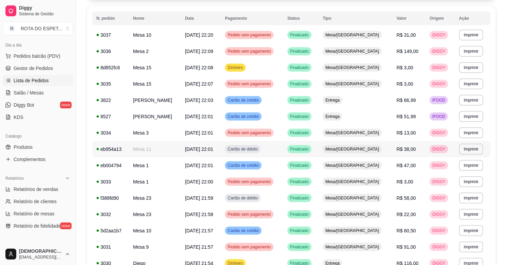
scroll to position [75, 0]
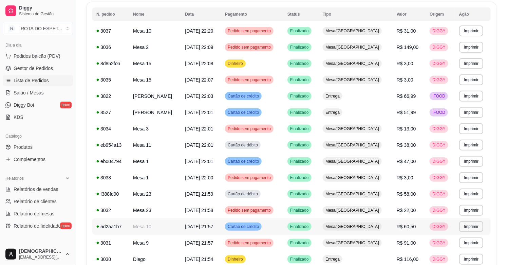
click at [283, 226] on td "Cartão de crédito" at bounding box center [252, 226] width 62 height 16
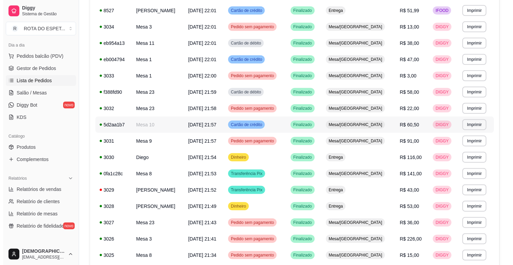
scroll to position [188, 0]
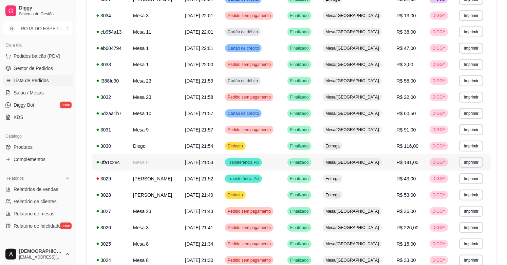
click at [277, 162] on td "Transferência Pix" at bounding box center [252, 162] width 62 height 16
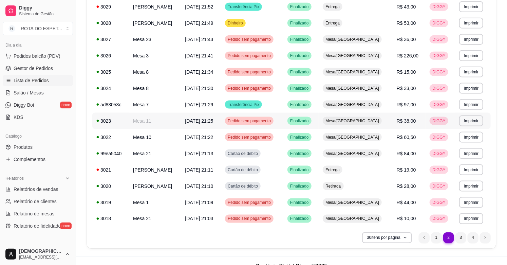
scroll to position [371, 0]
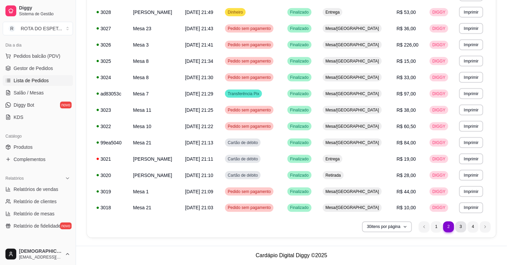
click at [463, 228] on li "3" at bounding box center [461, 226] width 11 height 11
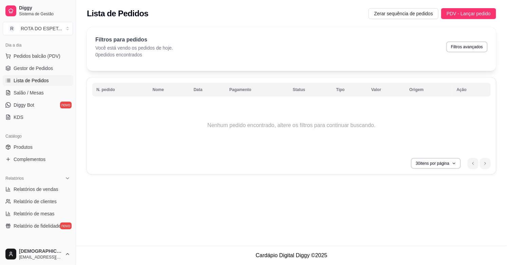
scroll to position [0, 0]
click at [474, 47] on button "Filtros avançados" at bounding box center [472, 46] width 41 height 11
select select "0"
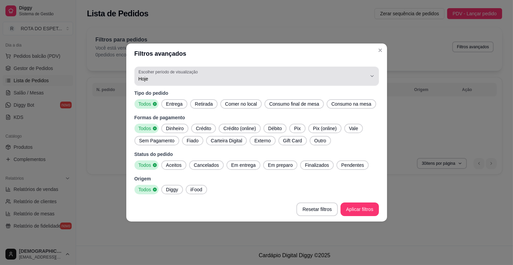
click at [159, 82] on div "Hoje" at bounding box center [252, 76] width 228 height 14
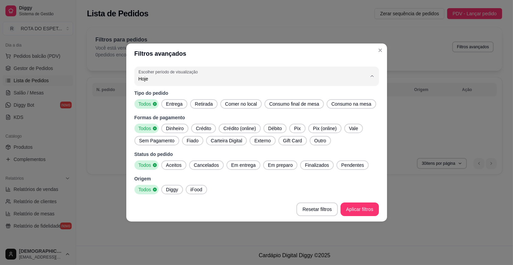
click at [165, 108] on span "Ontem" at bounding box center [253, 106] width 218 height 6
type input "1"
select select "1"
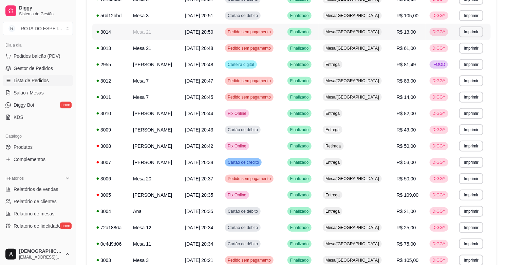
scroll to position [371, 0]
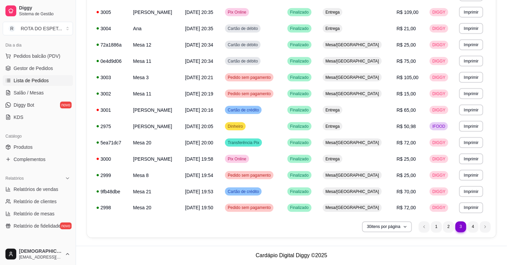
click at [460, 227] on li "3" at bounding box center [461, 226] width 11 height 11
click at [446, 225] on li "2" at bounding box center [448, 226] width 11 height 11
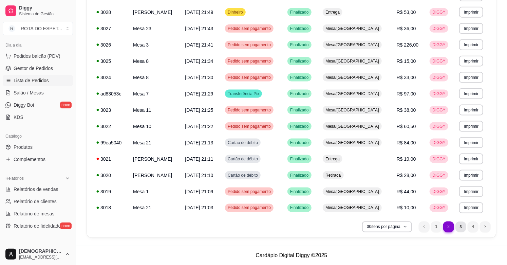
click at [462, 225] on li "3" at bounding box center [461, 226] width 11 height 11
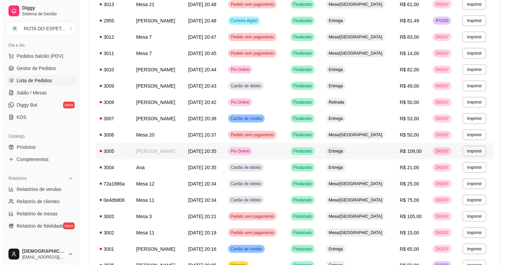
scroll to position [264, 0]
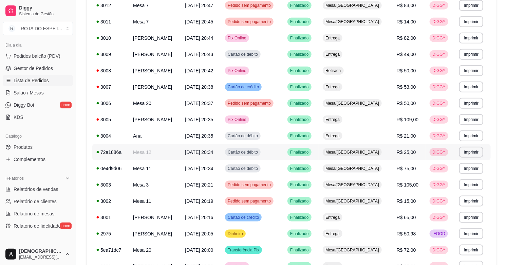
click at [283, 153] on td "Cartão de débito" at bounding box center [252, 152] width 62 height 16
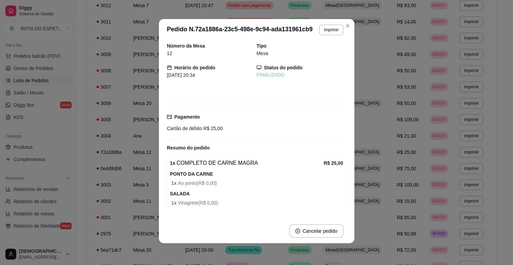
scroll to position [0, 0]
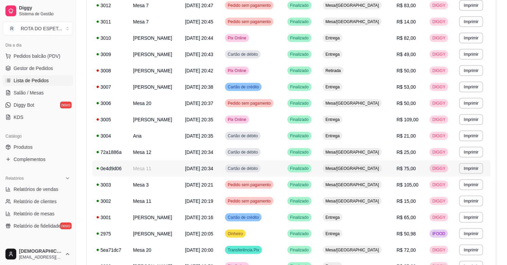
click at [283, 166] on td "Cartão de débito" at bounding box center [252, 168] width 62 height 16
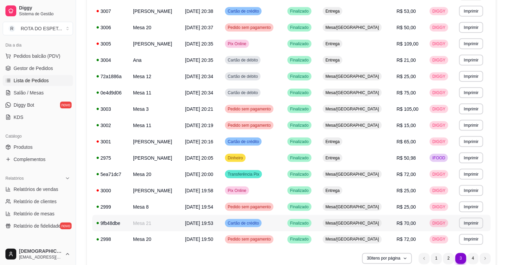
scroll to position [371, 0]
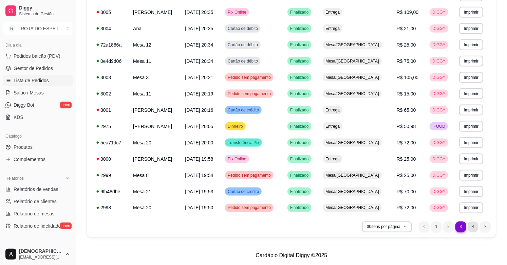
click at [473, 227] on li "4" at bounding box center [473, 226] width 11 height 11
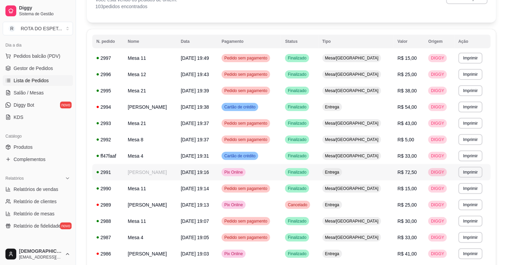
scroll to position [94, 0]
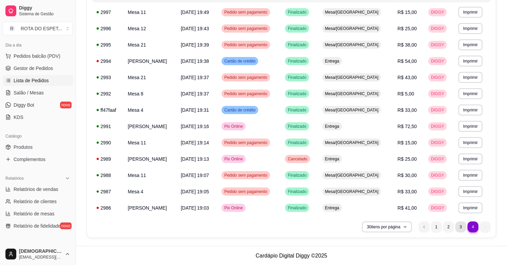
click at [460, 226] on li "3" at bounding box center [461, 226] width 11 height 11
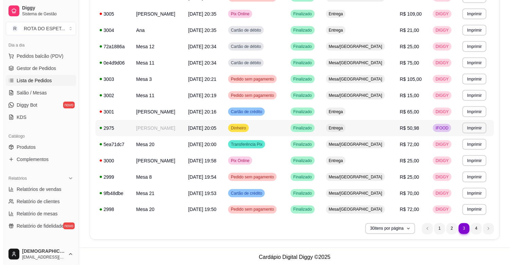
scroll to position [371, 0]
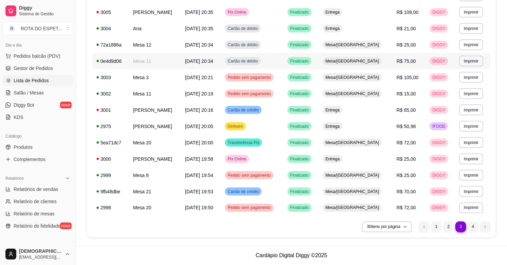
click at [161, 62] on td "Mesa 11" at bounding box center [155, 61] width 52 height 16
click at [437, 225] on li "1" at bounding box center [436, 226] width 11 height 11
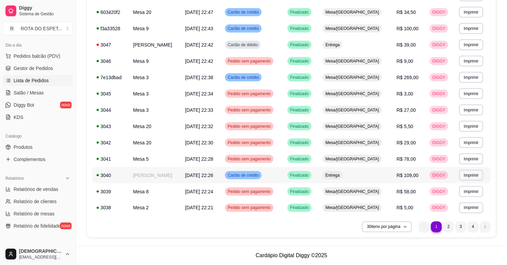
click at [160, 172] on td "[PERSON_NAME]" at bounding box center [155, 175] width 52 height 16
click at [283, 28] on td "Cartão de crédito" at bounding box center [252, 28] width 62 height 16
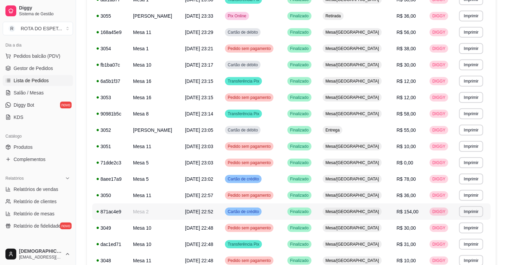
scroll to position [69, 0]
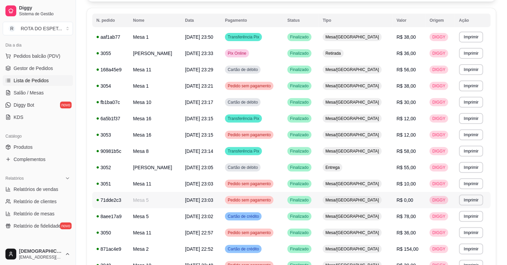
click at [309, 202] on td "Finalizado" at bounding box center [300, 200] width 35 height 16
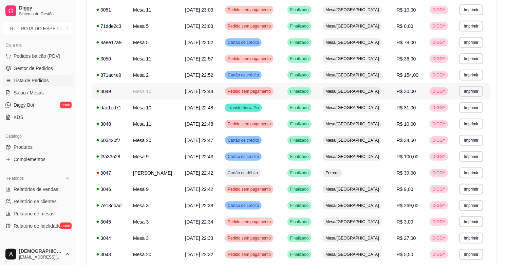
scroll to position [296, 0]
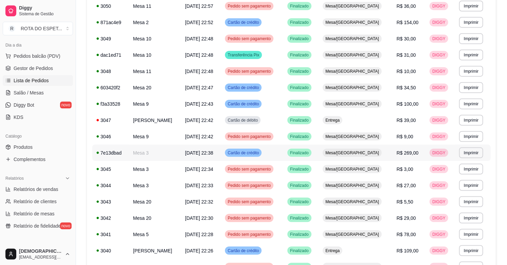
click at [390, 154] on td "Mesa/[GEOGRAPHIC_DATA]" at bounding box center [356, 153] width 74 height 16
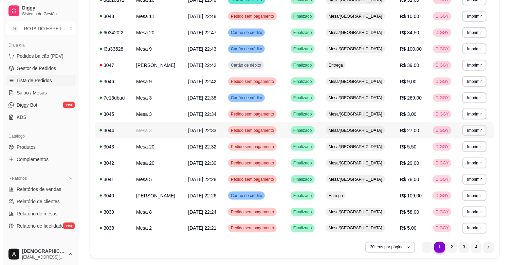
scroll to position [371, 0]
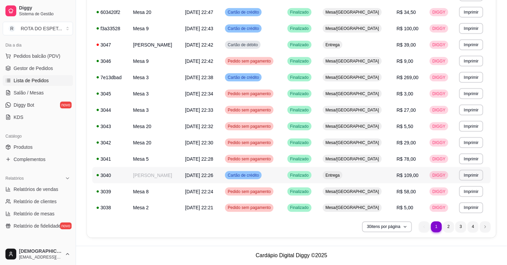
click at [169, 174] on td "[PERSON_NAME]" at bounding box center [155, 175] width 52 height 16
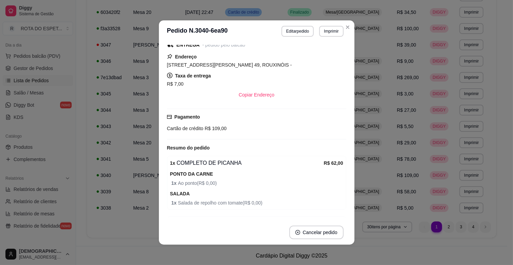
scroll to position [113, 0]
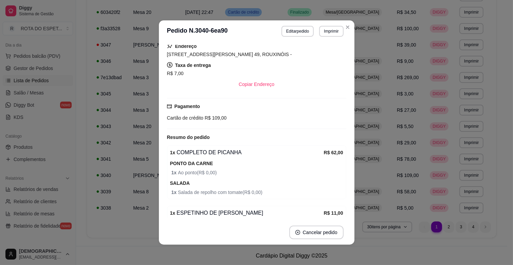
click at [221, 117] on span "R$ 109,00" at bounding box center [214, 117] width 23 height 5
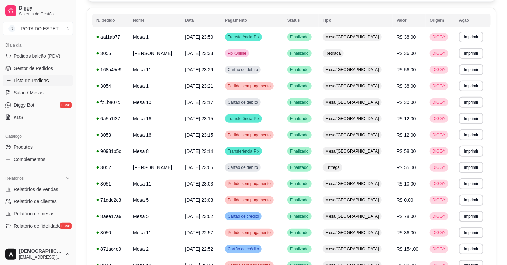
scroll to position [0, 0]
